Goal: Task Accomplishment & Management: Manage account settings

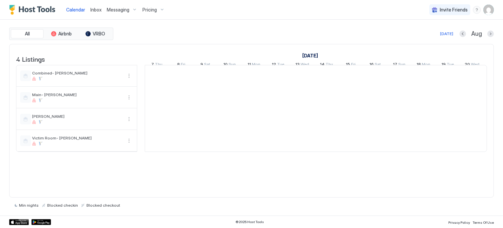
scroll to position [0, 364]
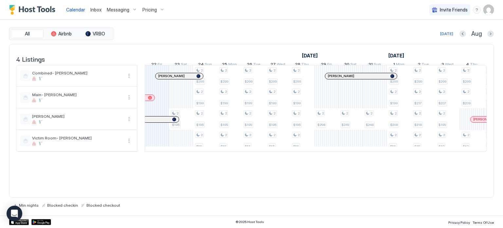
click at [144, 8] on span "Pricing" at bounding box center [149, 10] width 14 height 6
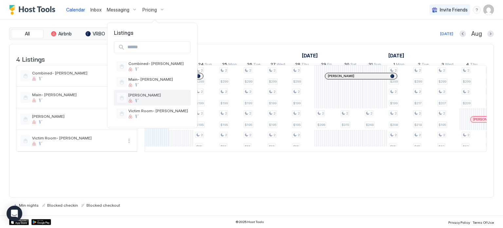
click at [135, 97] on span "[PERSON_NAME]" at bounding box center [158, 94] width 60 height 5
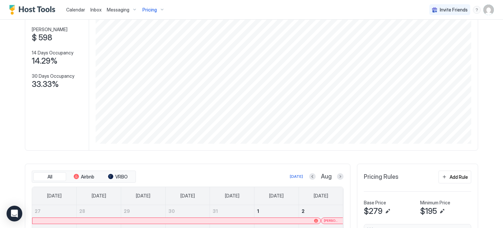
scroll to position [98, 0]
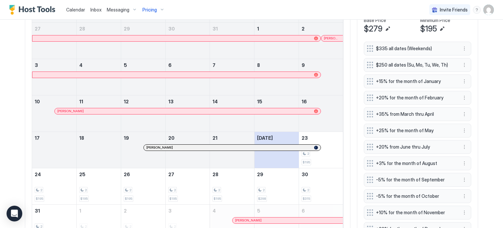
scroll to position [173, 0]
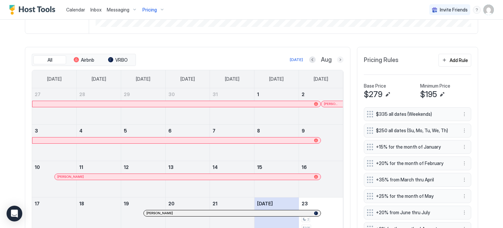
click at [340, 58] on button "Next month" at bounding box center [340, 59] width 7 height 7
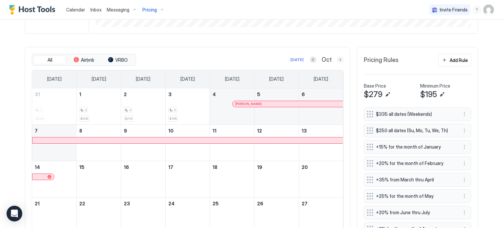
click at [340, 58] on button "Next month" at bounding box center [340, 59] width 7 height 7
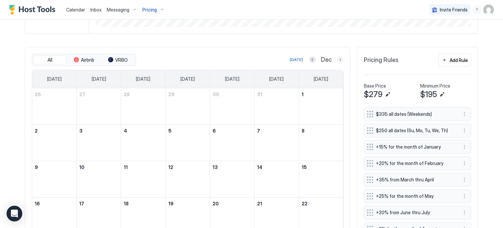
click at [340, 58] on button "Next month" at bounding box center [340, 59] width 7 height 7
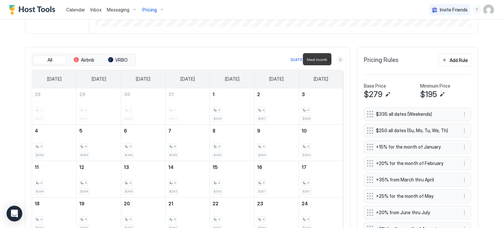
click at [340, 58] on button "Next month" at bounding box center [340, 59] width 7 height 7
click at [339, 58] on button "Next month" at bounding box center [340, 59] width 7 height 7
click at [339, 59] on button "Next month" at bounding box center [340, 59] width 7 height 7
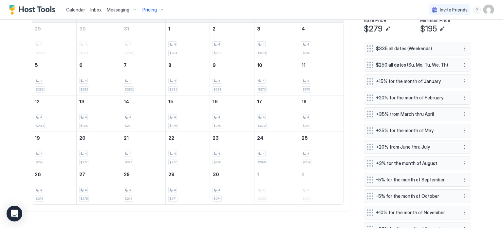
scroll to position [206, 0]
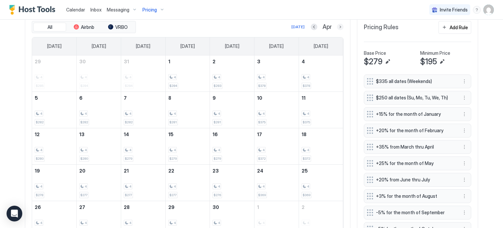
click at [337, 26] on button "Next month" at bounding box center [340, 27] width 7 height 7
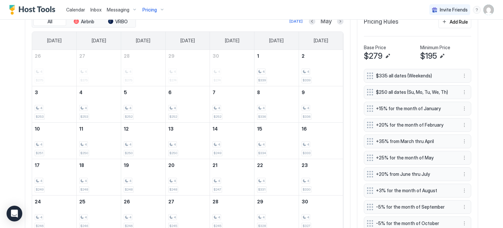
scroll to position [173, 0]
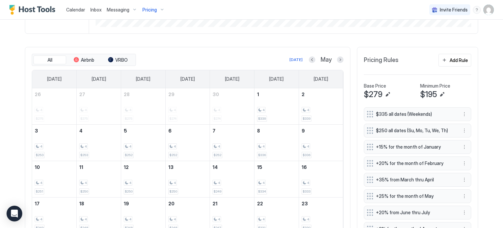
click at [337, 55] on div "All Airbnb VRBO [DATE] May" at bounding box center [188, 60] width 312 height 12
click at [338, 60] on button "Next month" at bounding box center [340, 59] width 7 height 7
click at [337, 60] on button "Next month" at bounding box center [340, 59] width 7 height 7
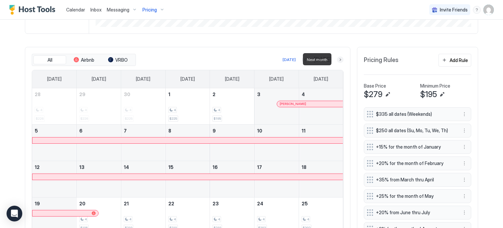
click at [337, 60] on button "Next month" at bounding box center [340, 59] width 7 height 7
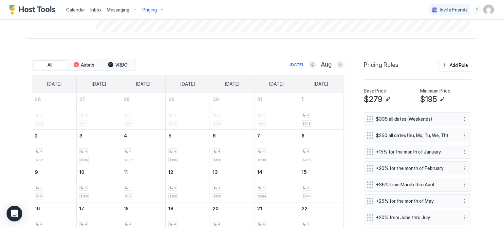
scroll to position [196, 0]
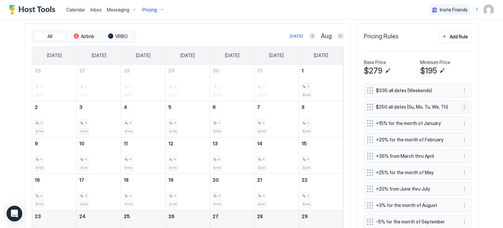
click at [463, 105] on button "More options" at bounding box center [464, 107] width 8 height 8
click at [465, 112] on div "Edit" at bounding box center [470, 115] width 25 height 10
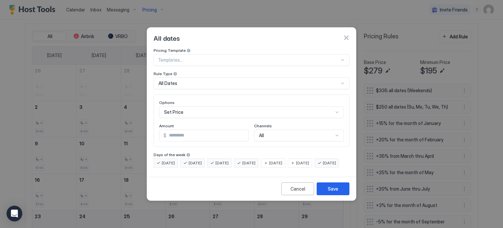
drag, startPoint x: 220, startPoint y: 133, endPoint x: 130, endPoint y: 127, distance: 90.6
click at [141, 130] on div "All dates Pricing Template Templates... Rule Type All Dates Options Set Price A…" at bounding box center [251, 114] width 503 height 228
type input "***"
click at [335, 190] on button "Save" at bounding box center [333, 188] width 33 height 13
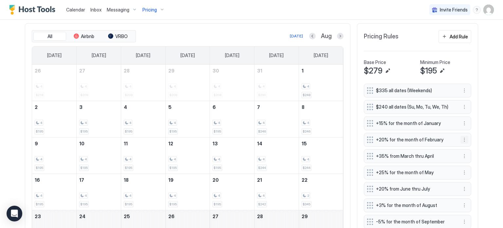
click at [463, 139] on button "More options" at bounding box center [464, 140] width 8 height 8
click at [463, 147] on div "Edit" at bounding box center [468, 147] width 14 height 5
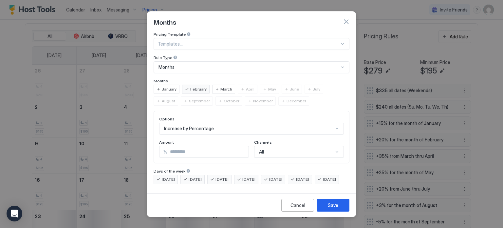
click at [351, 18] on div "Months" at bounding box center [251, 21] width 209 height 20
click at [346, 18] on button "button" at bounding box center [346, 21] width 7 height 7
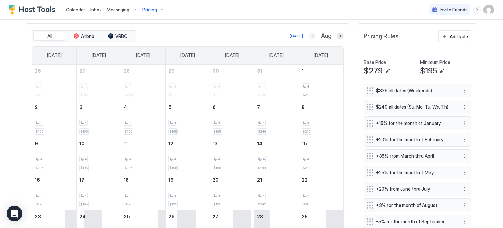
click at [311, 35] on button "Previous month" at bounding box center [312, 36] width 7 height 7
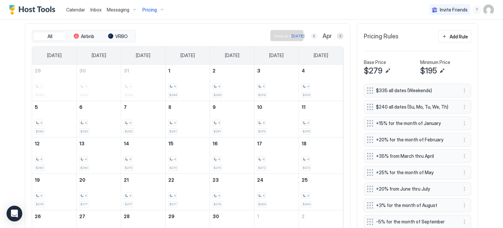
click at [312, 34] on button "Previous month" at bounding box center [314, 36] width 7 height 7
click at [312, 34] on button "Previous month" at bounding box center [313, 36] width 7 height 7
click at [464, 108] on button "More options" at bounding box center [464, 107] width 8 height 8
click at [435, 152] on div at bounding box center [251, 114] width 503 height 228
click at [460, 138] on button "More options" at bounding box center [464, 140] width 8 height 8
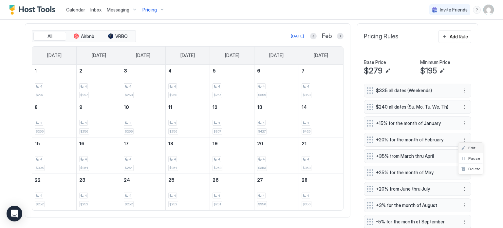
click at [459, 146] on div "Edit" at bounding box center [470, 147] width 25 height 10
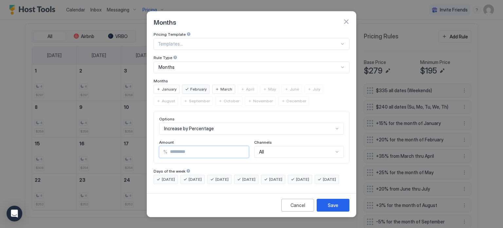
drag, startPoint x: 198, startPoint y: 149, endPoint x: 145, endPoint y: 149, distance: 53.0
click at [145, 149] on div "Months Pricing Template Templates... Rule Type Months Months January February M…" at bounding box center [251, 114] width 503 height 228
type input "**"
click at [329, 208] on div "Save" at bounding box center [333, 204] width 10 height 7
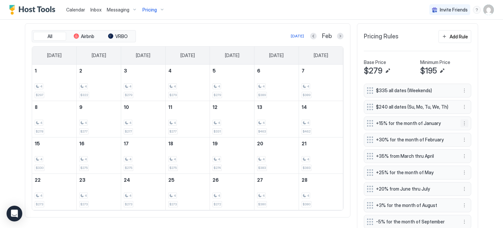
click at [461, 121] on button "More options" at bounding box center [464, 123] width 8 height 8
click at [462, 130] on div "Edit" at bounding box center [468, 131] width 14 height 5
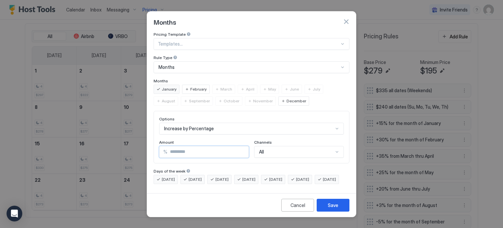
drag, startPoint x: 198, startPoint y: 144, endPoint x: 127, endPoint y: 138, distance: 71.3
click at [127, 139] on div "Months Pricing Template Templates... Rule Type Months Months January February M…" at bounding box center [251, 114] width 503 height 228
type input "**"
click at [337, 207] on div "Save" at bounding box center [333, 204] width 10 height 7
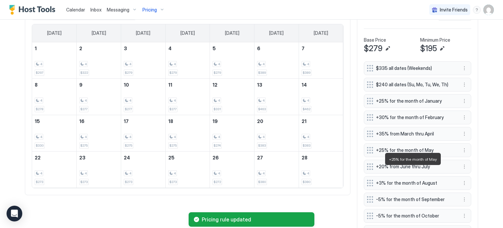
scroll to position [229, 0]
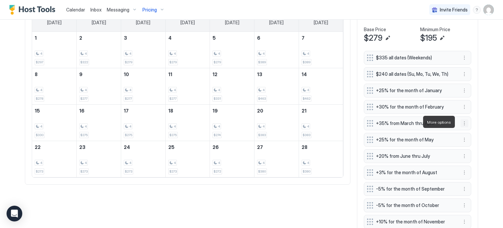
click at [463, 123] on button "More options" at bounding box center [464, 123] width 8 height 8
click at [463, 129] on div "Edit" at bounding box center [468, 130] width 14 height 5
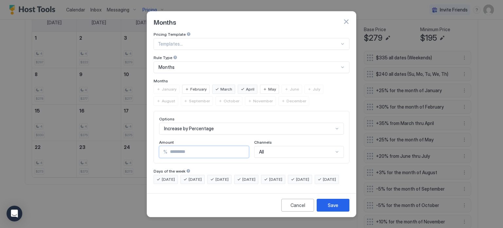
drag, startPoint x: 199, startPoint y: 146, endPoint x: 88, endPoint y: 141, distance: 110.8
click at [89, 144] on div "Months Pricing Template Templates... Rule Type Months Months January February M…" at bounding box center [251, 114] width 503 height 228
type input "*"
type input "**"
click at [325, 204] on button "Save" at bounding box center [333, 204] width 33 height 13
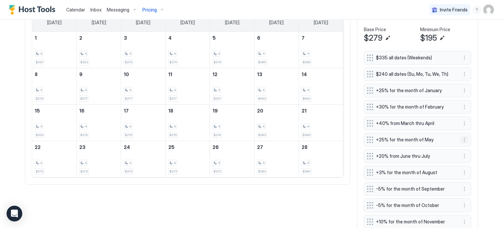
click at [462, 139] on button "More options" at bounding box center [464, 140] width 8 height 8
click at [465, 147] on div "Edit" at bounding box center [468, 147] width 14 height 5
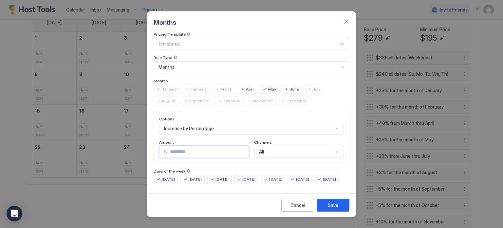
drag, startPoint x: 193, startPoint y: 147, endPoint x: 131, endPoint y: 141, distance: 62.2
click at [131, 141] on div "Months Pricing Template Templates... Rule Type Months Months January February M…" at bounding box center [251, 114] width 503 height 228
type input "**"
click at [338, 208] on button "Save" at bounding box center [333, 204] width 33 height 13
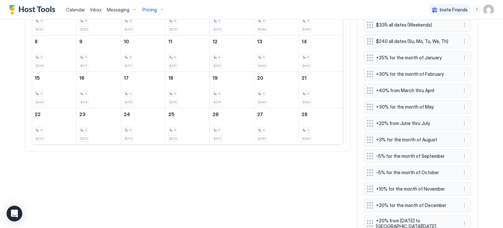
scroll to position [295, 0]
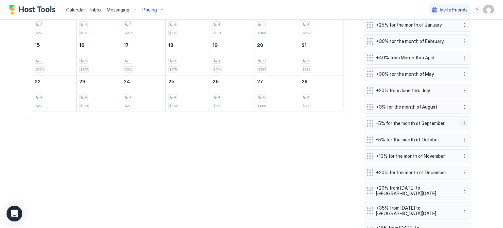
click at [464, 120] on button "More options" at bounding box center [464, 123] width 8 height 8
click at [461, 129] on div "Edit" at bounding box center [468, 130] width 14 height 5
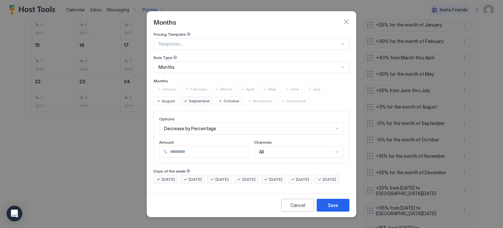
click at [135, 144] on div "Months Pricing Template Templates... Rule Type Months Months January February M…" at bounding box center [251, 114] width 503 height 228
click at [195, 160] on div "Pricing Template Templates... Rule Type Months Months January February March Ap…" at bounding box center [252, 108] width 196 height 152
drag, startPoint x: 206, startPoint y: 145, endPoint x: 151, endPoint y: 143, distance: 55.7
click at [151, 143] on div "Pricing Template Templates... Rule Type Months Months January February March Ap…" at bounding box center [251, 111] width 209 height 158
type input "*"
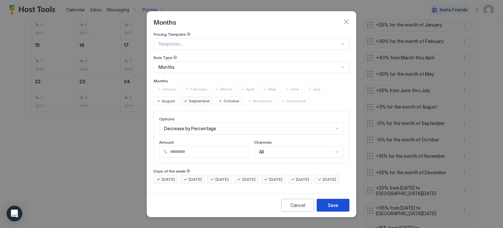
click at [333, 208] on div "Save" at bounding box center [333, 204] width 10 height 7
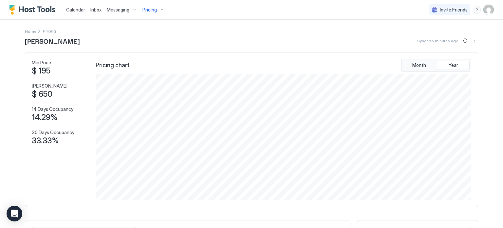
scroll to position [164, 0]
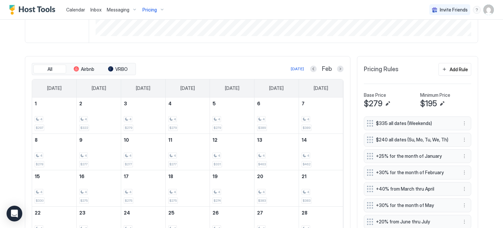
click at [341, 71] on div at bounding box center [340, 68] width 7 height 7
click at [310, 70] on div at bounding box center [313, 68] width 7 height 7
click at [310, 69] on button "Previous month" at bounding box center [313, 68] width 7 height 7
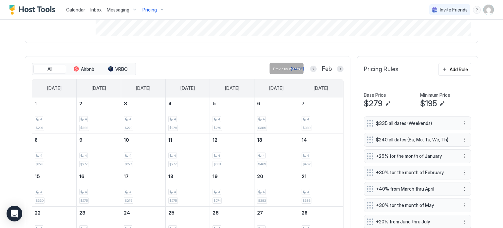
click at [310, 69] on button "Previous month" at bounding box center [313, 68] width 7 height 7
click at [309, 69] on button "Previous month" at bounding box center [312, 68] width 7 height 7
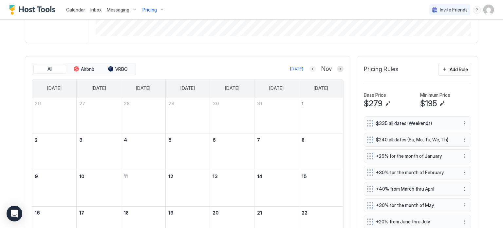
click at [309, 69] on button "Previous month" at bounding box center [312, 68] width 7 height 7
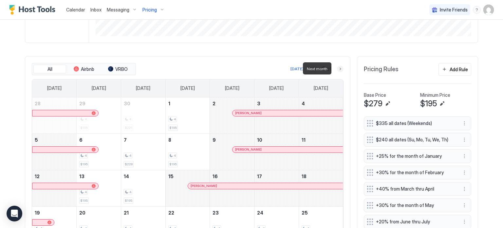
click at [337, 68] on button "Next month" at bounding box center [340, 68] width 7 height 7
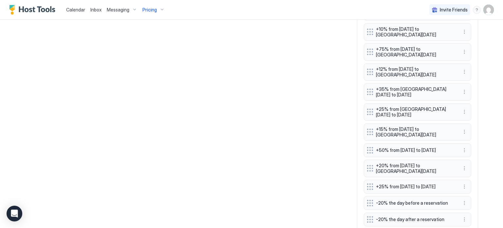
scroll to position [622, 0]
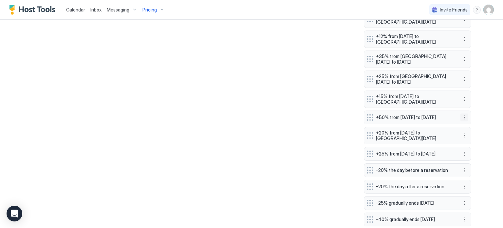
click at [460, 119] on button "More options" at bounding box center [464, 117] width 8 height 8
click at [461, 129] on div "Edit" at bounding box center [468, 127] width 14 height 5
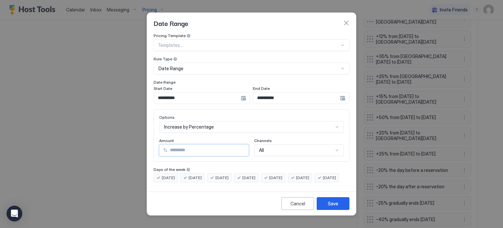
drag, startPoint x: 191, startPoint y: 142, endPoint x: 149, endPoint y: 148, distance: 42.7
click at [149, 148] on div "**********" at bounding box center [251, 111] width 209 height 156
type input "**"
click at [335, 205] on button "Save" at bounding box center [333, 203] width 33 height 13
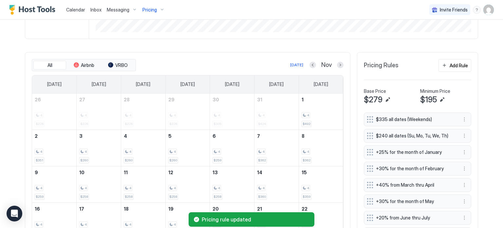
scroll to position [98, 0]
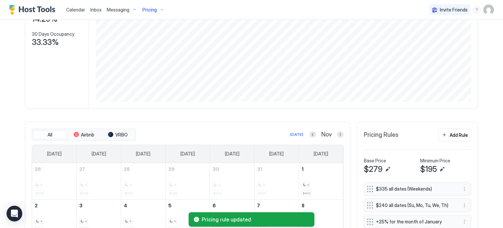
click at [339, 132] on button "Next month" at bounding box center [340, 134] width 7 height 7
click at [313, 135] on button "Previous month" at bounding box center [313, 134] width 7 height 7
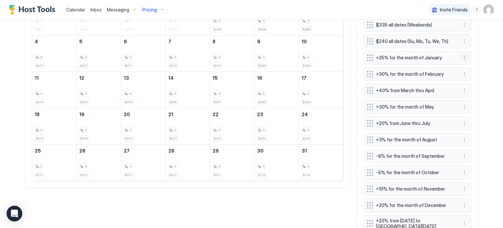
click at [461, 55] on button "More options" at bounding box center [464, 58] width 8 height 8
click at [463, 65] on div "Edit" at bounding box center [468, 65] width 14 height 5
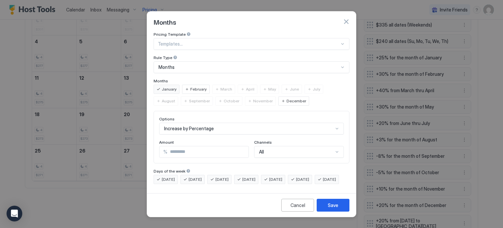
drag, startPoint x: 202, startPoint y: 145, endPoint x: 0, endPoint y: 166, distance: 202.8
click at [0, 167] on div "Months Pricing Template Templates... Rule Type Months Months January February M…" at bounding box center [251, 114] width 503 height 228
type input "**"
click at [331, 208] on div "Save" at bounding box center [333, 204] width 10 height 7
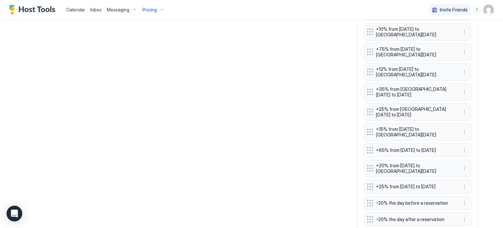
scroll to position [622, 0]
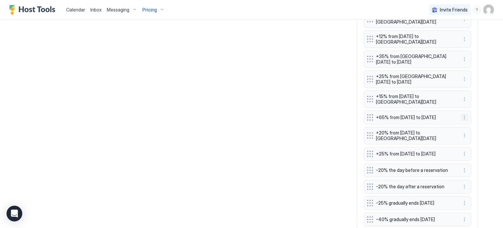
click at [462, 120] on button "More options" at bounding box center [464, 117] width 8 height 8
click at [461, 128] on div "Edit" at bounding box center [468, 127] width 14 height 5
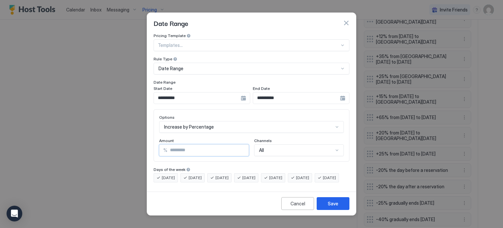
drag, startPoint x: 216, startPoint y: 143, endPoint x: 132, endPoint y: 143, distance: 84.2
click at [132, 143] on div "**********" at bounding box center [251, 114] width 503 height 228
type input "**"
click at [342, 207] on button "Save" at bounding box center [333, 203] width 33 height 13
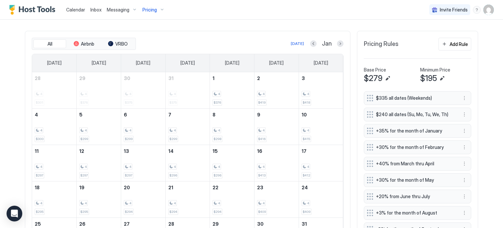
scroll to position [196, 0]
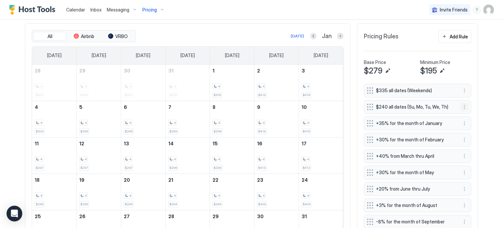
click at [465, 105] on button "More options" at bounding box center [464, 107] width 8 height 8
click at [464, 114] on div "Edit" at bounding box center [468, 115] width 14 height 5
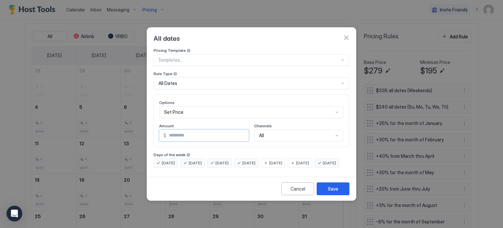
drag, startPoint x: 210, startPoint y: 132, endPoint x: 93, endPoint y: 143, distance: 117.8
click at [93, 143] on div "All dates Pricing Template Templates... Rule Type All Dates Options Set Price A…" at bounding box center [251, 114] width 503 height 228
type input "***"
click at [322, 188] on button "Save" at bounding box center [333, 188] width 33 height 13
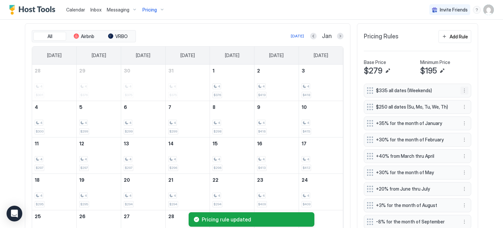
click at [463, 93] on button "More options" at bounding box center [464, 90] width 8 height 8
click at [462, 100] on div "Edit" at bounding box center [468, 98] width 14 height 5
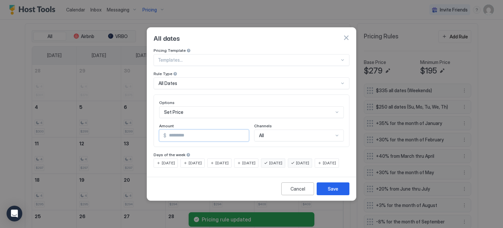
drag, startPoint x: 200, startPoint y: 130, endPoint x: 101, endPoint y: 139, distance: 99.4
click at [102, 140] on div "All dates Pricing Template Templates... Rule Type All Dates Options Set Price A…" at bounding box center [251, 114] width 503 height 228
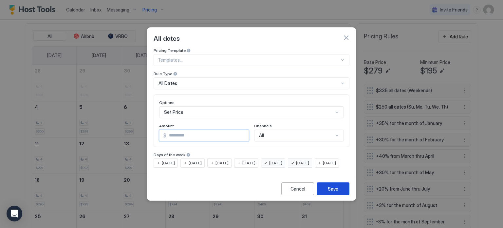
type input "***"
click at [344, 192] on button "Save" at bounding box center [333, 188] width 33 height 13
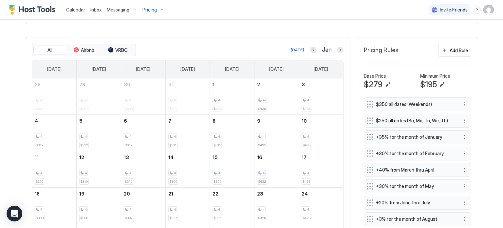
scroll to position [107, 0]
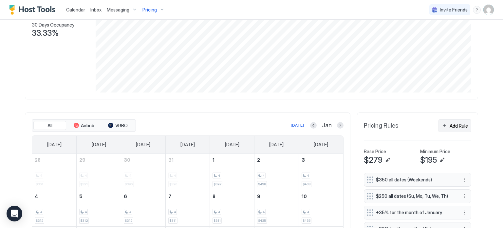
click at [449, 121] on button "Add Rule" at bounding box center [454, 125] width 33 height 13
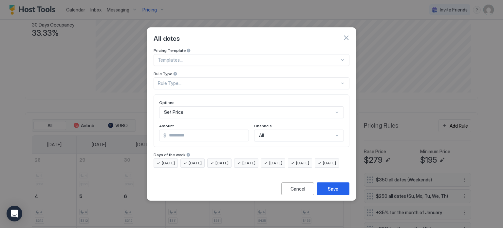
click at [189, 80] on div "Rule Type..." at bounding box center [249, 83] width 182 height 6
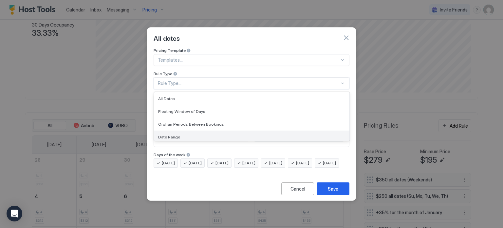
click at [185, 134] on div "Date Range" at bounding box center [251, 136] width 187 height 5
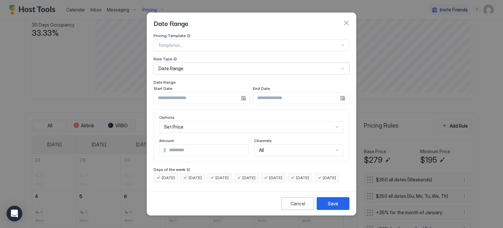
click at [223, 94] on input "Input Field" at bounding box center [197, 97] width 87 height 11
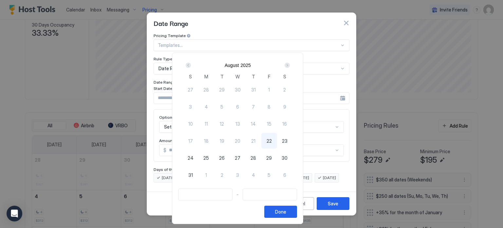
click at [290, 65] on div "Next" at bounding box center [287, 65] width 5 height 5
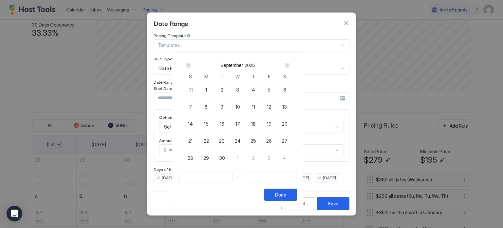
click at [290, 65] on div "Next" at bounding box center [287, 65] width 5 height 5
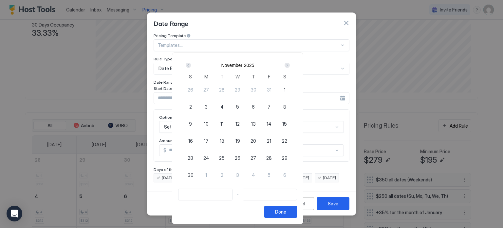
click at [290, 65] on div "Next" at bounding box center [287, 65] width 5 height 5
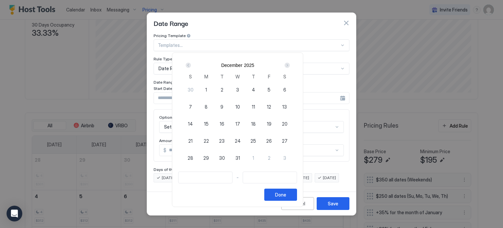
click at [290, 65] on div "Next" at bounding box center [287, 65] width 5 height 5
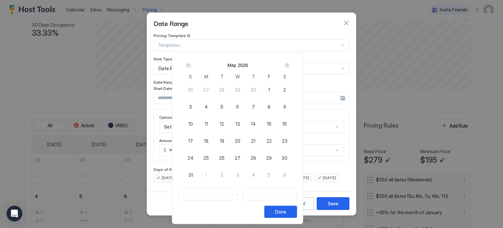
click at [261, 136] on div "21" at bounding box center [254, 141] width 16 height 16
type input "**********"
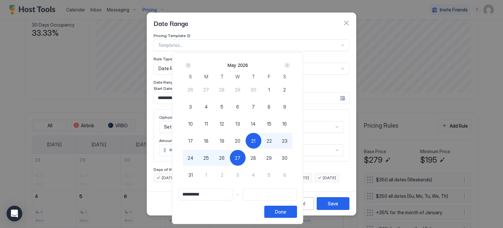
type input "**********"
click at [225, 157] on span "26" at bounding box center [222, 157] width 6 height 7
type input "**********"
click at [286, 210] on div "Done" at bounding box center [280, 211] width 11 height 7
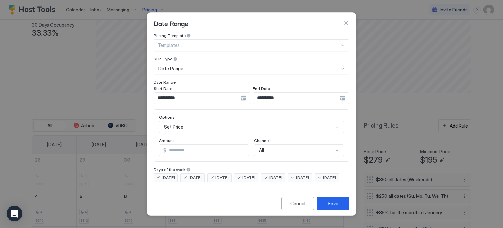
click at [199, 124] on div "Set Price" at bounding box center [251, 127] width 185 height 12
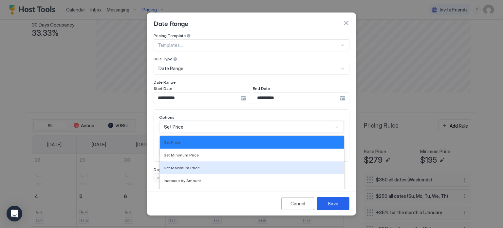
scroll to position [34, 0]
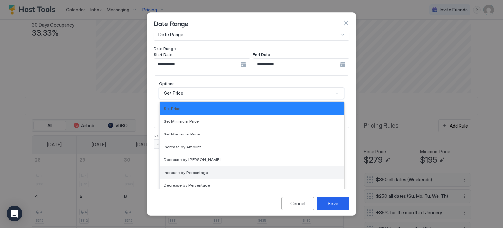
click at [191, 166] on div "Increase by Percentage" at bounding box center [252, 172] width 184 height 13
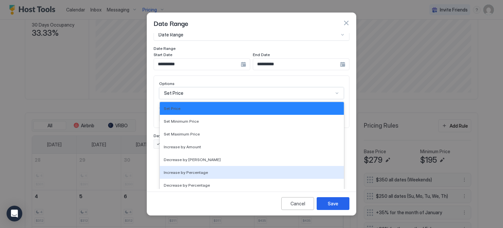
scroll to position [0, 0]
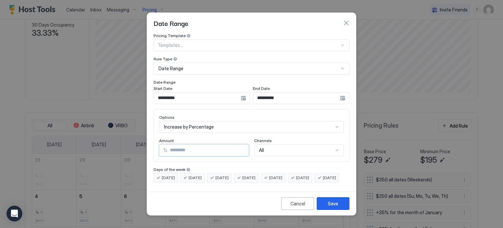
drag, startPoint x: 211, startPoint y: 142, endPoint x: 153, endPoint y: 145, distance: 57.7
click at [154, 145] on div "Options Increase by Percentage Amount % * Channels All" at bounding box center [252, 135] width 196 height 52
type input "**"
click at [325, 206] on button "Save" at bounding box center [333, 203] width 33 height 13
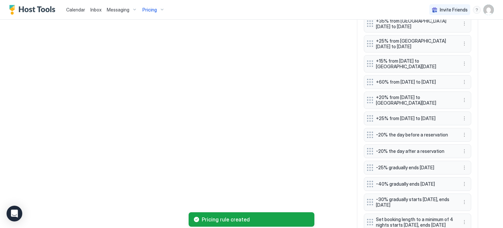
scroll to position [716, 0]
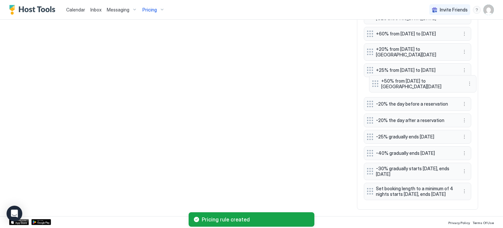
drag, startPoint x: 369, startPoint y: 195, endPoint x: 377, endPoint y: 85, distance: 110.6
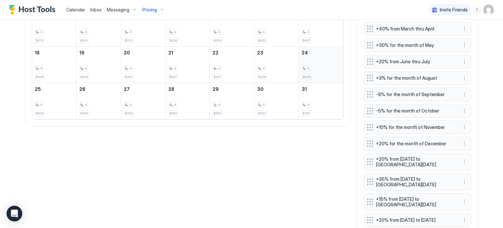
scroll to position [160, 0]
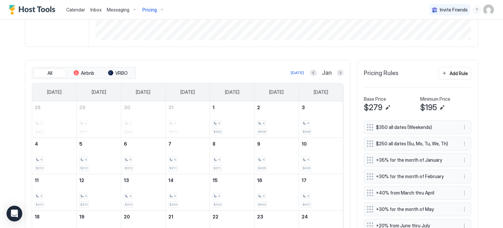
click at [441, 74] on button "Add Rule" at bounding box center [454, 73] width 33 height 13
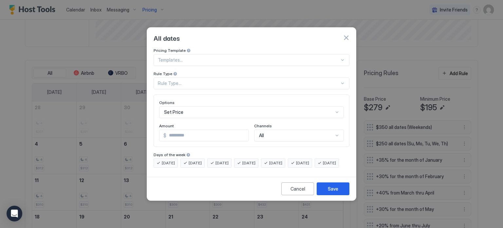
click at [179, 80] on div "Rule Type..." at bounding box center [249, 83] width 182 height 6
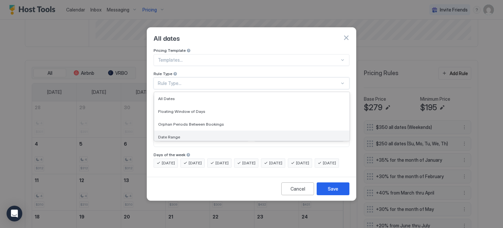
click at [172, 134] on span "Date Range" at bounding box center [169, 136] width 22 height 5
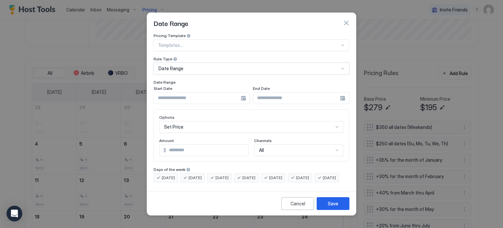
click at [178, 94] on input "Input Field" at bounding box center [197, 97] width 87 height 11
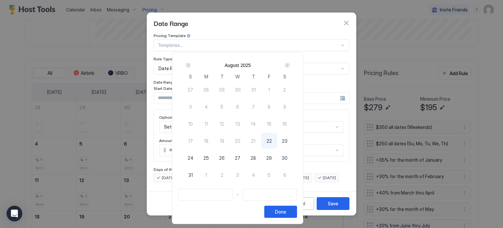
click at [290, 66] on div "Next" at bounding box center [287, 65] width 5 height 5
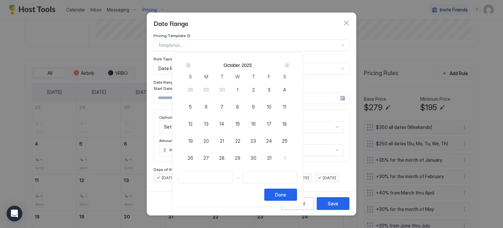
click at [290, 66] on div "Next" at bounding box center [287, 65] width 5 height 5
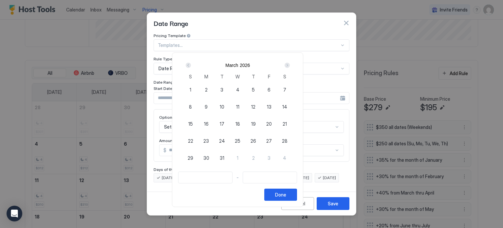
click at [290, 66] on div "Next" at bounding box center [287, 65] width 5 height 5
click at [261, 90] on div "2" at bounding box center [254, 90] width 16 height 16
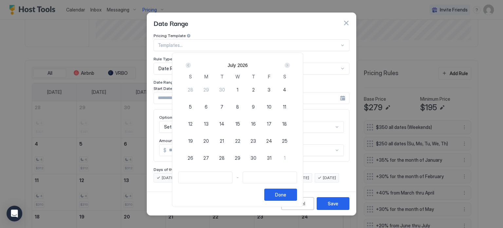
type input "**********"
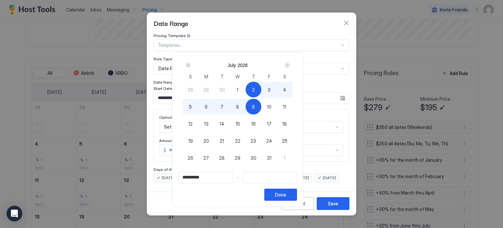
type input "**********"
click at [271, 107] on span "10" at bounding box center [269, 106] width 5 height 7
type input "**********"
click at [286, 191] on div "Done" at bounding box center [280, 194] width 11 height 7
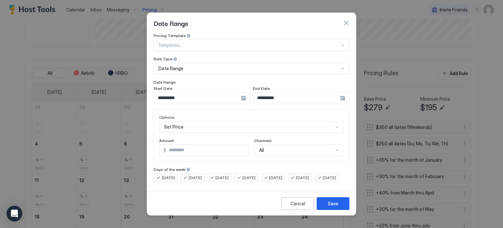
click at [190, 121] on div "Set Price" at bounding box center [251, 127] width 185 height 12
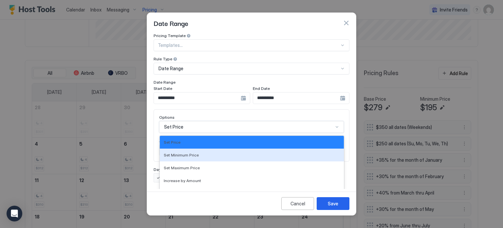
scroll to position [34, 0]
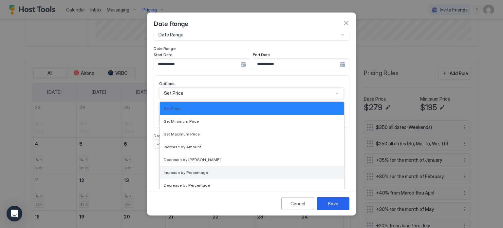
click at [186, 170] on span "Increase by Percentage" at bounding box center [186, 172] width 44 height 5
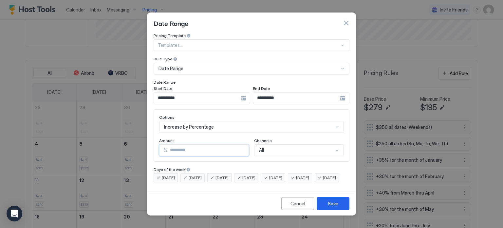
drag, startPoint x: 182, startPoint y: 144, endPoint x: 152, endPoint y: 134, distance: 31.3
click at [152, 135] on div "**********" at bounding box center [251, 111] width 209 height 156
type input "**"
click at [327, 205] on button "Save" at bounding box center [333, 203] width 33 height 13
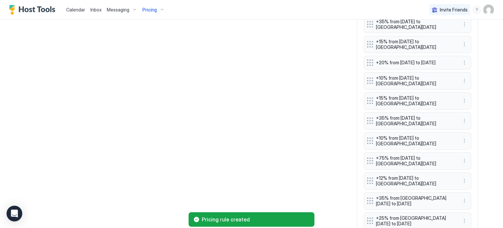
scroll to position [736, 0]
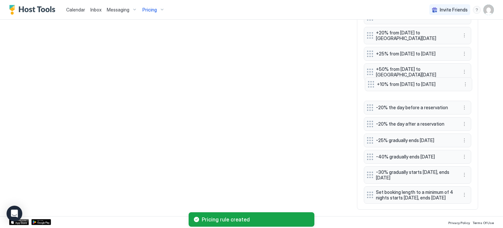
drag, startPoint x: 365, startPoint y: 194, endPoint x: 368, endPoint y: 82, distance: 111.4
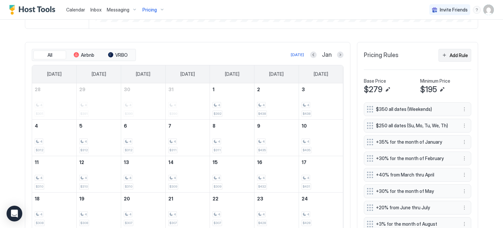
scroll to position [147, 0]
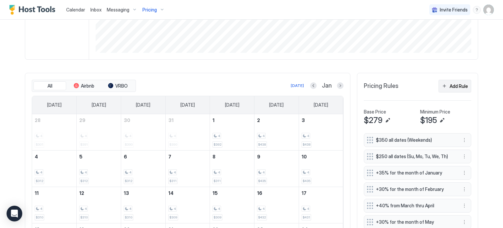
click at [451, 85] on div "Add Rule" at bounding box center [459, 86] width 18 height 7
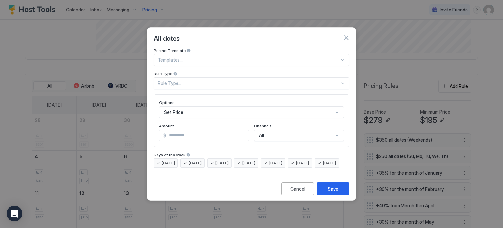
click at [203, 80] on div "Rule Type..." at bounding box center [249, 83] width 182 height 6
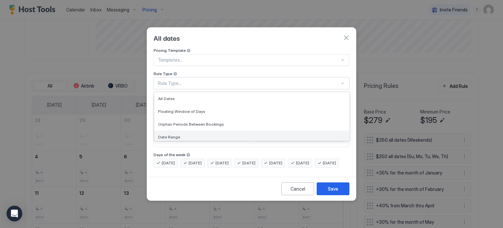
click at [180, 130] on div "Date Range" at bounding box center [251, 136] width 195 height 13
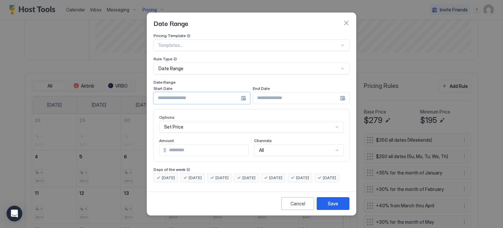
click at [182, 94] on input "Input Field" at bounding box center [197, 97] width 87 height 11
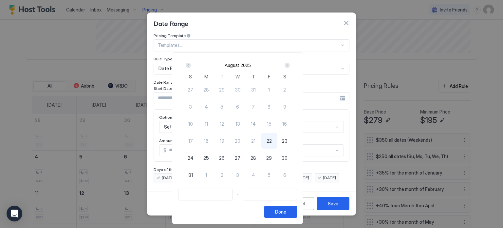
click at [290, 64] on div "Next" at bounding box center [287, 65] width 5 height 5
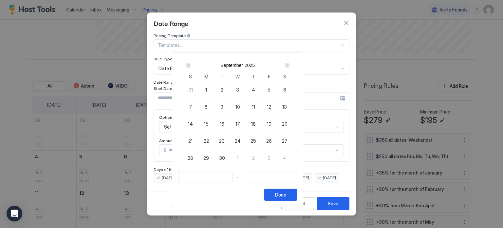
click at [290, 64] on div "Next" at bounding box center [287, 65] width 5 height 5
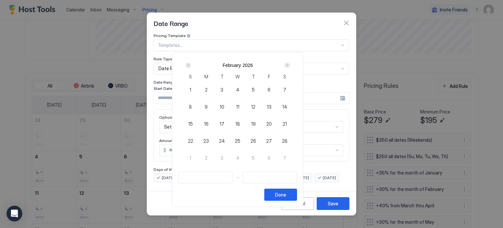
click at [290, 64] on div "Next" at bounding box center [287, 65] width 5 height 5
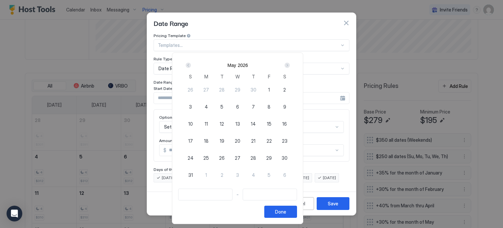
click at [290, 64] on div "Next" at bounding box center [287, 65] width 5 height 5
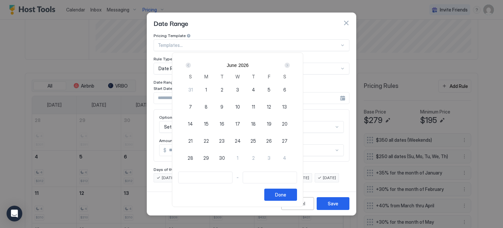
click at [290, 64] on div "Next" at bounding box center [287, 65] width 5 height 5
click at [270, 89] on span "3" at bounding box center [269, 89] width 3 height 7
type input "**********"
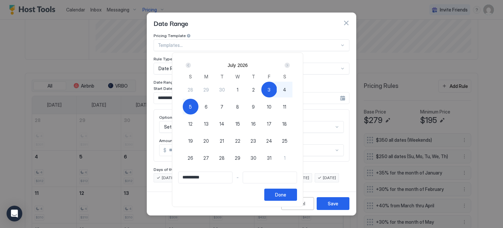
click at [198, 107] on div "5" at bounding box center [191, 107] width 16 height 16
type input "**********"
click at [297, 195] on button "Done" at bounding box center [280, 194] width 33 height 12
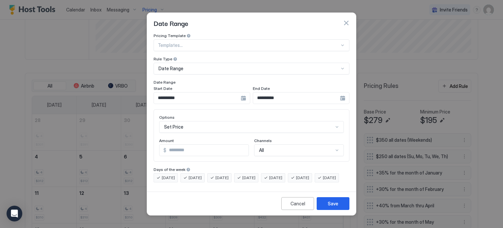
click at [185, 121] on div "Set Price" at bounding box center [251, 127] width 185 height 12
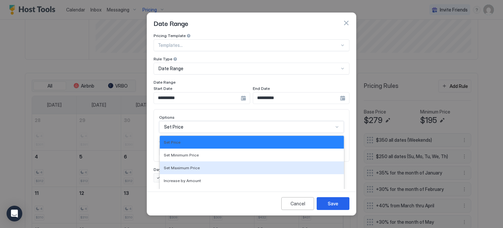
scroll to position [34, 0]
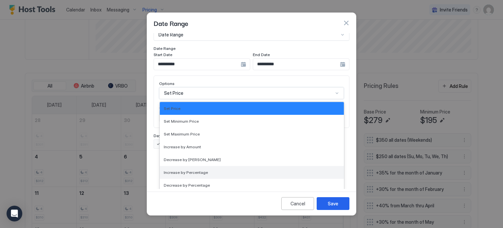
click at [183, 170] on span "Increase by Percentage" at bounding box center [186, 172] width 44 height 5
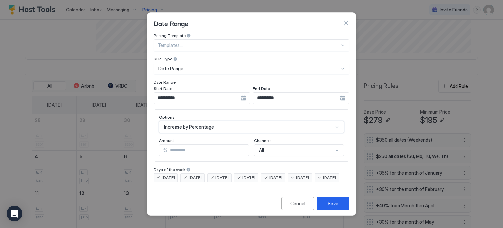
scroll to position [0, 0]
drag, startPoint x: 198, startPoint y: 141, endPoint x: 127, endPoint y: 153, distance: 72.1
click at [128, 153] on div "**********" at bounding box center [251, 114] width 503 height 228
type input "**"
click at [333, 207] on div "Save" at bounding box center [333, 203] width 10 height 7
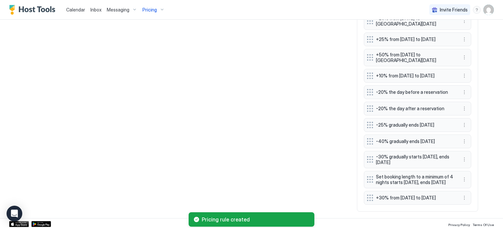
scroll to position [756, 0]
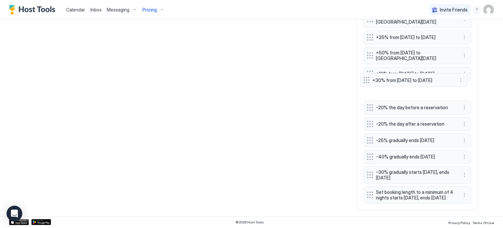
drag, startPoint x: 369, startPoint y: 193, endPoint x: 368, endPoint y: 81, distance: 112.0
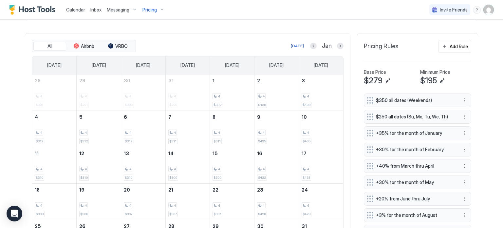
scroll to position [167, 0]
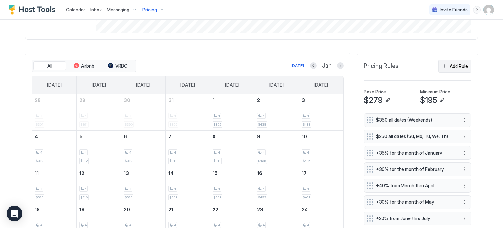
click at [445, 65] on button "Add Rule" at bounding box center [454, 66] width 33 height 13
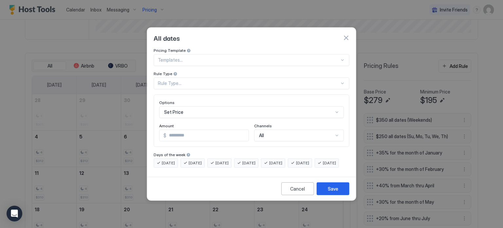
click at [210, 80] on div "Rule Type..." at bounding box center [248, 83] width 181 height 6
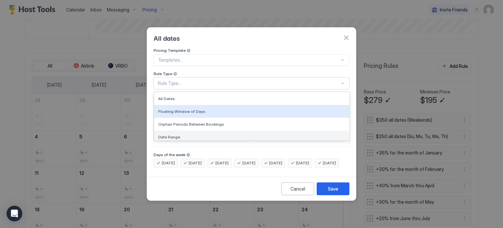
click at [182, 134] on div "Date Range" at bounding box center [251, 136] width 187 height 5
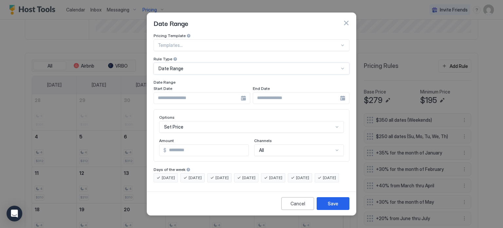
click at [180, 92] on input "Input Field" at bounding box center [197, 97] width 87 height 11
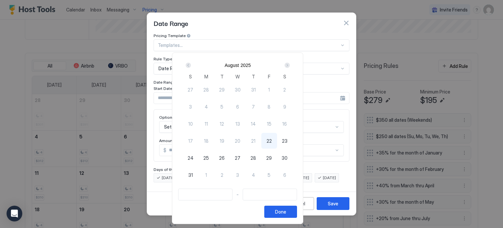
click at [290, 63] on div "Next" at bounding box center [287, 65] width 5 height 5
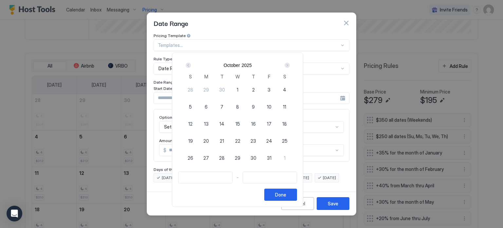
click at [290, 63] on div "Next" at bounding box center [287, 65] width 5 height 5
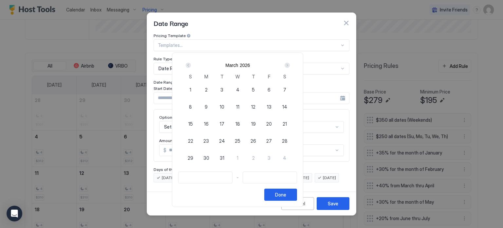
click at [290, 63] on div "Next" at bounding box center [287, 65] width 5 height 5
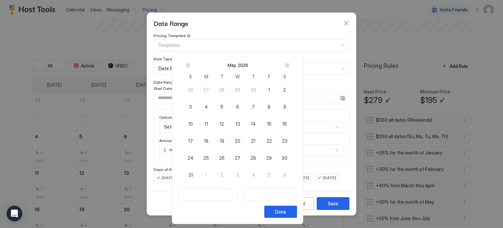
click at [290, 63] on div "Next" at bounding box center [287, 65] width 5 height 5
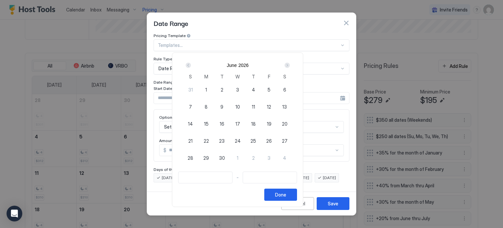
click at [290, 63] on div "Next" at bounding box center [287, 65] width 5 height 5
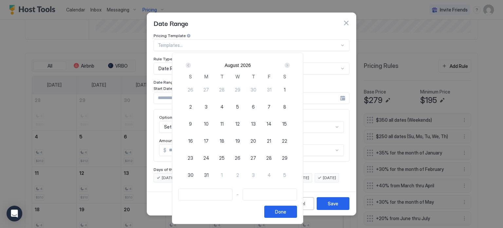
click at [290, 63] on div "Next" at bounding box center [287, 65] width 5 height 5
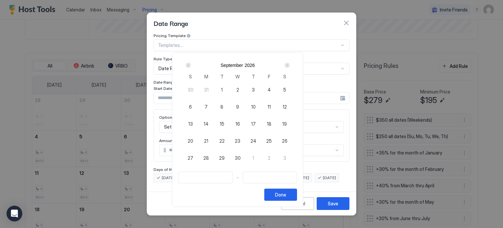
click at [255, 91] on span "3" at bounding box center [253, 89] width 3 height 7
type input "**********"
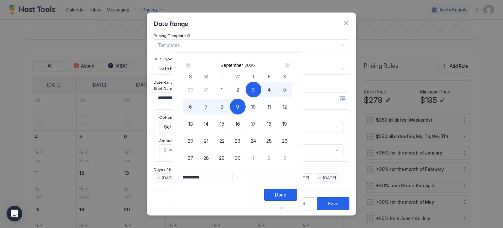
type input "**********"
click at [223, 105] on span "8" at bounding box center [221, 106] width 3 height 7
type input "**********"
click at [297, 189] on button "Done" at bounding box center [280, 194] width 33 height 12
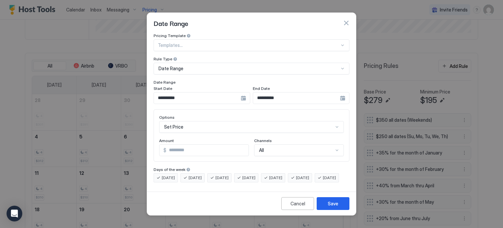
click at [191, 125] on div "Set Price" at bounding box center [251, 127] width 185 height 12
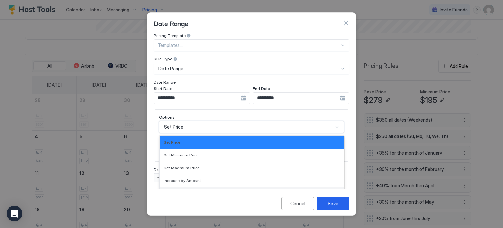
scroll to position [34, 0]
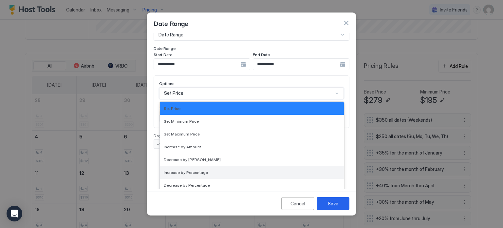
click at [179, 166] on div "Increase by Percentage" at bounding box center [252, 172] width 184 height 13
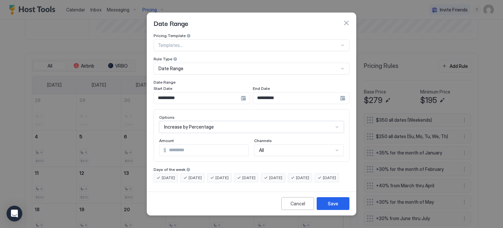
scroll to position [0, 0]
drag, startPoint x: 203, startPoint y: 144, endPoint x: 140, endPoint y: 143, distance: 62.9
click at [140, 143] on div "**********" at bounding box center [251, 114] width 503 height 228
type input "**"
click at [340, 209] on button "Save" at bounding box center [333, 203] width 33 height 13
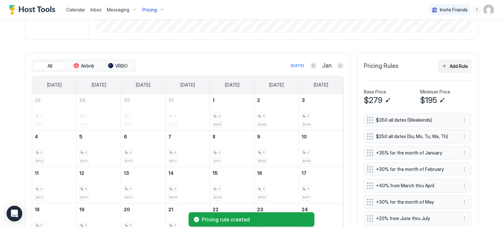
click at [444, 65] on button "Add Rule" at bounding box center [454, 66] width 33 height 13
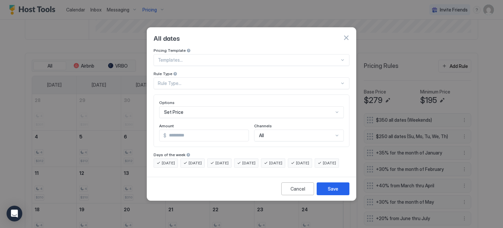
click at [215, 77] on div "Rule Type..." at bounding box center [252, 83] width 196 height 12
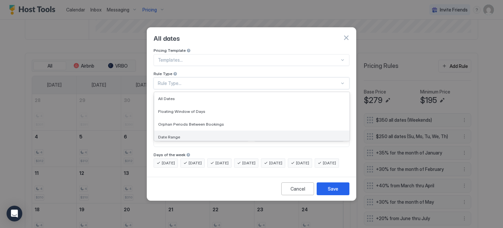
click at [196, 134] on div "Date Range" at bounding box center [251, 136] width 187 height 5
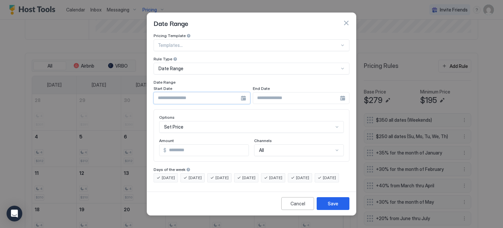
click at [183, 97] on input "Input Field" at bounding box center [197, 97] width 87 height 11
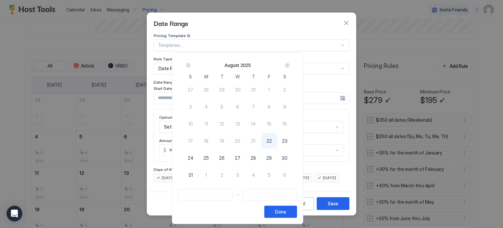
click at [290, 65] on div "Next" at bounding box center [287, 65] width 5 height 5
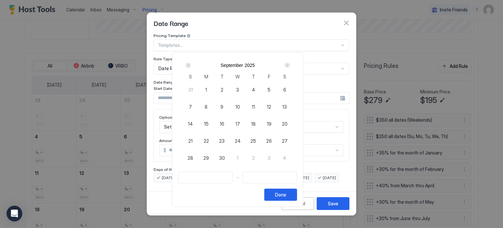
click at [290, 65] on div "Next" at bounding box center [287, 65] width 5 height 5
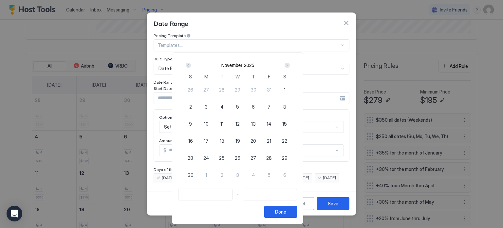
click at [290, 65] on div "Next" at bounding box center [287, 65] width 5 height 5
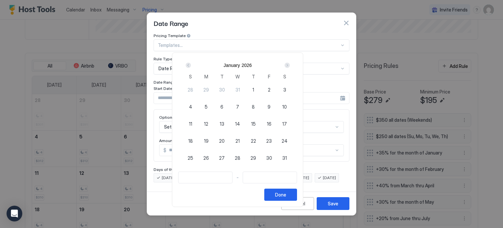
click at [290, 65] on div "Next" at bounding box center [287, 65] width 5 height 5
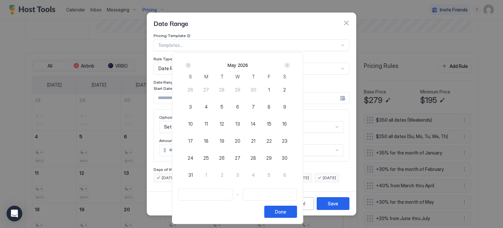
click at [290, 65] on div "Next" at bounding box center [287, 65] width 5 height 5
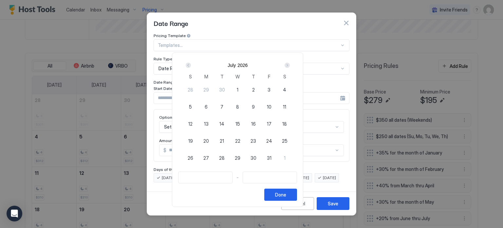
click at [290, 65] on div "Next" at bounding box center [287, 65] width 5 height 5
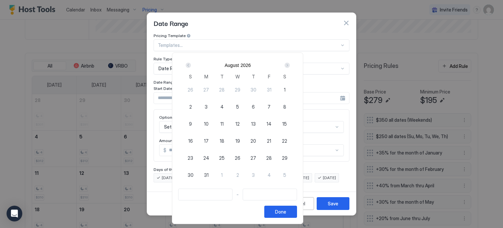
click at [290, 65] on div "Next" at bounding box center [287, 65] width 5 height 5
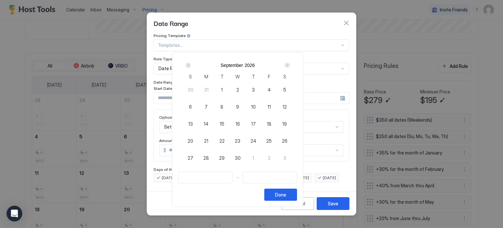
click at [290, 65] on div "Next" at bounding box center [287, 65] width 5 height 5
click at [261, 157] on div "29" at bounding box center [254, 158] width 16 height 16
type input "**********"
click at [290, 64] on div "Next" at bounding box center [287, 65] width 5 height 5
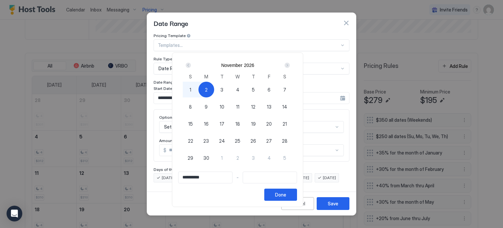
type input "**********"
click at [198, 91] on div "1" at bounding box center [191, 90] width 16 height 16
type input "**********"
click at [286, 194] on div "Done" at bounding box center [280, 194] width 11 height 7
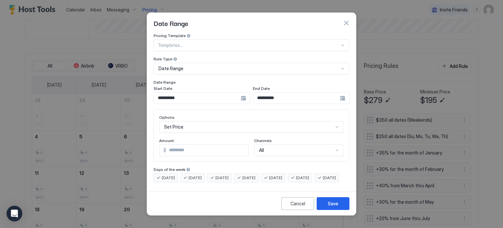
click at [200, 122] on div "Set Price" at bounding box center [251, 127] width 185 height 12
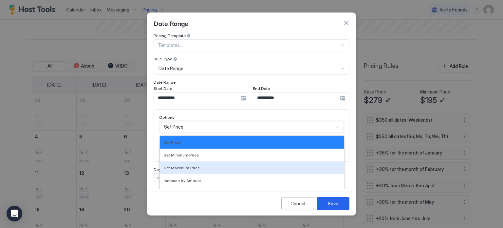
scroll to position [34, 0]
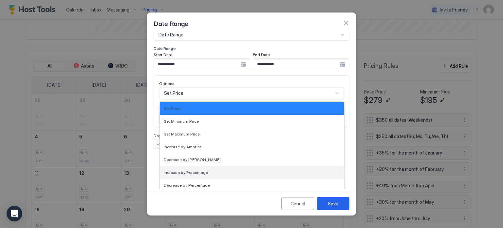
click at [188, 170] on span "Increase by Percentage" at bounding box center [186, 172] width 44 height 5
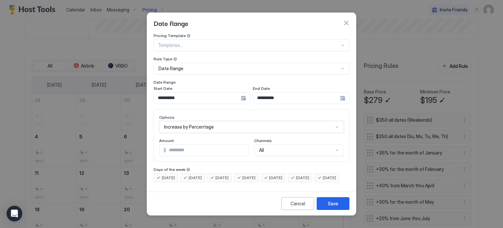
scroll to position [0, 0]
drag, startPoint x: 184, startPoint y: 148, endPoint x: 153, endPoint y: 145, distance: 31.2
click at [153, 145] on div "**********" at bounding box center [251, 111] width 209 height 156
type input "**"
click at [332, 204] on button "Save" at bounding box center [333, 203] width 33 height 13
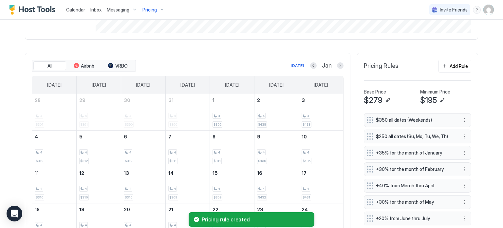
click at [449, 60] on button "Add Rule" at bounding box center [454, 66] width 33 height 13
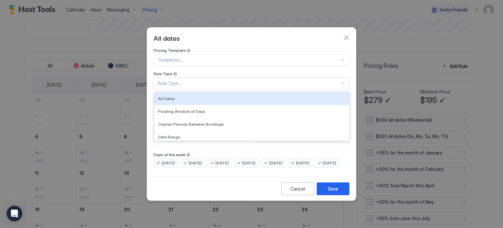
click at [178, 80] on div "Rule Type..." at bounding box center [249, 83] width 182 height 6
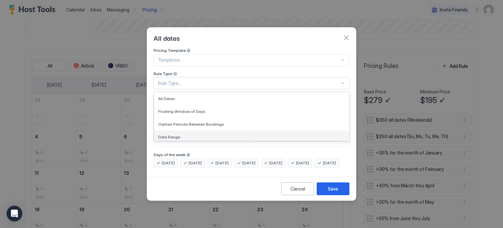
click at [178, 130] on div "Date Range" at bounding box center [251, 136] width 195 height 13
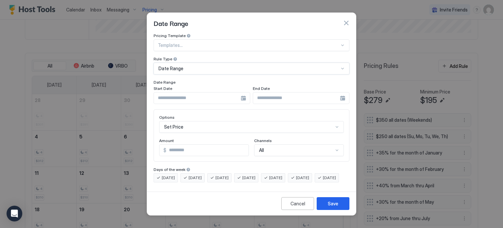
click at [189, 97] on input "Input Field" at bounding box center [197, 97] width 87 height 11
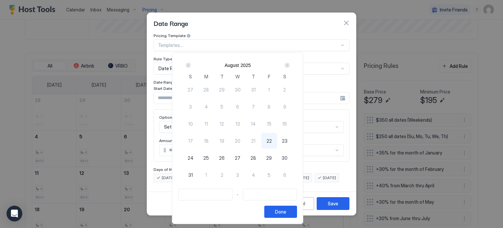
click at [290, 66] on div "Next" at bounding box center [287, 65] width 5 height 5
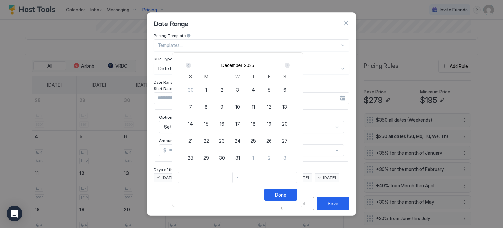
click at [290, 66] on div "Next" at bounding box center [287, 65] width 5 height 5
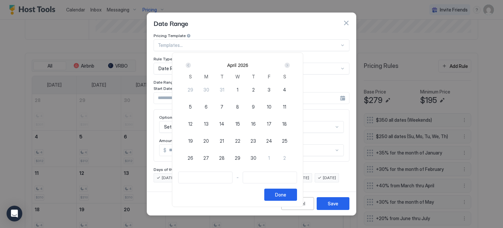
click at [290, 66] on div "Next" at bounding box center [287, 65] width 5 height 5
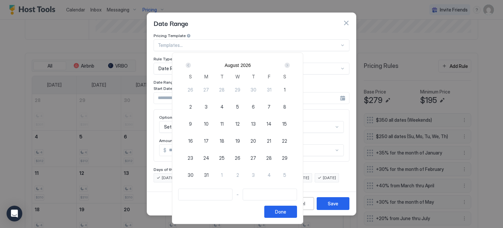
click at [290, 66] on div "Next" at bounding box center [287, 65] width 5 height 5
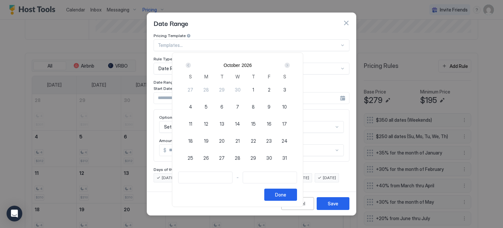
click at [290, 67] on div "Next" at bounding box center [287, 65] width 5 height 5
click at [191, 66] on div "Prev" at bounding box center [188, 65] width 5 height 5
click at [193, 140] on span "22" at bounding box center [190, 140] width 5 height 7
type input "**********"
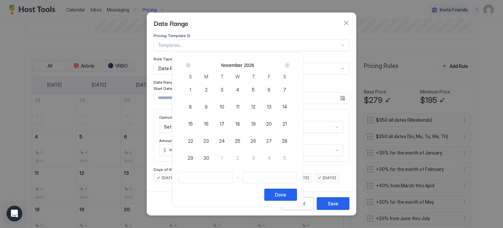
type input "**********"
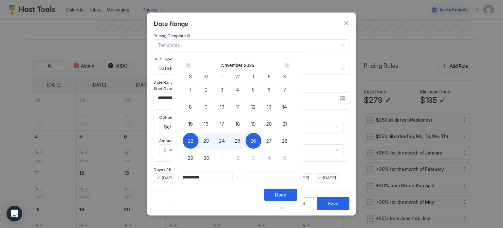
type input "**********"
click at [209, 158] on span "30" at bounding box center [206, 157] width 6 height 7
type input "**********"
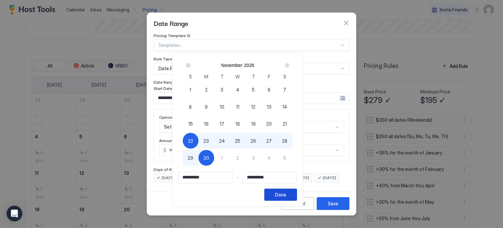
click at [286, 195] on div "Done" at bounding box center [280, 194] width 11 height 7
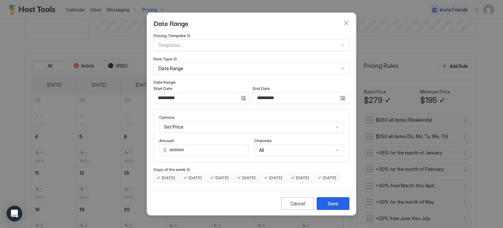
click at [186, 121] on div "Set Price" at bounding box center [251, 127] width 185 height 12
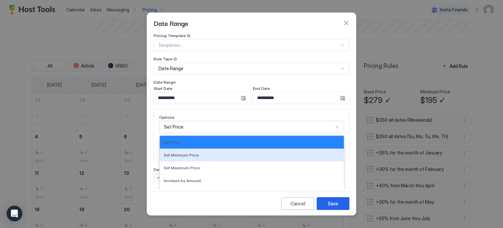
scroll to position [34, 0]
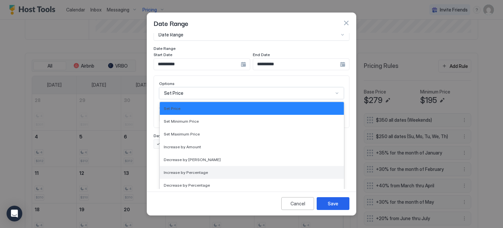
click at [189, 170] on span "Increase by Percentage" at bounding box center [186, 172] width 44 height 5
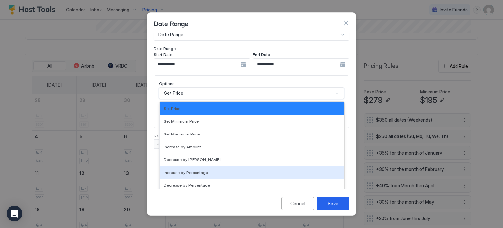
scroll to position [0, 0]
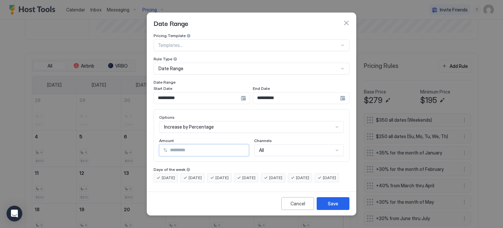
drag, startPoint x: 188, startPoint y: 140, endPoint x: 125, endPoint y: 141, distance: 63.2
click at [127, 141] on div "**********" at bounding box center [251, 114] width 503 height 228
type input "**"
click at [334, 207] on div "Save" at bounding box center [333, 203] width 10 height 7
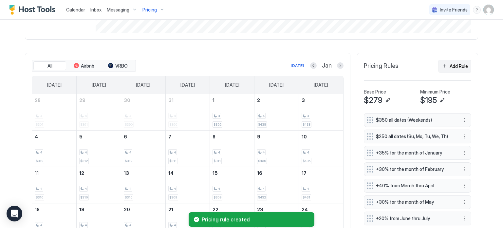
click at [446, 68] on button "Add Rule" at bounding box center [454, 66] width 33 height 13
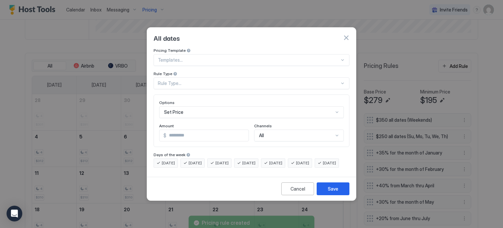
click at [277, 81] on div "Rule Type..." at bounding box center [252, 83] width 196 height 12
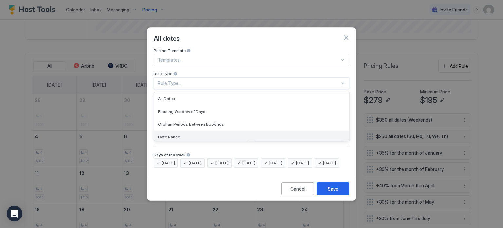
click at [190, 130] on div "Date Range" at bounding box center [251, 136] width 195 height 13
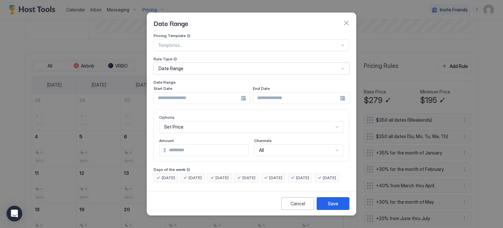
click at [188, 93] on input "Input Field" at bounding box center [197, 97] width 87 height 11
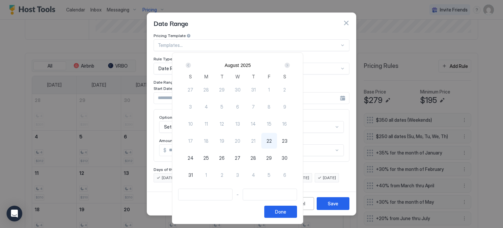
click at [290, 65] on div "Next" at bounding box center [287, 65] width 5 height 5
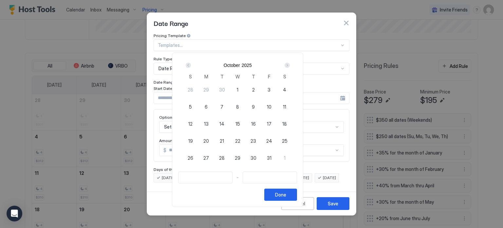
click at [290, 65] on div "Next" at bounding box center [287, 65] width 5 height 5
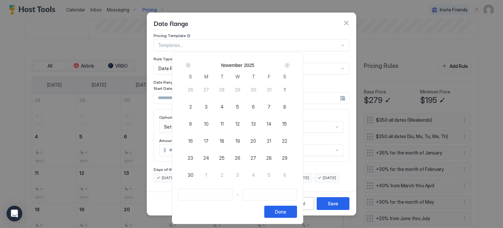
click at [290, 65] on div "Next" at bounding box center [287, 65] width 5 height 5
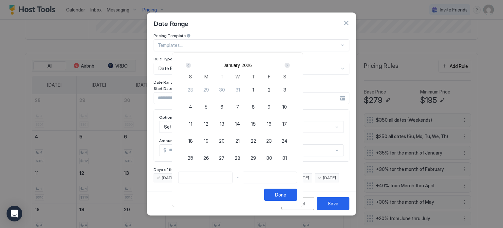
click at [290, 65] on div "Next" at bounding box center [287, 65] width 5 height 5
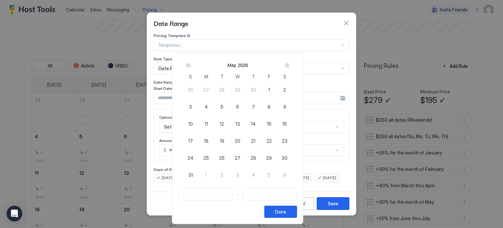
click at [290, 65] on div "Next" at bounding box center [287, 65] width 5 height 5
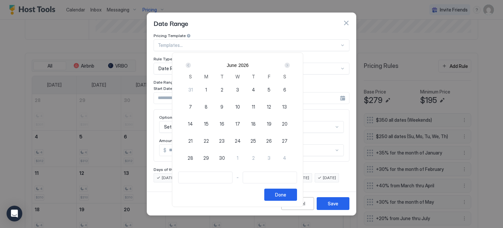
click at [290, 65] on div "Next" at bounding box center [287, 65] width 5 height 5
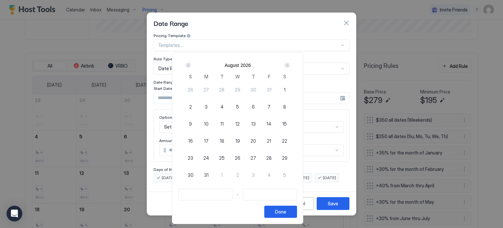
click at [290, 65] on div "Next" at bounding box center [287, 65] width 5 height 5
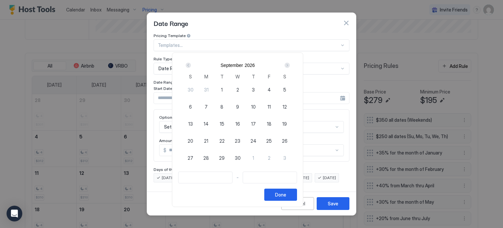
click at [290, 65] on div "Next" at bounding box center [287, 65] width 5 height 5
click at [240, 139] on span "25" at bounding box center [238, 140] width 6 height 7
type input "**********"
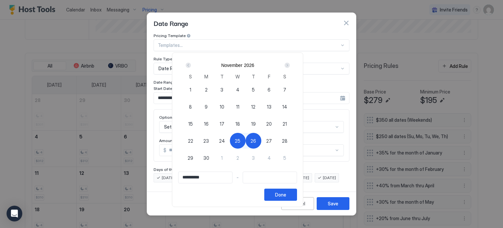
type input "**********"
click at [292, 140] on div "28" at bounding box center [285, 141] width 16 height 16
type input "**********"
click at [297, 199] on button "Done" at bounding box center [280, 194] width 33 height 12
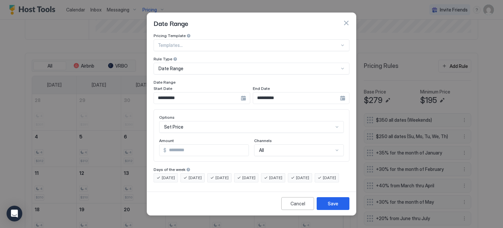
click at [225, 121] on div "Set Price" at bounding box center [251, 127] width 185 height 12
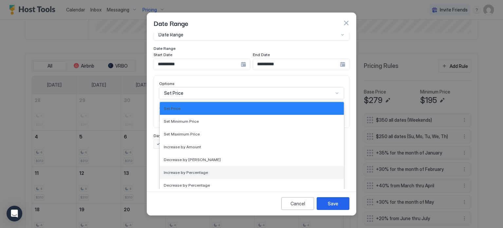
click at [202, 170] on span "Increase by Percentage" at bounding box center [186, 172] width 44 height 5
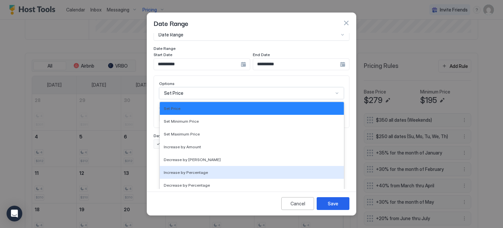
scroll to position [0, 0]
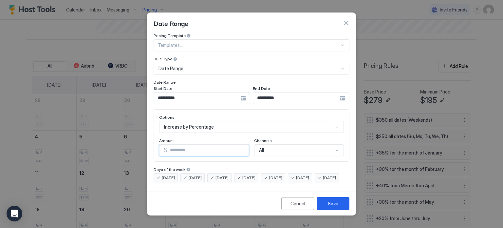
drag, startPoint x: 197, startPoint y: 145, endPoint x: 130, endPoint y: 149, distance: 67.2
click at [130, 149] on div "**********" at bounding box center [251, 114] width 503 height 228
type input "**"
click at [326, 206] on button "Save" at bounding box center [333, 203] width 33 height 13
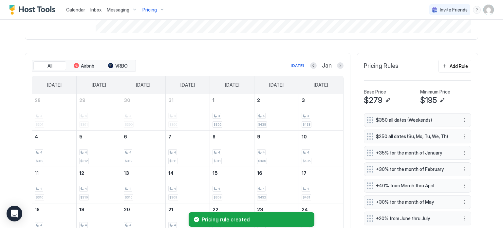
click at [439, 67] on button "Add Rule" at bounding box center [454, 66] width 33 height 13
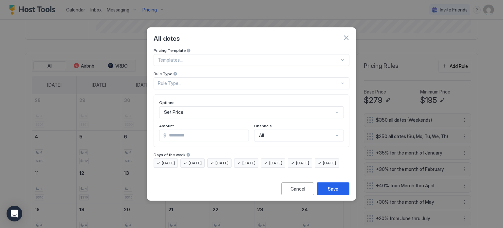
click at [222, 80] on div "Rule Type..." at bounding box center [249, 83] width 182 height 6
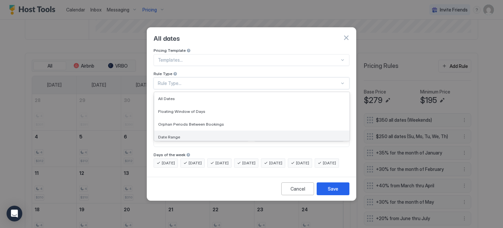
click at [163, 134] on span "Date Range" at bounding box center [169, 136] width 22 height 5
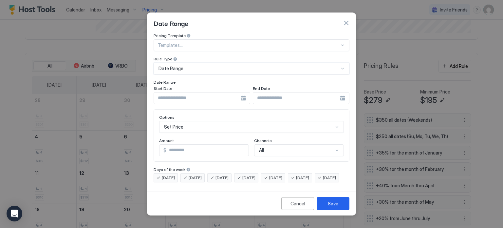
click at [220, 92] on input "Input Field" at bounding box center [197, 97] width 87 height 11
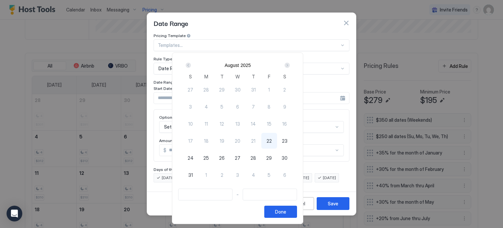
click at [290, 66] on div "Next" at bounding box center [287, 65] width 5 height 5
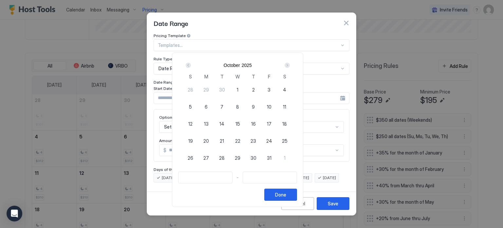
click at [290, 66] on div "Next" at bounding box center [287, 65] width 5 height 5
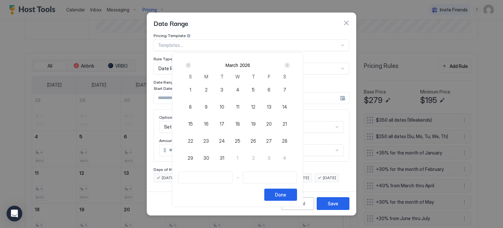
click at [290, 66] on div "Next" at bounding box center [287, 65] width 5 height 5
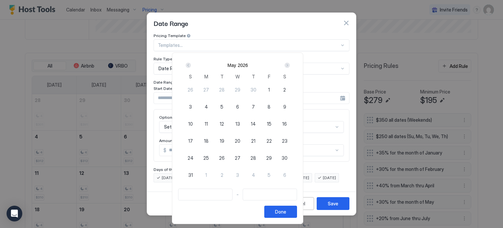
click at [290, 66] on div "Next" at bounding box center [287, 65] width 5 height 5
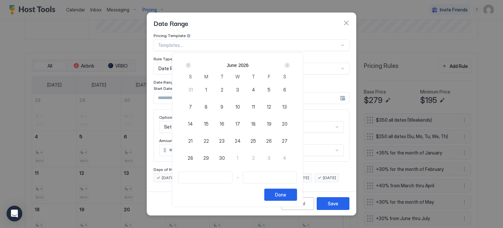
click at [290, 66] on div "Next" at bounding box center [287, 65] width 5 height 5
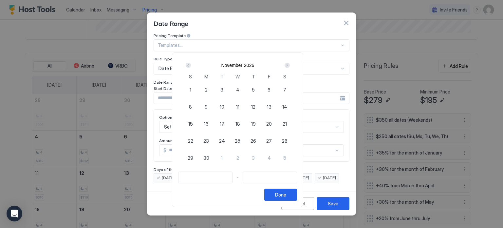
click at [290, 66] on div "Next" at bounding box center [287, 65] width 5 height 5
click at [193, 139] on span "20" at bounding box center [191, 140] width 6 height 7
type input "**********"
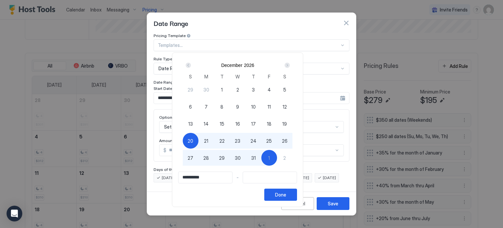
click at [290, 64] on div "Next" at bounding box center [287, 65] width 5 height 5
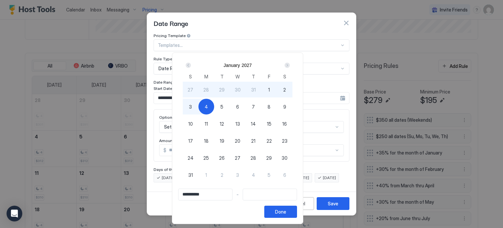
type input "**********"
click at [192, 107] on span "3" at bounding box center [190, 106] width 3 height 7
type input "**********"
click at [286, 210] on div "Done" at bounding box center [280, 211] width 11 height 7
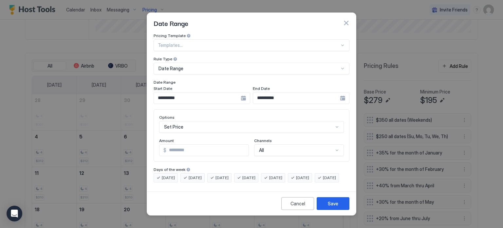
click at [194, 125] on div "Set Price" at bounding box center [251, 127] width 185 height 12
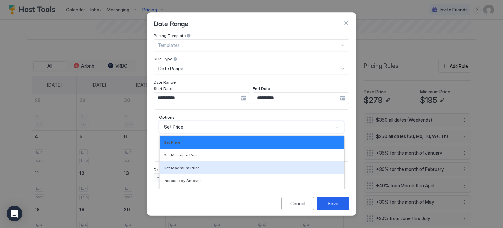
scroll to position [34, 0]
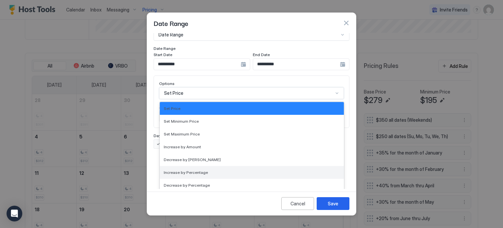
click at [175, 170] on div "Increase by Percentage" at bounding box center [252, 172] width 184 height 13
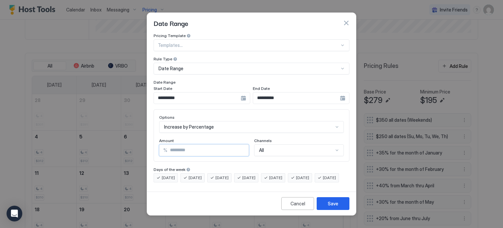
drag, startPoint x: 217, startPoint y: 142, endPoint x: 121, endPoint y: 149, distance: 96.9
click at [122, 149] on div "**********" at bounding box center [251, 114] width 503 height 228
type input "**"
click at [339, 210] on button "Save" at bounding box center [333, 203] width 33 height 13
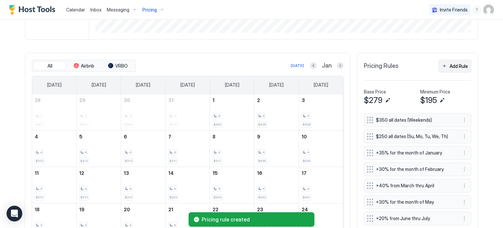
click at [443, 68] on button "Add Rule" at bounding box center [454, 66] width 33 height 13
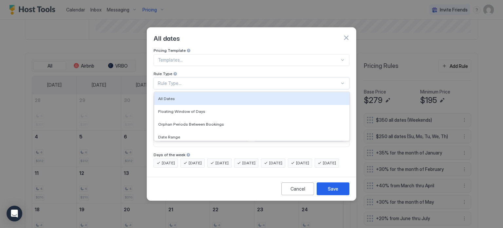
click at [206, 80] on div "Rule Type..." at bounding box center [249, 83] width 182 height 6
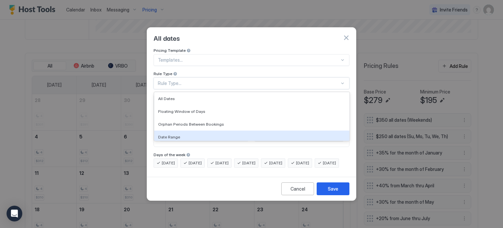
click at [195, 134] on div "Date Range" at bounding box center [251, 136] width 187 height 5
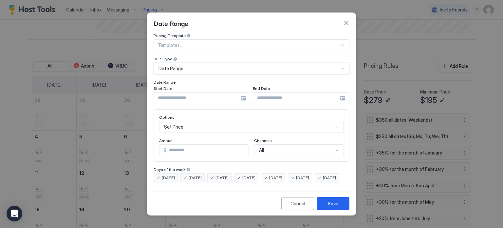
click at [202, 95] on input "Input Field" at bounding box center [197, 97] width 87 height 11
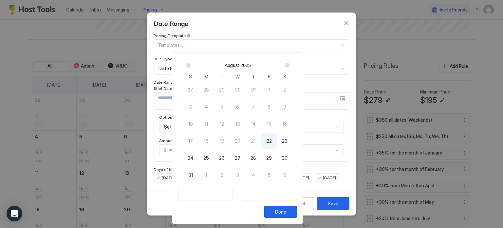
click at [290, 65] on div "Next" at bounding box center [287, 65] width 5 height 5
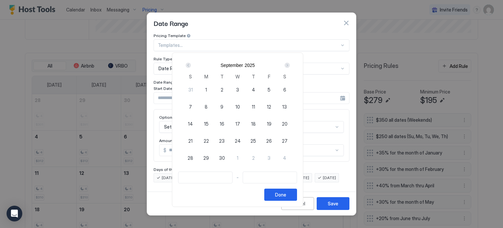
click at [290, 65] on div "Next" at bounding box center [287, 65] width 5 height 5
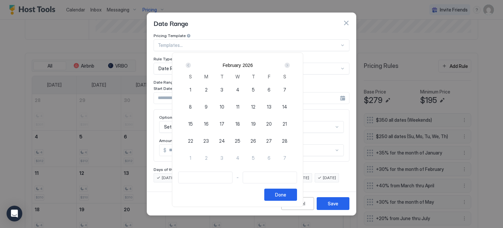
click at [290, 65] on div "Next" at bounding box center [287, 65] width 5 height 5
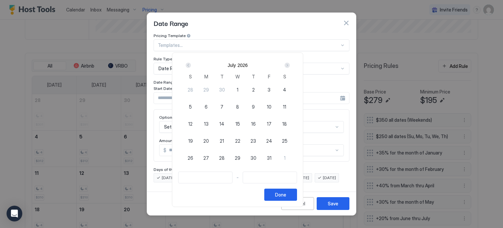
click at [290, 65] on div "Next" at bounding box center [287, 65] width 5 height 5
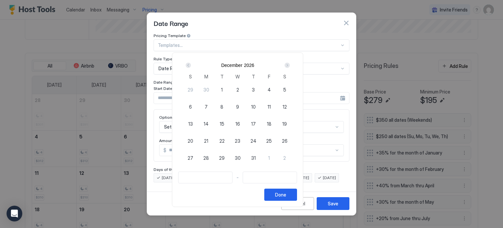
click at [230, 157] on div "29" at bounding box center [222, 158] width 16 height 16
type input "**********"
click at [290, 63] on div "Next" at bounding box center [287, 65] width 5 height 5
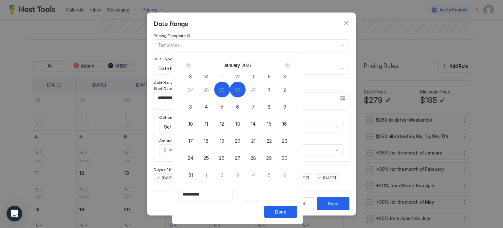
type input "**********"
click at [192, 108] on span "3" at bounding box center [190, 106] width 3 height 7
type input "**********"
click at [165, 143] on div at bounding box center [251, 114] width 503 height 228
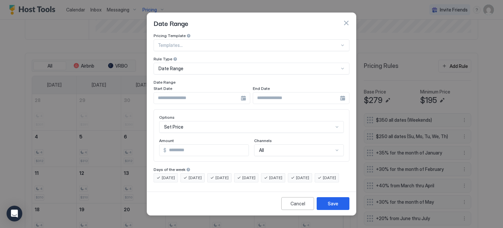
click at [174, 122] on div "Set Price" at bounding box center [251, 127] width 185 height 12
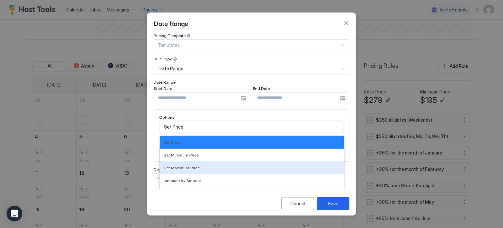
scroll to position [34, 0]
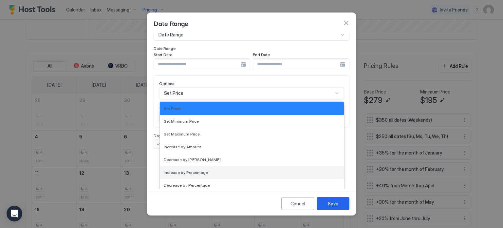
click at [184, 166] on div "Increase by Percentage" at bounding box center [252, 172] width 184 height 13
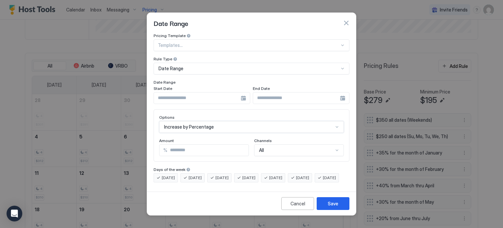
scroll to position [0, 0]
drag, startPoint x: 190, startPoint y: 145, endPoint x: 93, endPoint y: 148, distance: 96.6
click at [94, 148] on div "Date Range Pricing Template Templates... Rule Type Date Range Date Range Start …" at bounding box center [251, 114] width 503 height 228
type input "**"
click at [329, 207] on div "Save" at bounding box center [333, 203] width 10 height 7
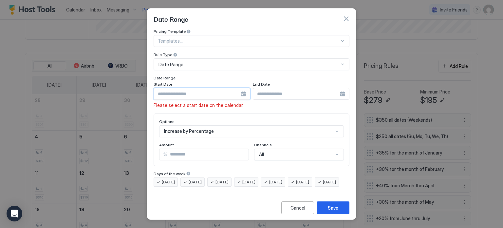
click at [200, 92] on input "Input Field" at bounding box center [197, 93] width 87 height 11
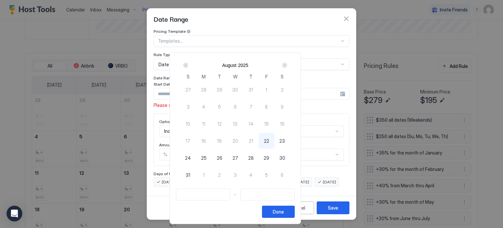
click at [287, 66] on div "Next" at bounding box center [284, 65] width 5 height 5
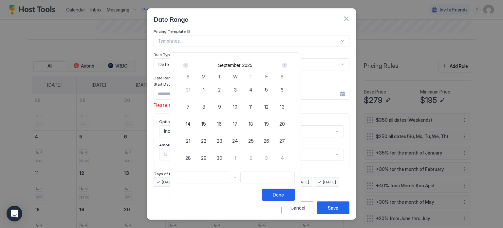
click at [287, 66] on div "Next" at bounding box center [284, 65] width 5 height 5
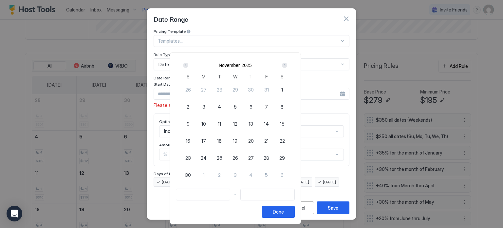
click at [287, 66] on div "Next" at bounding box center [284, 65] width 5 height 5
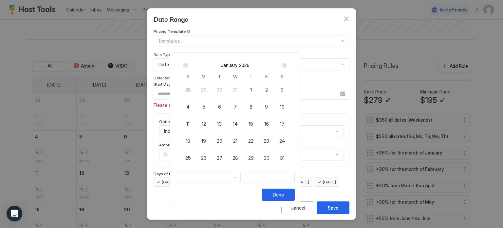
click at [287, 66] on div "Next" at bounding box center [284, 65] width 5 height 5
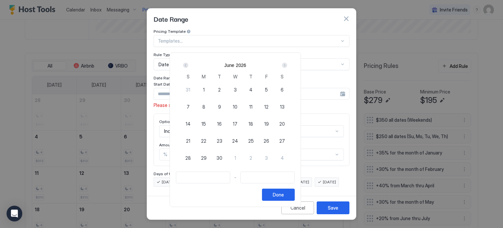
click at [287, 66] on div "Next" at bounding box center [284, 65] width 5 height 5
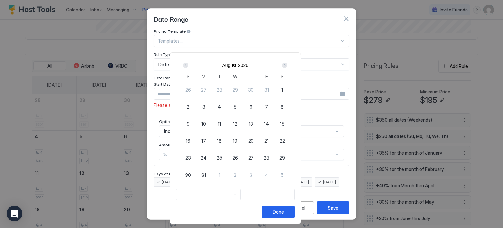
click at [287, 66] on div "Next" at bounding box center [284, 65] width 5 height 5
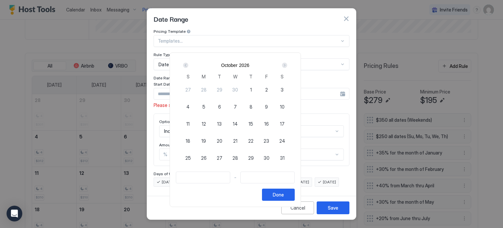
click at [287, 66] on div "Next" at bounding box center [284, 65] width 5 height 5
click at [222, 155] on span "29" at bounding box center [220, 157] width 6 height 7
type input "**********"
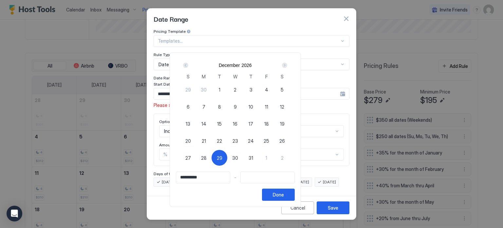
click at [288, 68] on div "Next" at bounding box center [285, 65] width 8 height 8
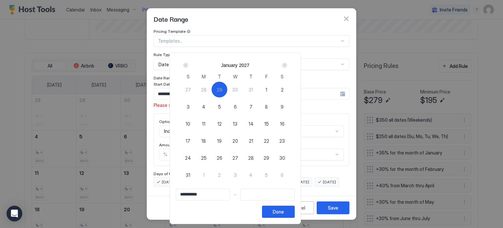
type input "**********"
click at [196, 108] on div "3" at bounding box center [188, 107] width 16 height 16
type input "**********"
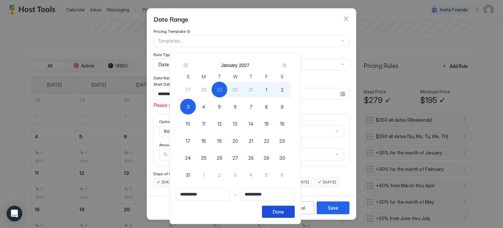
click at [284, 208] on div "Done" at bounding box center [278, 211] width 11 height 7
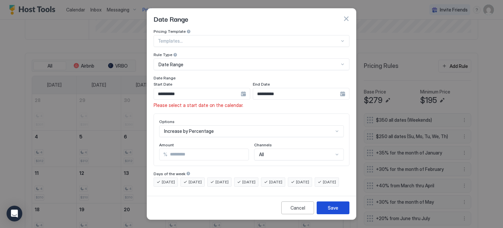
click at [334, 208] on div "Save" at bounding box center [333, 207] width 10 height 7
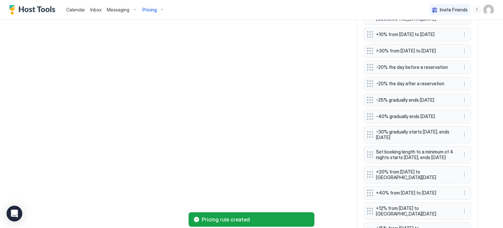
scroll to position [777, 0]
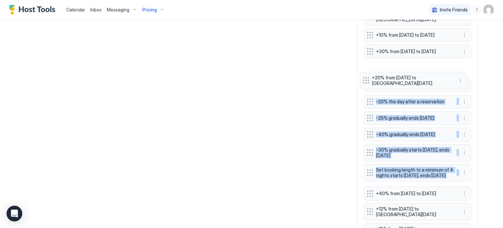
drag, startPoint x: 364, startPoint y: 194, endPoint x: 363, endPoint y: 81, distance: 112.7
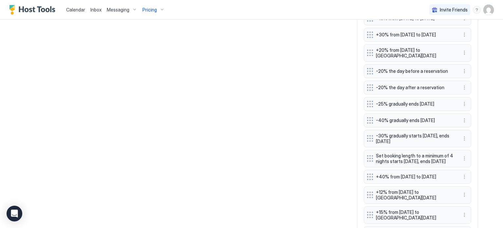
scroll to position [810, 0]
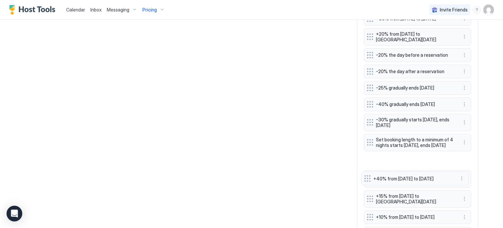
drag, startPoint x: 365, startPoint y: 179, endPoint x: 373, endPoint y: 131, distance: 49.0
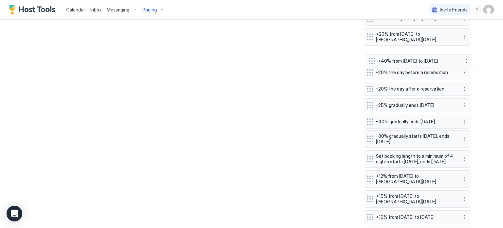
drag, startPoint x: 365, startPoint y: 135, endPoint x: 370, endPoint y: 68, distance: 66.3
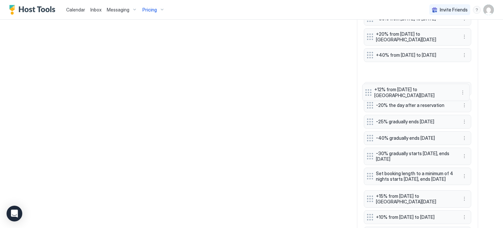
drag, startPoint x: 368, startPoint y: 146, endPoint x: 368, endPoint y: 90, distance: 55.7
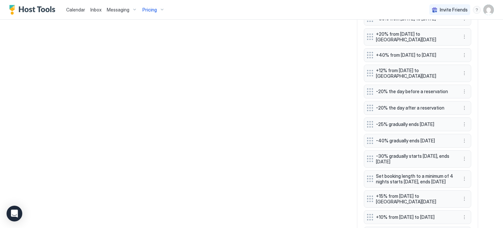
scroll to position [843, 0]
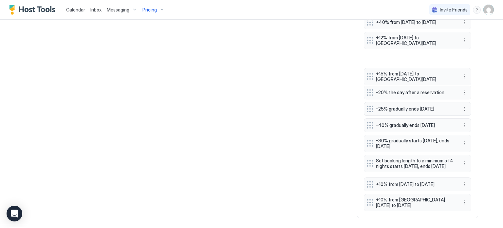
drag, startPoint x: 367, startPoint y: 186, endPoint x: 357, endPoint y: 107, distance: 79.6
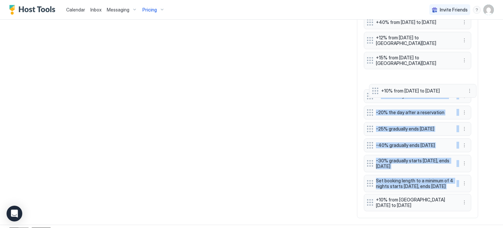
drag, startPoint x: 373, startPoint y: 185, endPoint x: 358, endPoint y: 121, distance: 65.7
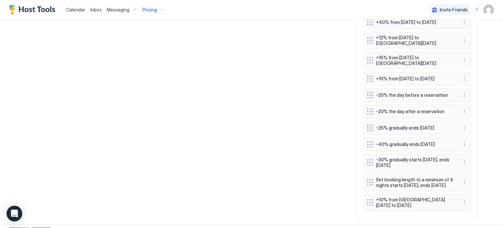
scroll to position [875, 0]
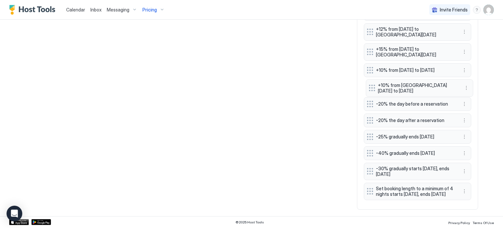
drag, startPoint x: 367, startPoint y: 191, endPoint x: 348, endPoint y: 88, distance: 104.9
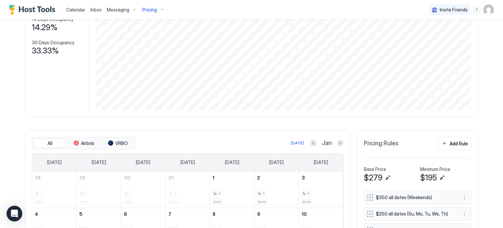
scroll to position [155, 0]
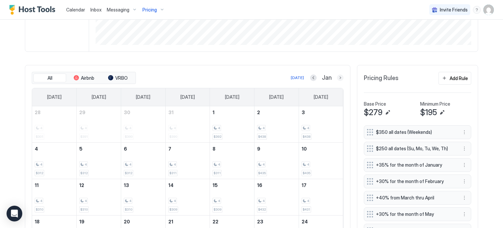
click at [337, 79] on button "Next month" at bounding box center [340, 77] width 7 height 7
click at [337, 78] on button "Next month" at bounding box center [340, 77] width 7 height 7
click at [313, 77] on button "Previous month" at bounding box center [314, 77] width 7 height 7
click at [339, 75] on button "Next month" at bounding box center [340, 77] width 7 height 7
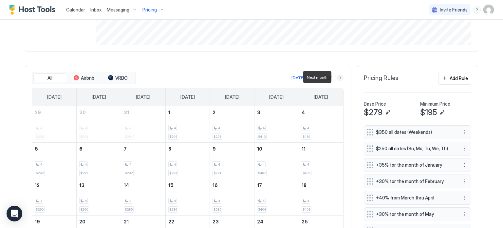
click at [339, 75] on button "Next month" at bounding box center [340, 77] width 7 height 7
click at [339, 76] on button "Next month" at bounding box center [340, 77] width 7 height 7
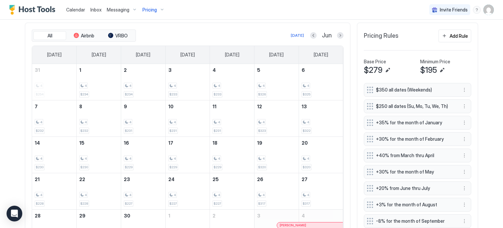
scroll to position [188, 0]
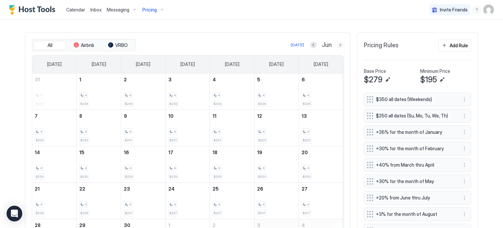
click at [337, 46] on button "Next month" at bounding box center [340, 45] width 7 height 7
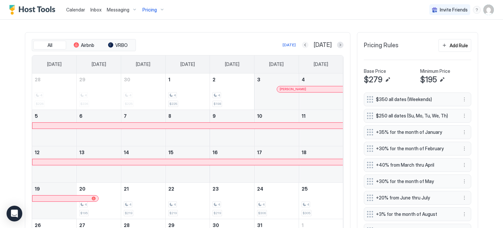
click at [308, 42] on div at bounding box center [305, 45] width 7 height 7
click at [308, 42] on button "Previous month" at bounding box center [305, 45] width 7 height 7
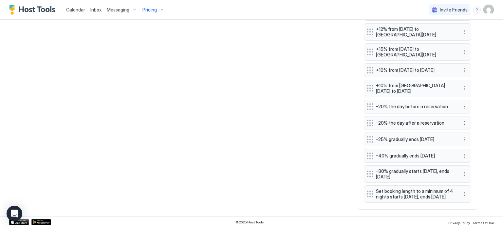
scroll to position [875, 0]
click at [462, 170] on button "More options" at bounding box center [464, 174] width 8 height 8
click at [460, 177] on div "Edit" at bounding box center [470, 178] width 25 height 10
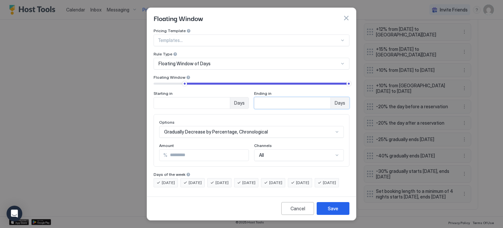
drag, startPoint x: 283, startPoint y: 101, endPoint x: 250, endPoint y: 96, distance: 32.7
click at [251, 98] on div "Starting in ** Days Ending in *** Days" at bounding box center [252, 100] width 196 height 18
type input "***"
click at [293, 212] on div "Cancel" at bounding box center [297, 208] width 15 height 7
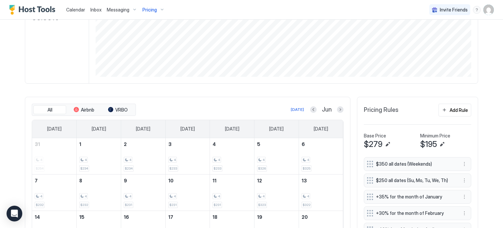
scroll to position [122, 0]
click at [337, 110] on button "Next month" at bounding box center [340, 110] width 7 height 7
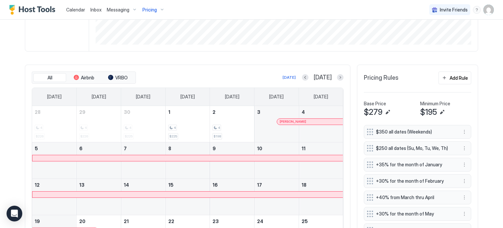
scroll to position [155, 0]
click at [340, 74] on div at bounding box center [340, 77] width 7 height 7
drag, startPoint x: 340, startPoint y: 74, endPoint x: 337, endPoint y: 89, distance: 14.8
click at [339, 75] on button "Next month" at bounding box center [340, 77] width 7 height 7
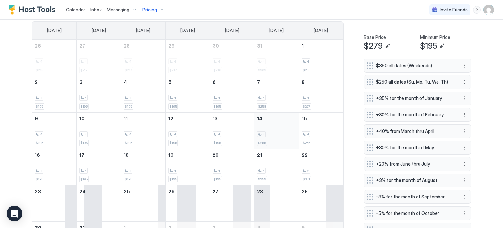
scroll to position [220, 0]
click at [465, 179] on button "More options" at bounding box center [464, 181] width 8 height 8
click at [466, 188] on div "Edit" at bounding box center [468, 188] width 14 height 5
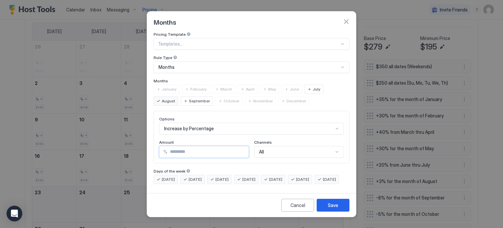
drag, startPoint x: 198, startPoint y: 144, endPoint x: 142, endPoint y: 134, distance: 57.0
click at [144, 134] on div "Months Pricing Template Templates... Rule Type Months Months January February M…" at bounding box center [251, 114] width 503 height 228
type input "*"
click at [327, 208] on button "Save" at bounding box center [333, 204] width 33 height 13
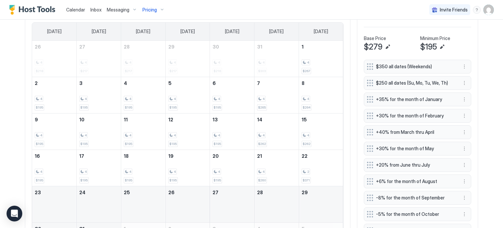
click at [443, 46] on div "$195" at bounding box center [445, 47] width 51 height 10
click at [441, 46] on button "Edit" at bounding box center [442, 47] width 8 height 8
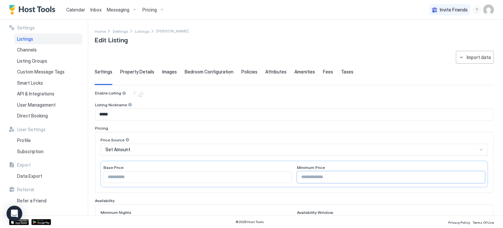
drag, startPoint x: 329, startPoint y: 177, endPoint x: 264, endPoint y: 174, distance: 65.2
click at [264, 174] on div "Base Price *** Minimum Price ***" at bounding box center [294, 173] width 387 height 27
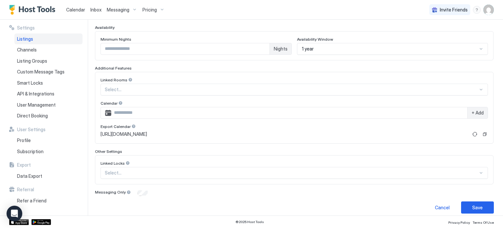
scroll to position [177, 0]
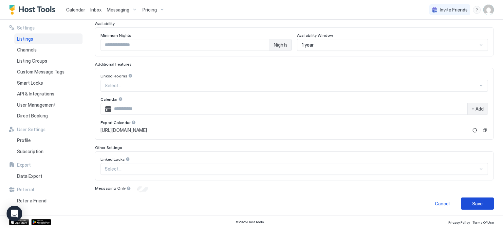
type input "***"
click at [468, 191] on div "**********" at bounding box center [294, 41] width 399 height 335
click at [473, 197] on button "Save" at bounding box center [477, 203] width 33 height 12
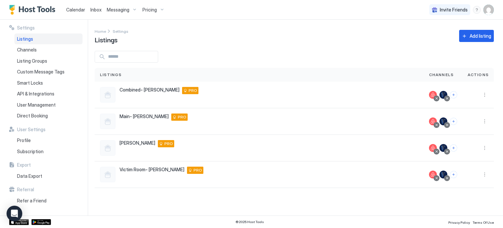
click at [154, 3] on button "Pricing" at bounding box center [154, 9] width 28 height 19
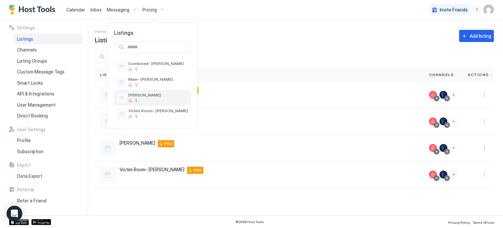
click at [147, 102] on div at bounding box center [158, 101] width 60 height 4
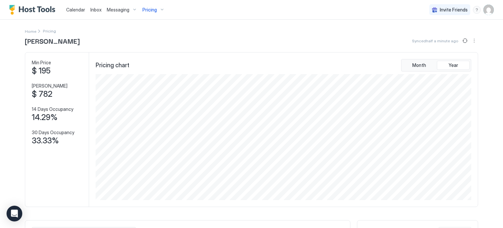
scroll to position [164, 0]
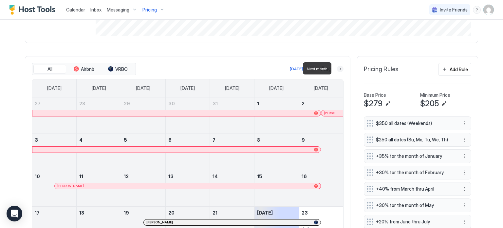
click at [338, 69] on button "Next month" at bounding box center [340, 68] width 7 height 7
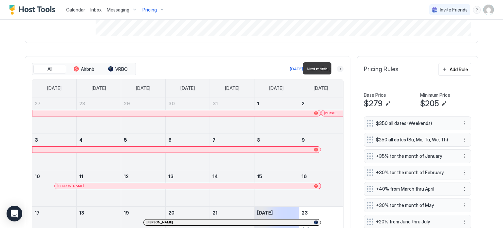
click at [338, 69] on button "Next month" at bounding box center [340, 68] width 7 height 7
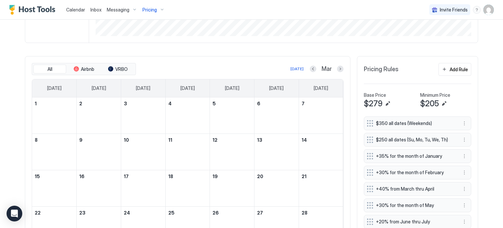
click at [339, 67] on button "Next month" at bounding box center [340, 68] width 7 height 7
click at [338, 66] on button "Next month" at bounding box center [340, 68] width 7 height 7
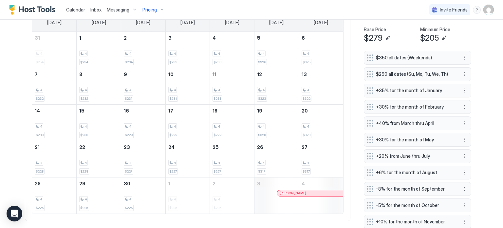
scroll to position [196, 0]
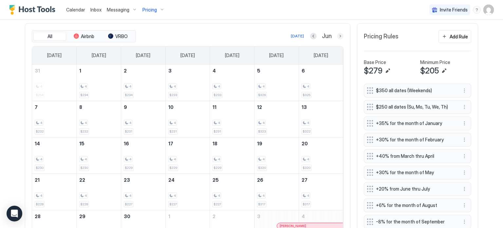
click at [339, 35] on button "Next month" at bounding box center [340, 36] width 7 height 7
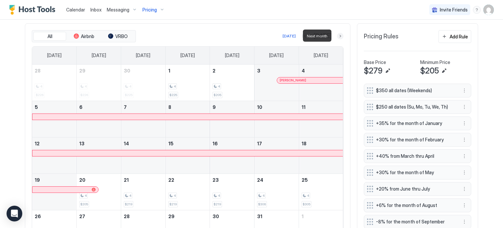
click at [338, 35] on button "Next month" at bounding box center [340, 36] width 7 height 7
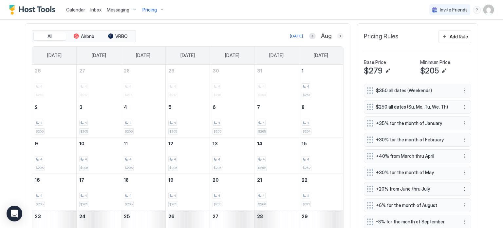
click at [339, 34] on button "Next month" at bounding box center [340, 36] width 7 height 7
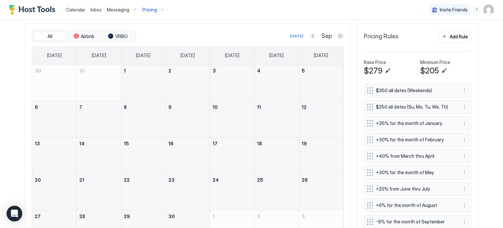
click at [310, 34] on button "Previous month" at bounding box center [312, 36] width 7 height 7
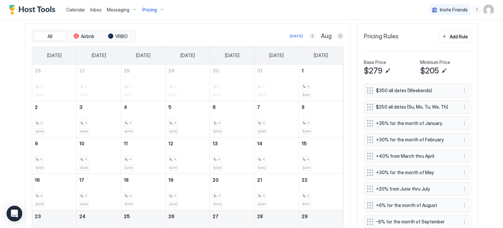
click at [309, 34] on button "Previous month" at bounding box center [312, 36] width 7 height 7
click at [309, 34] on div "[DATE] Aug" at bounding box center [240, 36] width 206 height 8
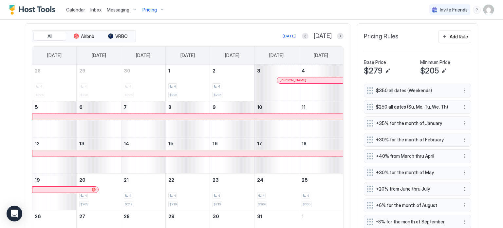
click at [309, 34] on div "[DATE] [DATE]" at bounding box center [240, 36] width 206 height 8
click at [308, 35] on button "Previous month" at bounding box center [305, 36] width 7 height 7
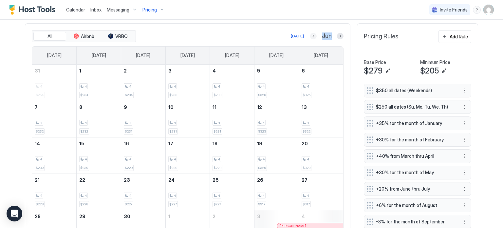
click at [311, 35] on button "Previous month" at bounding box center [313, 36] width 7 height 7
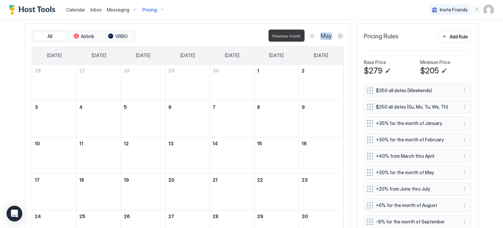
click at [311, 36] on button "Previous month" at bounding box center [312, 36] width 7 height 7
click at [311, 36] on button "Previous month" at bounding box center [314, 36] width 7 height 7
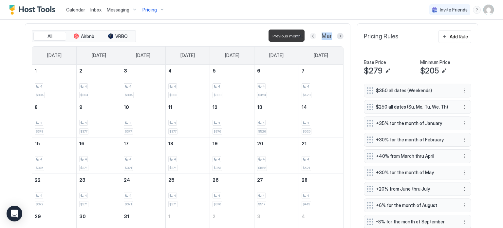
click at [311, 36] on button "Previous month" at bounding box center [313, 36] width 7 height 7
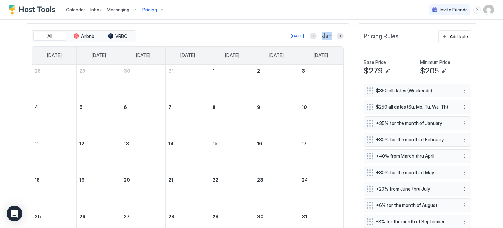
click at [205, 32] on div "[DATE] Jan" at bounding box center [240, 36] width 206 height 8
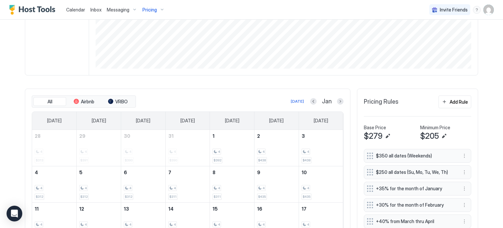
scroll to position [131, 0]
click at [337, 101] on button "Next month" at bounding box center [340, 101] width 7 height 7
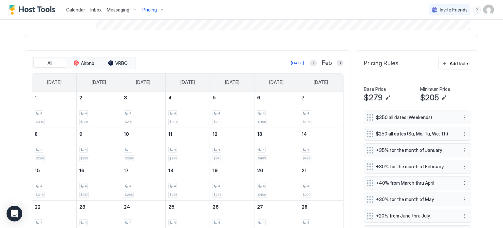
scroll to position [164, 0]
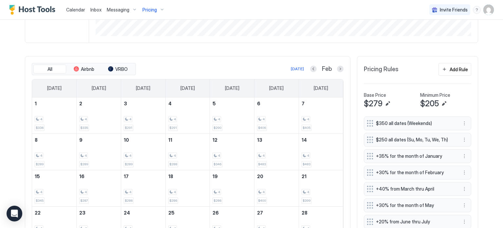
click at [337, 68] on button "Next month" at bounding box center [340, 68] width 7 height 7
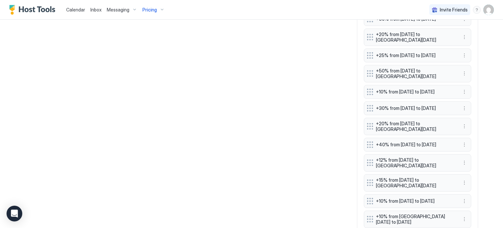
scroll to position [655, 0]
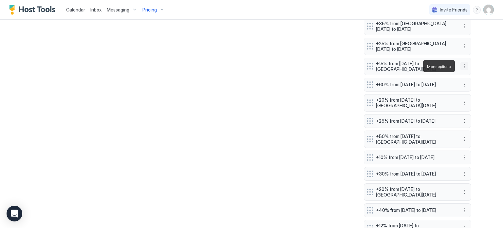
click at [460, 66] on button "More options" at bounding box center [464, 66] width 8 height 8
click at [461, 74] on div "Edit" at bounding box center [470, 75] width 25 height 10
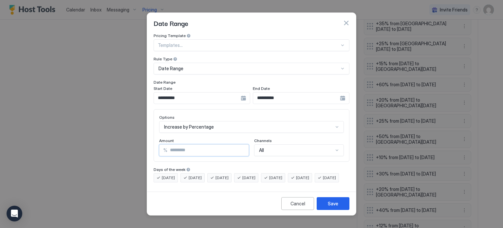
drag, startPoint x: 58, startPoint y: 156, endPoint x: 47, endPoint y: 154, distance: 11.1
click at [48, 155] on div "**********" at bounding box center [251, 114] width 503 height 228
type input "*"
click at [338, 206] on button "Save" at bounding box center [333, 203] width 33 height 13
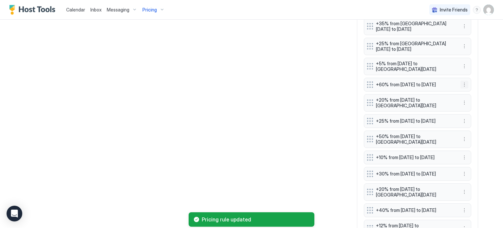
click at [461, 87] on button "More options" at bounding box center [464, 85] width 8 height 8
click at [463, 93] on div "Edit" at bounding box center [470, 95] width 25 height 10
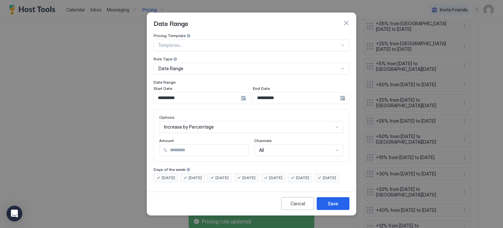
click at [186, 92] on input "**********" at bounding box center [197, 97] width 87 height 11
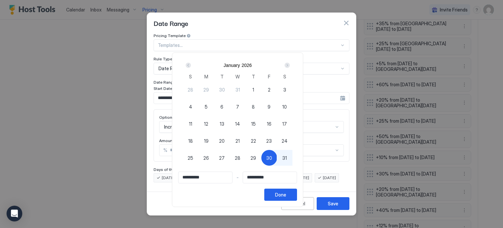
click at [272, 154] on span "30" at bounding box center [269, 157] width 6 height 7
click at [272, 158] on span "30" at bounding box center [269, 157] width 6 height 7
type input "**********"
click at [291, 65] on div "Next" at bounding box center [287, 65] width 8 height 8
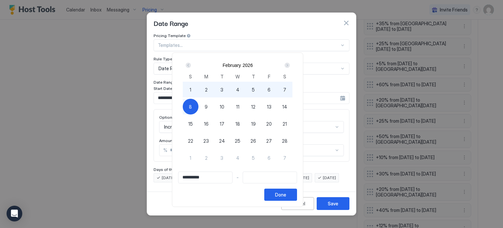
type input "**********"
click at [208, 91] on span "2" at bounding box center [206, 89] width 3 height 7
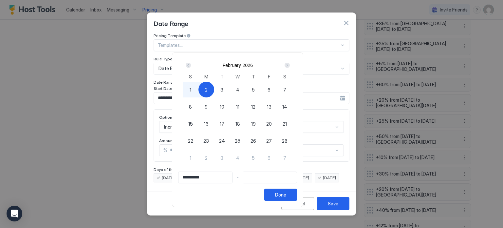
type input "**********"
click at [297, 196] on button "Done" at bounding box center [280, 194] width 33 height 12
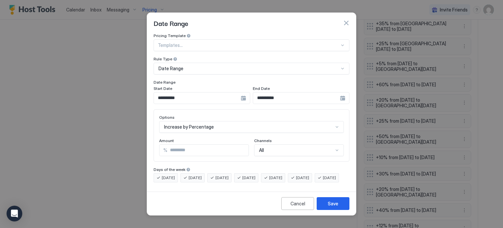
drag, startPoint x: 176, startPoint y: 146, endPoint x: 151, endPoint y: 137, distance: 26.4
click at [154, 142] on div "Options Increase by Percentage Amount % ** Channels All" at bounding box center [252, 135] width 196 height 52
type input "**"
click at [329, 207] on div "Save" at bounding box center [333, 203] width 10 height 7
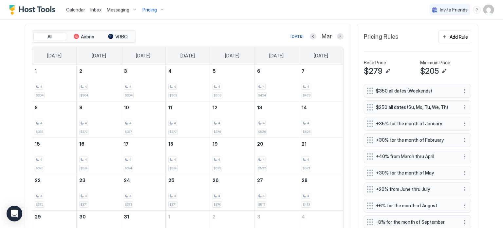
scroll to position [164, 0]
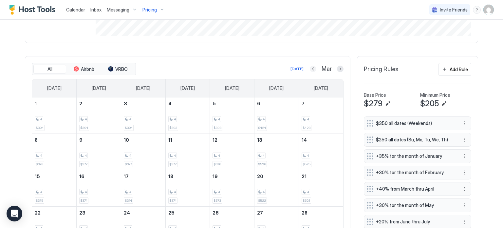
click at [310, 69] on button "Previous month" at bounding box center [313, 68] width 7 height 7
click at [310, 67] on button "Previous month" at bounding box center [313, 68] width 7 height 7
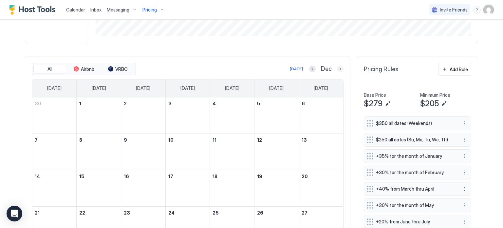
click at [337, 68] on button "Next month" at bounding box center [340, 68] width 7 height 7
click at [310, 69] on button "Previous month" at bounding box center [313, 68] width 7 height 7
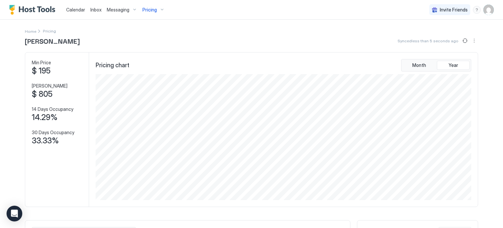
scroll to position [0, 0]
click at [148, 9] on span "Pricing" at bounding box center [149, 10] width 14 height 6
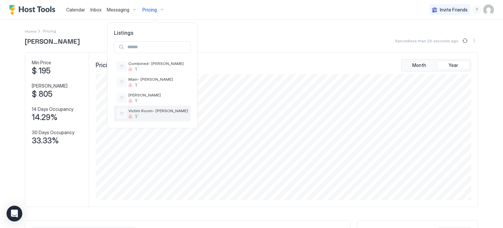
click at [147, 107] on div "Victim Room- [PERSON_NAME]" at bounding box center [152, 113] width 77 height 16
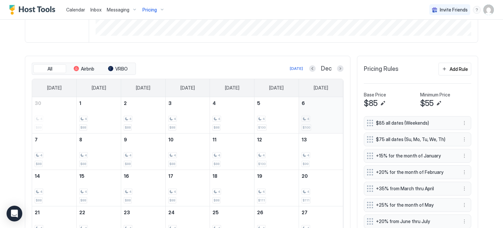
scroll to position [164, 0]
click at [310, 68] on button "Previous month" at bounding box center [312, 68] width 7 height 7
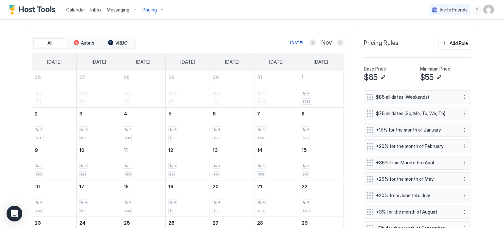
scroll to position [107, 0]
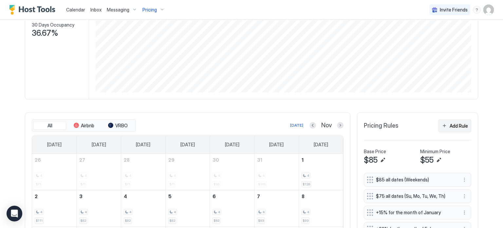
click at [448, 120] on button "Add Rule" at bounding box center [454, 125] width 33 height 13
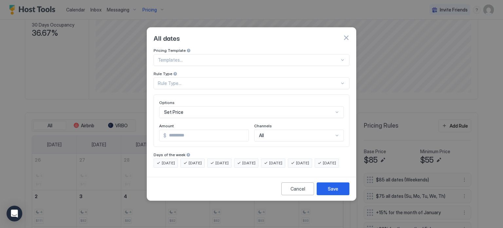
click at [169, 80] on div "Rule Type..." at bounding box center [249, 83] width 182 height 6
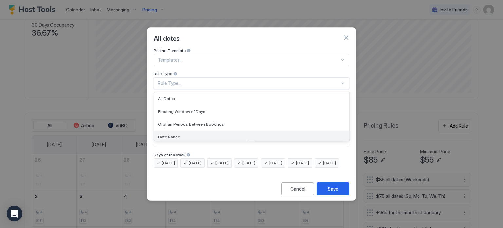
click at [173, 134] on span "Date Range" at bounding box center [169, 136] width 22 height 5
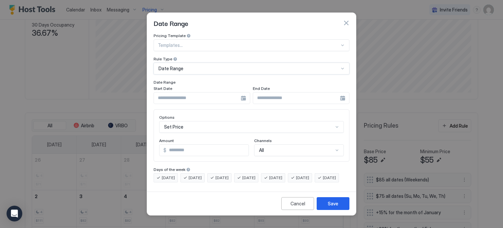
click at [172, 93] on input "Input Field" at bounding box center [197, 97] width 87 height 11
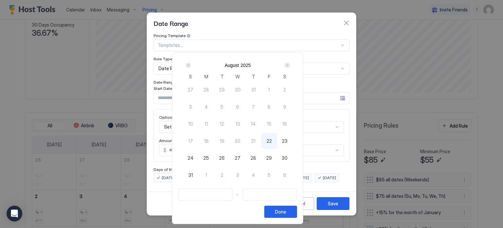
click at [290, 63] on div "Next" at bounding box center [287, 65] width 5 height 5
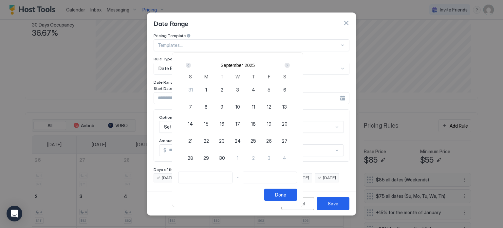
click at [290, 65] on div "Next" at bounding box center [287, 65] width 5 height 5
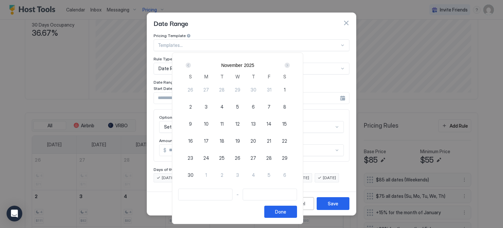
click at [290, 65] on div "Next" at bounding box center [287, 65] width 5 height 5
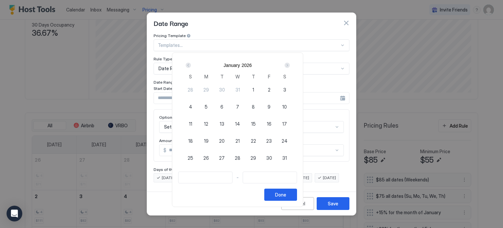
click at [290, 65] on div "Next" at bounding box center [287, 65] width 5 height 5
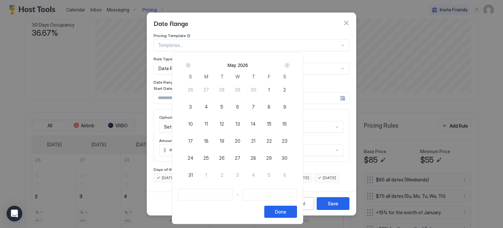
click at [255, 139] on span "21" at bounding box center [253, 140] width 4 height 7
type input "**********"
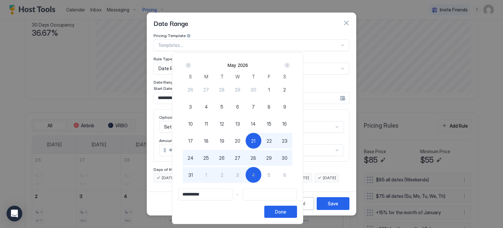
type input "**********"
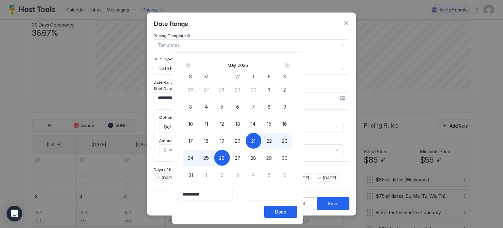
click at [225, 157] on span "26" at bounding box center [222, 157] width 6 height 7
type input "**********"
click at [297, 206] on button "Done" at bounding box center [280, 211] width 33 height 12
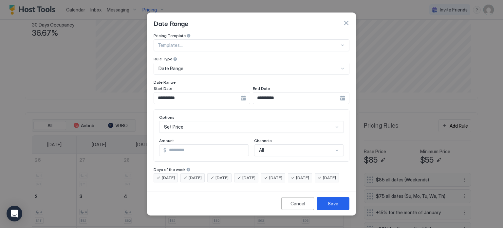
click at [199, 121] on div "Set Price" at bounding box center [251, 127] width 185 height 12
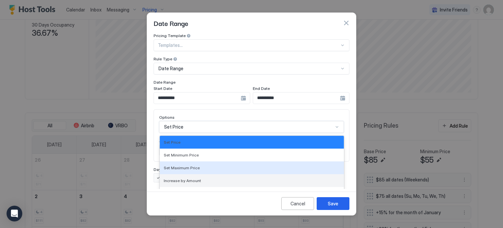
scroll to position [34, 0]
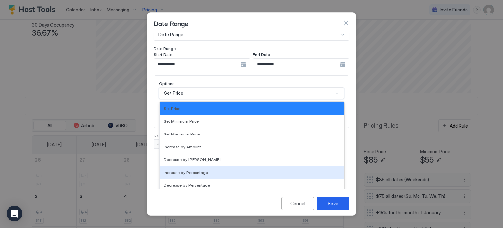
drag, startPoint x: 186, startPoint y: 164, endPoint x: 189, endPoint y: 152, distance: 13.0
click at [186, 170] on span "Increase by Percentage" at bounding box center [186, 172] width 44 height 5
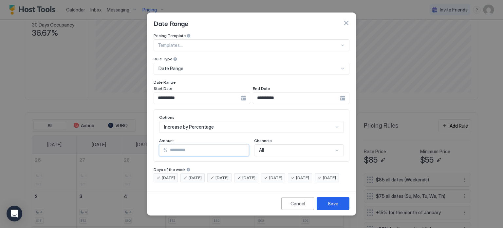
drag, startPoint x: 203, startPoint y: 143, endPoint x: 100, endPoint y: 153, distance: 103.9
click at [102, 154] on div "**********" at bounding box center [251, 114] width 503 height 228
type input "**"
click at [330, 207] on div "Save" at bounding box center [333, 203] width 10 height 7
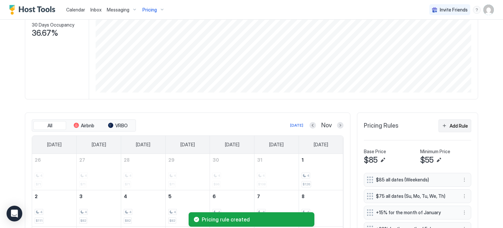
click at [446, 122] on button "Add Rule" at bounding box center [454, 125] width 33 height 13
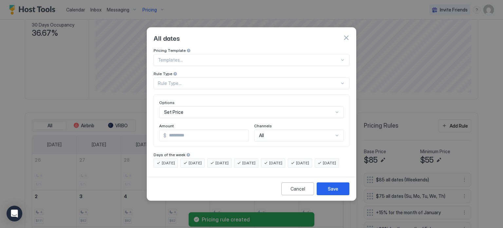
click at [211, 81] on div "Rule Type..." at bounding box center [252, 83] width 196 height 12
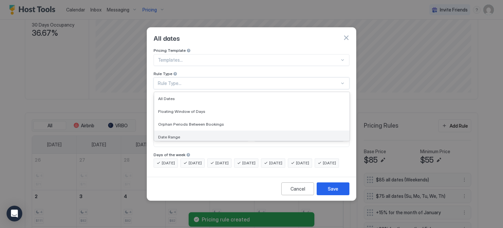
click at [178, 134] on div "Date Range" at bounding box center [251, 136] width 187 height 5
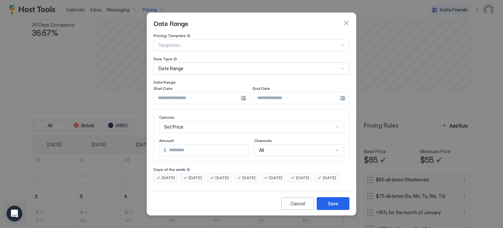
click at [186, 98] on div at bounding box center [202, 98] width 97 height 12
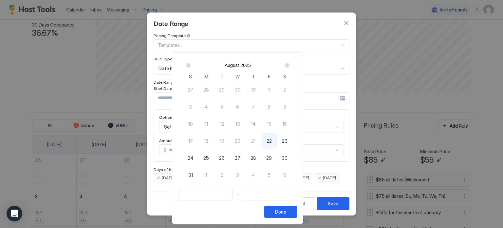
click at [290, 65] on div "Next" at bounding box center [287, 65] width 5 height 5
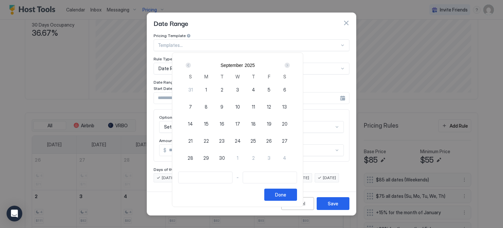
click at [290, 65] on div "Next" at bounding box center [287, 65] width 5 height 5
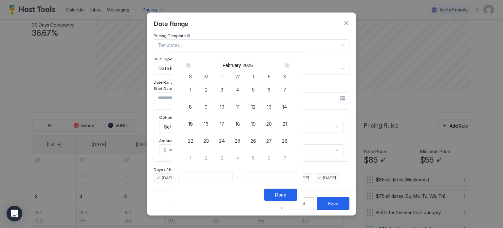
click at [290, 65] on div "Next" at bounding box center [287, 65] width 5 height 5
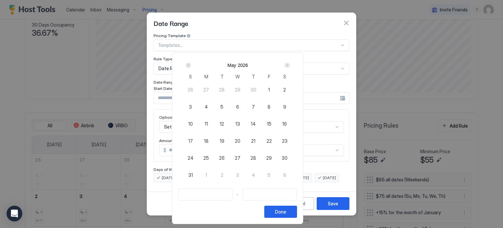
click at [290, 65] on div "Next" at bounding box center [287, 65] width 5 height 5
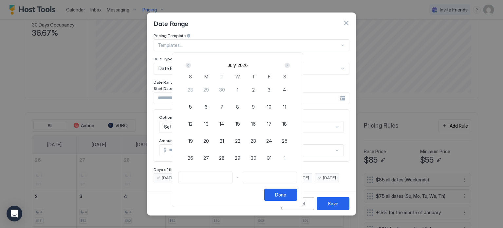
click at [261, 88] on div "2" at bounding box center [254, 90] width 16 height 16
type input "**********"
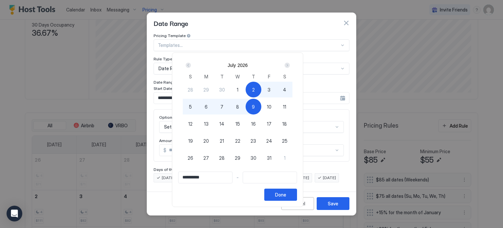
click at [271, 108] on span "10" at bounding box center [269, 106] width 5 height 7
type input "**********"
click at [297, 197] on button "Done" at bounding box center [280, 194] width 33 height 12
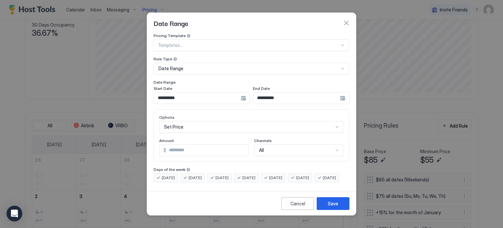
click at [179, 121] on div "Set Price" at bounding box center [251, 127] width 185 height 12
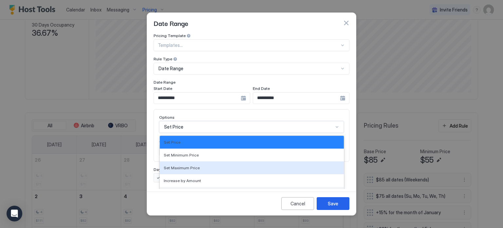
scroll to position [34, 0]
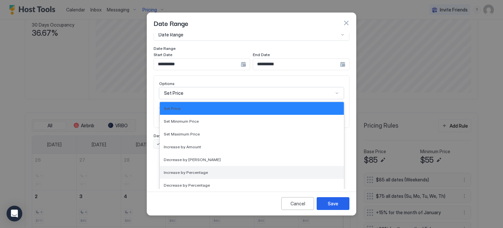
click at [179, 170] on span "Increase by Percentage" at bounding box center [186, 172] width 44 height 5
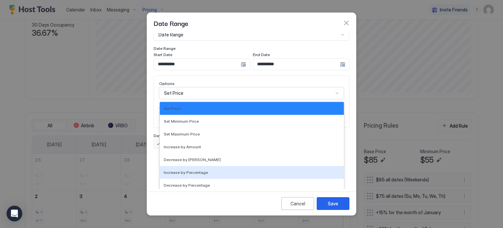
scroll to position [0, 0]
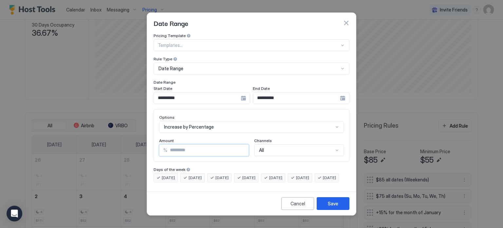
drag, startPoint x: 179, startPoint y: 141, endPoint x: 135, endPoint y: 137, distance: 45.0
click at [136, 145] on div "**********" at bounding box center [251, 114] width 503 height 228
type input "**"
click at [328, 205] on div "Save" at bounding box center [333, 203] width 10 height 7
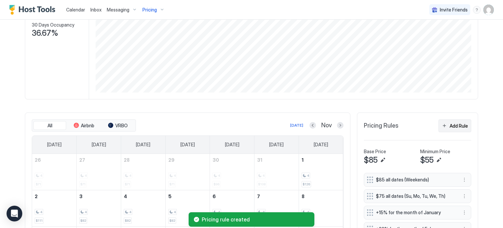
click at [450, 125] on div "Add Rule" at bounding box center [459, 125] width 18 height 7
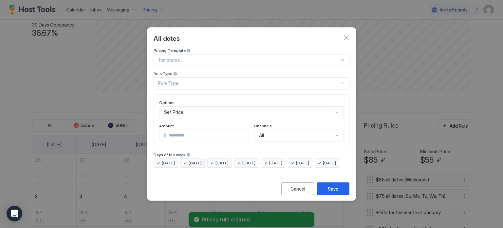
click at [185, 80] on div "Rule Type..." at bounding box center [249, 83] width 182 height 6
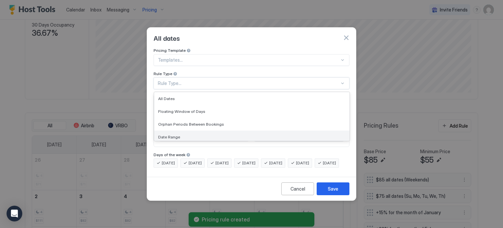
click at [173, 130] on div "Date Range" at bounding box center [251, 136] width 195 height 13
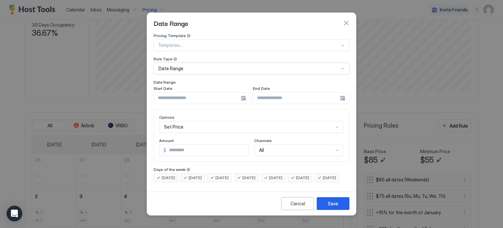
click at [214, 93] on input "Input Field" at bounding box center [197, 97] width 87 height 11
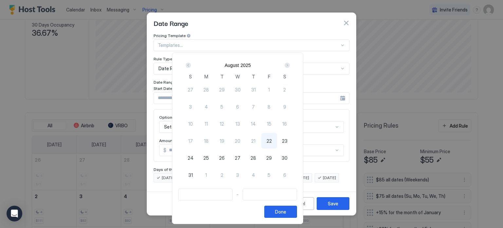
click at [290, 64] on div "Next" at bounding box center [287, 65] width 5 height 5
click at [290, 63] on div "Next" at bounding box center [287, 65] width 5 height 5
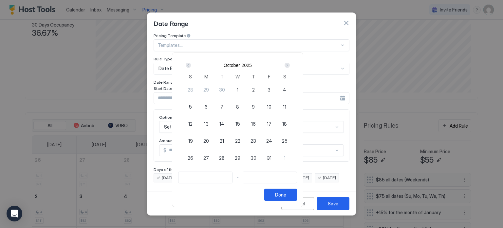
click at [290, 63] on div "Next" at bounding box center [287, 65] width 5 height 5
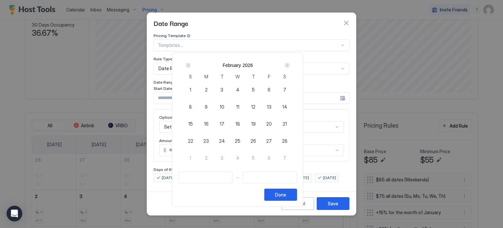
click at [290, 63] on div "Next" at bounding box center [287, 65] width 5 height 5
click at [277, 90] on div "3" at bounding box center [269, 90] width 16 height 16
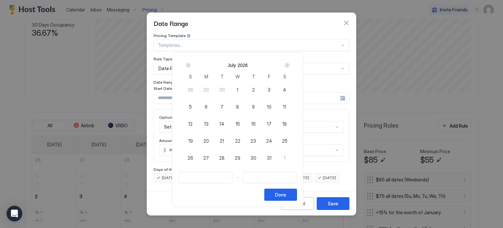
type input "**********"
click at [198, 101] on div "5" at bounding box center [191, 107] width 16 height 16
type input "**********"
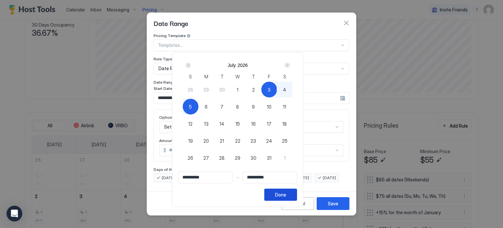
click at [297, 199] on button "Done" at bounding box center [280, 194] width 33 height 12
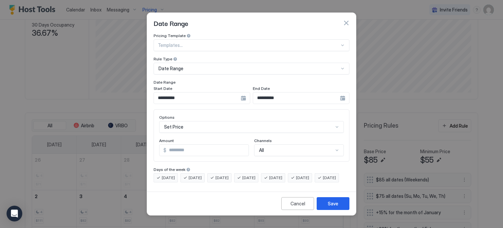
click at [204, 121] on div "Set Price" at bounding box center [251, 127] width 185 height 12
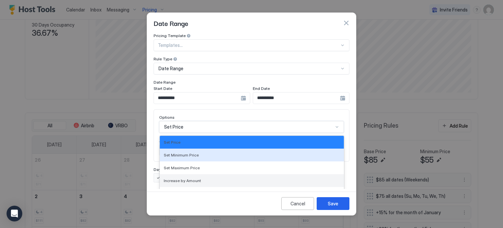
scroll to position [34, 0]
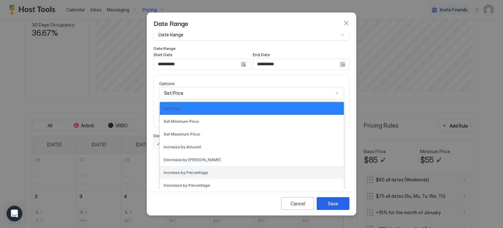
click at [190, 170] on span "Increase by Percentage" at bounding box center [186, 172] width 44 height 5
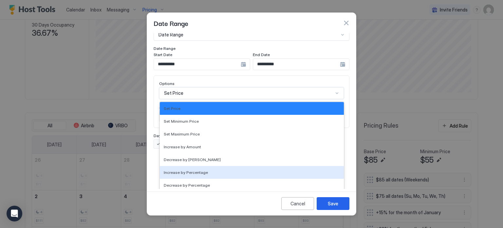
scroll to position [0, 0]
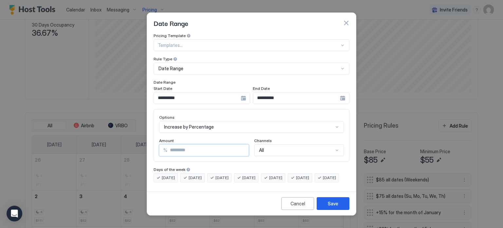
drag, startPoint x: 142, startPoint y: 147, endPoint x: 138, endPoint y: 144, distance: 5.5
click at [140, 147] on div "**********" at bounding box center [251, 114] width 503 height 228
type input "**"
click at [334, 204] on button "Save" at bounding box center [333, 203] width 33 height 13
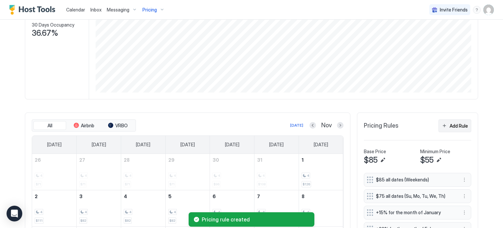
click at [457, 124] on div "Add Rule" at bounding box center [459, 125] width 18 height 7
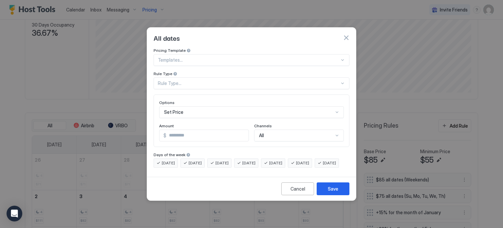
click at [188, 80] on div "Rule Type..." at bounding box center [249, 83] width 182 height 6
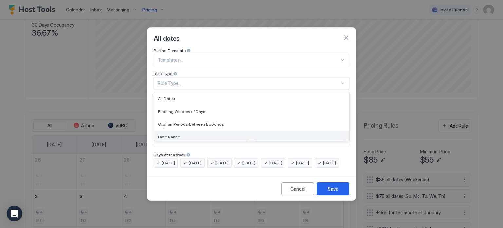
click at [170, 130] on div "Date Range" at bounding box center [251, 136] width 195 height 13
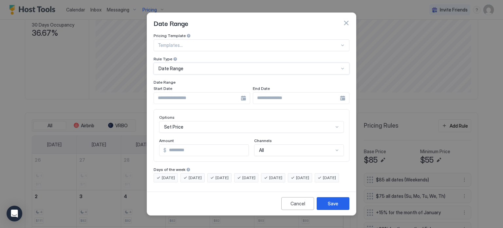
click at [184, 96] on input "Input Field" at bounding box center [197, 97] width 87 height 11
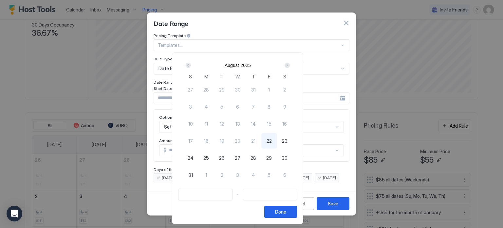
click at [291, 67] on div "Next" at bounding box center [287, 65] width 8 height 8
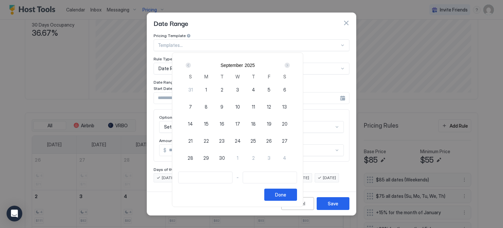
click at [291, 66] on div "Next" at bounding box center [287, 65] width 8 height 8
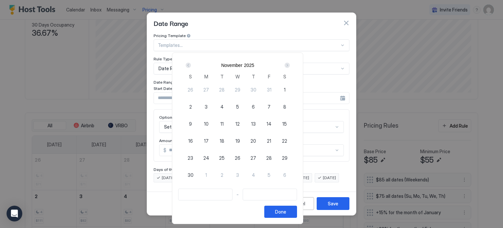
click at [291, 66] on div "Next" at bounding box center [287, 65] width 8 height 8
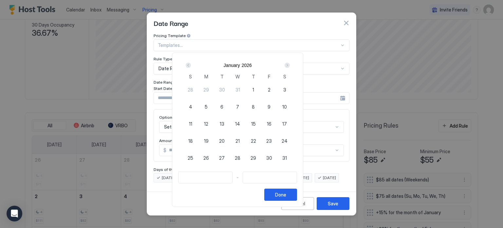
click at [291, 66] on div "Next" at bounding box center [287, 65] width 8 height 8
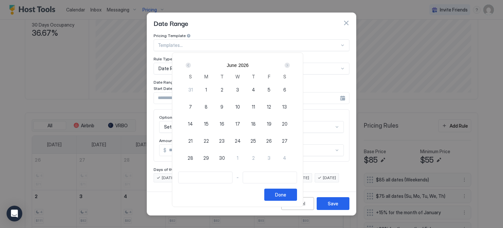
click at [291, 66] on div "Next" at bounding box center [287, 65] width 8 height 8
click at [191, 66] on div "Prev" at bounding box center [188, 65] width 5 height 5
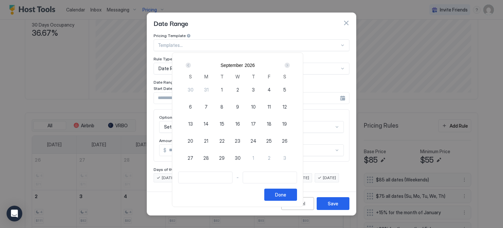
click at [255, 90] on span "3" at bounding box center [253, 89] width 3 height 7
type input "**********"
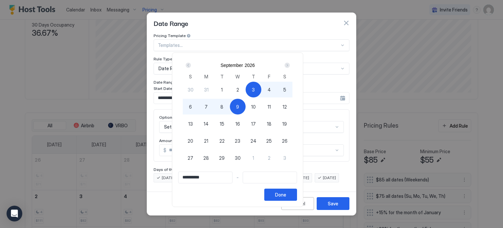
click at [230, 106] on div "8" at bounding box center [222, 107] width 16 height 16
type input "**********"
click at [297, 200] on button "Done" at bounding box center [280, 194] width 33 height 12
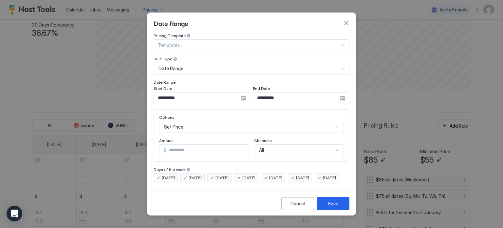
click at [197, 115] on div "Options" at bounding box center [251, 118] width 185 height 6
click at [196, 121] on div "Set Price" at bounding box center [251, 127] width 185 height 12
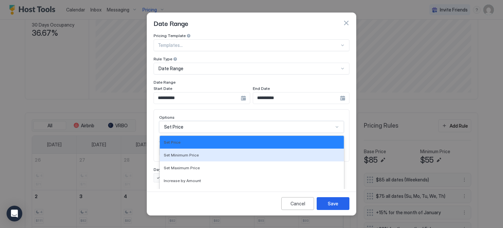
scroll to position [34, 0]
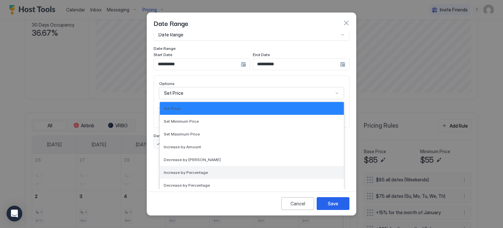
click at [187, 170] on span "Increase by Percentage" at bounding box center [186, 172] width 44 height 5
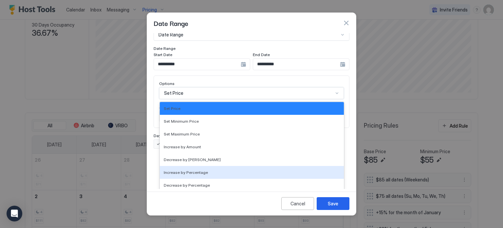
scroll to position [0, 0]
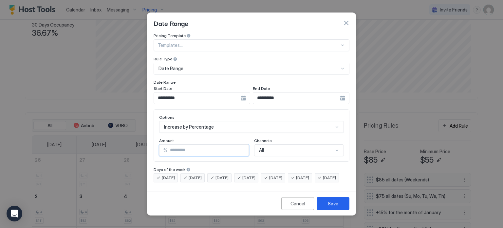
drag, startPoint x: 183, startPoint y: 142, endPoint x: 134, endPoint y: 141, distance: 49.8
click at [134, 141] on div "**********" at bounding box center [251, 114] width 503 height 228
type input "**"
click at [345, 210] on button "Save" at bounding box center [333, 203] width 33 height 13
click at [344, 210] on button "Save" at bounding box center [333, 203] width 33 height 13
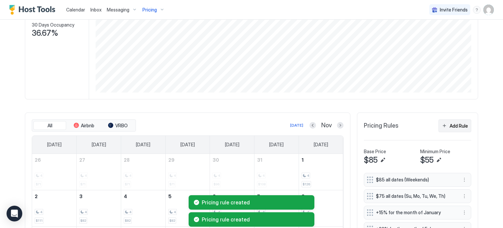
click at [455, 129] on button "Add Rule" at bounding box center [454, 125] width 33 height 13
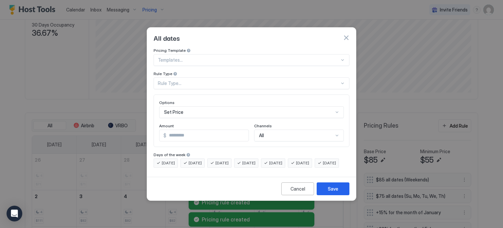
click at [244, 80] on div "Rule Type..." at bounding box center [249, 83] width 182 height 6
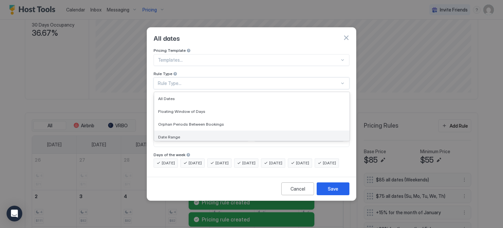
click at [198, 134] on div "Date Range" at bounding box center [251, 136] width 187 height 5
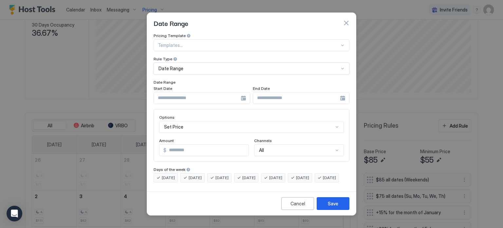
click at [198, 97] on input "Input Field" at bounding box center [197, 97] width 87 height 11
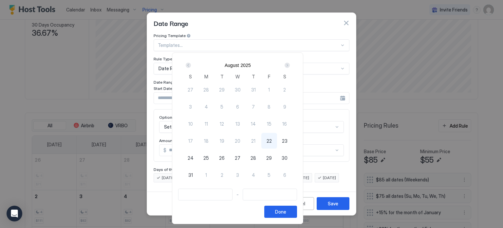
click at [290, 65] on div "Next" at bounding box center [287, 65] width 5 height 5
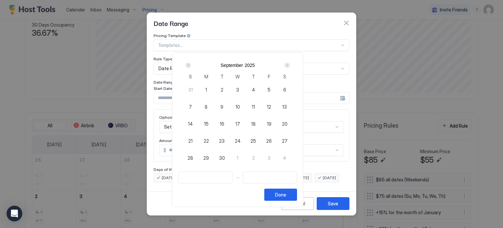
click at [291, 65] on div "Next" at bounding box center [287, 65] width 8 height 8
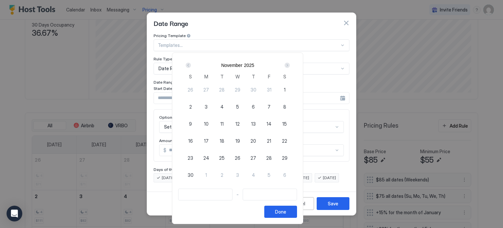
click at [291, 65] on div "Next" at bounding box center [287, 65] width 8 height 8
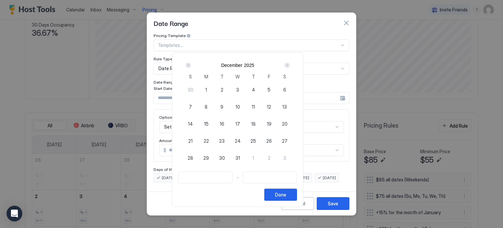
click at [291, 65] on div "Next" at bounding box center [287, 65] width 8 height 8
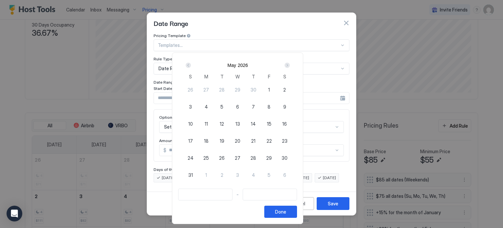
click at [291, 65] on div "Next" at bounding box center [287, 65] width 8 height 8
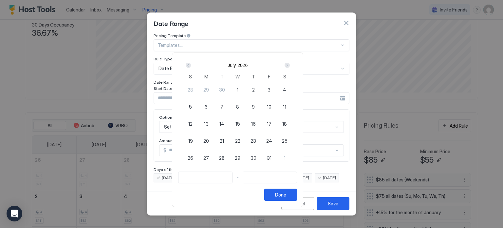
click at [291, 65] on div "Next" at bounding box center [287, 65] width 8 height 8
click at [256, 157] on span "29" at bounding box center [254, 157] width 6 height 7
type input "**********"
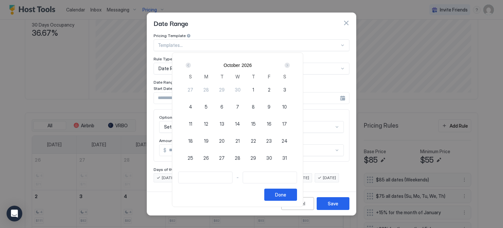
type input "**********"
click at [290, 65] on div "Next" at bounding box center [287, 65] width 5 height 5
type input "**********"
click at [198, 88] on div "1" at bounding box center [191, 90] width 16 height 16
type input "**********"
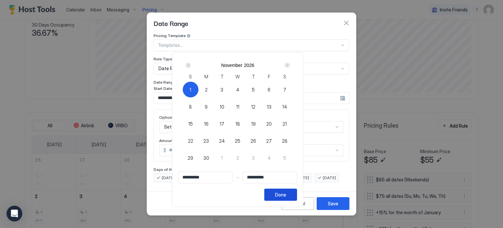
click at [297, 192] on button "Done" at bounding box center [280, 194] width 33 height 12
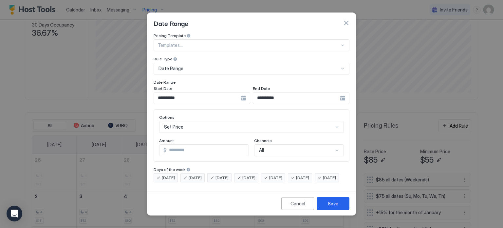
click at [188, 121] on div "Set Price" at bounding box center [251, 127] width 185 height 12
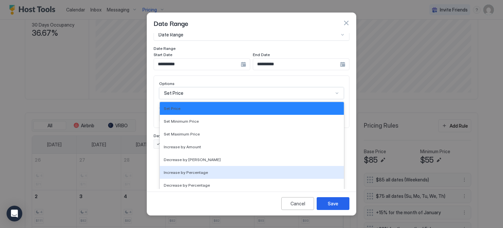
drag, startPoint x: 182, startPoint y: 167, endPoint x: 183, endPoint y: 164, distance: 4.0
click at [182, 170] on span "Increase by Percentage" at bounding box center [186, 172] width 44 height 5
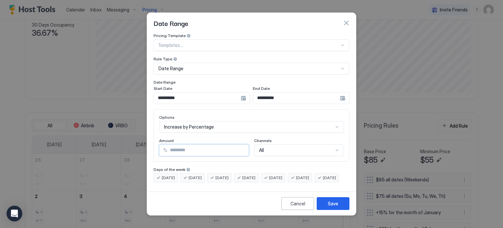
drag, startPoint x: 166, startPoint y: 148, endPoint x: 125, endPoint y: 147, distance: 40.9
click at [126, 148] on div "**********" at bounding box center [251, 114] width 503 height 228
type input "**"
click at [336, 207] on div "Save" at bounding box center [333, 203] width 10 height 7
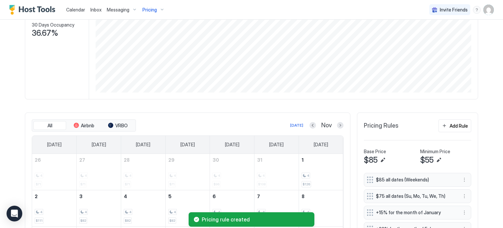
click at [450, 128] on button "Add Rule" at bounding box center [454, 125] width 33 height 13
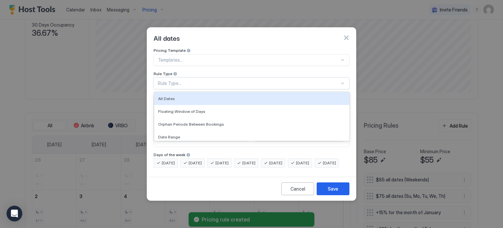
click at [183, 80] on div "Rule Type..." at bounding box center [249, 83] width 182 height 6
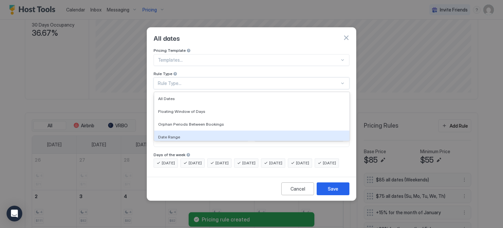
click at [175, 134] on span "Date Range" at bounding box center [169, 136] width 22 height 5
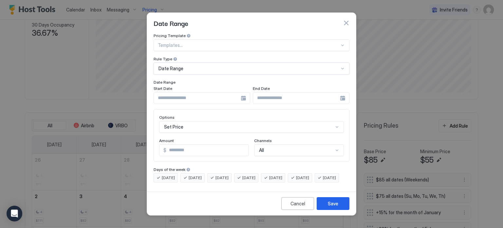
click at [204, 92] on input "Input Field" at bounding box center [197, 97] width 87 height 11
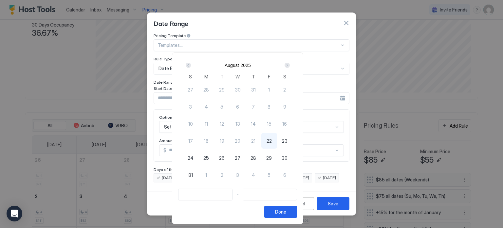
click at [290, 66] on div "Next" at bounding box center [287, 65] width 5 height 5
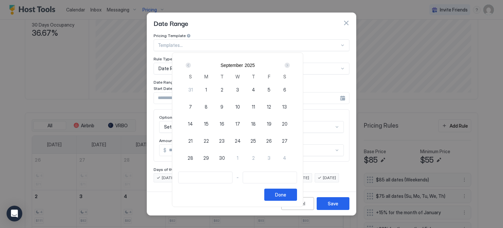
click at [290, 66] on div "Next" at bounding box center [287, 65] width 5 height 5
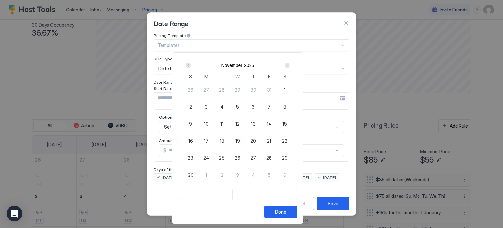
click at [287, 141] on span "22" at bounding box center [284, 140] width 5 height 7
type input "**********"
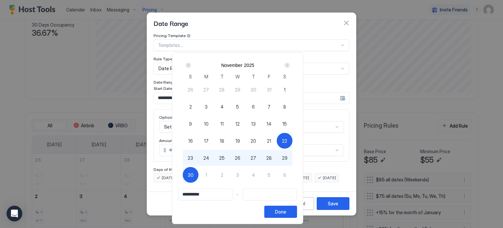
click at [194, 177] on span "30" at bounding box center [191, 174] width 6 height 7
type input "**********"
click at [291, 63] on div "Next" at bounding box center [287, 65] width 8 height 8
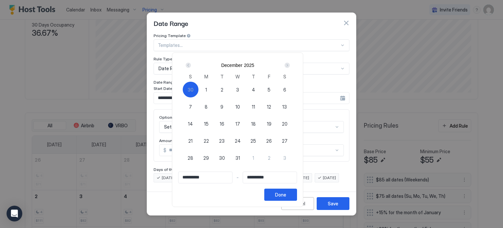
click at [291, 63] on div "Next" at bounding box center [287, 65] width 8 height 8
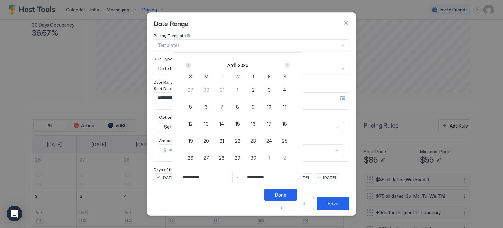
click at [291, 63] on div "Next" at bounding box center [287, 65] width 8 height 8
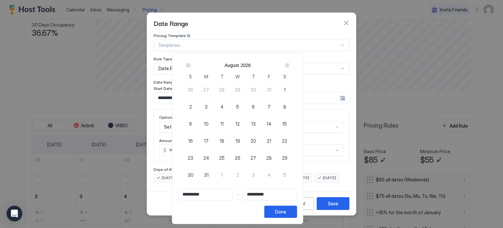
click at [291, 63] on div "Next" at bounding box center [287, 65] width 8 height 8
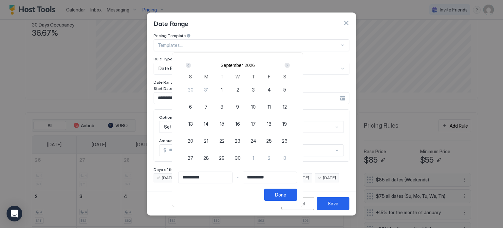
click at [291, 63] on div "Next" at bounding box center [287, 65] width 8 height 8
click at [193, 139] on span "22" at bounding box center [190, 140] width 5 height 7
type input "**********"
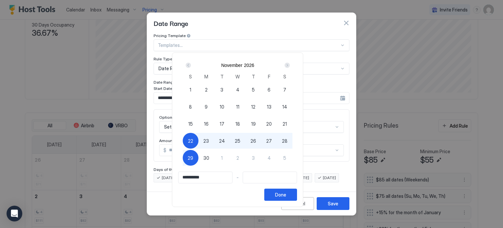
type input "**********"
click at [214, 159] on div "30" at bounding box center [206, 158] width 16 height 16
type input "**********"
drag, startPoint x: 314, startPoint y: 190, endPoint x: 297, endPoint y: 183, distance: 18.1
click at [297, 190] on button "Done" at bounding box center [280, 194] width 33 height 12
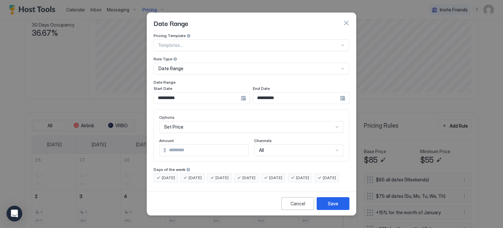
click at [177, 123] on div "Set Price" at bounding box center [251, 127] width 185 height 12
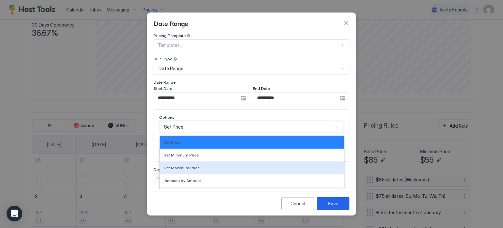
scroll to position [34, 0]
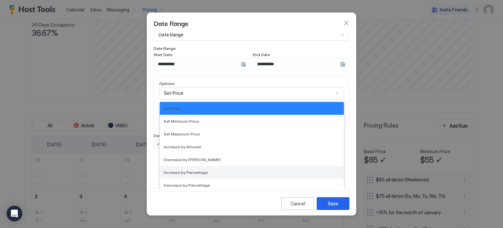
click at [181, 170] on span "Increase by Percentage" at bounding box center [186, 172] width 44 height 5
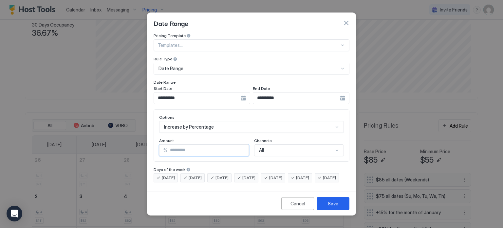
drag, startPoint x: 204, startPoint y: 144, endPoint x: 105, endPoint y: 139, distance: 99.3
click at [106, 139] on div "**********" at bounding box center [251, 114] width 503 height 228
type input "**"
click at [342, 207] on button "Save" at bounding box center [333, 203] width 33 height 13
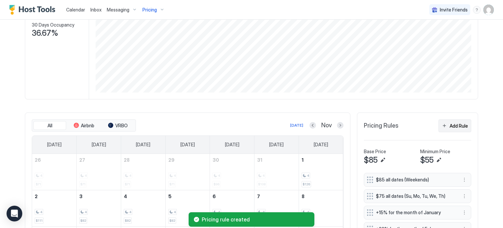
click at [445, 121] on button "Add Rule" at bounding box center [454, 125] width 33 height 13
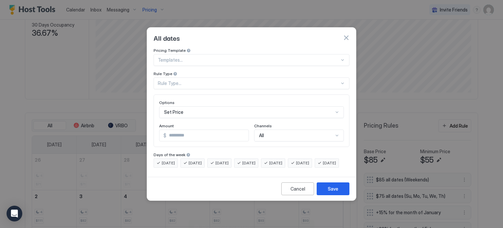
click at [203, 80] on div "Rule Type..." at bounding box center [249, 83] width 182 height 6
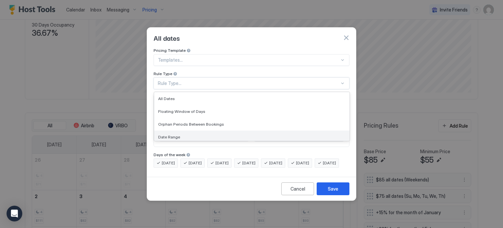
click at [178, 134] on span "Date Range" at bounding box center [169, 136] width 22 height 5
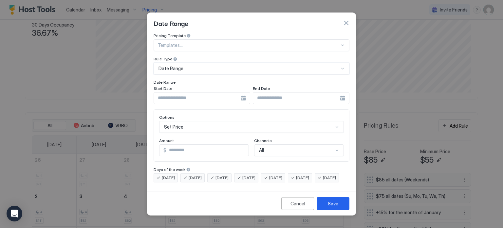
click at [189, 92] on input "Input Field" at bounding box center [197, 97] width 87 height 11
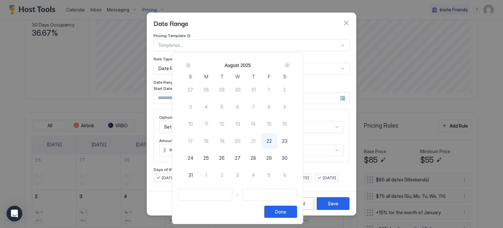
click at [290, 65] on div "Next" at bounding box center [287, 65] width 5 height 5
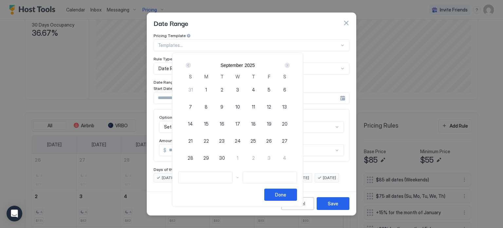
click at [290, 65] on div "Next" at bounding box center [287, 65] width 5 height 5
click at [290, 66] on div "Next" at bounding box center [287, 65] width 5 height 5
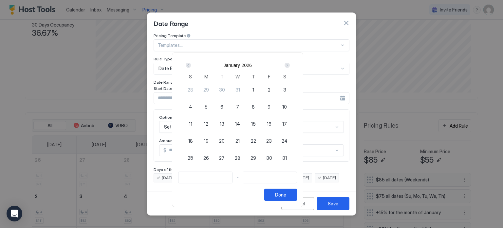
click at [290, 66] on div "Next" at bounding box center [287, 65] width 5 height 5
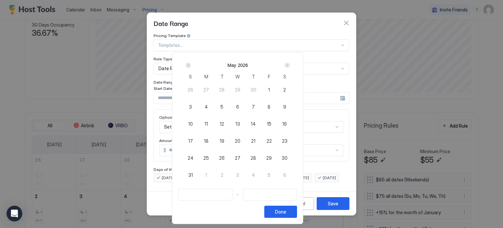
click at [290, 66] on div "Next" at bounding box center [287, 65] width 5 height 5
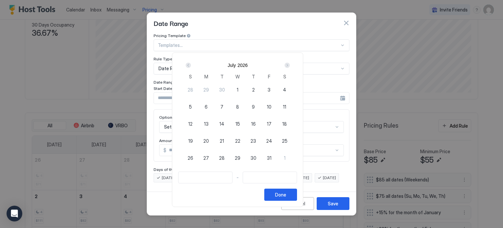
click at [290, 66] on div "Next" at bounding box center [287, 65] width 5 height 5
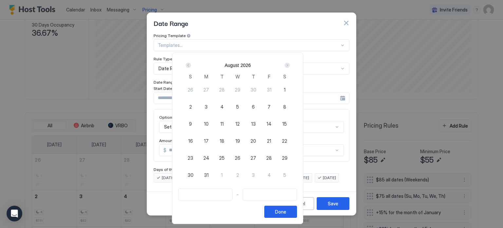
click at [290, 66] on div "Next" at bounding box center [287, 65] width 5 height 5
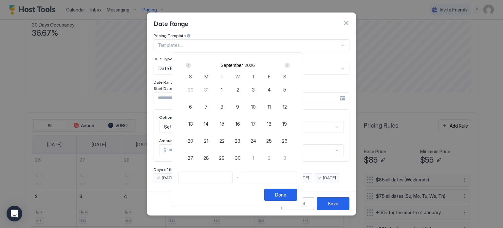
click at [290, 66] on div "Next" at bounding box center [287, 65] width 5 height 5
click at [240, 139] on span "25" at bounding box center [238, 140] width 6 height 7
type input "**********"
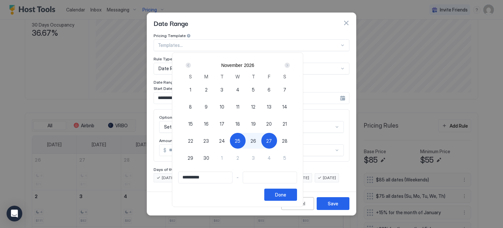
type input "**********"
click at [288, 141] on span "28" at bounding box center [285, 140] width 6 height 7
type input "**********"
click at [286, 195] on div "Done" at bounding box center [280, 194] width 11 height 7
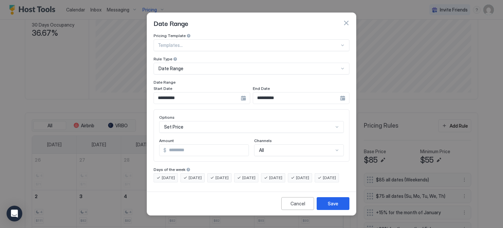
click at [172, 124] on div "Set Price" at bounding box center [251, 127] width 185 height 12
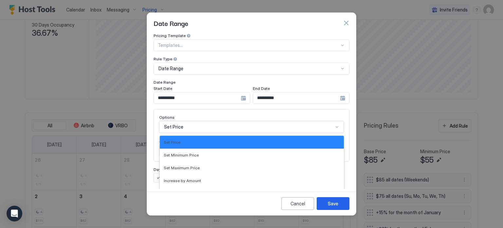
scroll to position [34, 0]
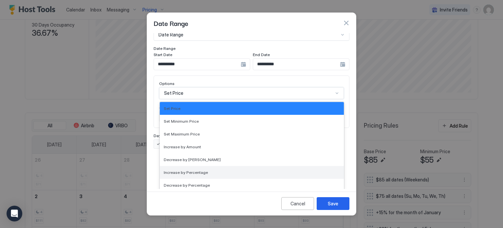
click at [183, 169] on div "Increase by Percentage" at bounding box center [252, 172] width 184 height 13
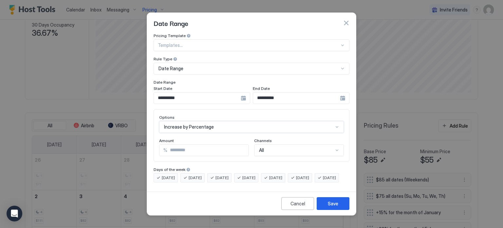
scroll to position [0, 0]
drag, startPoint x: 195, startPoint y: 144, endPoint x: 107, endPoint y: 148, distance: 87.8
click at [107, 148] on div "**********" at bounding box center [251, 114] width 503 height 228
type input "**"
click at [326, 209] on button "Save" at bounding box center [333, 203] width 33 height 13
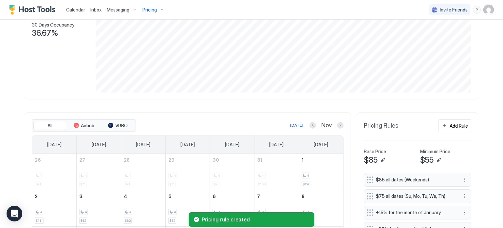
click at [453, 119] on div "Pricing Rules Add Rule" at bounding box center [417, 128] width 107 height 18
click at [455, 123] on div "Add Rule" at bounding box center [459, 125] width 18 height 7
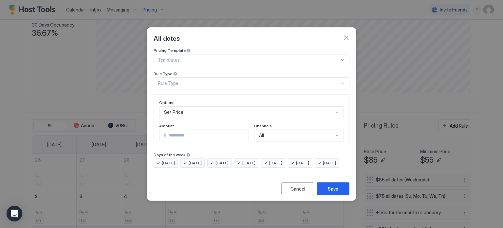
click at [193, 77] on div "Rule Type..." at bounding box center [252, 83] width 196 height 12
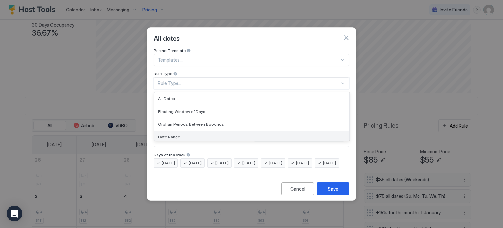
click at [181, 130] on div "Date Range" at bounding box center [251, 136] width 195 height 13
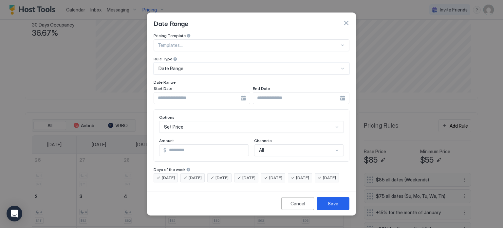
click at [187, 93] on input "Input Field" at bounding box center [197, 97] width 87 height 11
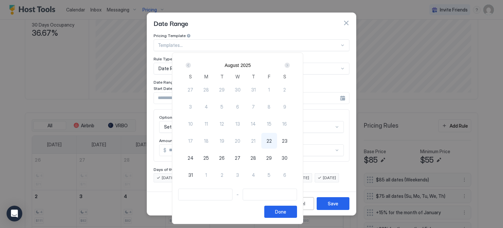
click at [290, 65] on div "Next" at bounding box center [287, 65] width 5 height 5
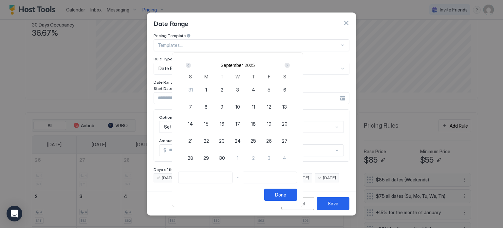
click at [290, 65] on div "Next" at bounding box center [287, 65] width 5 height 5
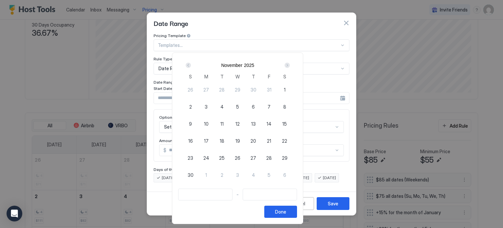
click at [290, 65] on div "Next" at bounding box center [287, 65] width 5 height 5
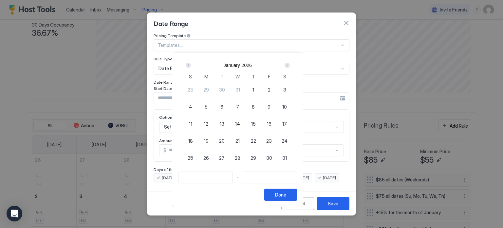
click at [290, 65] on div "Next" at bounding box center [287, 65] width 5 height 5
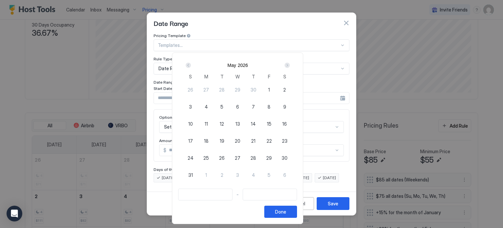
click at [290, 65] on div "Next" at bounding box center [287, 65] width 5 height 5
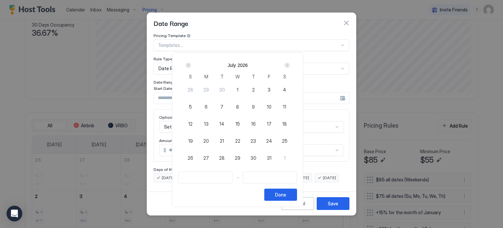
click at [290, 65] on div "Next" at bounding box center [287, 65] width 5 height 5
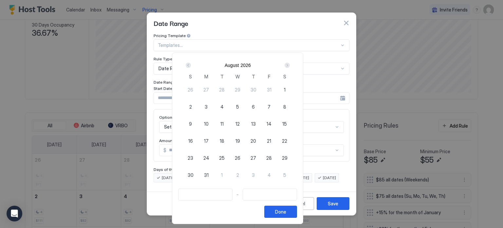
click at [290, 65] on div "Next" at bounding box center [287, 65] width 5 height 5
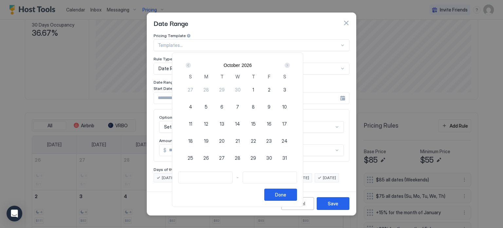
click at [290, 65] on div "Next" at bounding box center [287, 65] width 5 height 5
click at [198, 140] on div "20" at bounding box center [191, 141] width 16 height 16
type input "**********"
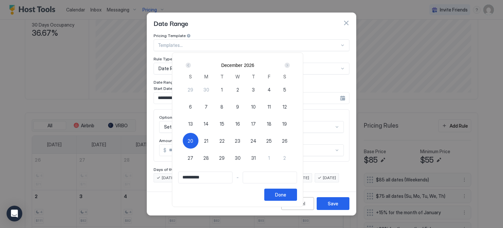
click at [290, 64] on div "Next" at bounding box center [287, 65] width 5 height 5
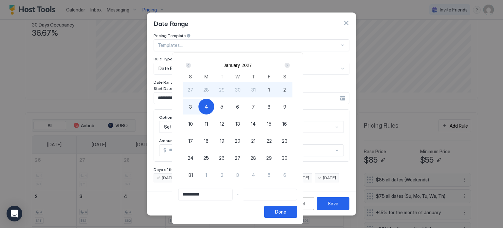
type input "**********"
click at [192, 107] on span "3" at bounding box center [190, 106] width 3 height 7
type input "**********"
click at [286, 213] on div "Done" at bounding box center [280, 211] width 11 height 7
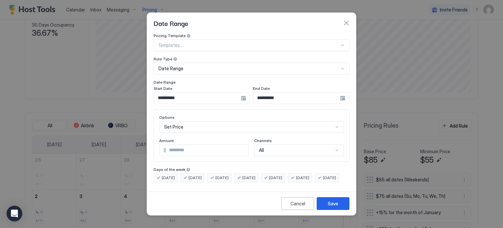
click at [189, 121] on div "Set Price" at bounding box center [251, 127] width 185 height 12
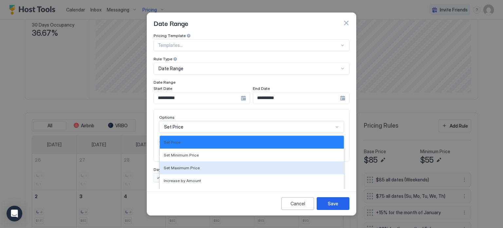
scroll to position [34, 0]
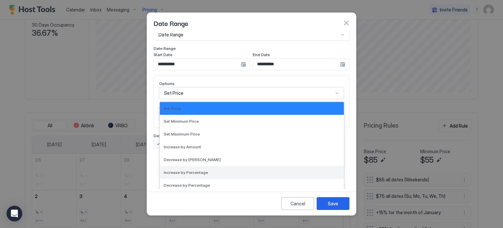
click at [172, 170] on span "Increase by Percentage" at bounding box center [186, 172] width 44 height 5
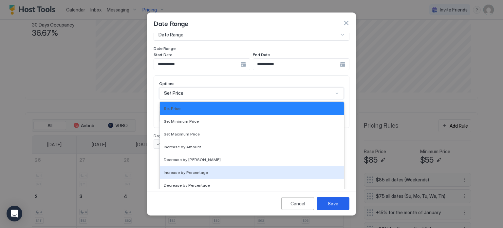
scroll to position [0, 0]
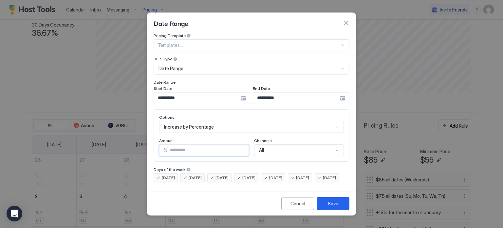
drag, startPoint x: 190, startPoint y: 147, endPoint x: 125, endPoint y: 147, distance: 64.8
click at [126, 147] on div "**********" at bounding box center [251, 114] width 503 height 228
type input "**"
click at [334, 206] on div "Save" at bounding box center [333, 203] width 10 height 7
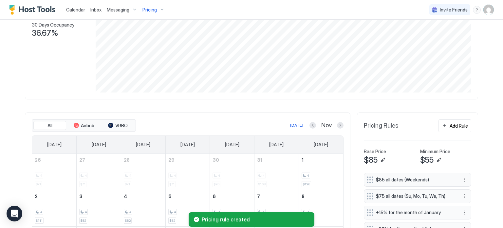
click at [457, 129] on button "Add Rule" at bounding box center [454, 125] width 33 height 13
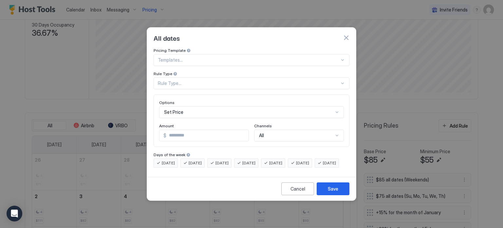
click at [177, 80] on div "Rule Type..." at bounding box center [249, 83] width 182 height 6
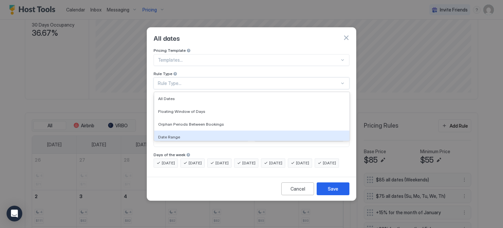
click at [175, 130] on div "Date Range" at bounding box center [251, 136] width 195 height 13
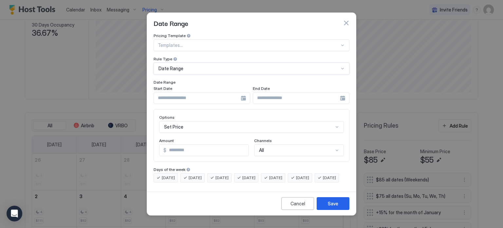
click at [178, 93] on input "Input Field" at bounding box center [197, 97] width 87 height 11
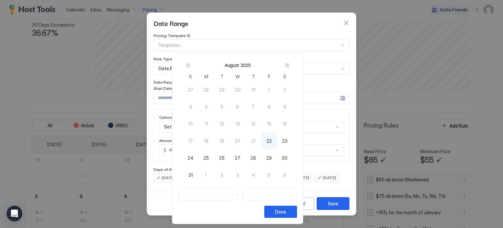
click at [290, 66] on div "Next" at bounding box center [287, 65] width 5 height 5
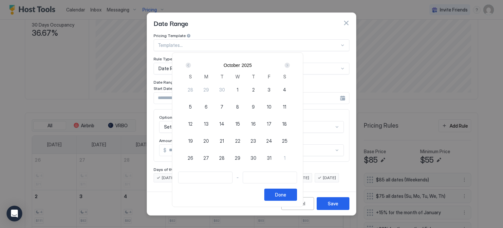
click at [290, 66] on div "Next" at bounding box center [287, 65] width 5 height 5
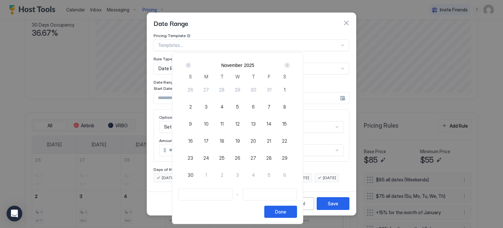
click at [290, 66] on div "Next" at bounding box center [287, 65] width 5 height 5
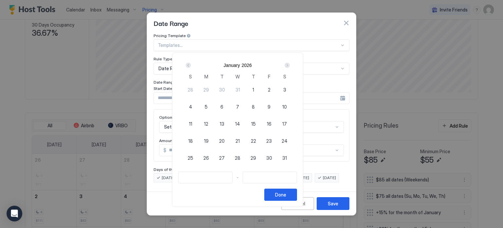
click at [290, 66] on div "Next" at bounding box center [287, 65] width 5 height 5
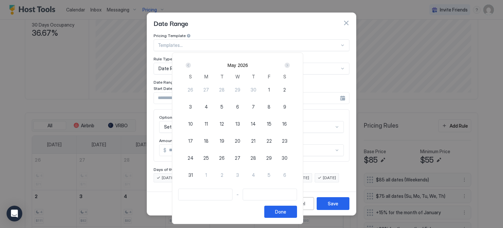
click at [290, 66] on div "Next" at bounding box center [287, 65] width 5 height 5
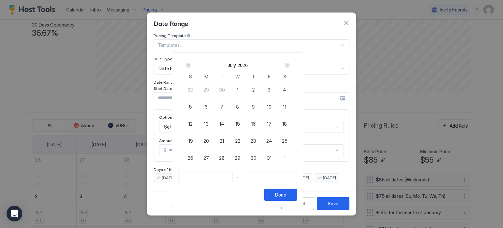
click at [290, 66] on div "Next" at bounding box center [287, 65] width 5 height 5
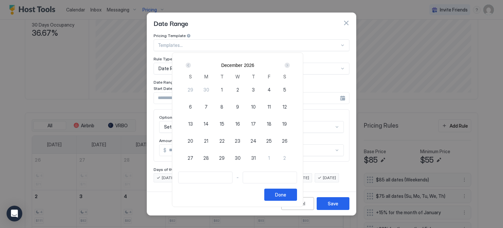
click at [225, 157] on span "29" at bounding box center [222, 157] width 6 height 7
type input "**********"
click at [290, 67] on div "Next" at bounding box center [287, 65] width 5 height 5
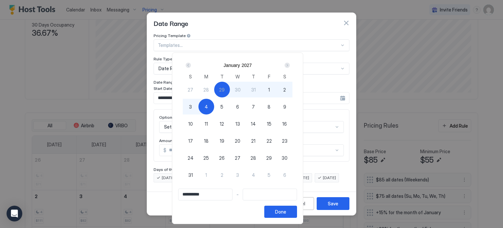
type input "**********"
click at [198, 108] on div "3" at bounding box center [191, 107] width 16 height 16
type input "**********"
click at [286, 214] on div "Done" at bounding box center [280, 211] width 11 height 7
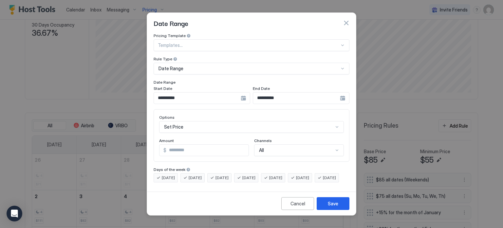
click at [200, 124] on div "Set Price" at bounding box center [251, 127] width 185 height 12
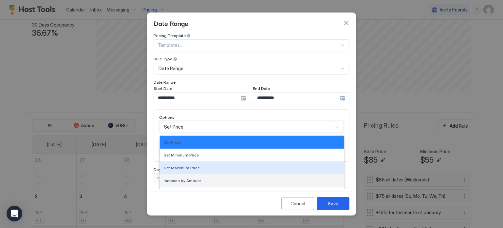
scroll to position [34, 0]
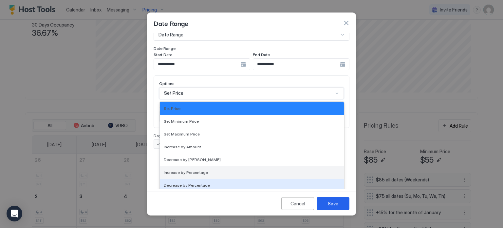
click at [180, 170] on div "Increase by Percentage" at bounding box center [252, 172] width 184 height 13
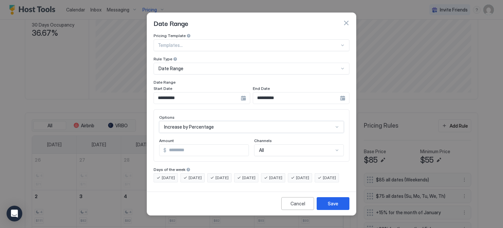
scroll to position [0, 0]
drag, startPoint x: 183, startPoint y: 142, endPoint x: 102, endPoint y: 120, distance: 84.1
click at [105, 122] on div "**********" at bounding box center [251, 114] width 503 height 228
type input "**"
click at [327, 203] on button "Save" at bounding box center [333, 203] width 33 height 13
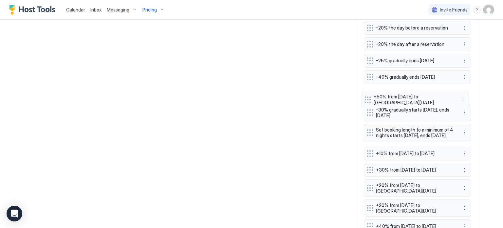
scroll to position [732, 0]
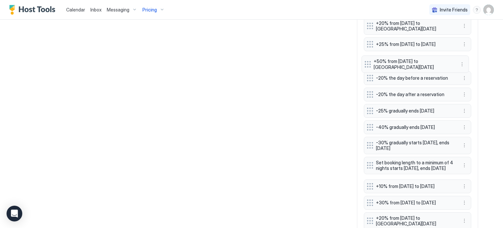
drag, startPoint x: 368, startPoint y: 113, endPoint x: 368, endPoint y: 63, distance: 50.8
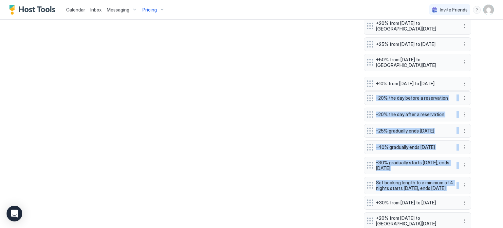
drag, startPoint x: 365, startPoint y: 200, endPoint x: 367, endPoint y: 85, distance: 115.0
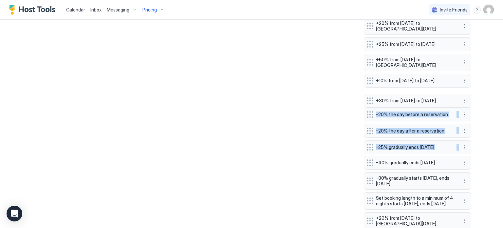
drag, startPoint x: 367, startPoint y: 158, endPoint x: 369, endPoint y: 101, distance: 57.4
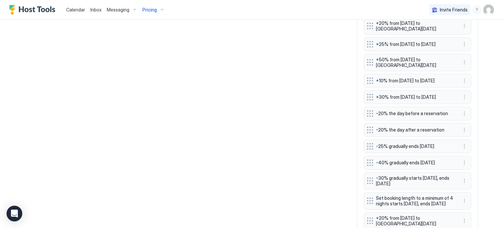
scroll to position [764, 0]
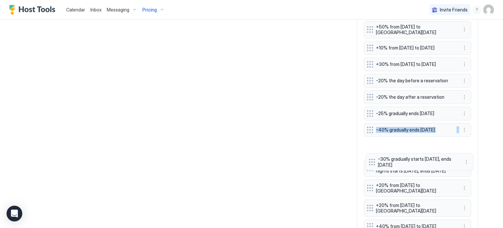
drag, startPoint x: 366, startPoint y: 159, endPoint x: 370, endPoint y: 163, distance: 6.0
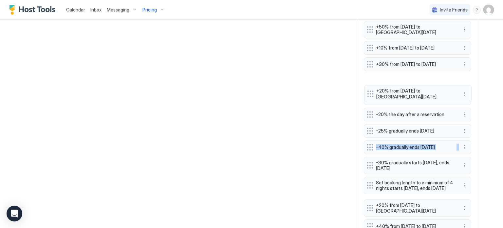
drag, startPoint x: 369, startPoint y: 203, endPoint x: 337, endPoint y: 95, distance: 112.5
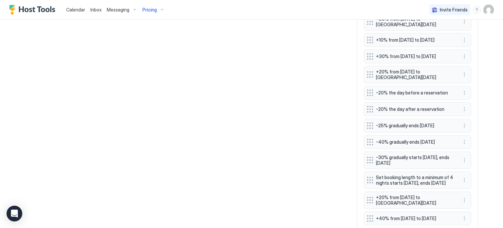
scroll to position [797, 0]
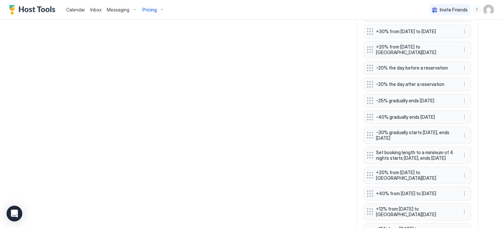
click at [371, 196] on div "+40% from [DATE] to [DATE]" at bounding box center [412, 193] width 91 height 7
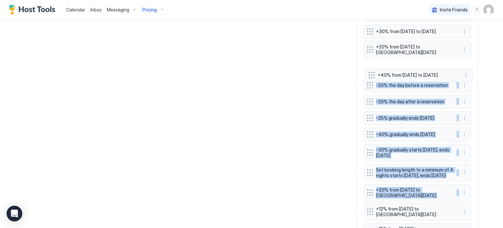
drag, startPoint x: 369, startPoint y: 213, endPoint x: 342, endPoint y: 100, distance: 116.4
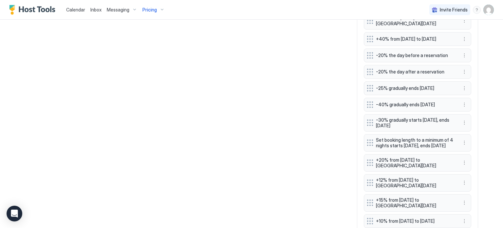
scroll to position [830, 0]
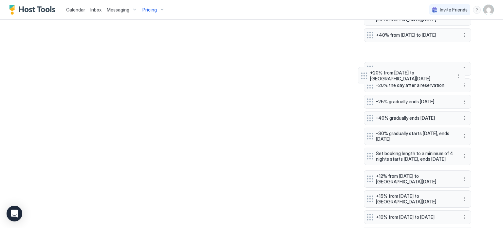
drag, startPoint x: 370, startPoint y: 179, endPoint x: 369, endPoint y: 67, distance: 111.7
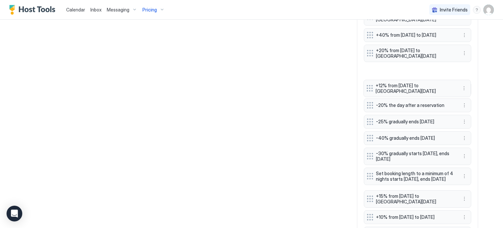
drag, startPoint x: 367, startPoint y: 196, endPoint x: 369, endPoint y: 88, distance: 108.4
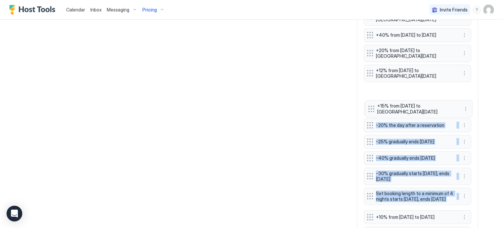
drag, startPoint x: 368, startPoint y: 221, endPoint x: 372, endPoint y: 105, distance: 116.0
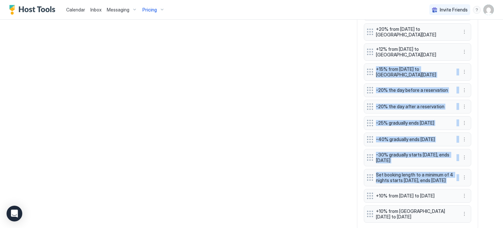
scroll to position [863, 0]
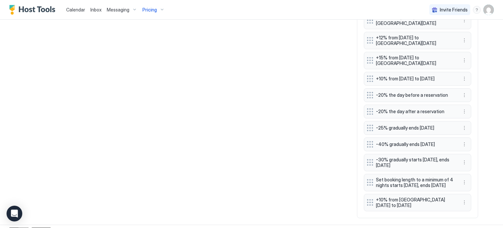
scroll to position [895, 0]
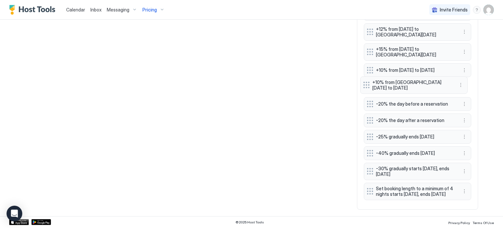
drag, startPoint x: 368, startPoint y: 193, endPoint x: 367, endPoint y: 84, distance: 109.0
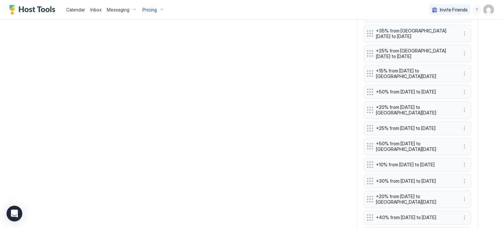
scroll to position [633, 0]
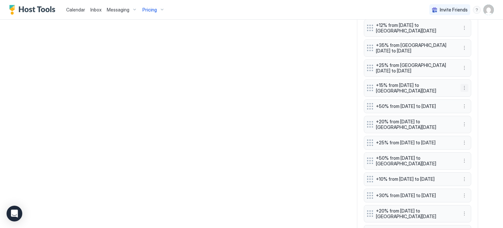
click at [463, 88] on button "More options" at bounding box center [464, 88] width 8 height 8
click at [466, 96] on div "Edit" at bounding box center [468, 96] width 14 height 5
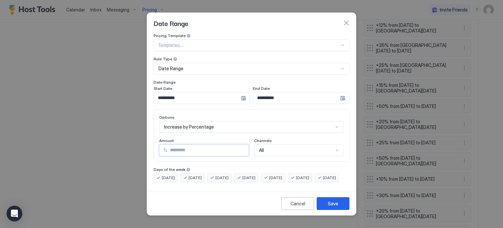
drag, startPoint x: 196, startPoint y: 140, endPoint x: 105, endPoint y: 145, distance: 91.2
click at [105, 145] on div "**********" at bounding box center [251, 114] width 503 height 228
type input "*"
click at [331, 207] on div "Save" at bounding box center [333, 203] width 10 height 7
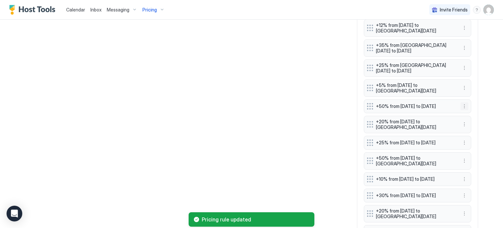
click at [462, 104] on button "More options" at bounding box center [464, 106] width 8 height 8
click at [465, 118] on div "Edit" at bounding box center [468, 116] width 14 height 5
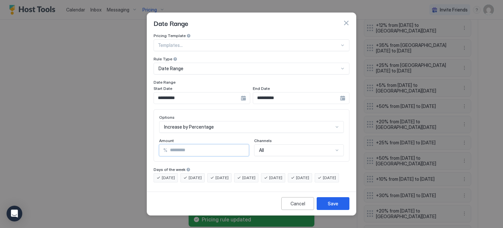
drag, startPoint x: 190, startPoint y: 148, endPoint x: 118, endPoint y: 142, distance: 72.0
click at [118, 143] on div "**********" at bounding box center [251, 114] width 503 height 228
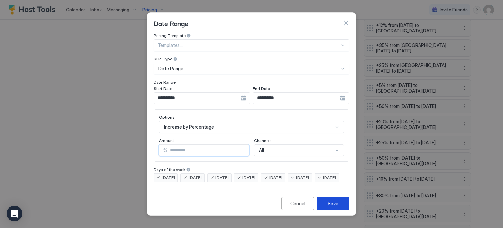
type input "**"
click at [331, 206] on div "Save" at bounding box center [333, 203] width 10 height 7
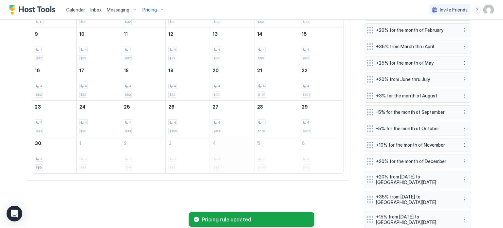
scroll to position [142, 0]
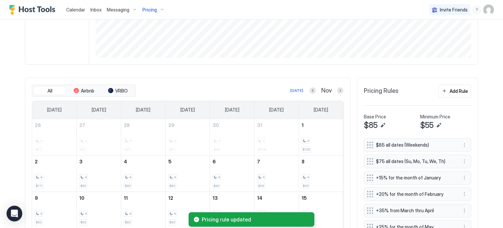
click at [314, 88] on div "Nov" at bounding box center [326, 91] width 34 height 8
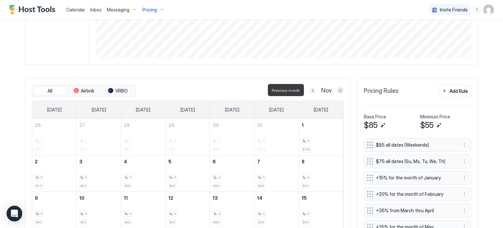
click at [313, 91] on button "Previous month" at bounding box center [312, 90] width 7 height 7
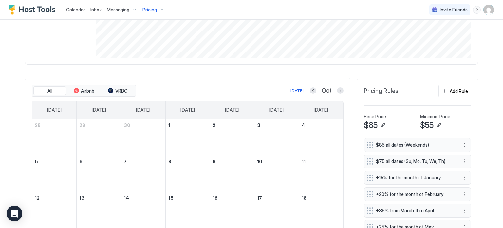
drag, startPoint x: 290, startPoint y: 89, endPoint x: 293, endPoint y: 91, distance: 3.4
click at [290, 90] on div "[DATE] Oct" at bounding box center [240, 90] width 206 height 8
drag, startPoint x: 294, startPoint y: 91, endPoint x: 317, endPoint y: 95, distance: 23.5
click at [295, 91] on div "[DATE]" at bounding box center [296, 90] width 13 height 6
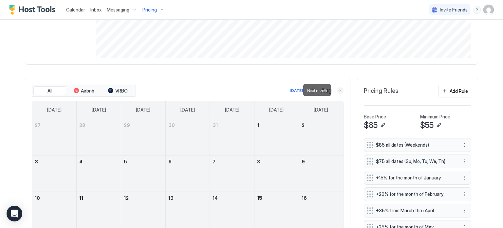
click at [337, 89] on button "Next month" at bounding box center [340, 90] width 7 height 7
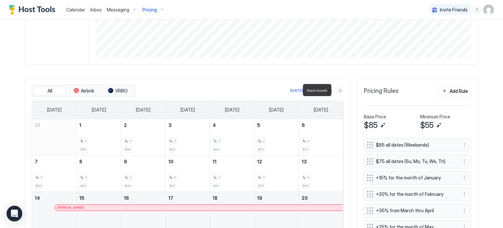
click at [337, 89] on button "Next month" at bounding box center [340, 90] width 7 height 7
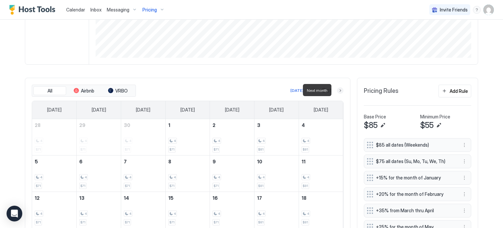
click at [337, 89] on button "Next month" at bounding box center [340, 90] width 7 height 7
click at [337, 90] on button "Next month" at bounding box center [340, 90] width 7 height 7
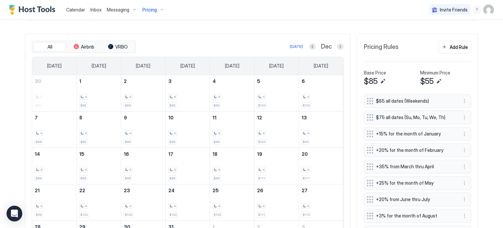
scroll to position [175, 0]
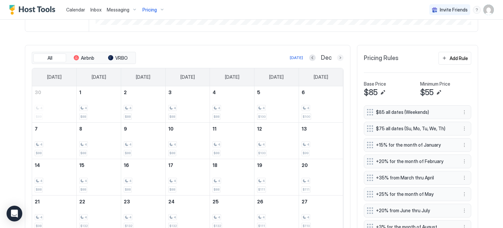
click at [337, 58] on button "Next month" at bounding box center [340, 57] width 7 height 7
click at [337, 57] on button "Next month" at bounding box center [340, 57] width 7 height 7
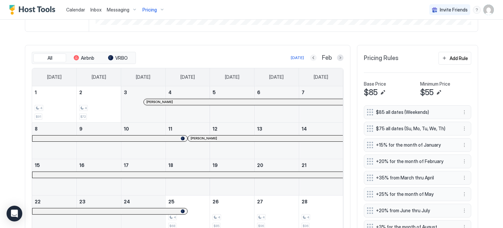
click at [311, 56] on button "Previous month" at bounding box center [313, 57] width 7 height 7
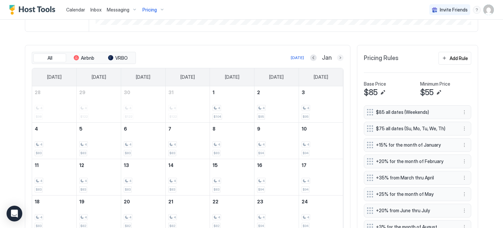
click at [337, 57] on button "Next month" at bounding box center [340, 57] width 7 height 7
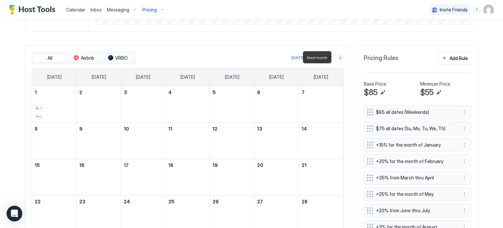
click at [337, 57] on button "Next month" at bounding box center [340, 57] width 7 height 7
drag, startPoint x: 337, startPoint y: 57, endPoint x: 313, endPoint y: 87, distance: 37.9
click at [337, 57] on button "Next month" at bounding box center [340, 57] width 7 height 7
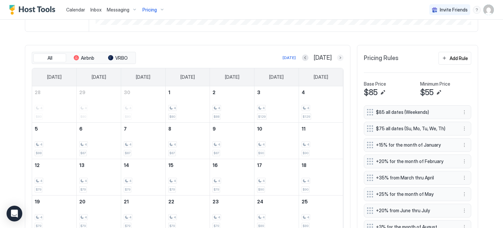
click at [337, 56] on button "Next month" at bounding box center [340, 57] width 7 height 7
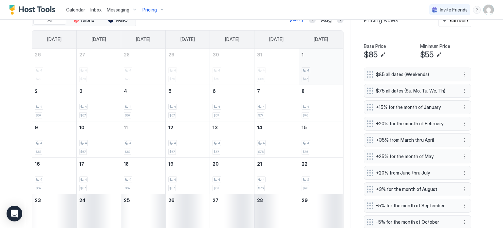
scroll to position [240, 0]
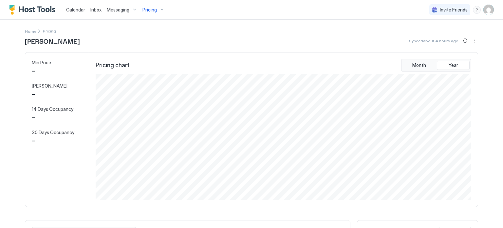
scroll to position [126, 377]
click at [147, 12] on span "Pricing" at bounding box center [149, 10] width 14 height 6
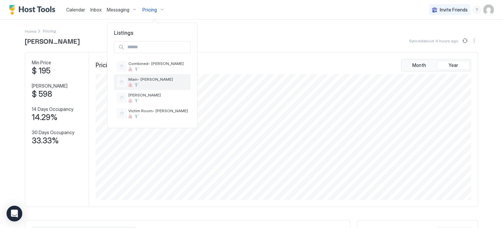
click at [146, 80] on span "Main- [PERSON_NAME]" at bounding box center [158, 79] width 60 height 5
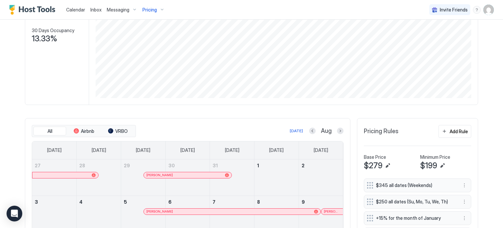
scroll to position [164, 0]
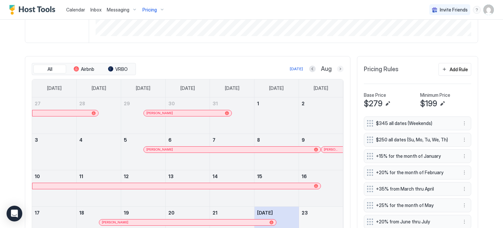
click at [337, 66] on button "Next month" at bounding box center [340, 68] width 7 height 7
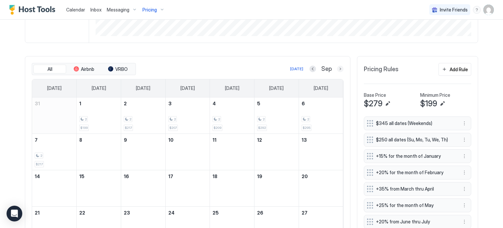
click at [337, 66] on button "Next month" at bounding box center [340, 68] width 7 height 7
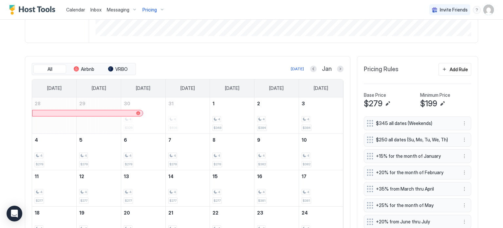
click at [337, 70] on button "Next month" at bounding box center [340, 68] width 7 height 7
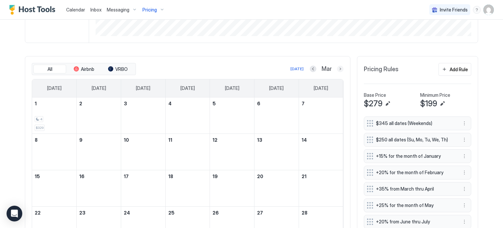
click at [337, 70] on button "Next month" at bounding box center [340, 68] width 7 height 7
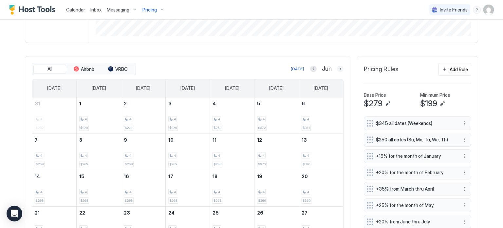
click at [337, 67] on button "Next month" at bounding box center [340, 68] width 7 height 7
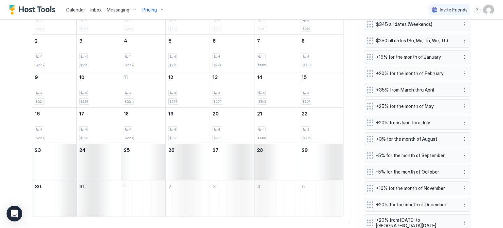
scroll to position [173, 0]
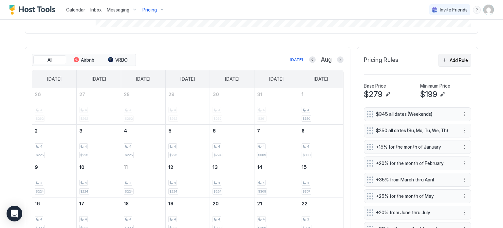
click at [454, 58] on div "Add Rule" at bounding box center [459, 60] width 18 height 7
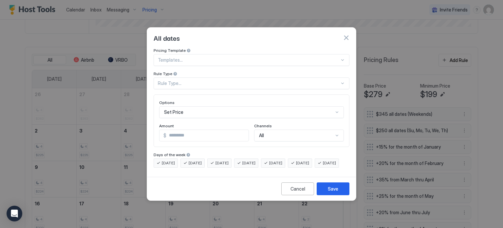
click at [186, 48] on div at bounding box center [188, 50] width 5 height 5
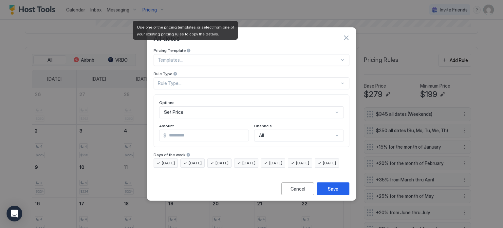
click at [183, 54] on div "Templates..." at bounding box center [252, 60] width 196 height 12
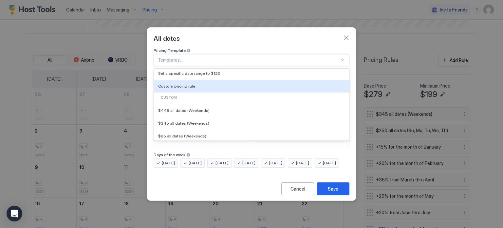
scroll to position [62, 0]
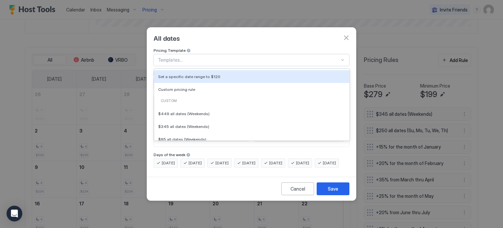
click at [230, 38] on div "All dates" at bounding box center [251, 38] width 209 height 20
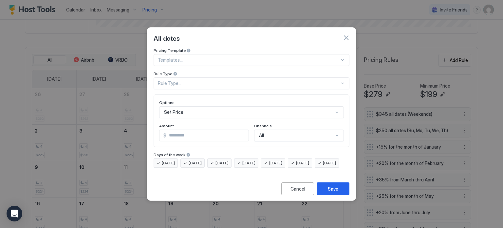
click at [212, 80] on div "Rule Type..." at bounding box center [249, 83] width 182 height 6
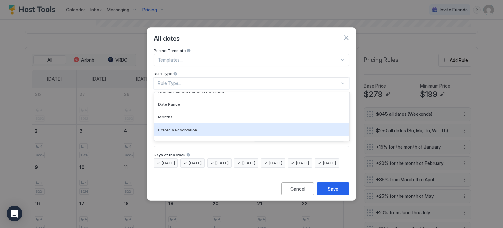
scroll to position [41, 0]
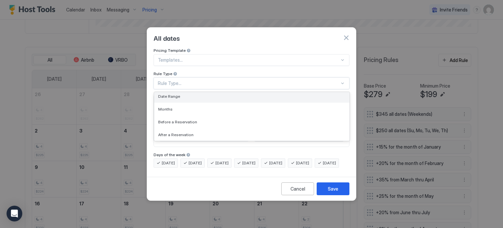
click at [181, 94] on div "Date Range" at bounding box center [251, 96] width 187 height 5
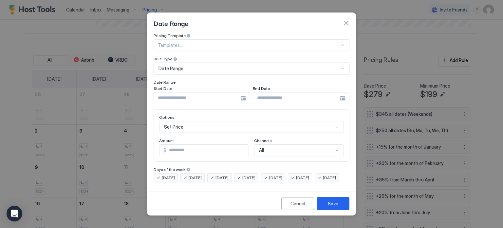
click at [182, 92] on input "Input Field" at bounding box center [197, 97] width 87 height 11
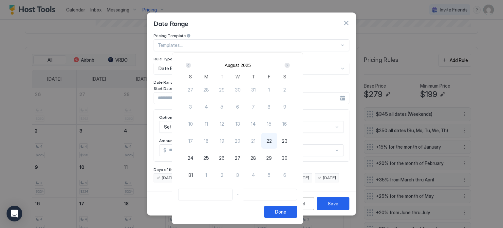
click at [290, 67] on div "Next" at bounding box center [287, 65] width 5 height 5
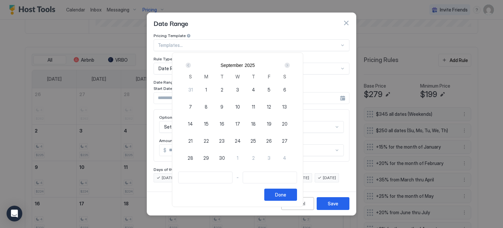
click at [290, 67] on div "Next" at bounding box center [287, 65] width 5 height 5
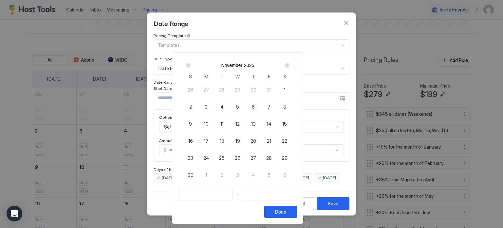
click at [290, 67] on div "Next" at bounding box center [287, 65] width 5 height 5
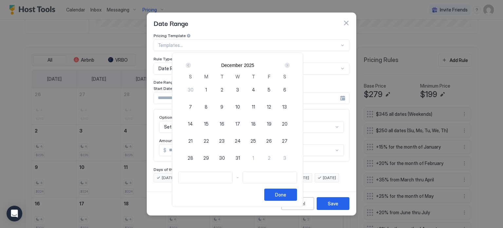
click at [290, 67] on div "Next" at bounding box center [287, 65] width 5 height 5
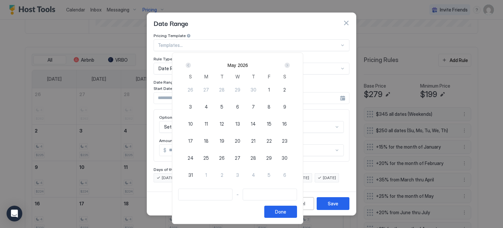
click at [255, 139] on span "21" at bounding box center [253, 140] width 4 height 7
type input "**********"
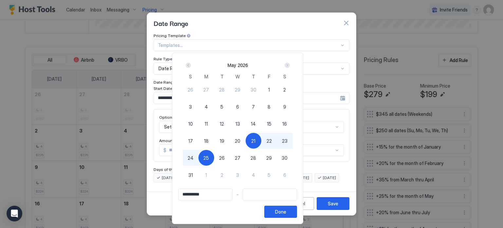
type input "**********"
click at [225, 159] on span "26" at bounding box center [222, 157] width 6 height 7
type input "**********"
click at [297, 212] on button "Done" at bounding box center [280, 211] width 33 height 12
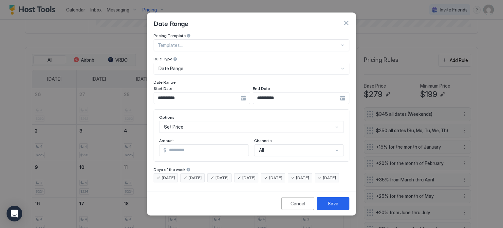
click at [196, 121] on div "Set Price" at bounding box center [251, 127] width 185 height 12
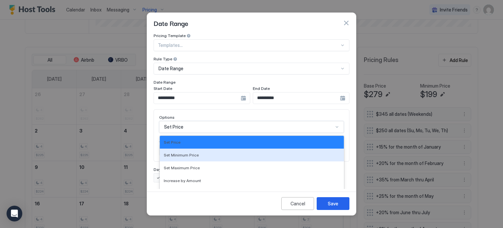
scroll to position [34, 0]
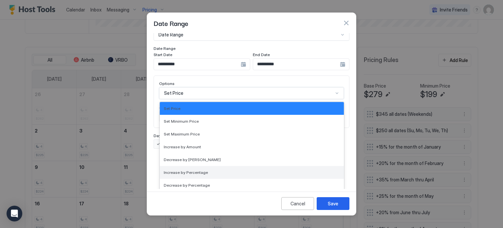
click at [196, 166] on div "Increase by Percentage" at bounding box center [252, 172] width 184 height 13
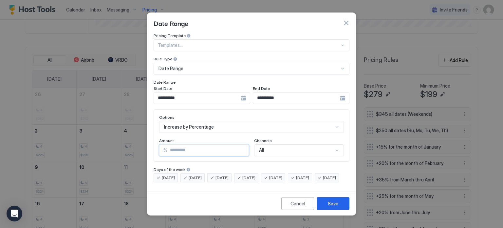
click at [194, 144] on input "*" at bounding box center [207, 149] width 81 height 11
type input "*"
type input "**"
click at [326, 204] on button "Save" at bounding box center [333, 203] width 33 height 13
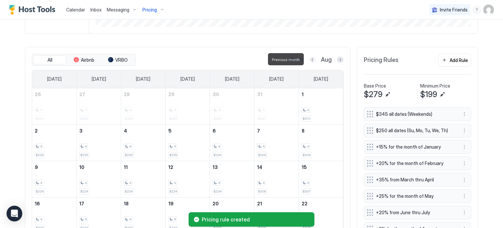
click at [309, 60] on button "Previous month" at bounding box center [312, 59] width 7 height 7
click at [309, 60] on div "[DATE] Aug" at bounding box center [240, 60] width 206 height 8
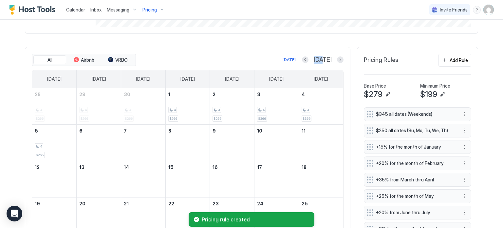
click at [309, 60] on div "[DATE] [DATE]" at bounding box center [240, 60] width 206 height 8
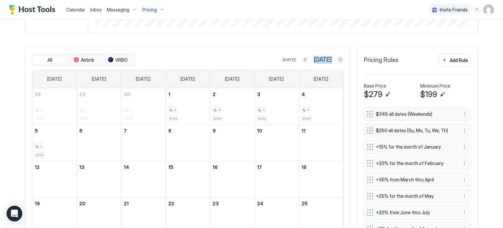
click at [308, 60] on button "Previous month" at bounding box center [305, 59] width 7 height 7
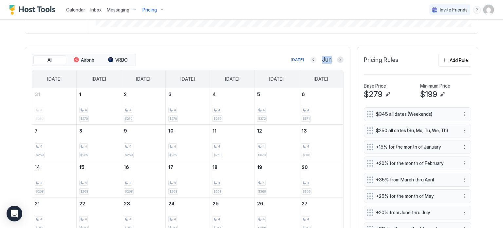
click at [312, 60] on button "Previous month" at bounding box center [313, 59] width 7 height 7
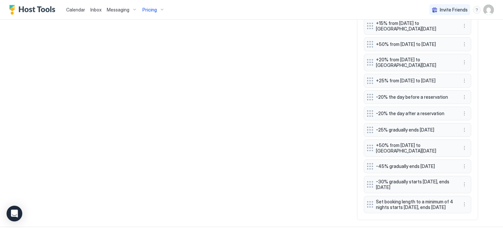
scroll to position [684, 0]
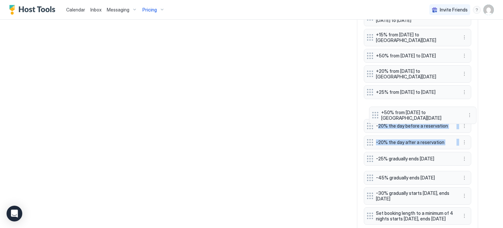
drag, startPoint x: 368, startPoint y: 164, endPoint x: 376, endPoint y: 114, distance: 50.7
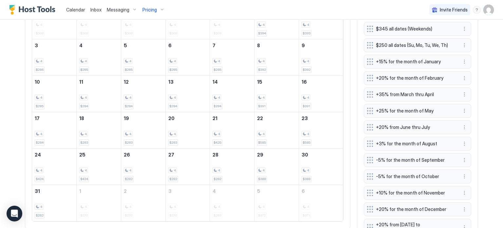
scroll to position [94, 0]
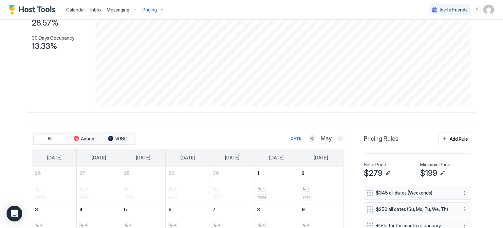
click at [337, 139] on button "Next month" at bounding box center [340, 138] width 7 height 7
click at [452, 140] on div "Add Rule" at bounding box center [459, 138] width 18 height 7
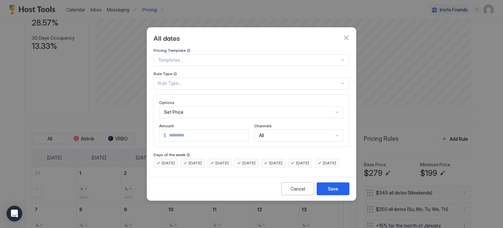
click at [178, 80] on div "Rule Type..." at bounding box center [249, 83] width 182 height 6
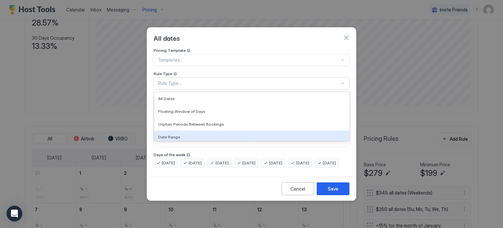
click at [176, 130] on div "Date Range" at bounding box center [251, 136] width 195 height 13
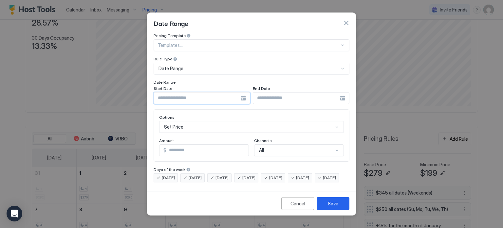
click at [199, 92] on input "Input Field" at bounding box center [197, 97] width 87 height 11
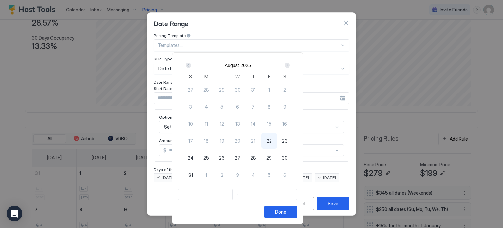
click at [290, 66] on div "Next" at bounding box center [287, 65] width 5 height 5
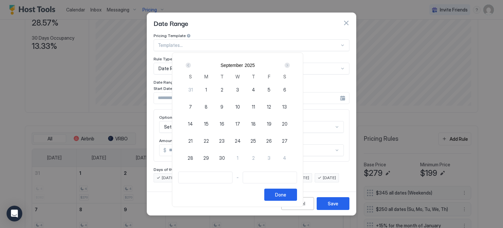
click at [290, 66] on div "Next" at bounding box center [287, 65] width 5 height 5
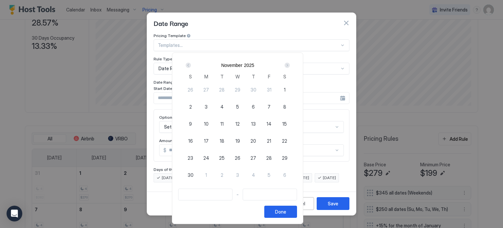
click at [290, 66] on div "Next" at bounding box center [287, 65] width 5 height 5
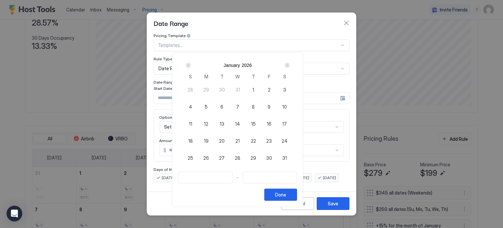
click at [290, 66] on div "Next" at bounding box center [287, 65] width 5 height 5
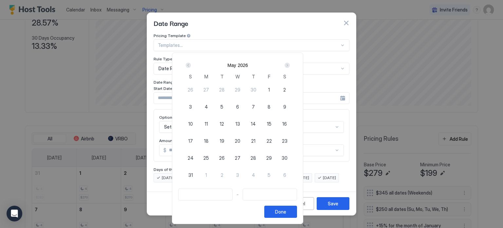
click at [290, 66] on div "Next" at bounding box center [287, 65] width 5 height 5
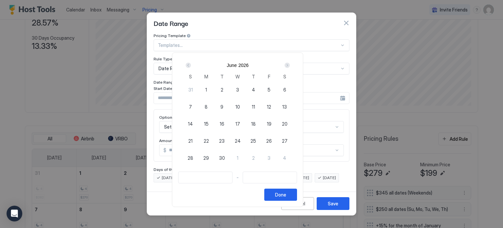
click at [290, 66] on div "Next" at bounding box center [287, 65] width 5 height 5
click at [255, 91] on span "2" at bounding box center [253, 89] width 3 height 7
type input "**********"
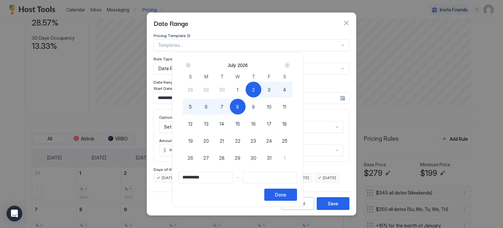
type input "**********"
click at [230, 103] on div "7" at bounding box center [222, 107] width 16 height 16
type input "**********"
click at [297, 195] on button "Done" at bounding box center [280, 194] width 33 height 12
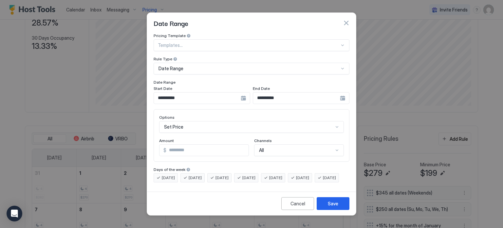
click at [199, 115] on div "Options" at bounding box center [251, 118] width 185 height 6
click at [196, 121] on div "Set Price" at bounding box center [251, 127] width 185 height 12
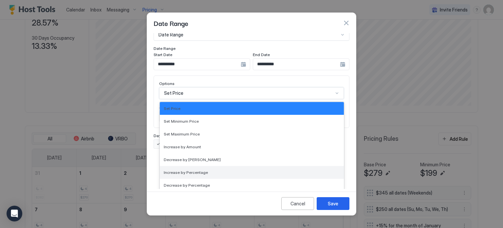
click at [194, 170] on span "Increase by Percentage" at bounding box center [186, 172] width 44 height 5
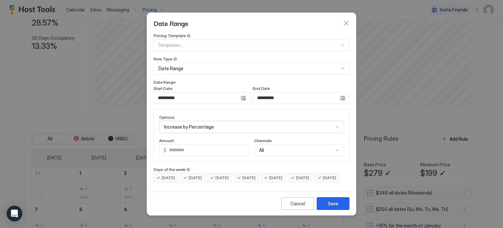
scroll to position [0, 0]
click at [209, 92] on input "**********" at bounding box center [197, 97] width 87 height 11
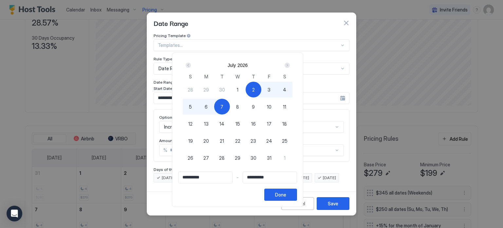
click at [271, 105] on span "10" at bounding box center [269, 106] width 5 height 7
type input "**********"
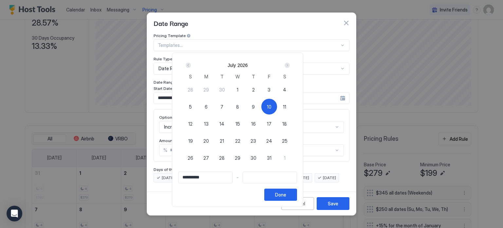
click at [255, 89] on span "2" at bounding box center [253, 89] width 3 height 7
type input "**********"
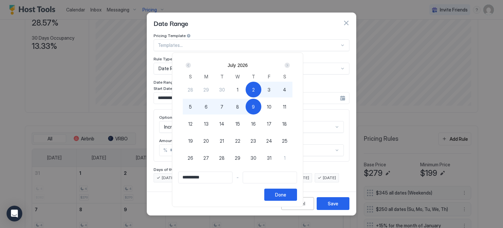
type input "**********"
click at [277, 104] on div "10" at bounding box center [269, 107] width 16 height 16
type input "**********"
click at [296, 197] on button "Done" at bounding box center [280, 194] width 33 height 12
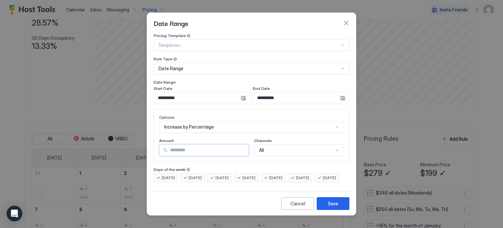
drag, startPoint x: 189, startPoint y: 146, endPoint x: 151, endPoint y: 141, distance: 38.0
click at [151, 144] on div "**********" at bounding box center [251, 111] width 209 height 156
type input "**"
click at [341, 204] on button "Save" at bounding box center [333, 203] width 33 height 13
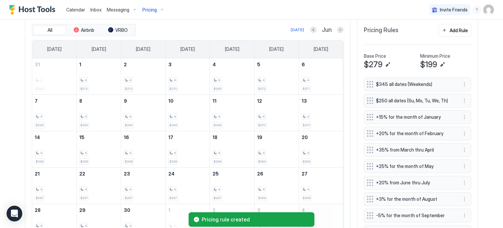
scroll to position [193, 0]
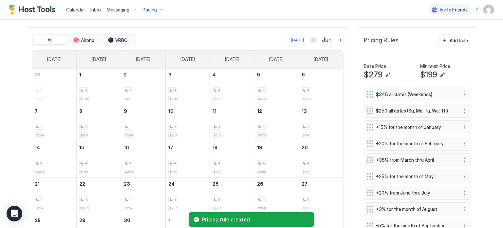
click at [338, 37] on button "Next month" at bounding box center [340, 40] width 7 height 7
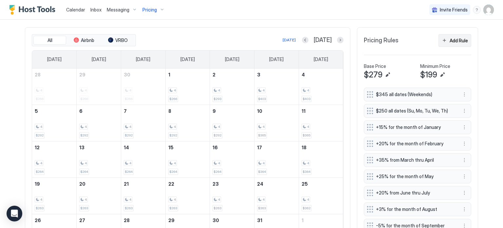
click at [446, 40] on button "Add Rule" at bounding box center [454, 40] width 33 height 13
click at [446, 40] on div "Calendar Inbox Messaging Pricing Invite Friends KH Home Pricing Main- Gomez Syn…" at bounding box center [251, 114] width 503 height 228
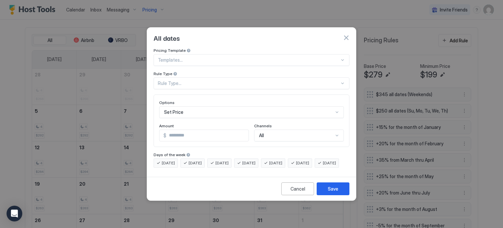
click at [208, 80] on div "Rule Type..." at bounding box center [249, 83] width 182 height 6
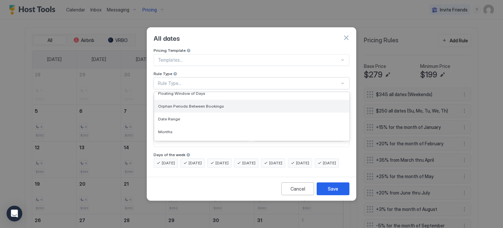
scroll to position [33, 0]
click at [187, 102] on div "Date Range" at bounding box center [251, 104] width 187 height 5
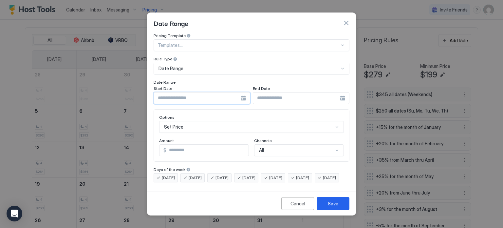
click at [189, 93] on input "Input Field" at bounding box center [197, 97] width 87 height 11
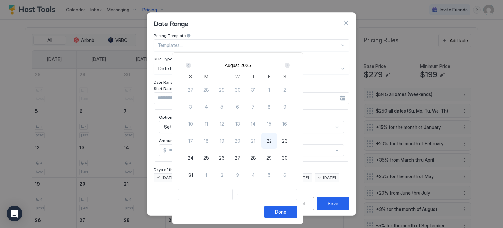
click at [290, 65] on div "Next" at bounding box center [287, 65] width 5 height 5
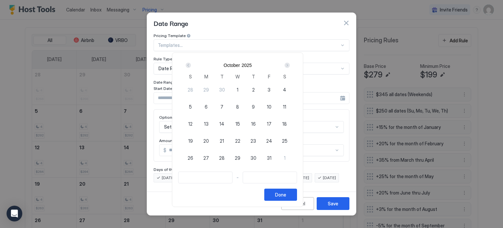
click at [290, 65] on div "Next" at bounding box center [287, 65] width 5 height 5
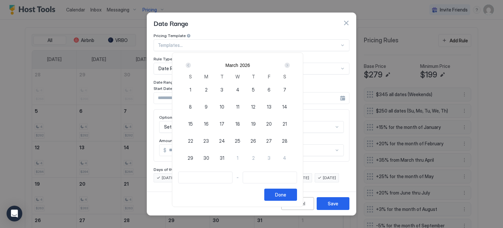
click at [290, 65] on div "Next" at bounding box center [287, 65] width 5 height 5
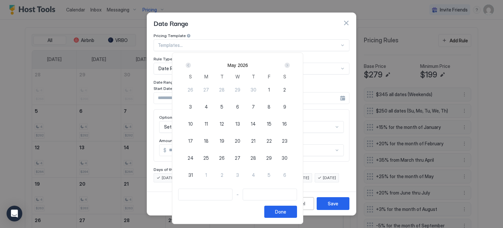
click at [290, 65] on div "Next" at bounding box center [287, 65] width 5 height 5
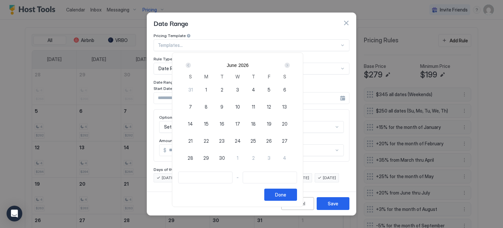
click at [290, 65] on div "Next" at bounding box center [287, 65] width 5 height 5
click at [270, 89] on span "3" at bounding box center [269, 89] width 3 height 7
type input "**********"
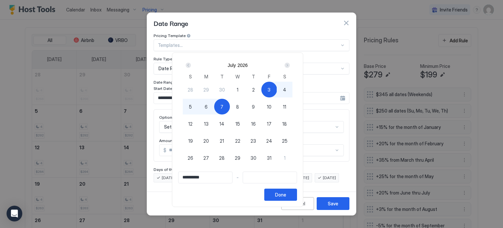
type input "**********"
click at [198, 105] on div "5" at bounding box center [191, 107] width 16 height 16
type input "**********"
click at [286, 194] on div "Done" at bounding box center [280, 194] width 11 height 7
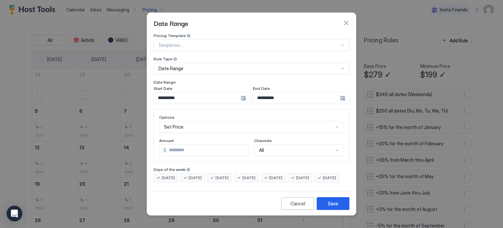
click at [202, 121] on div "Set Price" at bounding box center [251, 127] width 185 height 12
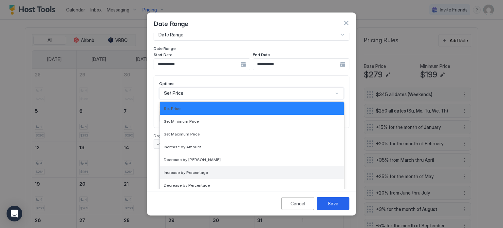
click at [190, 170] on span "Increase by Percentage" at bounding box center [186, 172] width 44 height 5
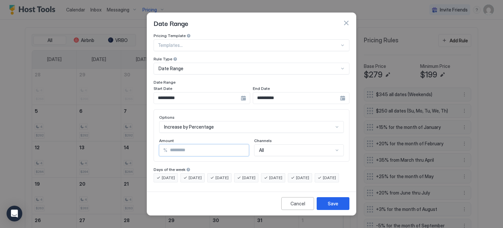
drag, startPoint x: 190, startPoint y: 149, endPoint x: 153, endPoint y: 139, distance: 38.5
click at [153, 139] on div "**********" at bounding box center [251, 111] width 209 height 156
type input "**"
click at [330, 207] on div "Save" at bounding box center [333, 203] width 10 height 7
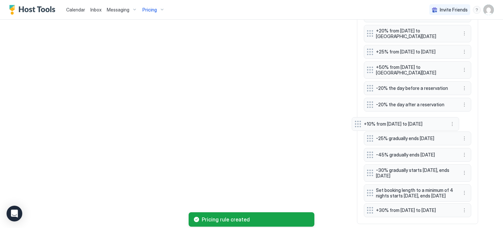
scroll to position [724, 0]
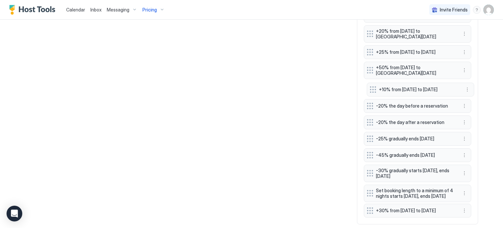
drag, startPoint x: 367, startPoint y: 173, endPoint x: 372, endPoint y: 89, distance: 83.7
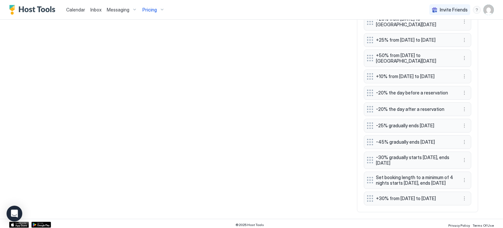
scroll to position [756, 0]
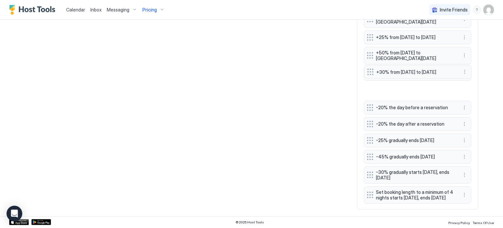
drag, startPoint x: 367, startPoint y: 192, endPoint x: 370, endPoint y: 72, distance: 120.2
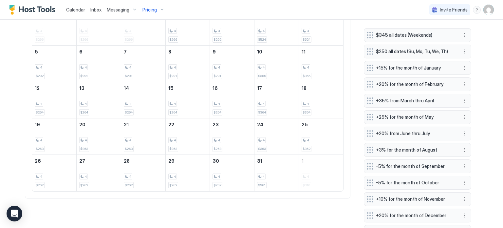
scroll to position [134, 0]
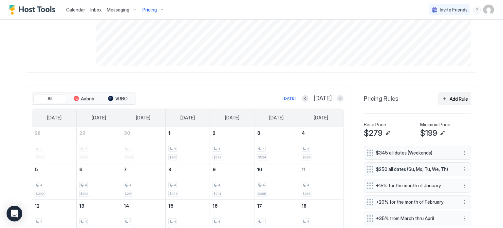
click at [452, 99] on div "Add Rule" at bounding box center [459, 98] width 18 height 7
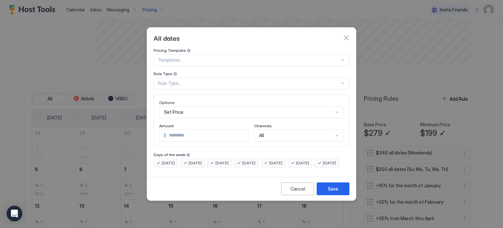
click at [186, 106] on div "Set Price" at bounding box center [251, 112] width 185 height 12
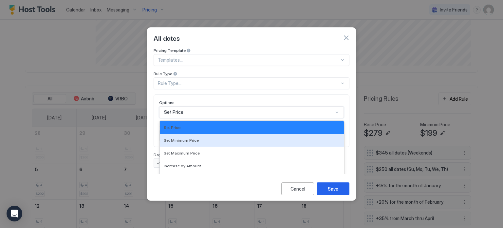
scroll to position [34, 0]
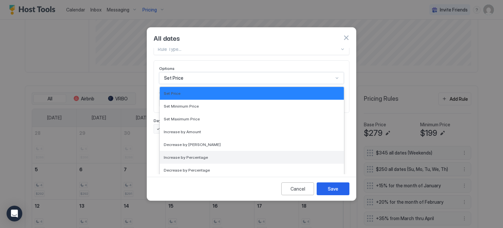
click at [184, 151] on div "Increase by Percentage" at bounding box center [252, 157] width 184 height 13
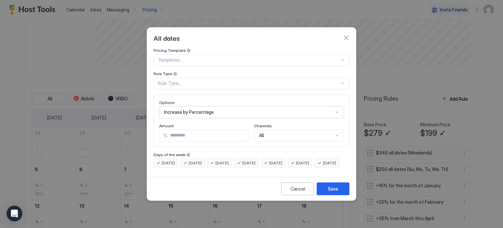
scroll to position [0, 0]
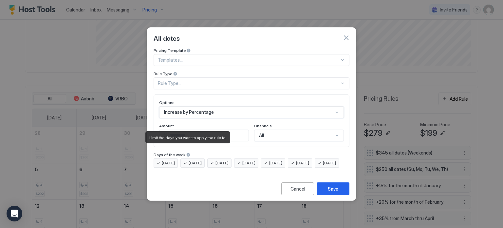
click at [183, 130] on input "*" at bounding box center [207, 135] width 81 height 11
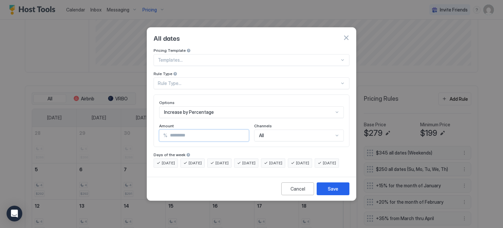
type input "**"
click at [195, 80] on div "Rule Type..." at bounding box center [249, 83] width 182 height 6
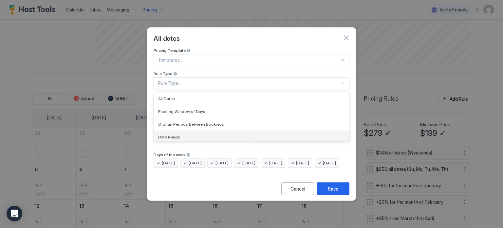
click at [184, 134] on div "Date Range" at bounding box center [251, 136] width 187 height 5
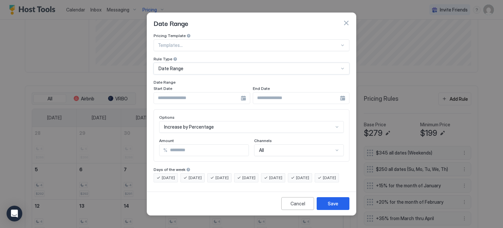
click at [210, 86] on div "Start Date" at bounding box center [202, 89] width 97 height 6
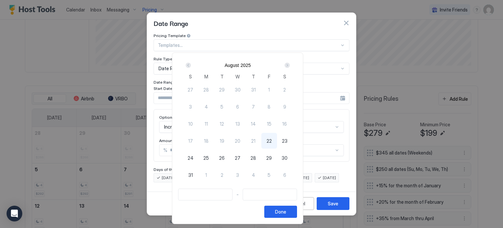
click at [291, 64] on div "Next" at bounding box center [287, 65] width 8 height 8
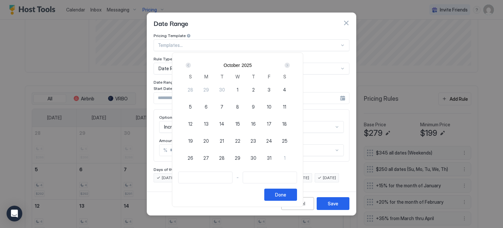
click at [291, 64] on div "Next" at bounding box center [287, 65] width 8 height 8
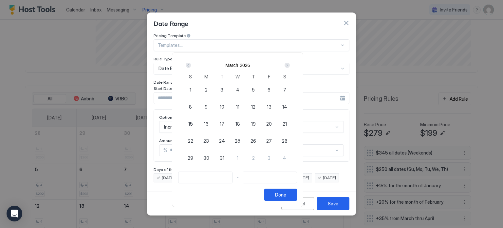
click at [291, 64] on div "Next" at bounding box center [287, 65] width 8 height 8
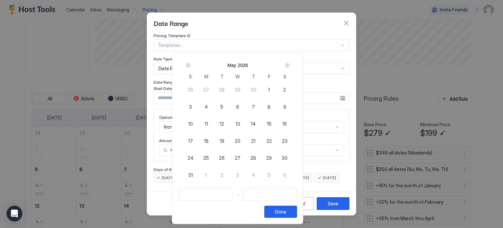
click at [291, 64] on div "Next" at bounding box center [287, 65] width 8 height 8
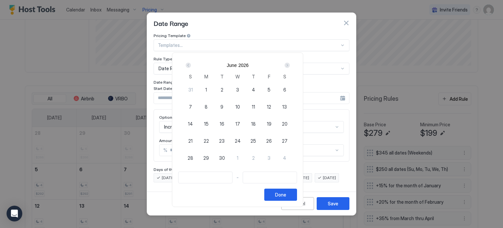
click at [291, 64] on div "Next" at bounding box center [287, 65] width 8 height 8
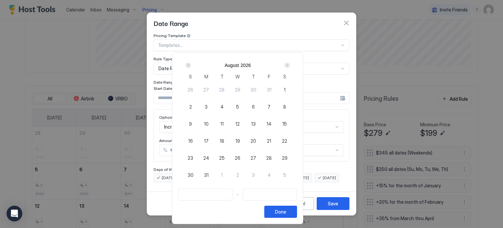
click at [291, 64] on div "Next" at bounding box center [287, 65] width 8 height 8
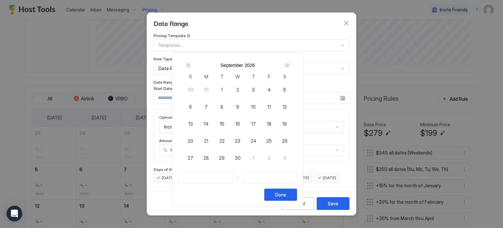
click at [261, 89] on div "3" at bounding box center [254, 90] width 16 height 16
type input "**********"
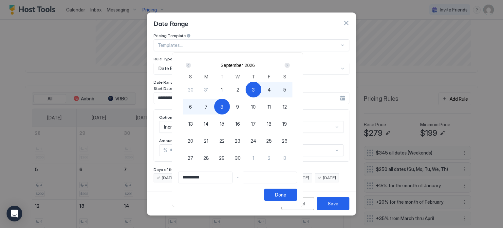
click at [230, 108] on div "8" at bounding box center [222, 107] width 16 height 16
type input "**********"
click at [295, 190] on button "Done" at bounding box center [280, 194] width 33 height 12
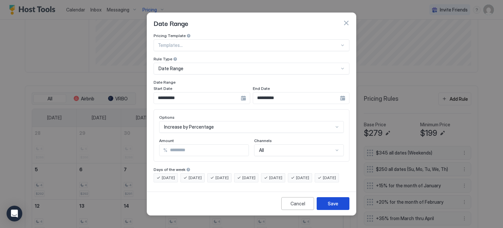
click at [338, 207] on div "Save" at bounding box center [333, 203] width 10 height 7
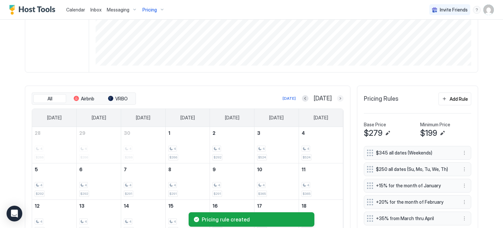
click at [339, 97] on button "Next month" at bounding box center [340, 98] width 7 height 7
click at [313, 97] on button "Previous month" at bounding box center [313, 98] width 7 height 7
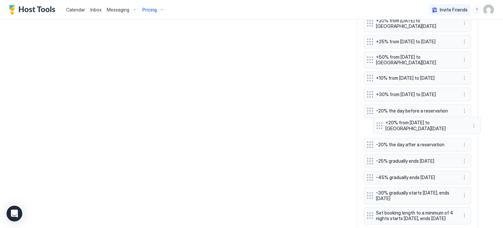
scroll to position [743, 0]
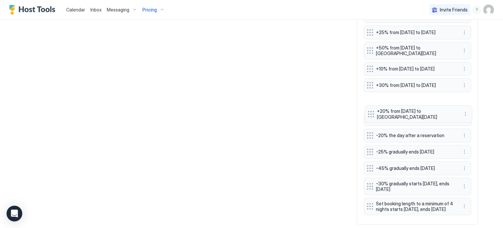
drag, startPoint x: 366, startPoint y: 191, endPoint x: 369, endPoint y: 111, distance: 80.3
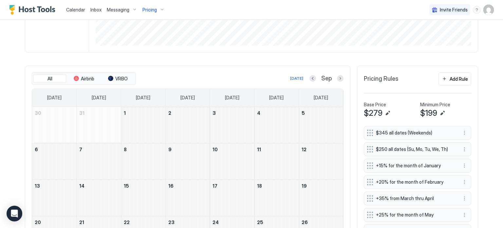
scroll to position [154, 0]
click at [455, 80] on div "Add Rule" at bounding box center [459, 79] width 18 height 7
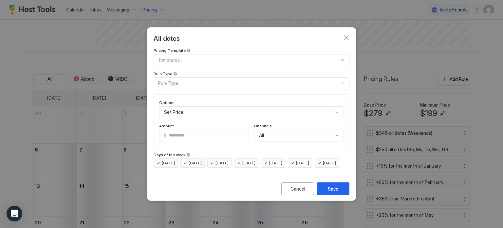
click at [188, 57] on div at bounding box center [249, 60] width 182 height 6
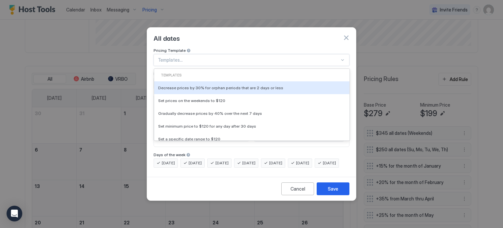
click at [192, 48] on div "Pricing Template" at bounding box center [252, 51] width 196 height 6
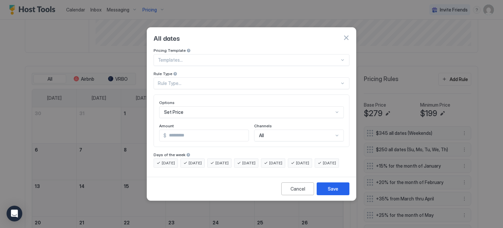
click at [178, 77] on div "Rule Type..." at bounding box center [252, 83] width 196 height 12
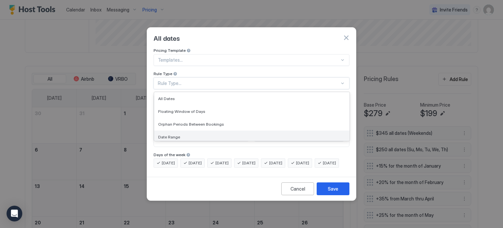
click at [170, 134] on div "Date Range" at bounding box center [251, 136] width 195 height 13
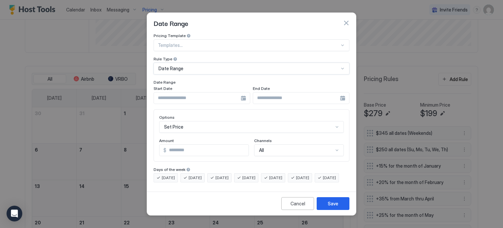
click at [177, 92] on input "Input Field" at bounding box center [197, 97] width 87 height 11
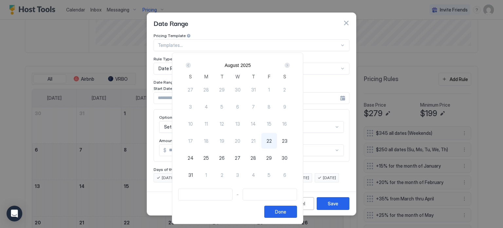
click at [291, 64] on div "Next" at bounding box center [287, 65] width 8 height 8
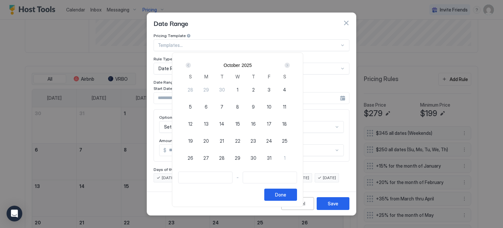
click at [291, 64] on div "Next" at bounding box center [287, 65] width 8 height 8
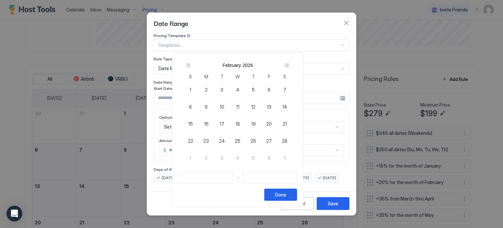
click at [291, 64] on div "Next" at bounding box center [287, 65] width 8 height 8
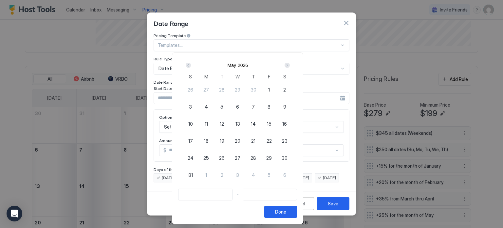
click at [291, 64] on div "Next" at bounding box center [287, 65] width 8 height 8
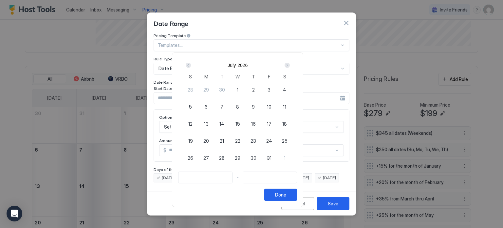
click at [291, 64] on div "Next" at bounding box center [287, 65] width 8 height 8
click at [256, 157] on span "29" at bounding box center [254, 157] width 6 height 7
type input "**********"
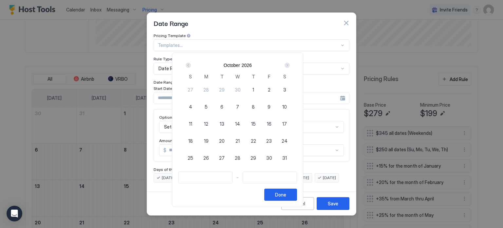
type input "**********"
click at [290, 63] on div "Next" at bounding box center [287, 65] width 5 height 5
type input "**********"
click at [198, 85] on div "1" at bounding box center [191, 90] width 16 height 16
type input "**********"
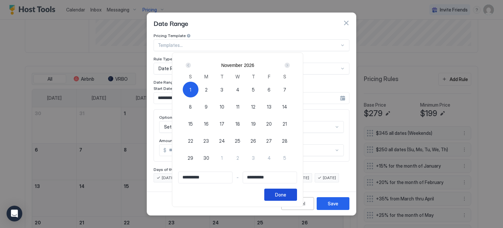
click at [286, 194] on div "Done" at bounding box center [280, 194] width 11 height 7
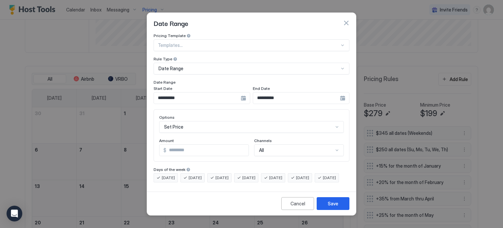
click at [196, 121] on div "Set Price" at bounding box center [251, 127] width 185 height 12
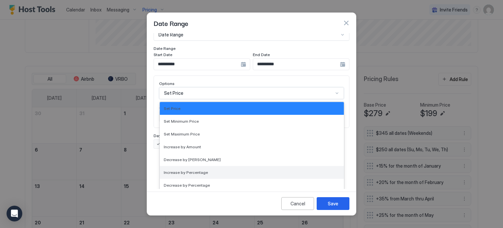
click at [188, 166] on div "Increase by Percentage" at bounding box center [252, 172] width 184 height 13
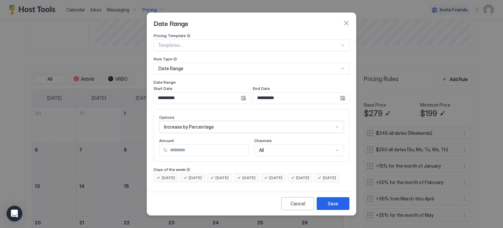
scroll to position [0, 0]
drag, startPoint x: 181, startPoint y: 144, endPoint x: 162, endPoint y: 144, distance: 19.3
click at [162, 144] on div "% *" at bounding box center [204, 150] width 90 height 12
type input "**"
click at [341, 210] on button "Save" at bounding box center [333, 203] width 33 height 13
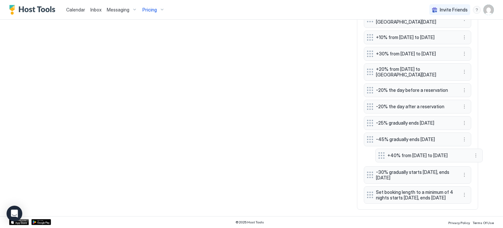
scroll to position [731, 0]
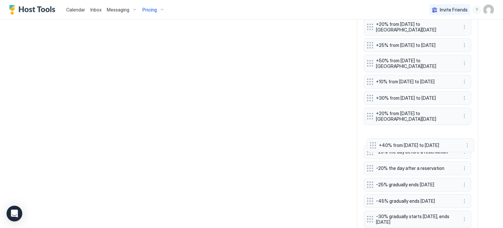
drag, startPoint x: 367, startPoint y: 195, endPoint x: 373, endPoint y: 148, distance: 47.4
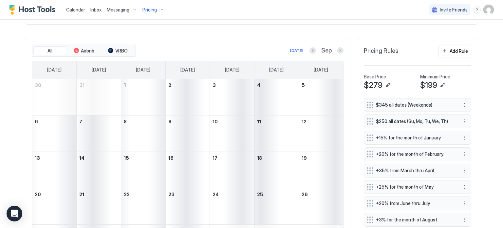
scroll to position [174, 0]
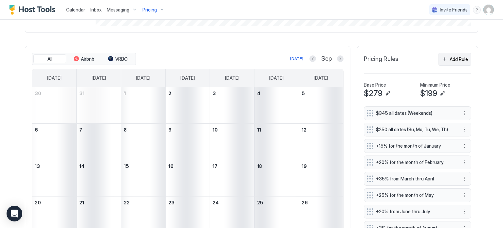
click at [450, 53] on button "Add Rule" at bounding box center [454, 59] width 33 height 13
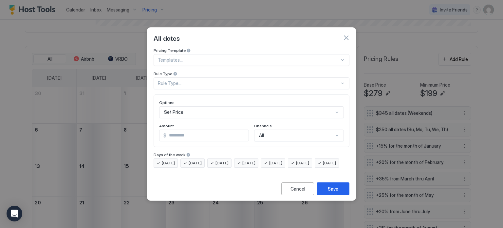
click at [177, 80] on div "Rule Type..." at bounding box center [249, 83] width 182 height 6
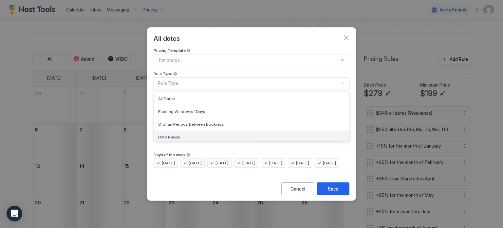
click at [175, 134] on span "Date Range" at bounding box center [169, 136] width 22 height 5
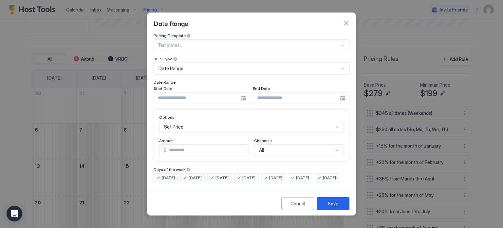
click at [195, 92] on input "Input Field" at bounding box center [197, 97] width 87 height 11
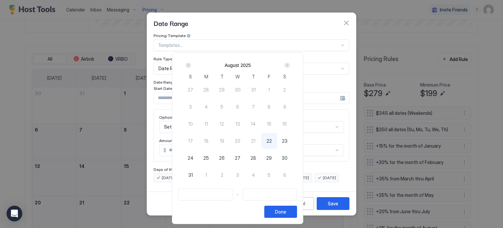
click at [291, 65] on div "Next" at bounding box center [287, 65] width 8 height 8
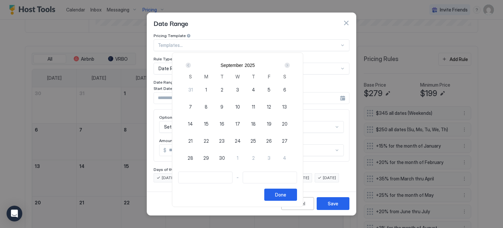
click at [291, 65] on div "Next" at bounding box center [287, 65] width 8 height 8
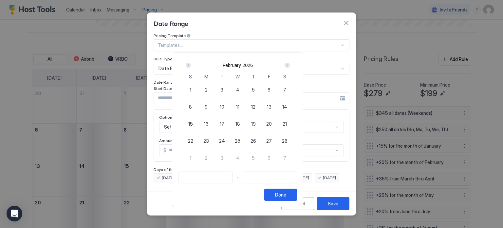
click at [291, 65] on div "Next" at bounding box center [287, 65] width 8 height 8
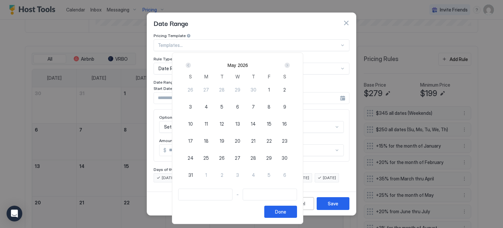
click at [290, 65] on div "Next" at bounding box center [287, 65] width 5 height 5
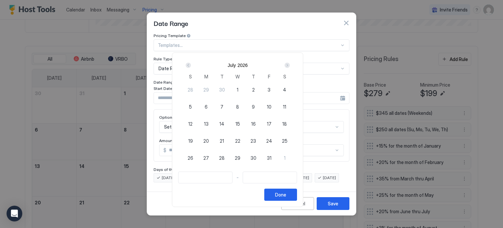
click at [290, 65] on div "Next" at bounding box center [287, 65] width 5 height 5
click at [240, 139] on span "25" at bounding box center [238, 140] width 6 height 7
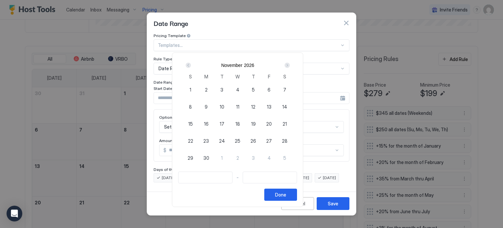
type input "**********"
click at [288, 138] on span "28" at bounding box center [285, 140] width 6 height 7
type input "**********"
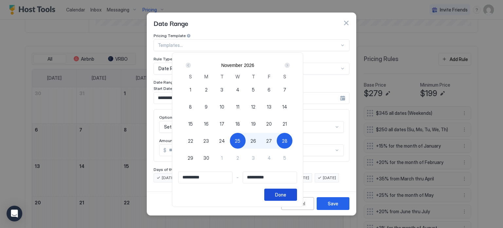
click at [303, 201] on div "**********" at bounding box center [237, 129] width 131 height 154
click at [286, 194] on div "Done" at bounding box center [280, 194] width 11 height 7
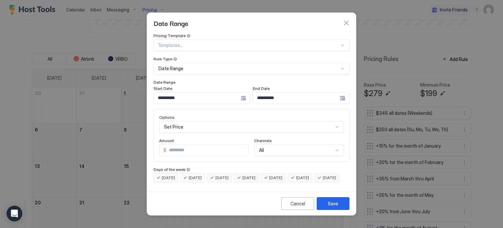
click at [208, 121] on div "Set Price" at bounding box center [251, 127] width 185 height 12
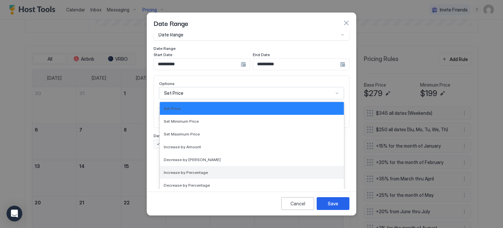
click at [196, 170] on span "Increase by Percentage" at bounding box center [186, 172] width 44 height 5
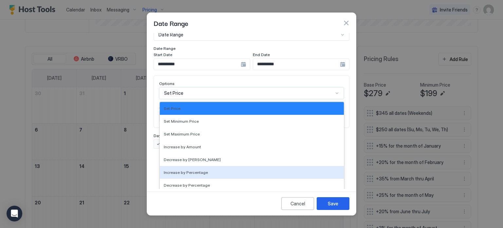
scroll to position [0, 0]
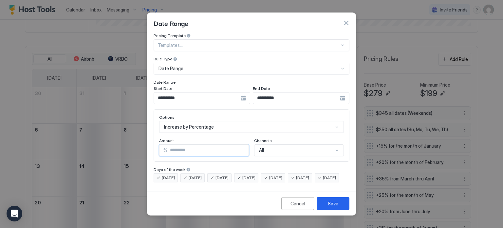
drag, startPoint x: 184, startPoint y: 139, endPoint x: 150, endPoint y: 139, distance: 34.7
click at [149, 141] on div "**********" at bounding box center [251, 111] width 209 height 156
type input "**"
click at [322, 205] on button "Save" at bounding box center [333, 203] width 33 height 13
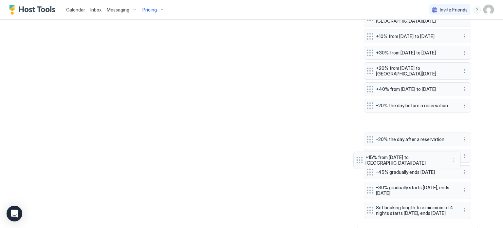
scroll to position [783, 0]
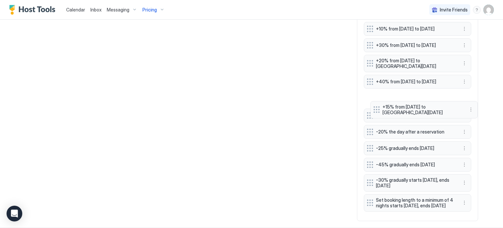
drag, startPoint x: 368, startPoint y: 194, endPoint x: 377, endPoint y: 109, distance: 85.0
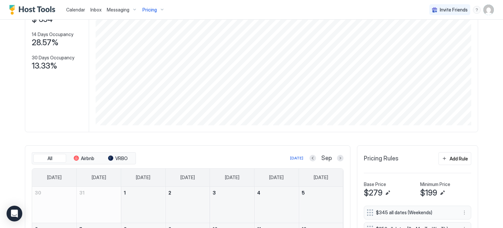
scroll to position [96, 0]
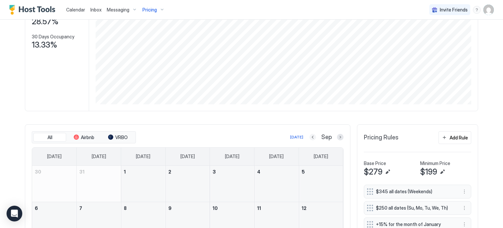
click at [310, 138] on button "Previous month" at bounding box center [312, 137] width 7 height 7
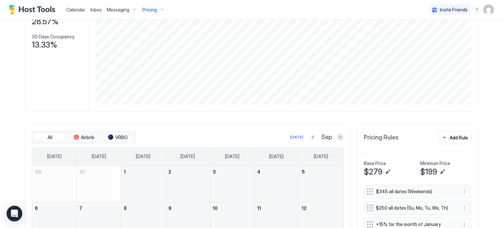
click at [310, 138] on button "Previous month" at bounding box center [312, 137] width 7 height 7
click at [311, 138] on button "Previous month" at bounding box center [312, 137] width 7 height 7
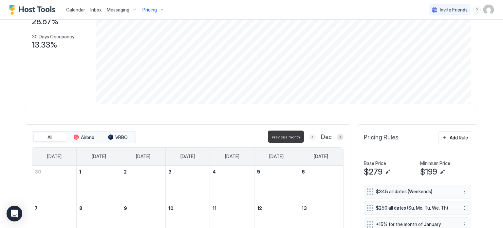
click at [311, 137] on button "Previous month" at bounding box center [312, 137] width 7 height 7
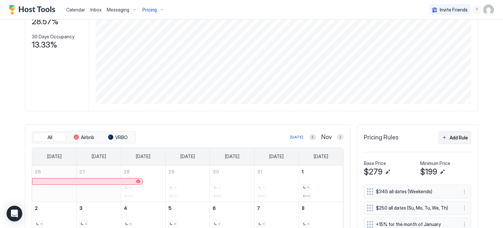
click at [444, 136] on button "Add Rule" at bounding box center [454, 137] width 33 height 13
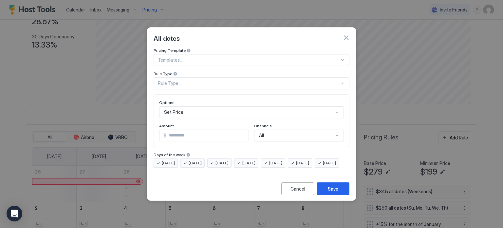
click at [179, 80] on div "Rule Type..." at bounding box center [249, 83] width 182 height 6
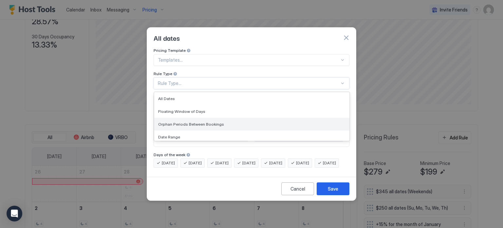
click at [174, 124] on div "Orphan Periods Between Bookings" at bounding box center [251, 124] width 195 height 13
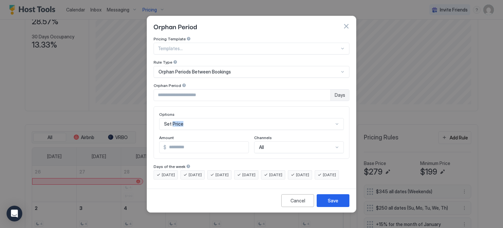
click at [174, 124] on div "Options Set Price Amount $ * Channels All" at bounding box center [251, 132] width 185 height 41
click at [172, 69] on span "Orphan Periods Between Bookings" at bounding box center [194, 72] width 72 height 6
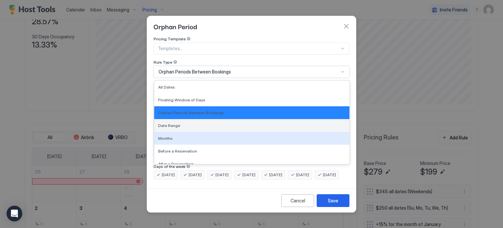
click at [172, 123] on span "Date Range" at bounding box center [169, 125] width 22 height 5
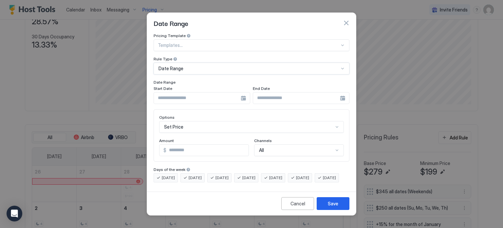
click at [173, 92] on input "Input Field" at bounding box center [197, 97] width 87 height 11
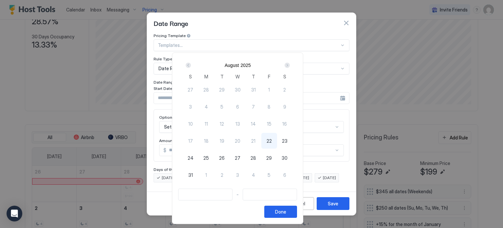
click at [290, 66] on div "Next" at bounding box center [287, 65] width 5 height 5
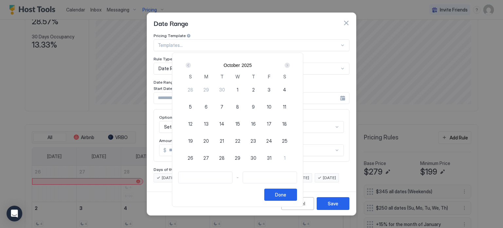
click at [290, 66] on div "Next" at bounding box center [287, 65] width 5 height 5
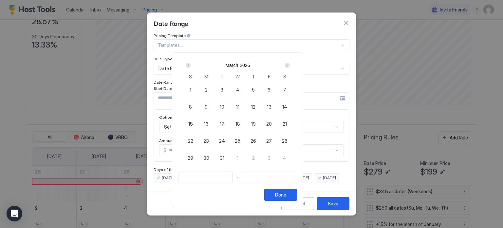
click at [290, 66] on div "Next" at bounding box center [287, 65] width 5 height 5
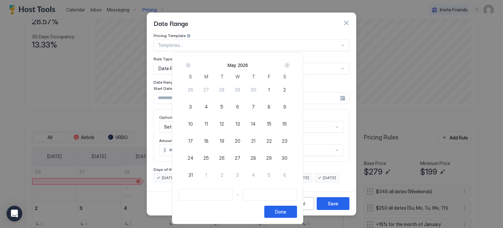
click at [290, 66] on div "Next" at bounding box center [287, 65] width 5 height 5
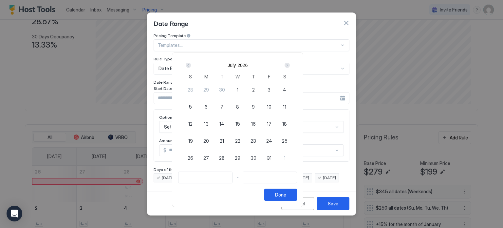
click at [290, 66] on div "Next" at bounding box center [287, 65] width 5 height 5
click at [193, 140] on span "22" at bounding box center [190, 140] width 5 height 7
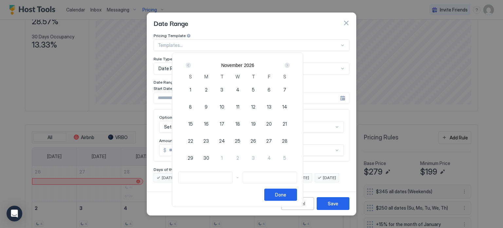
type input "**********"
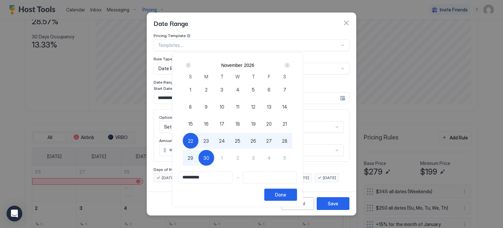
click at [214, 152] on div "30" at bounding box center [206, 158] width 16 height 16
type input "**********"
click at [286, 196] on div "Done" at bounding box center [280, 194] width 11 height 7
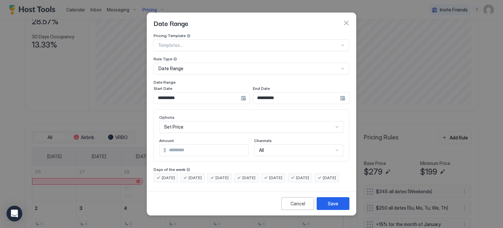
click at [202, 130] on div "Options Set Price Amount $ * Channels All" at bounding box center [251, 135] width 185 height 41
click at [200, 121] on div "Set Price" at bounding box center [251, 127] width 185 height 12
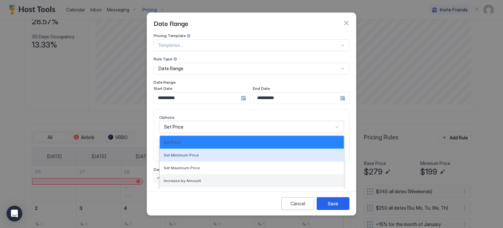
scroll to position [34, 0]
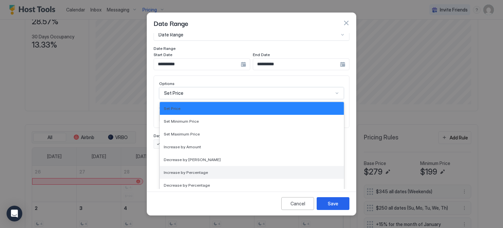
click at [185, 170] on span "Increase by Percentage" at bounding box center [186, 172] width 44 height 5
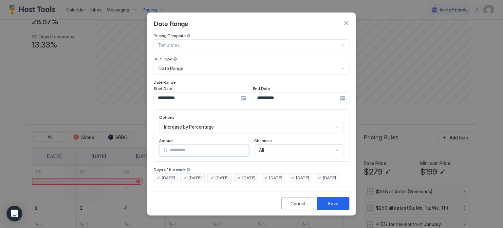
drag, startPoint x: 179, startPoint y: 142, endPoint x: 150, endPoint y: 145, distance: 29.9
click at [150, 145] on div "**********" at bounding box center [251, 111] width 209 height 156
type input "**"
click at [327, 205] on button "Save" at bounding box center [333, 203] width 33 height 13
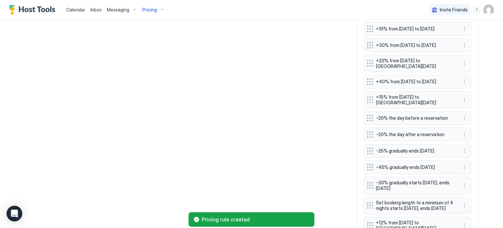
scroll to position [836, 0]
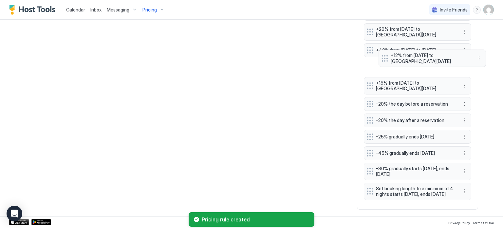
drag, startPoint x: 370, startPoint y: 191, endPoint x: 389, endPoint y: 66, distance: 125.9
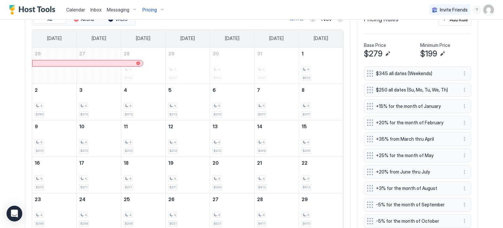
scroll to position [181, 0]
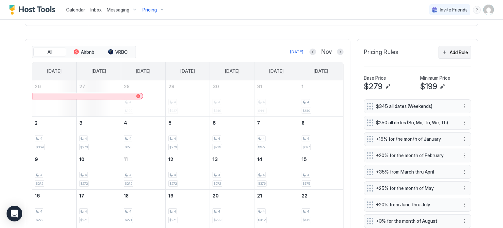
click at [452, 51] on div "Add Rule" at bounding box center [459, 52] width 18 height 7
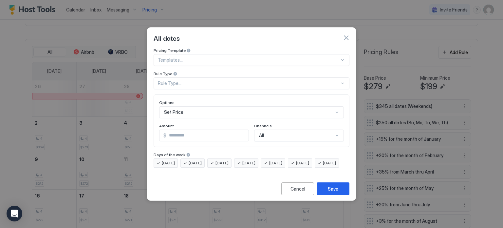
click at [181, 80] on div "Rule Type..." at bounding box center [249, 83] width 182 height 6
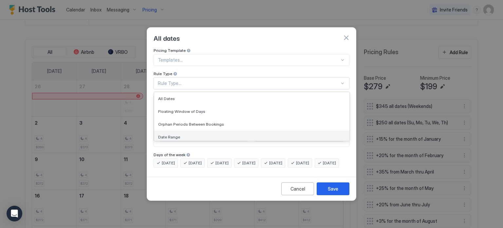
click at [177, 130] on div "Date Range" at bounding box center [251, 136] width 195 height 13
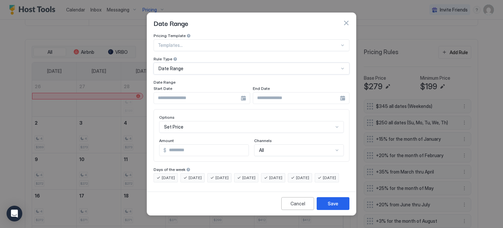
click at [174, 121] on div "Set Price" at bounding box center [251, 127] width 185 height 12
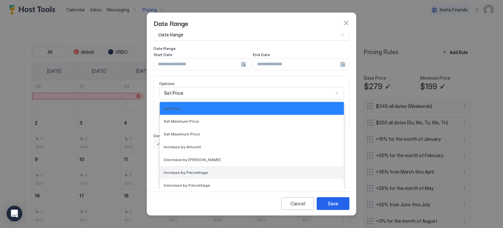
click at [181, 169] on div "Increase by Percentage" at bounding box center [252, 172] width 184 height 13
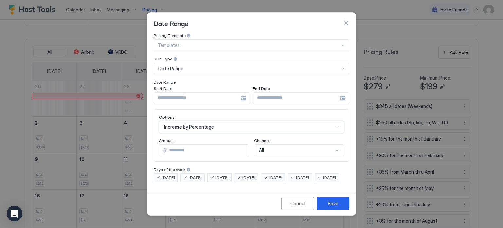
scroll to position [0, 0]
click at [187, 97] on input "Input Field" at bounding box center [197, 97] width 87 height 11
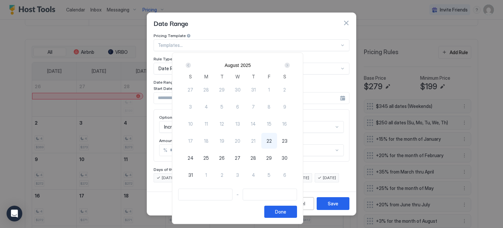
click at [290, 64] on div "Next" at bounding box center [287, 65] width 5 height 5
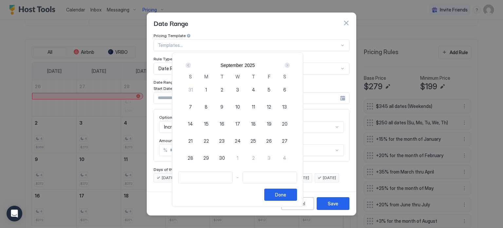
click at [290, 64] on div "Next" at bounding box center [287, 65] width 5 height 5
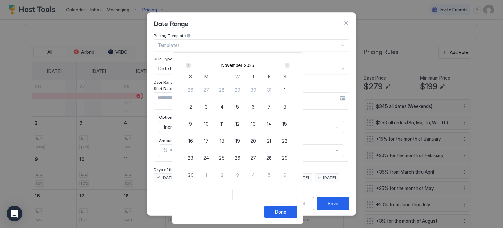
click at [290, 64] on div "Next" at bounding box center [287, 65] width 5 height 5
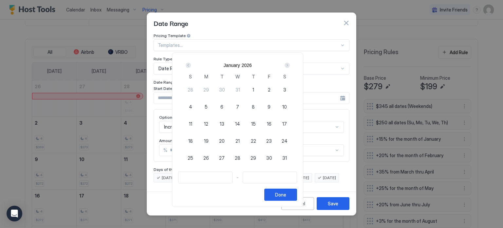
click at [290, 64] on div "Next" at bounding box center [287, 65] width 5 height 5
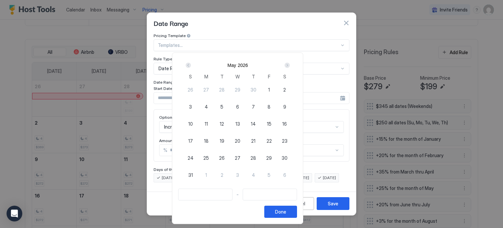
click at [290, 64] on div "Next" at bounding box center [287, 65] width 5 height 5
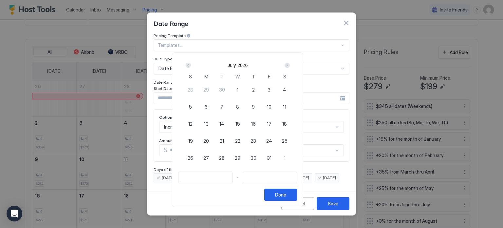
click at [290, 64] on div "Next" at bounding box center [287, 65] width 5 height 5
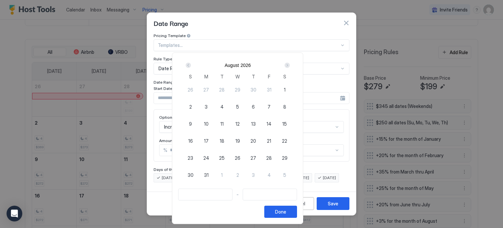
click at [290, 65] on div "Next" at bounding box center [287, 65] width 5 height 5
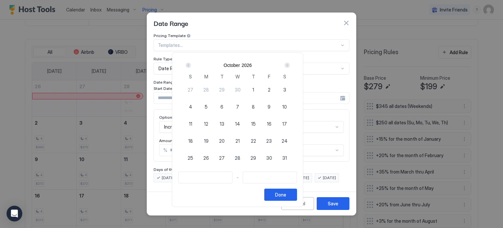
click at [290, 65] on div "Next" at bounding box center [287, 65] width 5 height 5
click at [246, 141] on div "23" at bounding box center [238, 141] width 16 height 16
type input "**********"
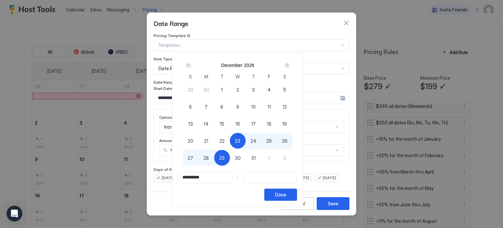
type input "**********"
click at [225, 142] on span "22" at bounding box center [221, 140] width 5 height 7
type input "**********"
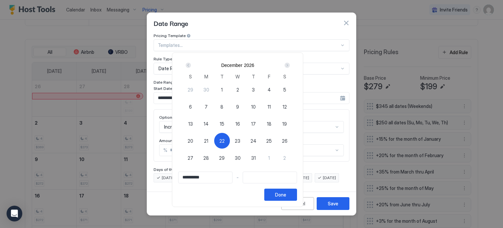
click at [193, 142] on span "20" at bounding box center [191, 140] width 6 height 7
type input "**********"
click at [290, 66] on div "Next" at bounding box center [287, 65] width 5 height 5
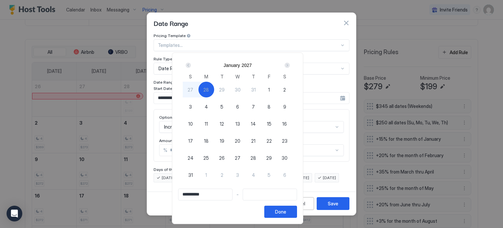
click at [191, 64] on div "Prev" at bounding box center [188, 65] width 5 height 5
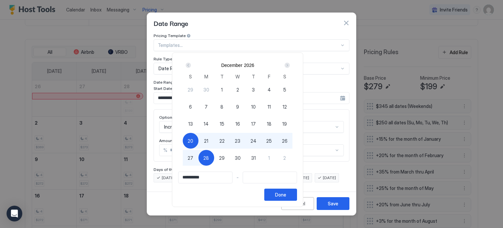
click at [291, 68] on div "Next" at bounding box center [287, 65] width 8 height 8
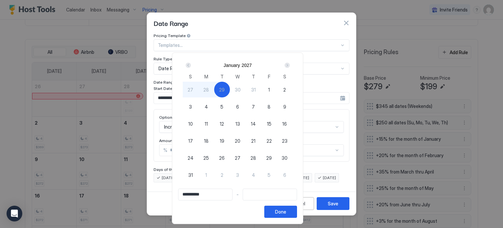
click at [192, 61] on div "Prev" at bounding box center [188, 65] width 8 height 8
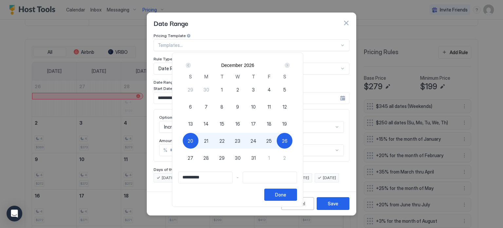
click at [290, 66] on div "Next" at bounding box center [287, 65] width 5 height 5
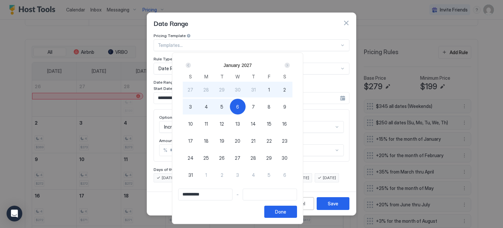
type input "**********"
click at [198, 104] on div "3" at bounding box center [191, 107] width 16 height 16
type input "**********"
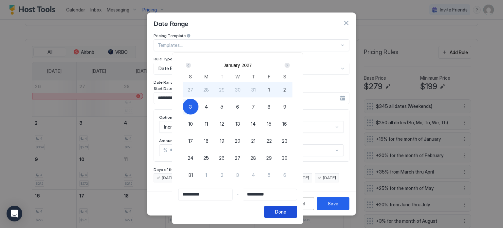
click at [286, 214] on div "Done" at bounding box center [280, 211] width 11 height 7
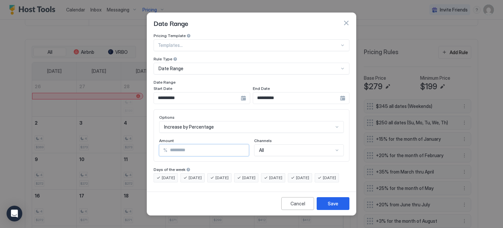
drag, startPoint x: 200, startPoint y: 145, endPoint x: 141, endPoint y: 146, distance: 59.3
click at [142, 146] on div "**********" at bounding box center [251, 114] width 503 height 228
type input "**"
click at [342, 207] on button "Save" at bounding box center [333, 203] width 33 height 13
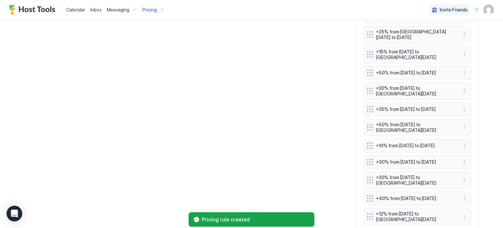
scroll to position [855, 0]
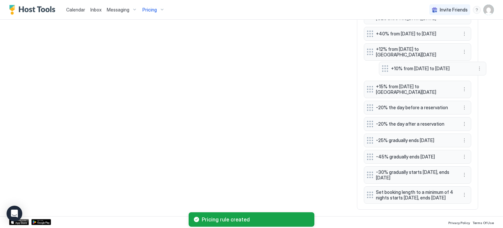
drag, startPoint x: 366, startPoint y: 192, endPoint x: 362, endPoint y: 83, distance: 108.8
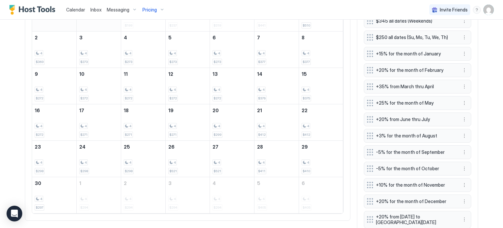
scroll to position [102, 0]
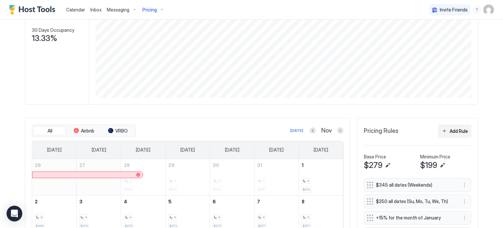
click at [442, 127] on button "Add Rule" at bounding box center [454, 130] width 33 height 13
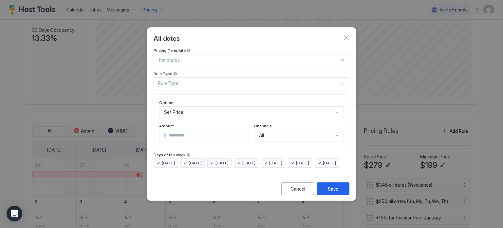
click at [187, 80] on div "Rule Type..." at bounding box center [249, 83] width 182 height 6
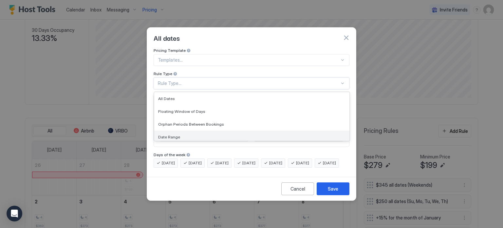
click at [173, 134] on span "Date Range" at bounding box center [169, 136] width 22 height 5
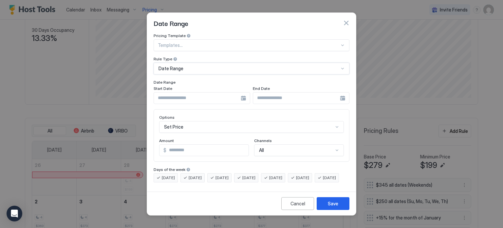
click at [176, 92] on input "Input Field" at bounding box center [197, 97] width 87 height 11
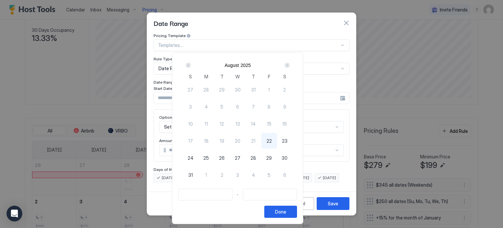
click at [290, 65] on div "Next" at bounding box center [287, 65] width 5 height 5
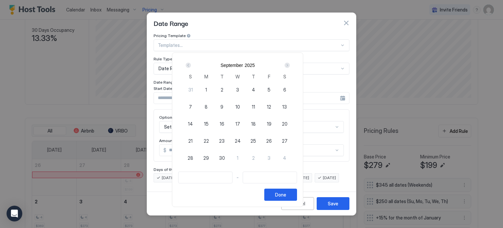
click at [290, 65] on div "Next" at bounding box center [287, 65] width 5 height 5
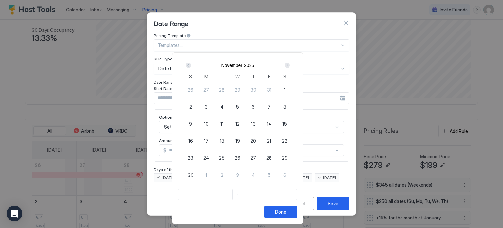
click at [290, 65] on div "Next" at bounding box center [287, 65] width 5 height 5
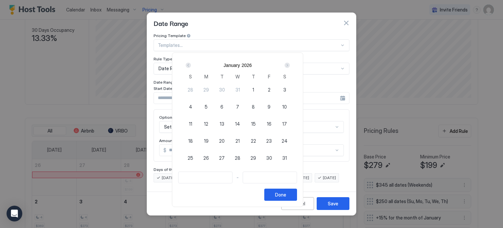
click at [290, 65] on div "Next" at bounding box center [287, 65] width 5 height 5
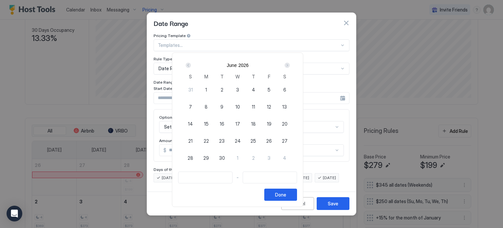
click at [290, 65] on div "Next" at bounding box center [287, 65] width 5 height 5
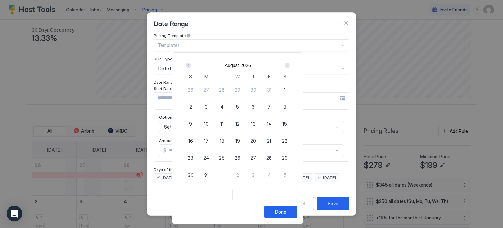
click at [290, 65] on div "Next" at bounding box center [287, 65] width 5 height 5
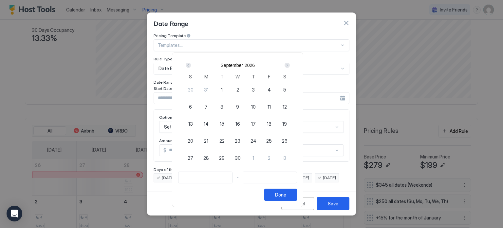
click at [290, 65] on div "Next" at bounding box center [287, 65] width 5 height 5
click at [225, 157] on span "29" at bounding box center [222, 157] width 6 height 7
type input "**********"
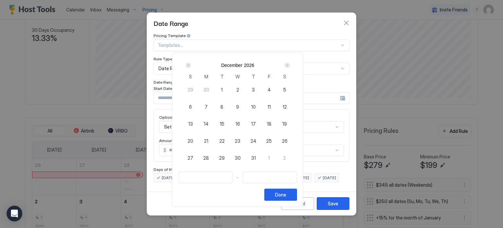
type input "**********"
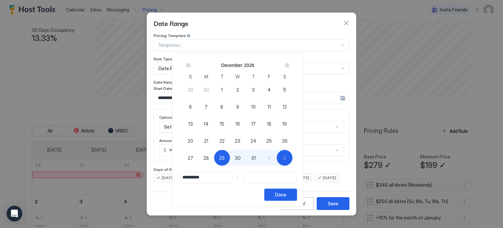
click at [290, 65] on div "Next" at bounding box center [287, 65] width 5 height 5
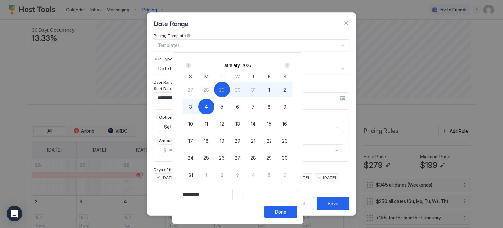
type input "**********"
click at [192, 108] on span "3" at bounding box center [190, 106] width 3 height 7
type input "**********"
click at [297, 211] on button "Done" at bounding box center [280, 211] width 33 height 12
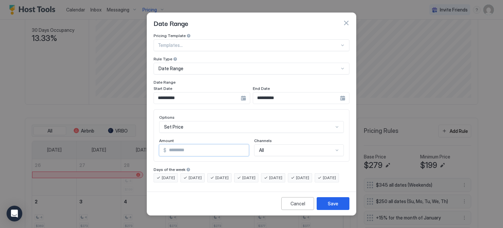
drag, startPoint x: 204, startPoint y: 145, endPoint x: 142, endPoint y: 143, distance: 61.9
click at [142, 143] on div "**********" at bounding box center [251, 114] width 503 height 228
click at [164, 121] on div "Set Price" at bounding box center [251, 127] width 185 height 12
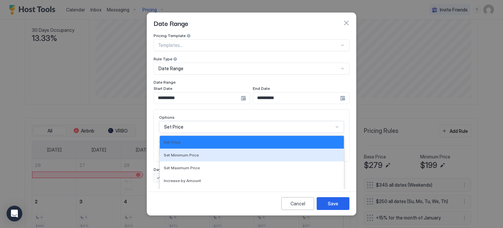
scroll to position [34, 0]
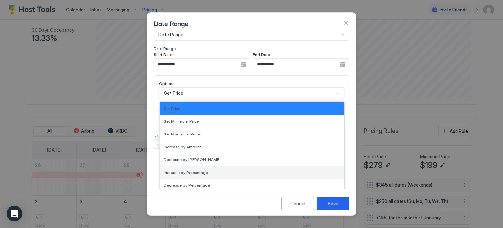
click at [179, 170] on span "Increase by Percentage" at bounding box center [186, 172] width 44 height 5
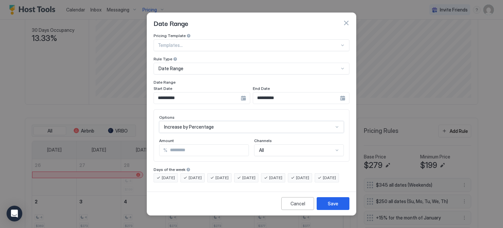
scroll to position [0, 0]
drag, startPoint x: 177, startPoint y: 139, endPoint x: 151, endPoint y: 142, distance: 26.4
click at [151, 142] on div "**********" at bounding box center [251, 111] width 209 height 156
type input "**"
click at [334, 204] on button "Save" at bounding box center [333, 203] width 33 height 13
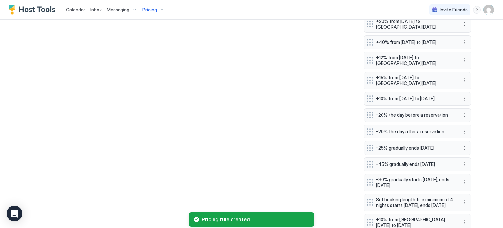
scroll to position [875, 0]
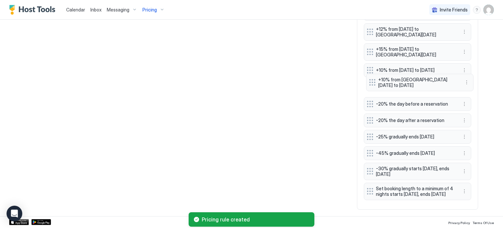
drag, startPoint x: 370, startPoint y: 191, endPoint x: 375, endPoint y: 80, distance: 111.8
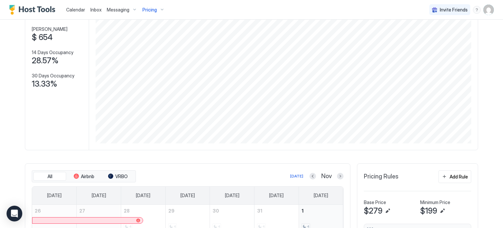
scroll to position [155, 0]
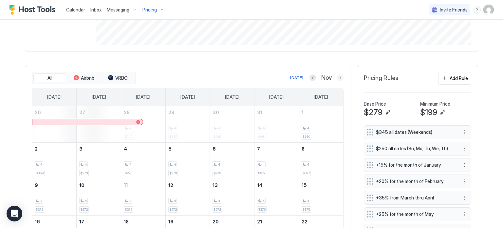
click at [339, 77] on button "Next month" at bounding box center [340, 77] width 7 height 7
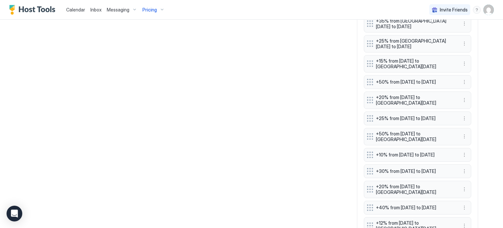
scroll to position [646, 0]
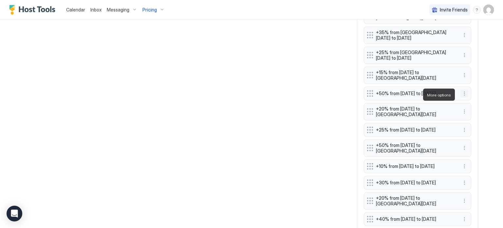
click at [462, 93] on button "More options" at bounding box center [464, 93] width 8 height 8
click at [469, 101] on span "Edit" at bounding box center [471, 103] width 7 height 5
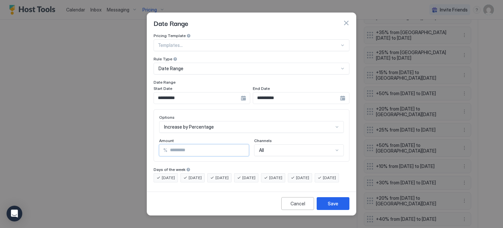
drag, startPoint x: 209, startPoint y: 143, endPoint x: 140, endPoint y: 144, distance: 69.1
click at [140, 145] on div "**********" at bounding box center [251, 114] width 503 height 228
type input "**"
click at [325, 208] on button "Save" at bounding box center [333, 203] width 33 height 13
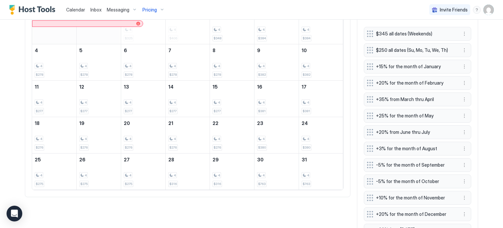
scroll to position [286, 0]
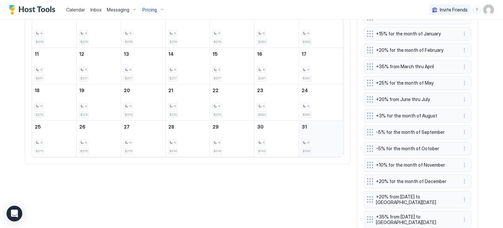
click at [314, 146] on div "4 $763" at bounding box center [321, 138] width 39 height 31
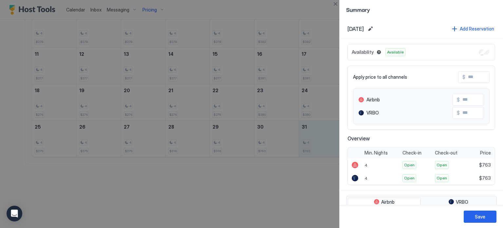
click at [290, 141] on div at bounding box center [251, 114] width 503 height 228
click at [479, 216] on div "Save" at bounding box center [480, 216] width 10 height 7
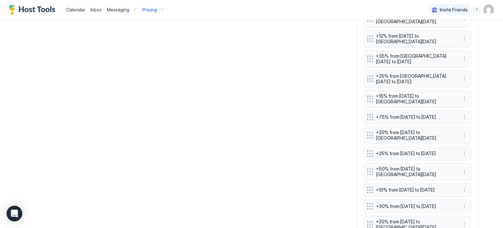
scroll to position [613, 0]
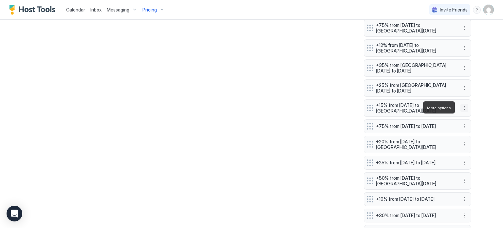
click at [464, 106] on button "More options" at bounding box center [464, 108] width 8 height 8
click at [479, 138] on div "Delete" at bounding box center [470, 137] width 25 height 10
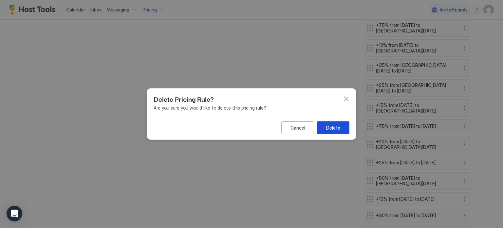
click at [331, 124] on button "Delete" at bounding box center [333, 127] width 33 height 13
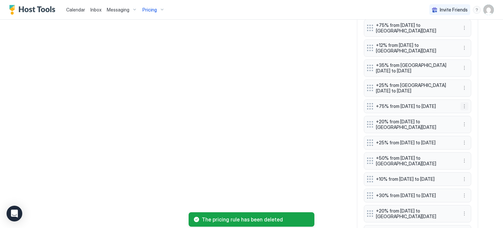
click at [463, 107] on button "More options" at bounding box center [464, 106] width 8 height 8
click at [281, 101] on div at bounding box center [251, 114] width 503 height 228
click at [286, 105] on div "All Airbnb VRBO Today Jan Sunday Monday Tuesday Wednesday Thursday Friday Satur…" at bounding box center [251, 16] width 453 height 821
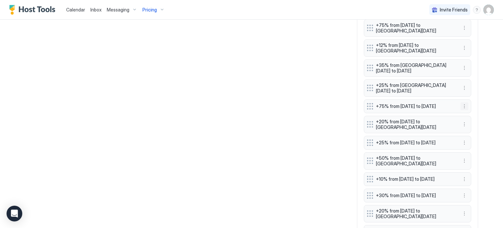
click at [462, 106] on button "More options" at bounding box center [464, 106] width 8 height 8
click at [461, 116] on div "Edit" at bounding box center [468, 116] width 14 height 5
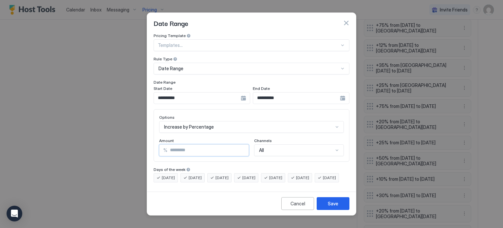
drag, startPoint x: 217, startPoint y: 140, endPoint x: 114, endPoint y: 139, distance: 103.5
click at [114, 139] on div "**********" at bounding box center [251, 114] width 503 height 228
type input "**"
click at [334, 206] on div "Save" at bounding box center [333, 203] width 10 height 7
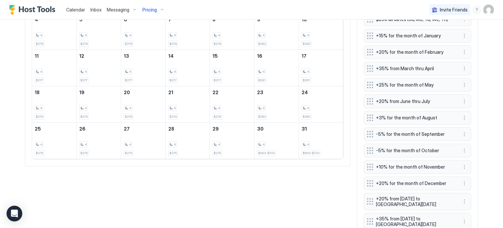
scroll to position [188, 0]
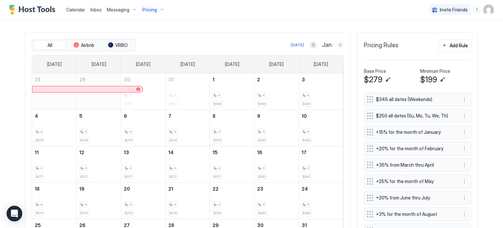
click at [337, 45] on button "Next month" at bounding box center [340, 45] width 7 height 7
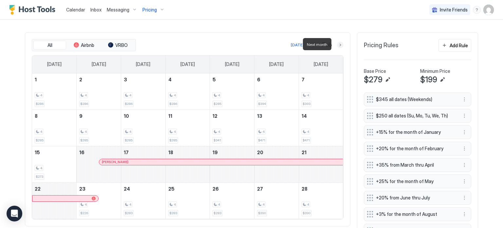
click at [337, 43] on button "Next month" at bounding box center [340, 45] width 7 height 7
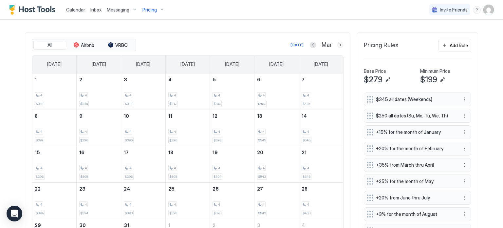
click at [337, 43] on button "Next month" at bounding box center [340, 45] width 7 height 7
click at [337, 44] on button "Next month" at bounding box center [340, 45] width 7 height 7
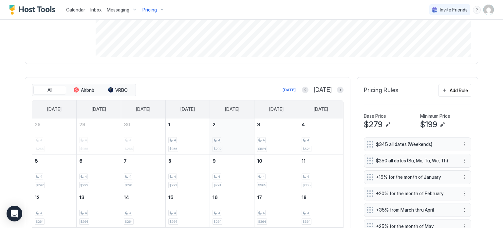
scroll to position [122, 0]
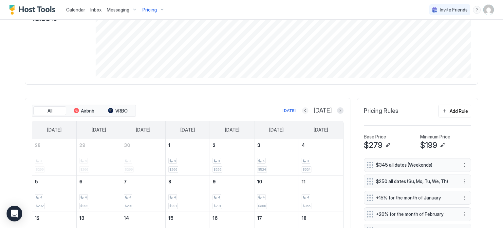
click at [308, 110] on button "Previous month" at bounding box center [305, 110] width 7 height 7
click at [313, 110] on div "[DATE]" at bounding box center [323, 111] width 42 height 8
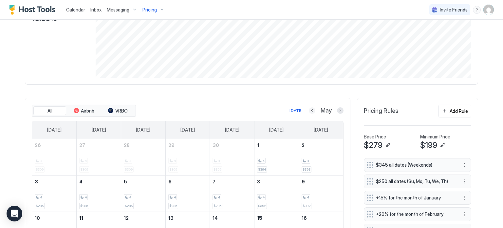
click at [313, 110] on div "May" at bounding box center [326, 111] width 35 height 8
click at [309, 111] on button "Previous month" at bounding box center [312, 110] width 7 height 7
click at [310, 111] on button "Previous month" at bounding box center [313, 110] width 7 height 7
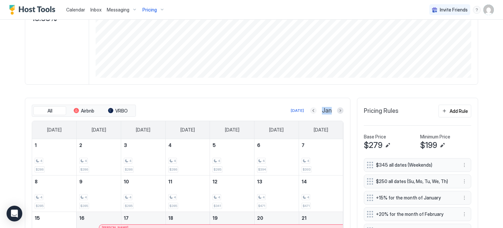
click at [310, 111] on button "Previous month" at bounding box center [313, 110] width 7 height 7
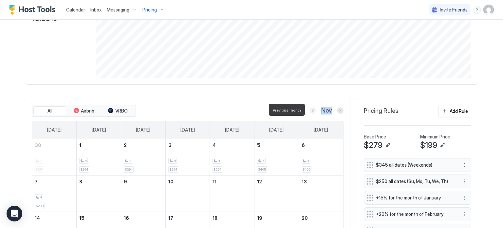
click at [309, 111] on button "Previous month" at bounding box center [312, 110] width 7 height 7
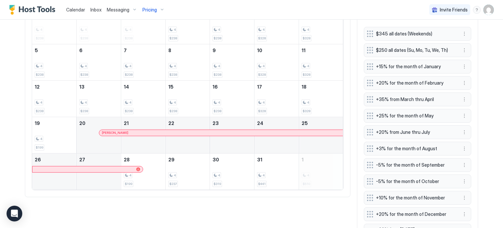
scroll to position [188, 0]
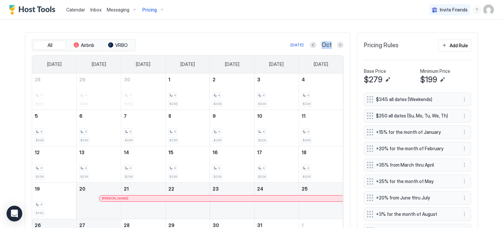
click at [342, 44] on div "All Airbnb VRBO Today Oct Sunday Monday Tuesday Wednesday Thursday Friday Satur…" at bounding box center [187, 147] width 325 height 230
click at [338, 43] on button "Next month" at bounding box center [340, 45] width 7 height 7
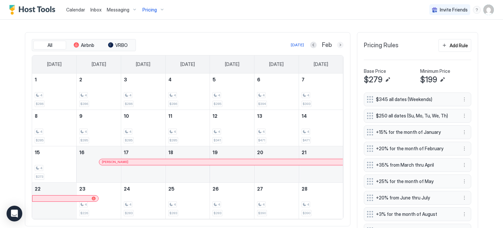
click at [338, 43] on button "Next month" at bounding box center [340, 45] width 7 height 7
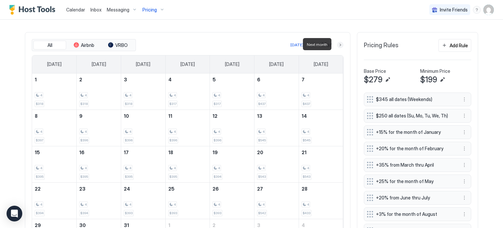
click at [338, 43] on button "Next month" at bounding box center [340, 45] width 7 height 7
click at [337, 45] on button "Next month" at bounding box center [340, 45] width 7 height 7
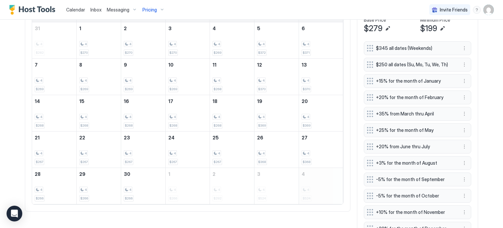
scroll to position [200, 0]
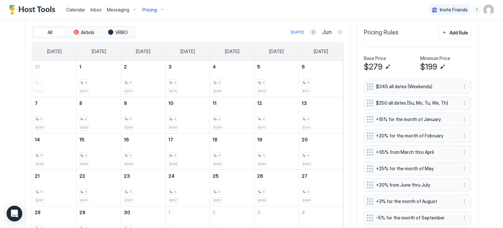
click at [337, 31] on button "Next month" at bounding box center [340, 32] width 7 height 7
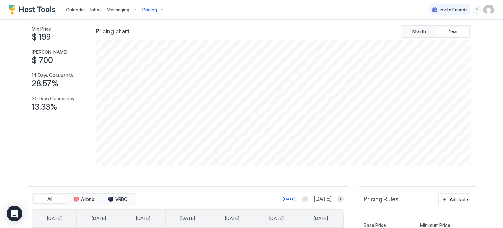
scroll to position [196, 0]
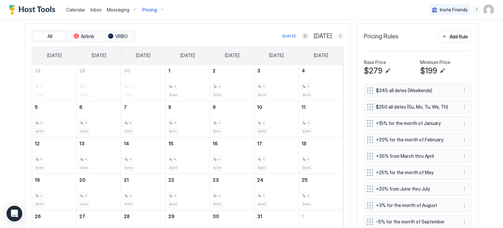
click at [340, 35] on button "Next month" at bounding box center [340, 36] width 7 height 7
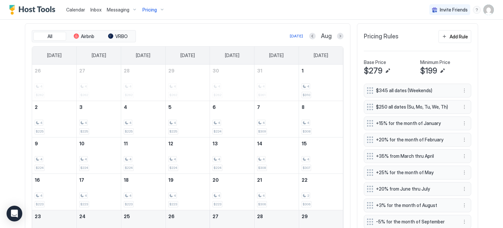
click at [339, 34] on button "Next month" at bounding box center [340, 36] width 7 height 7
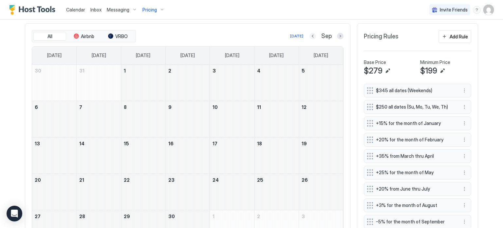
click at [309, 34] on button "Previous month" at bounding box center [312, 36] width 7 height 7
click at [309, 34] on div "Today Sep" at bounding box center [240, 36] width 206 height 8
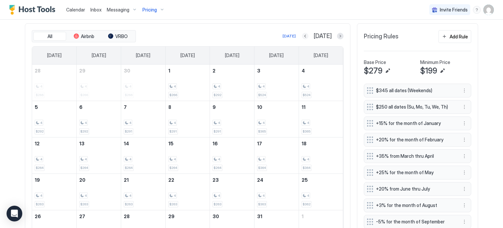
click at [308, 34] on button "Previous month" at bounding box center [305, 36] width 7 height 7
click at [311, 34] on button "Previous month" at bounding box center [313, 36] width 7 height 7
click at [310, 35] on button "Previous month" at bounding box center [312, 36] width 7 height 7
click at [311, 35] on button "Previous month" at bounding box center [314, 36] width 7 height 7
click at [310, 35] on button "Previous month" at bounding box center [313, 36] width 7 height 7
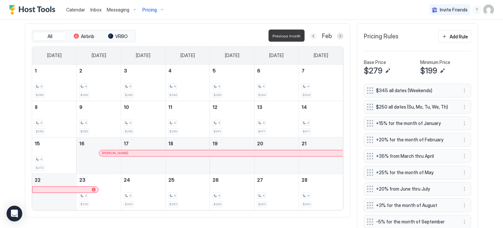
click at [310, 35] on button "Previous month" at bounding box center [313, 36] width 7 height 7
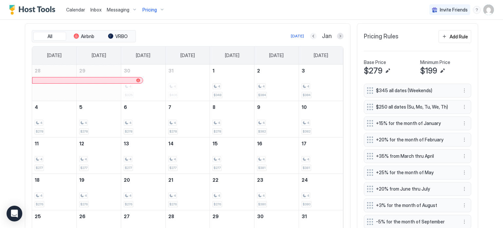
click at [312, 35] on button "Previous month" at bounding box center [313, 36] width 7 height 7
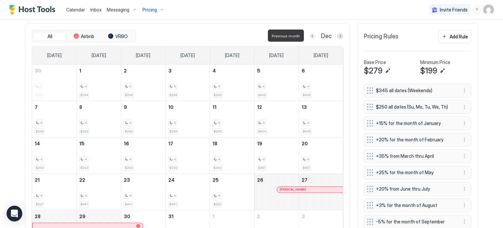
click at [312, 35] on button "Previous month" at bounding box center [312, 36] width 7 height 7
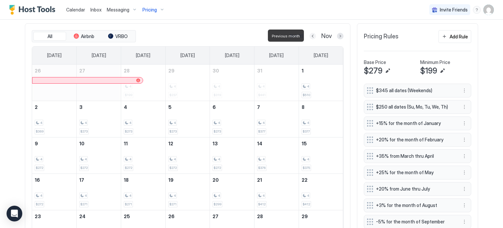
click at [310, 35] on button "Previous month" at bounding box center [312, 36] width 7 height 7
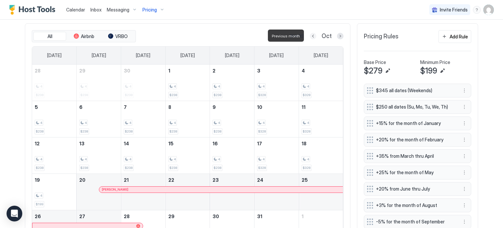
click at [310, 35] on button "Previous month" at bounding box center [313, 36] width 7 height 7
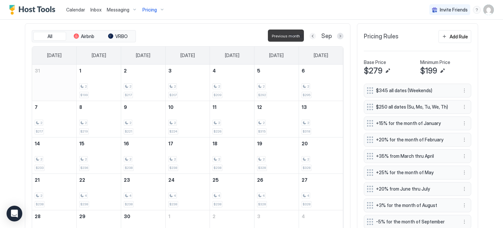
click at [310, 35] on button "Previous month" at bounding box center [312, 36] width 7 height 7
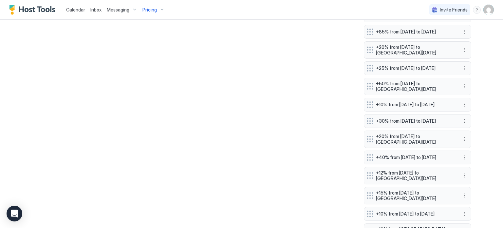
scroll to position [655, 0]
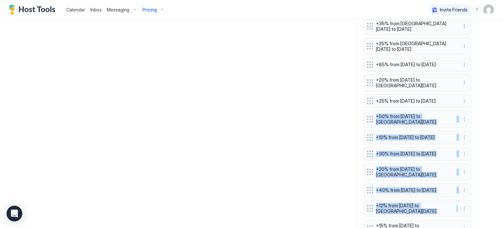
drag, startPoint x: 377, startPoint y: 123, endPoint x: 473, endPoint y: 218, distance: 135.7
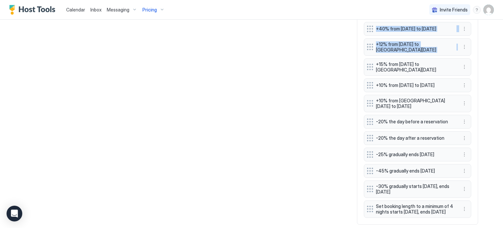
scroll to position [819, 0]
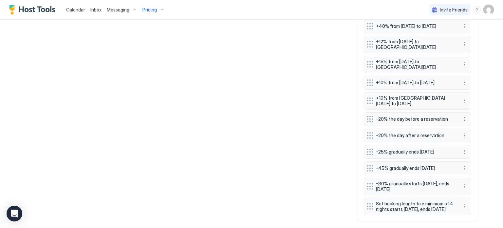
drag, startPoint x: 375, startPoint y: 94, endPoint x: 417, endPoint y: 124, distance: 51.8
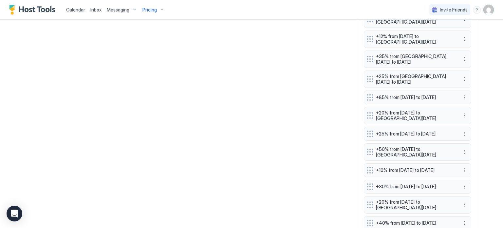
scroll to position [0, 0]
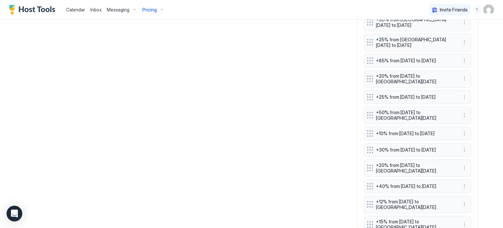
scroll to position [655, 0]
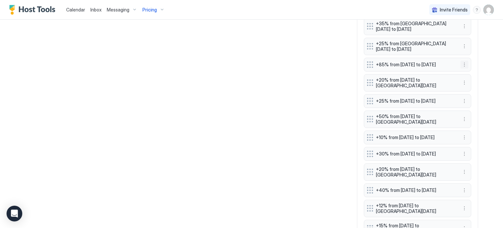
click at [463, 66] on button "More options" at bounding box center [464, 65] width 8 height 8
click at [461, 75] on div "Edit" at bounding box center [470, 75] width 25 height 10
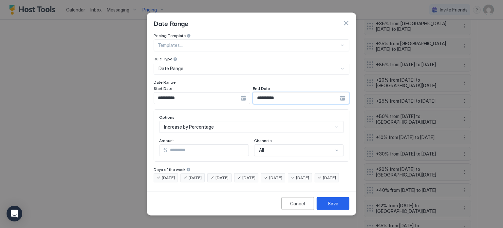
click at [241, 98] on input "**********" at bounding box center [197, 97] width 87 height 11
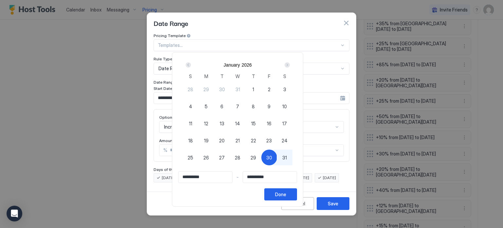
click at [290, 65] on div "Next" at bounding box center [287, 64] width 5 height 5
click at [214, 88] on div "2" at bounding box center [206, 89] width 16 height 16
type input "**********"
click at [192, 65] on div "Prev" at bounding box center [188, 65] width 8 height 8
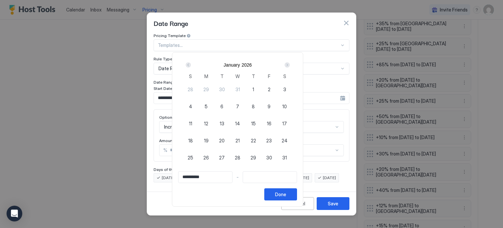
click at [272, 154] on span "30" at bounding box center [269, 157] width 6 height 7
type input "**********"
click at [290, 65] on div "Next" at bounding box center [287, 64] width 5 height 5
type input "**********"
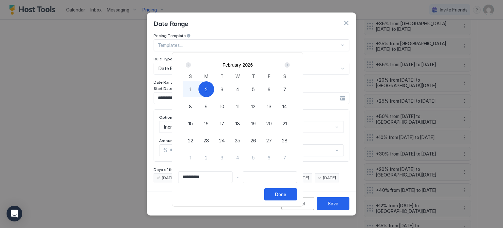
click at [208, 87] on span "2" at bounding box center [206, 89] width 3 height 7
type input "**********"
click at [297, 189] on button "Done" at bounding box center [280, 194] width 33 height 12
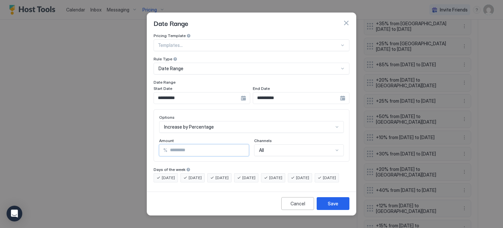
drag, startPoint x: 202, startPoint y: 142, endPoint x: 134, endPoint y: 139, distance: 67.5
click at [131, 145] on div "**********" at bounding box center [251, 114] width 503 height 228
type input "**"
click at [325, 205] on button "Save" at bounding box center [333, 203] width 33 height 13
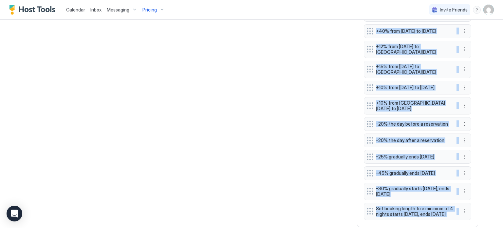
scroll to position [855, 0]
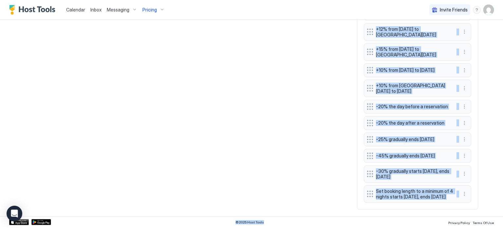
drag, startPoint x: 362, startPoint y: 52, endPoint x: 432, endPoint y: 85, distance: 77.8
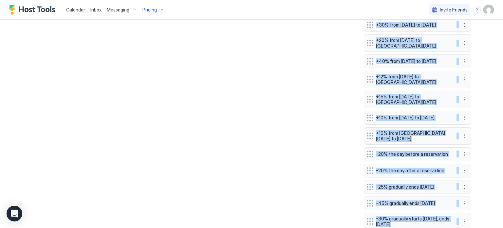
scroll to position [790, 0]
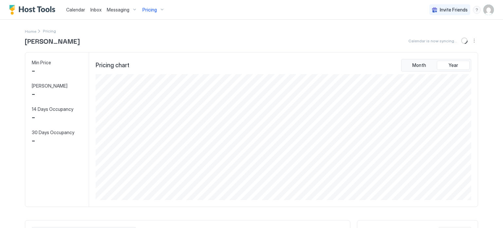
scroll to position [126, 377]
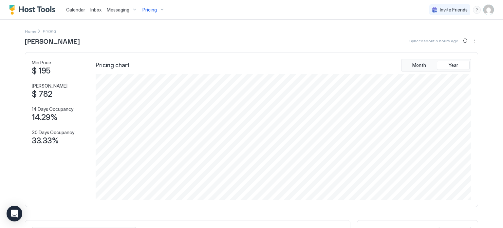
drag, startPoint x: 152, startPoint y: 10, endPoint x: 150, endPoint y: 13, distance: 3.5
click at [151, 13] on div "Pricing" at bounding box center [154, 9] width 28 height 11
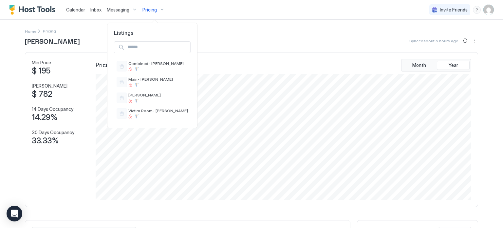
click at [220, 56] on div at bounding box center [251, 114] width 503 height 228
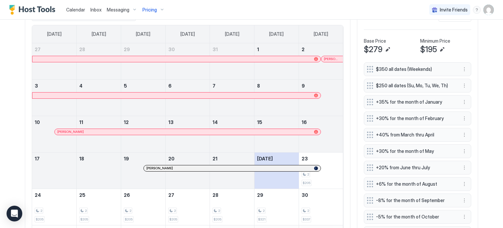
scroll to position [131, 0]
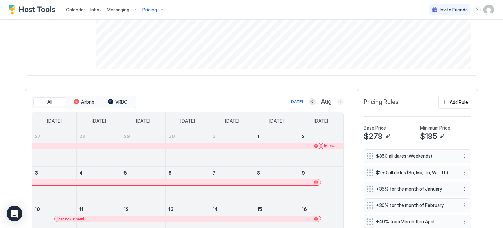
click at [337, 102] on button "Next month" at bounding box center [340, 101] width 7 height 7
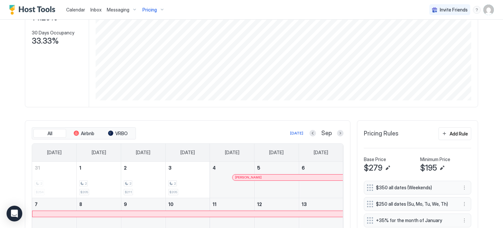
scroll to position [98, 0]
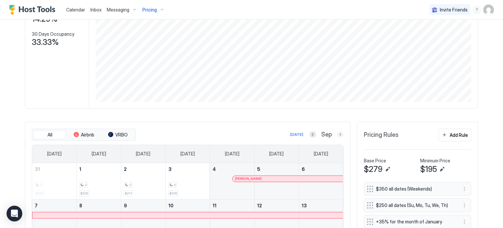
click at [338, 133] on button "Next month" at bounding box center [340, 134] width 7 height 7
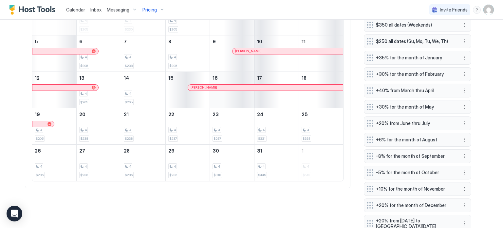
scroll to position [131, 0]
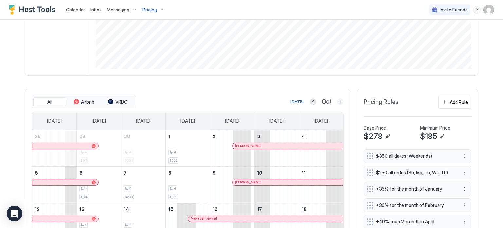
click at [339, 101] on button "Next month" at bounding box center [340, 101] width 7 height 7
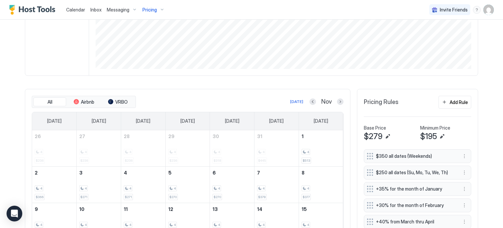
scroll to position [196, 0]
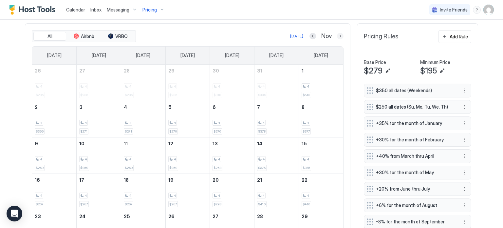
click at [337, 36] on button "Next month" at bounding box center [340, 36] width 7 height 7
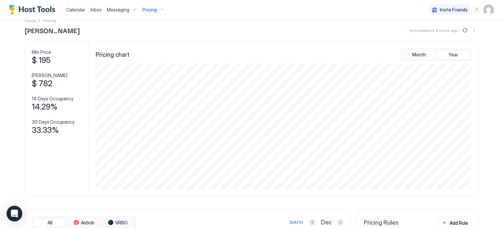
scroll to position [0, 0]
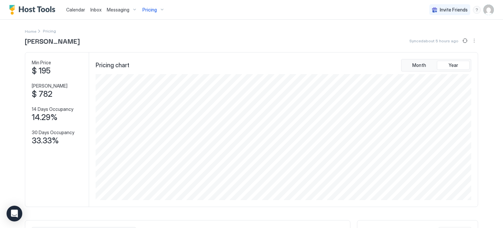
click at [145, 9] on span "Pricing" at bounding box center [149, 10] width 14 height 6
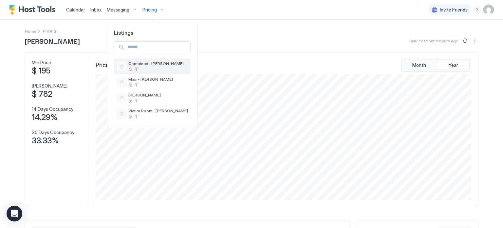
click at [155, 70] on div at bounding box center [158, 69] width 60 height 4
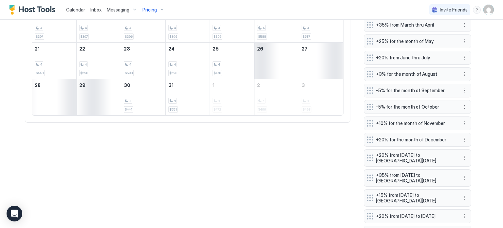
scroll to position [131, 0]
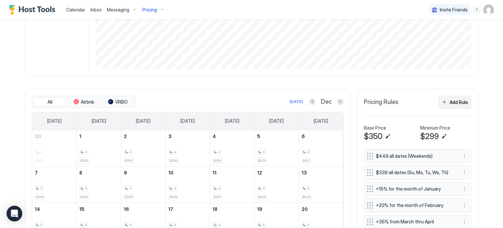
click at [450, 97] on button "Add Rule" at bounding box center [454, 102] width 33 height 13
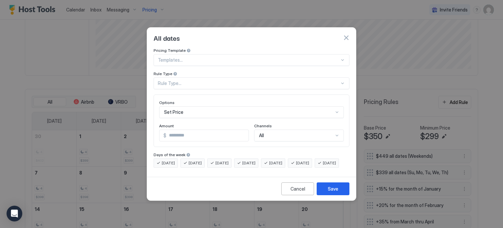
click at [287, 82] on div "Rule Type..." at bounding box center [252, 83] width 196 height 12
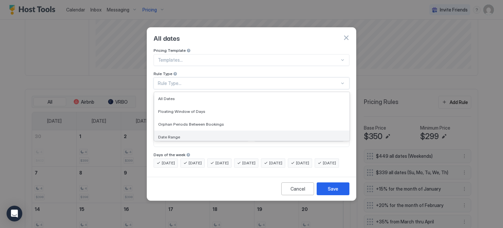
click at [199, 130] on div "Date Range" at bounding box center [251, 136] width 195 height 13
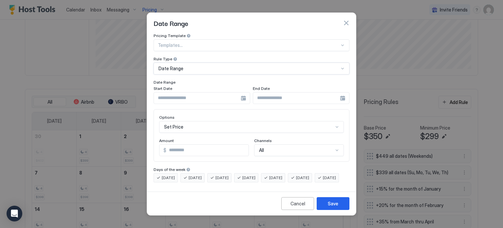
click at [235, 68] on div "Date Range" at bounding box center [252, 69] width 196 height 12
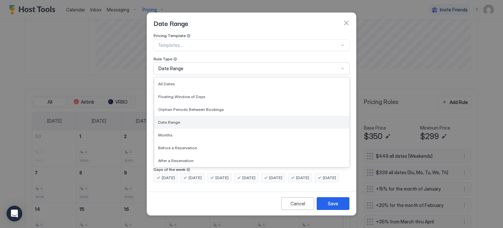
click at [186, 120] on div "Date Range" at bounding box center [251, 122] width 187 height 5
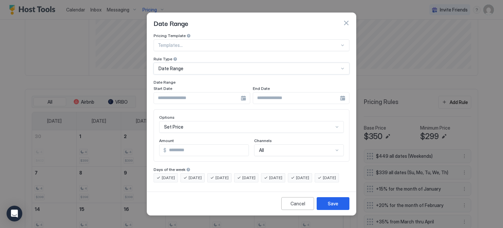
click at [183, 92] on input "Input Field" at bounding box center [197, 97] width 87 height 11
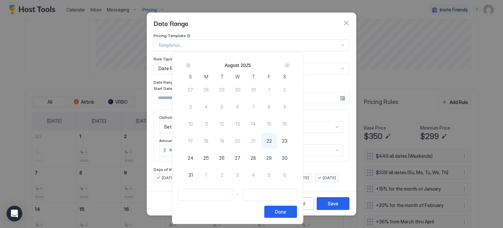
click at [290, 66] on div "Next" at bounding box center [287, 65] width 5 height 5
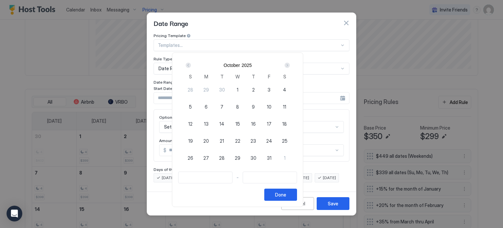
click at [290, 66] on div "Next" at bounding box center [287, 65] width 5 height 5
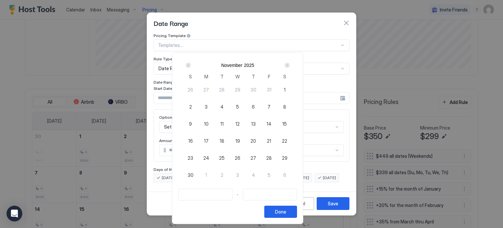
click at [290, 66] on div "Next" at bounding box center [287, 65] width 5 height 5
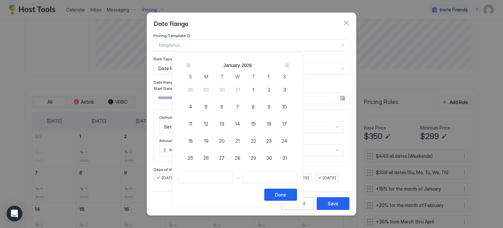
click at [290, 66] on div "Next" at bounding box center [287, 65] width 5 height 5
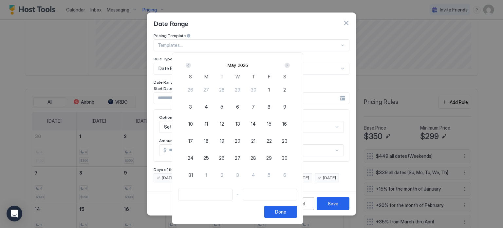
click at [261, 139] on div "21" at bounding box center [254, 141] width 16 height 16
type input "**********"
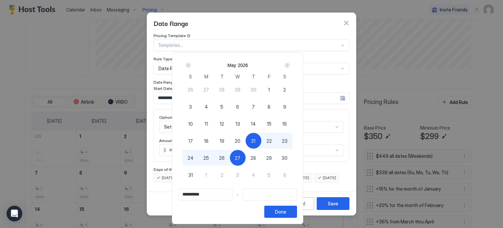
type input "**********"
click at [225, 154] on span "26" at bounding box center [222, 157] width 6 height 7
type input "**********"
click at [286, 209] on div "Done" at bounding box center [280, 211] width 11 height 7
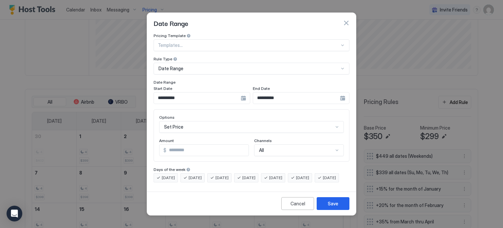
click at [209, 121] on div "Set Price" at bounding box center [251, 127] width 185 height 12
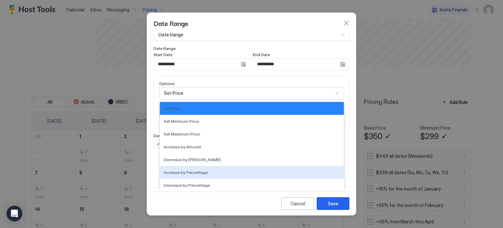
click at [191, 166] on div "Increase by Percentage" at bounding box center [252, 172] width 184 height 13
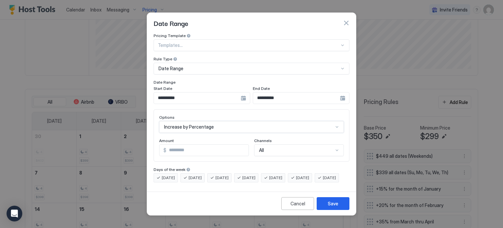
scroll to position [0, 0]
drag, startPoint x: 210, startPoint y: 143, endPoint x: 116, endPoint y: 148, distance: 93.8
click at [120, 152] on div "**********" at bounding box center [251, 114] width 503 height 228
type input "**"
click at [325, 204] on button "Save" at bounding box center [333, 203] width 33 height 13
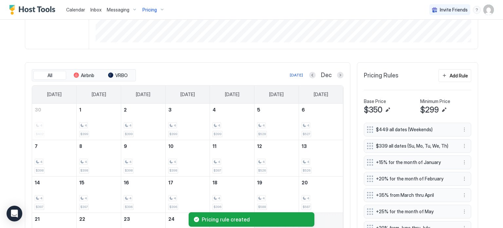
scroll to position [94, 0]
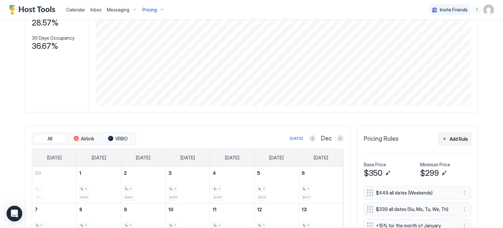
click at [452, 139] on div "Add Rule" at bounding box center [459, 138] width 18 height 7
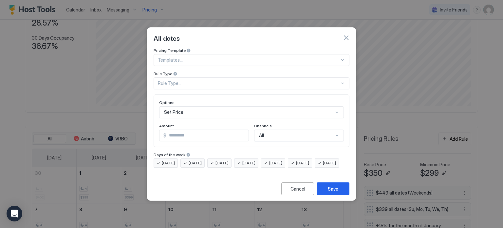
click at [176, 80] on div "Rule Type..." at bounding box center [249, 83] width 182 height 6
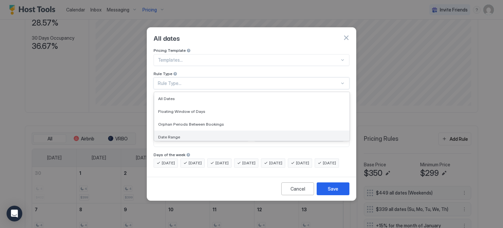
click at [171, 130] on div "Date Range" at bounding box center [251, 136] width 195 height 13
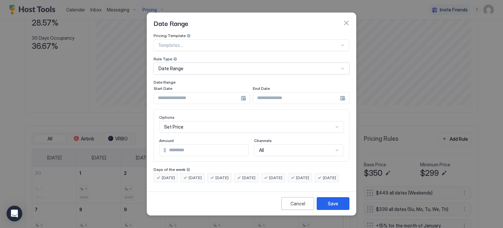
click at [189, 92] on input "Input Field" at bounding box center [197, 97] width 87 height 11
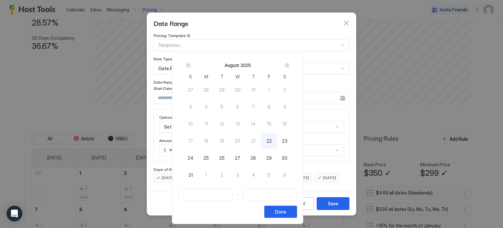
click at [290, 65] on div "Next" at bounding box center [287, 65] width 5 height 5
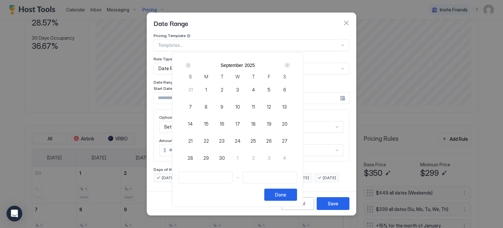
click at [290, 65] on div "Next" at bounding box center [287, 65] width 5 height 5
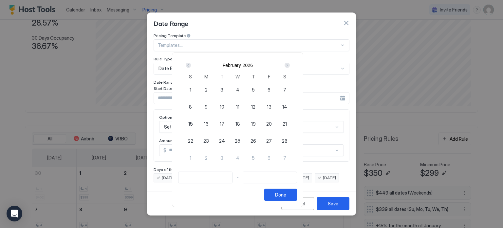
click at [290, 65] on div "Next" at bounding box center [287, 65] width 5 height 5
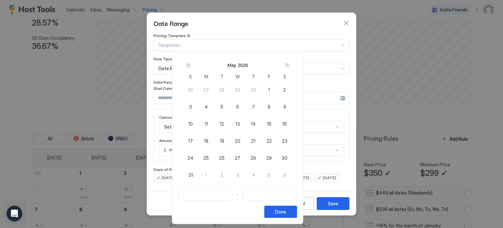
click at [290, 65] on div "Next" at bounding box center [287, 65] width 5 height 5
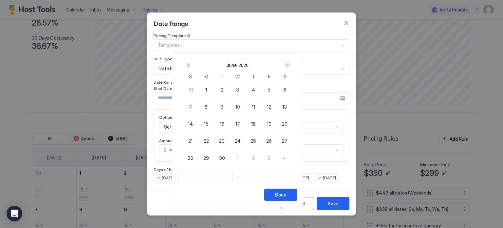
click at [290, 65] on div "Next" at bounding box center [287, 65] width 5 height 5
click at [255, 90] on span "2" at bounding box center [253, 89] width 3 height 7
type input "**********"
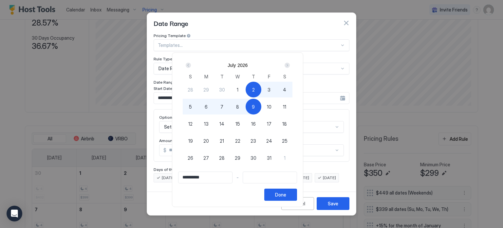
type input "**********"
click at [271, 107] on span "10" at bounding box center [269, 106] width 5 height 7
type input "**********"
click at [286, 196] on div "Done" at bounding box center [280, 194] width 11 height 7
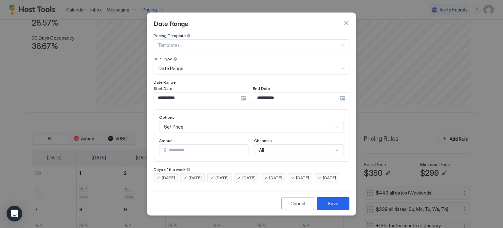
click at [189, 122] on div "Set Price" at bounding box center [251, 127] width 185 height 12
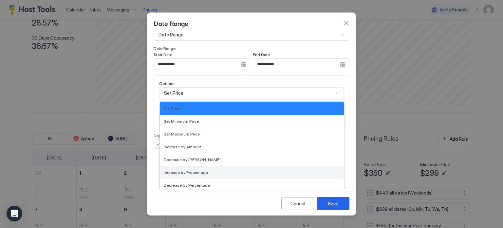
click at [196, 166] on div "Increase by Percentage" at bounding box center [252, 172] width 184 height 13
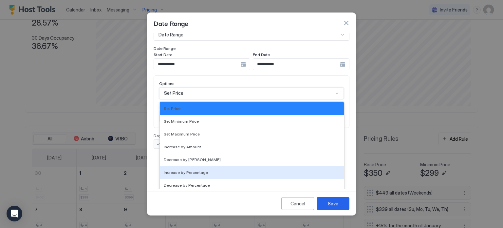
scroll to position [0, 0]
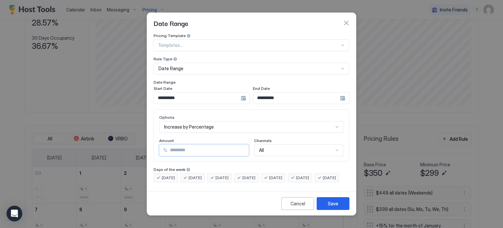
drag, startPoint x: 190, startPoint y: 143, endPoint x: 134, endPoint y: 143, distance: 56.0
click at [134, 143] on div "**********" at bounding box center [251, 114] width 503 height 228
type input "**"
click at [326, 207] on button "Save" at bounding box center [333, 203] width 33 height 13
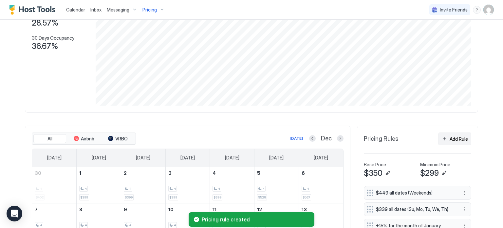
click at [444, 137] on button "Add Rule" at bounding box center [454, 138] width 33 height 13
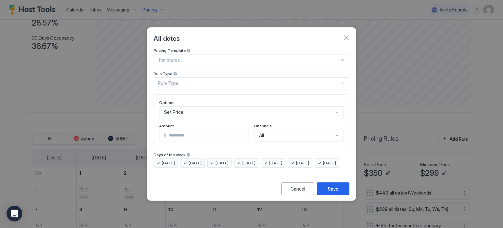
click at [221, 57] on div at bounding box center [249, 60] width 182 height 6
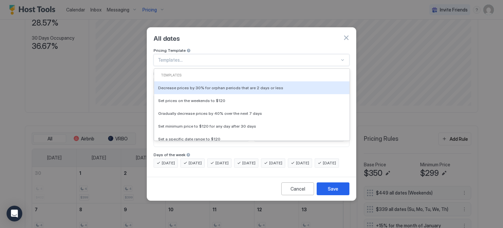
click at [187, 40] on div "All dates" at bounding box center [251, 38] width 209 height 20
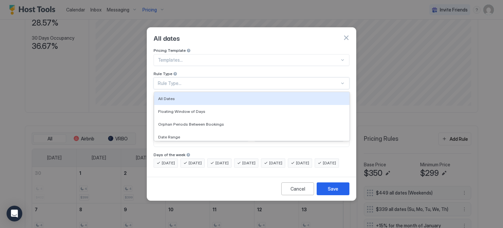
click at [186, 80] on div "Rule Type..." at bounding box center [249, 83] width 182 height 6
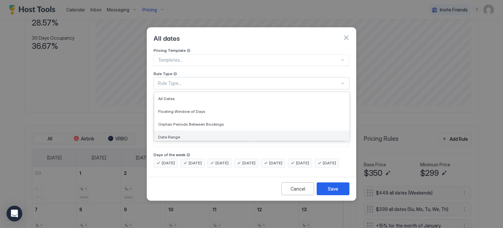
click at [186, 130] on div "Date Range" at bounding box center [251, 136] width 195 height 13
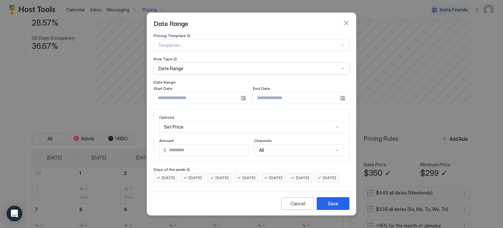
click at [182, 86] on div "Start Date" at bounding box center [202, 89] width 97 height 6
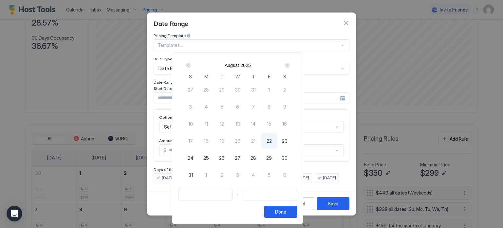
click at [184, 91] on div "August 2025 S M T W T F S 27 28 29 30 31 1 2 3 4 5 6 7 8 9 10 11 12 13 14 15 16…" at bounding box center [237, 121] width 119 height 124
click at [290, 64] on div "Next" at bounding box center [287, 65] width 5 height 5
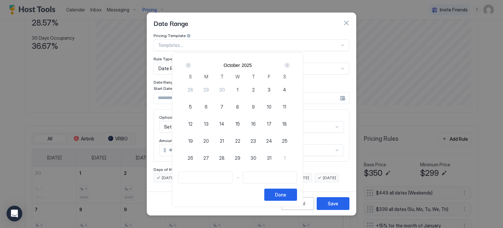
click at [290, 64] on div "Next" at bounding box center [287, 65] width 5 height 5
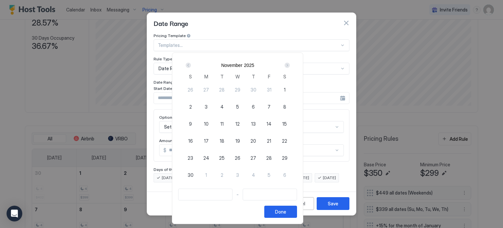
click at [290, 64] on div "Next" at bounding box center [287, 65] width 5 height 5
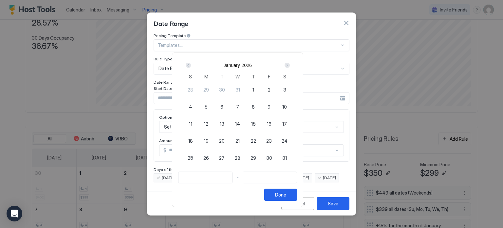
click at [290, 64] on div "Next" at bounding box center [287, 65] width 5 height 5
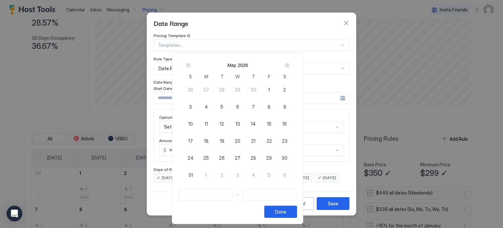
click at [290, 64] on div "Next" at bounding box center [287, 65] width 5 height 5
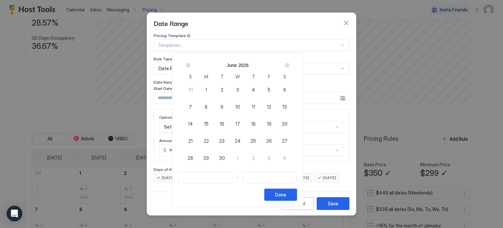
click at [290, 64] on div "Next" at bounding box center [287, 65] width 5 height 5
click at [270, 91] on span "3" at bounding box center [269, 89] width 3 height 7
type input "**********"
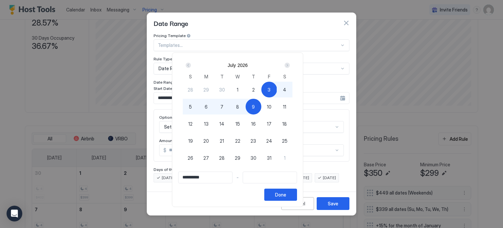
type input "**********"
click at [198, 105] on div "5" at bounding box center [191, 107] width 16 height 16
type input "**********"
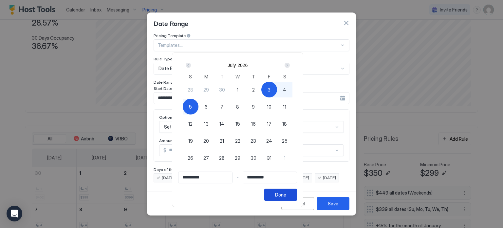
click at [297, 191] on button "Done" at bounding box center [280, 194] width 33 height 12
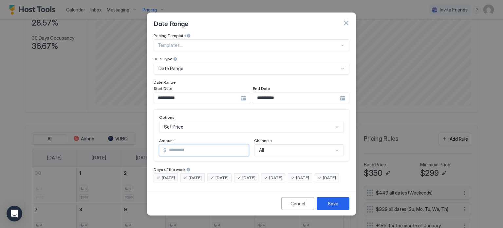
drag, startPoint x: 194, startPoint y: 143, endPoint x: 189, endPoint y: 141, distance: 5.4
click at [189, 144] on input "*" at bounding box center [207, 149] width 82 height 11
click at [190, 121] on div "Set Price" at bounding box center [251, 127] width 185 height 12
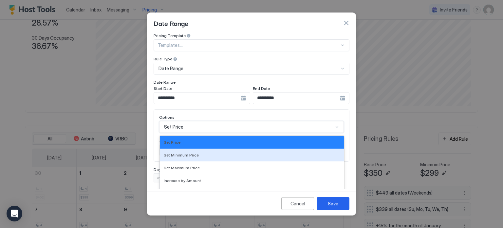
scroll to position [34, 0]
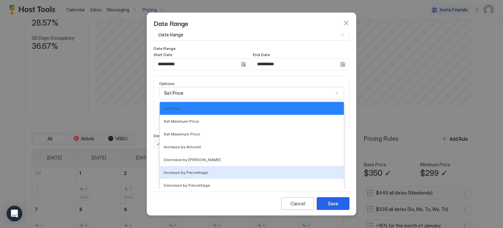
click at [190, 169] on div "Increase by Percentage" at bounding box center [252, 172] width 184 height 13
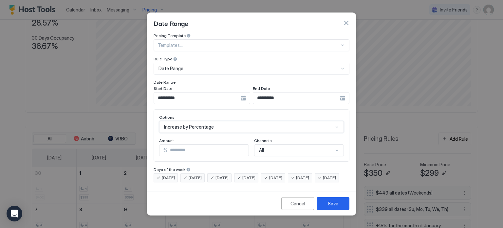
scroll to position [0, 0]
drag, startPoint x: 186, startPoint y: 140, endPoint x: 149, endPoint y: 136, distance: 36.6
click at [149, 136] on div "**********" at bounding box center [251, 111] width 209 height 156
type input "**"
click at [329, 207] on div "Save" at bounding box center [333, 203] width 10 height 7
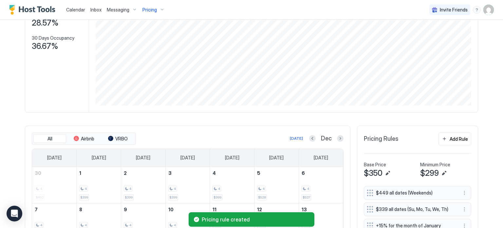
click at [466, 136] on button "Add Rule" at bounding box center [454, 138] width 33 height 13
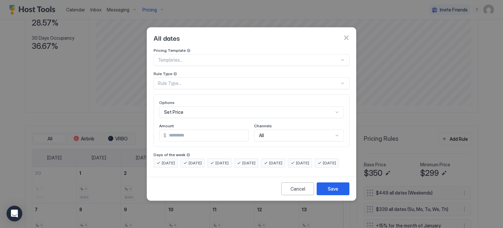
click at [225, 80] on div "Rule Type..." at bounding box center [249, 83] width 182 height 6
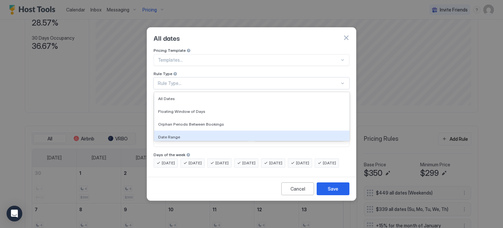
click at [183, 130] on div "Date Range" at bounding box center [251, 136] width 195 height 13
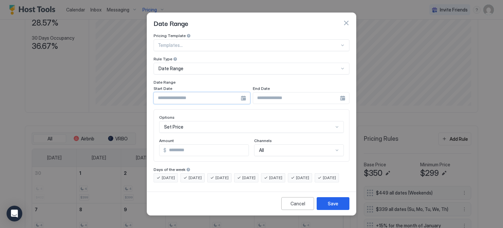
click at [195, 92] on input "Input Field" at bounding box center [197, 97] width 87 height 11
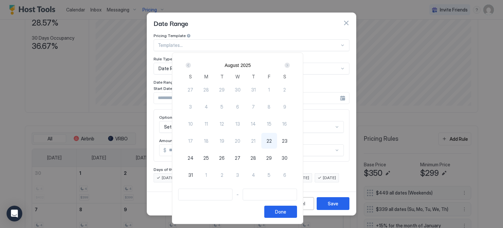
click at [291, 65] on div "Next" at bounding box center [287, 65] width 8 height 8
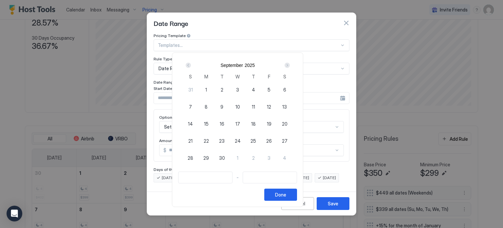
click at [291, 65] on div "Next" at bounding box center [287, 65] width 8 height 8
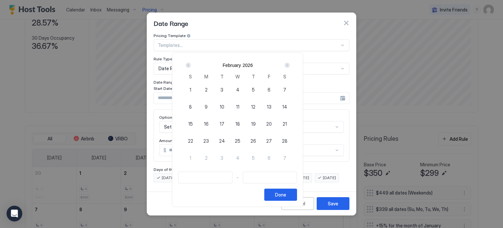
click at [291, 65] on div "Next" at bounding box center [287, 65] width 8 height 8
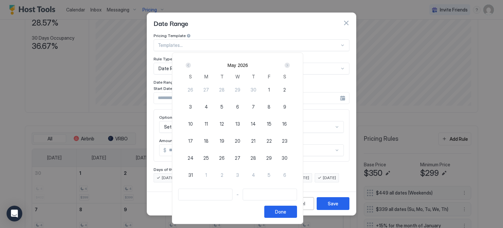
click at [291, 65] on div "Next" at bounding box center [287, 65] width 8 height 8
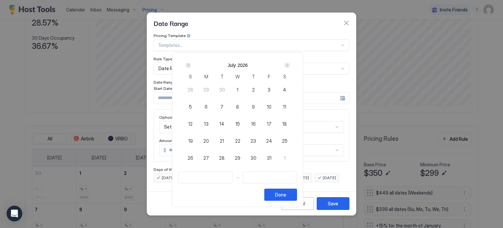
click at [291, 65] on div "Next" at bounding box center [287, 65] width 8 height 8
click at [191, 65] on div "Prev" at bounding box center [188, 65] width 5 height 5
click at [255, 87] on span "3" at bounding box center [253, 89] width 3 height 7
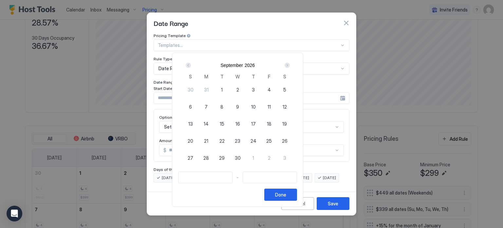
type input "**********"
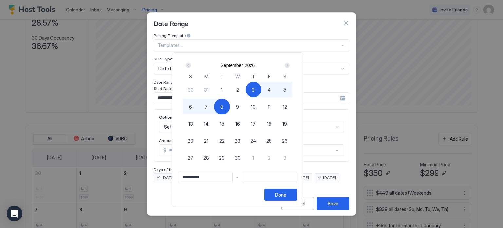
click at [230, 104] on div "8" at bounding box center [222, 107] width 16 height 16
type input "**********"
click at [286, 193] on div "Done" at bounding box center [280, 194] width 11 height 7
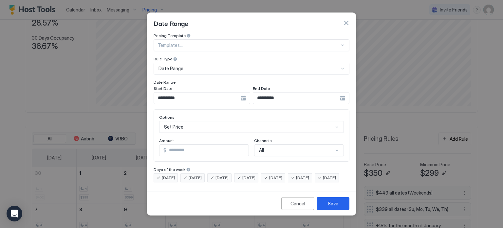
click at [199, 121] on div "Set Price" at bounding box center [251, 127] width 185 height 12
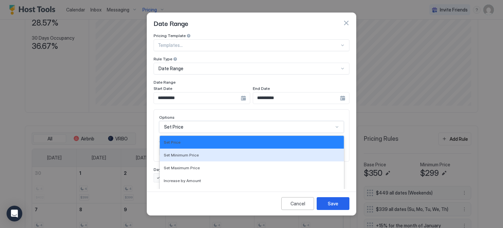
scroll to position [34, 0]
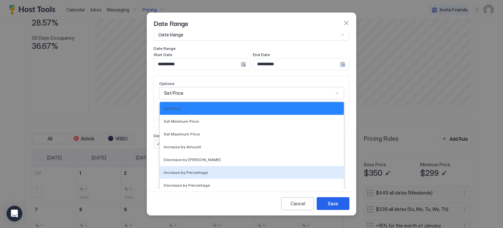
click at [185, 170] on span "Increase by Percentage" at bounding box center [186, 172] width 44 height 5
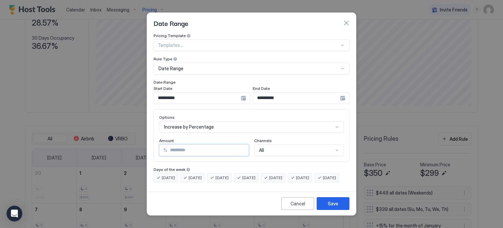
drag, startPoint x: 195, startPoint y: 140, endPoint x: 149, endPoint y: 141, distance: 45.5
click at [149, 141] on div "**********" at bounding box center [251, 111] width 209 height 156
type input "**"
click at [325, 210] on button "Save" at bounding box center [333, 203] width 33 height 13
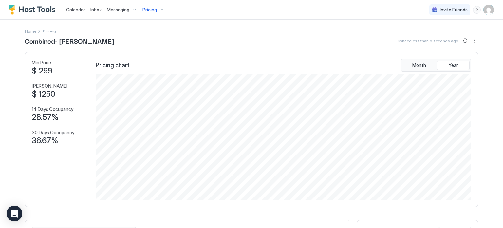
scroll to position [131, 0]
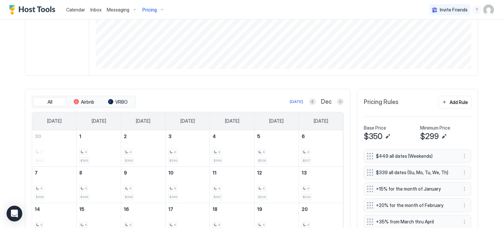
click at [450, 102] on div "Add Rule" at bounding box center [459, 102] width 18 height 7
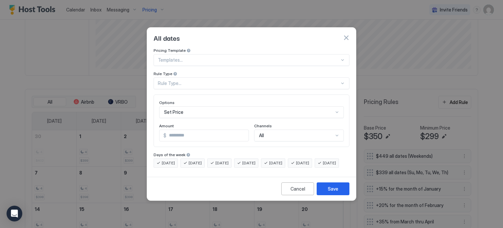
click at [193, 57] on div at bounding box center [249, 60] width 182 height 6
click at [183, 80] on div "Rule Type..." at bounding box center [249, 83] width 182 height 6
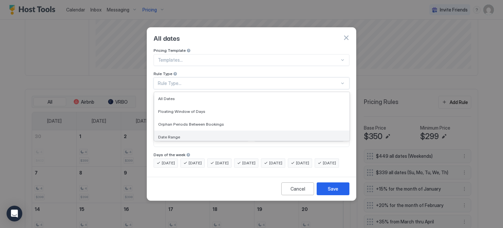
click at [187, 130] on div "Date Range" at bounding box center [251, 136] width 195 height 13
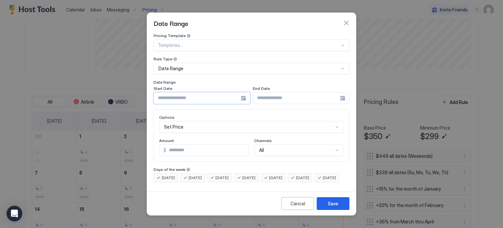
click at [186, 92] on input "Input Field" at bounding box center [197, 97] width 87 height 11
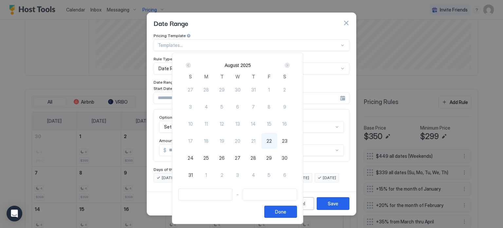
click at [291, 68] on div "Next" at bounding box center [287, 65] width 8 height 8
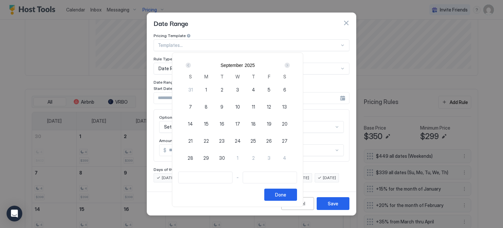
click at [291, 68] on div "Next" at bounding box center [287, 65] width 8 height 8
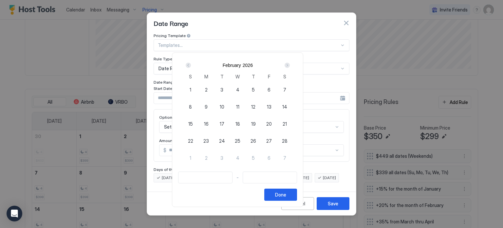
click at [291, 68] on div "Next" at bounding box center [287, 65] width 8 height 8
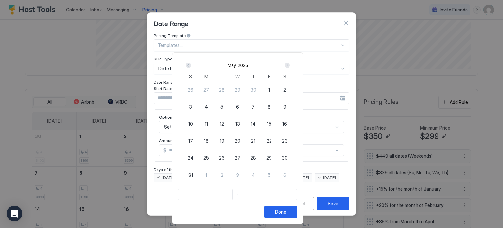
click at [291, 68] on div "Next" at bounding box center [287, 65] width 8 height 8
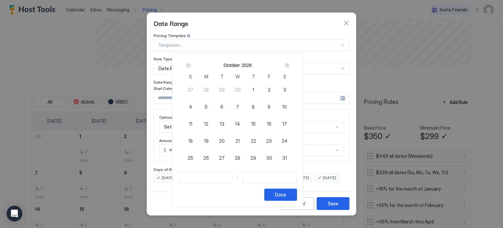
click at [261, 156] on div "29" at bounding box center [254, 158] width 16 height 16
type input "**********"
click at [290, 65] on div "Next" at bounding box center [287, 65] width 5 height 5
type input "**********"
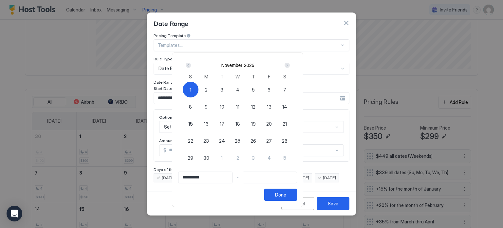
click at [198, 89] on div "1" at bounding box center [191, 90] width 16 height 16
type input "**********"
click at [286, 196] on div "Done" at bounding box center [280, 194] width 11 height 7
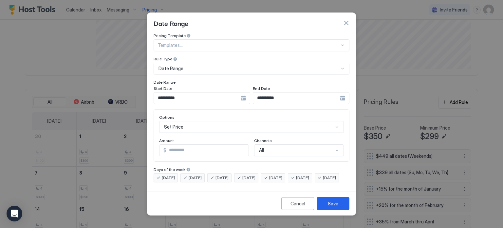
click at [178, 121] on div "Set Price" at bounding box center [251, 127] width 185 height 12
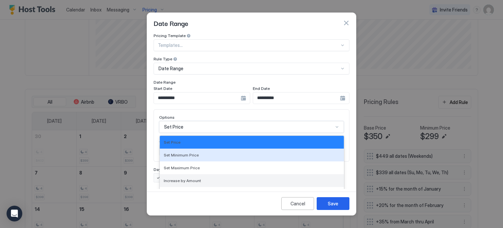
scroll to position [34, 0]
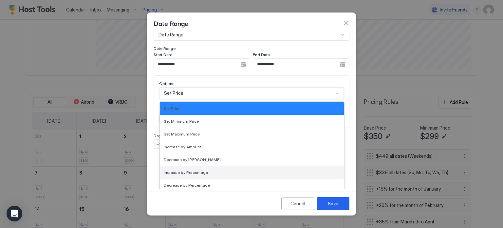
click at [187, 166] on div "Increase by Percentage" at bounding box center [252, 172] width 184 height 13
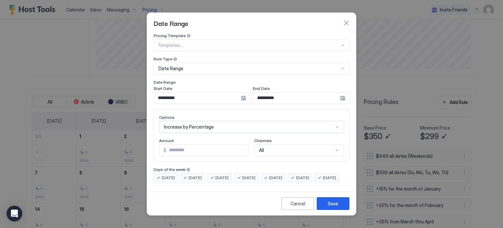
scroll to position [0, 0]
drag, startPoint x: 216, startPoint y: 144, endPoint x: 115, endPoint y: 141, distance: 101.5
click at [116, 141] on div "**********" at bounding box center [251, 114] width 503 height 228
type input "**"
click at [323, 204] on button "Save" at bounding box center [333, 203] width 33 height 13
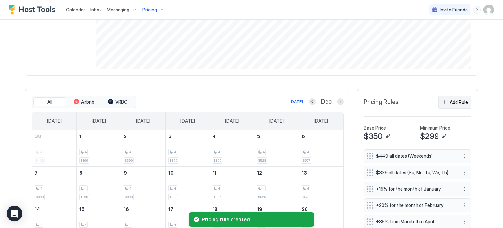
click at [444, 102] on button "Add Rule" at bounding box center [454, 102] width 33 height 13
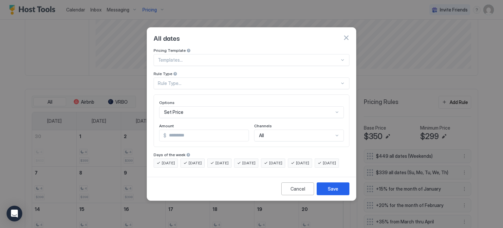
click at [197, 80] on div "Rule Type..." at bounding box center [249, 83] width 182 height 6
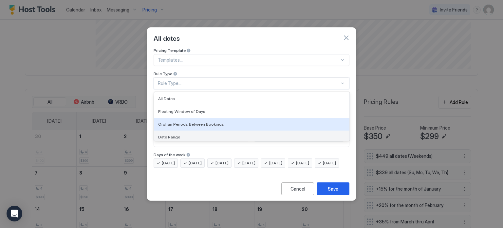
drag, startPoint x: 177, startPoint y: 118, endPoint x: 177, endPoint y: 128, distance: 10.5
click at [177, 129] on div "All Dates Floating Window of Days Orphan Periods Between Bookings Date Range Mo…" at bounding box center [251, 116] width 195 height 48
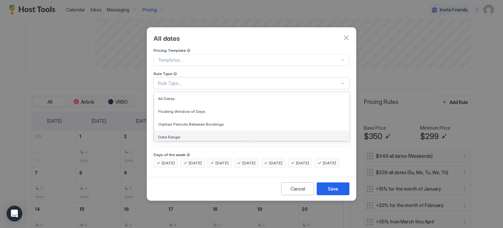
click at [177, 134] on span "Date Range" at bounding box center [169, 136] width 22 height 5
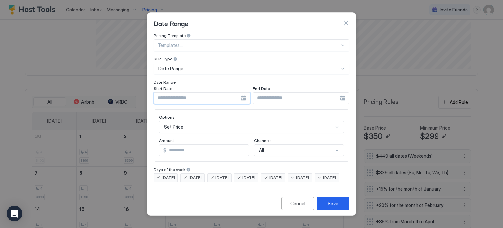
click at [183, 92] on input "Input Field" at bounding box center [197, 97] width 87 height 11
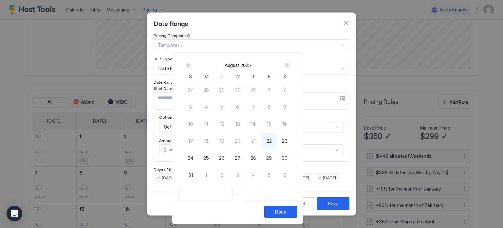
click at [290, 66] on div "Next" at bounding box center [287, 65] width 5 height 5
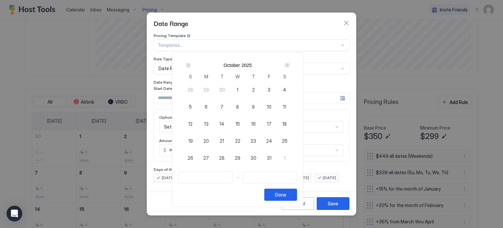
click at [290, 66] on div "Next" at bounding box center [287, 65] width 5 height 5
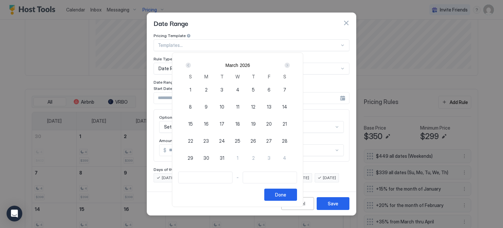
click at [290, 66] on div "Next" at bounding box center [287, 65] width 5 height 5
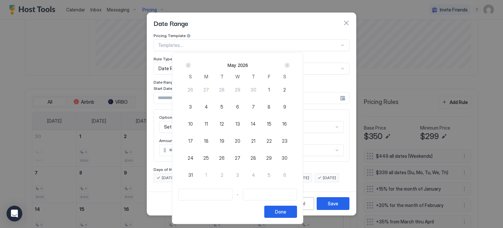
click at [290, 66] on div "Next" at bounding box center [287, 65] width 5 height 5
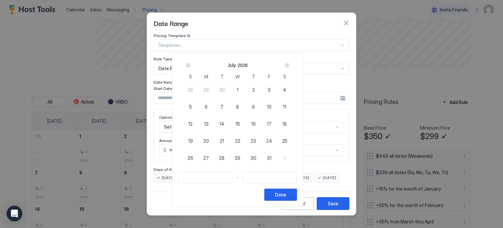
click at [290, 66] on div "Next" at bounding box center [287, 65] width 5 height 5
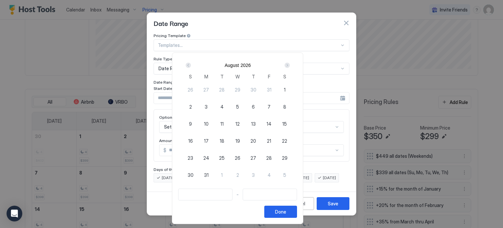
click at [290, 66] on div "Next" at bounding box center [287, 65] width 5 height 5
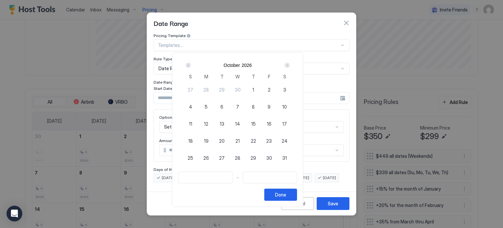
click at [290, 66] on div "Next" at bounding box center [287, 65] width 5 height 5
click at [193, 137] on span "22" at bounding box center [190, 140] width 5 height 7
type input "**********"
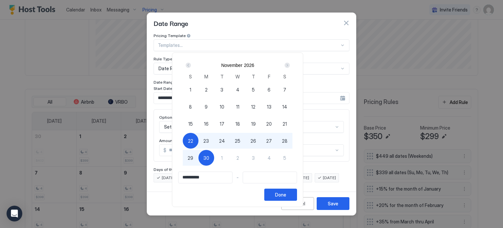
click at [209, 157] on span "30" at bounding box center [206, 157] width 6 height 7
type input "**********"
click at [297, 193] on button "Done" at bounding box center [280, 194] width 33 height 12
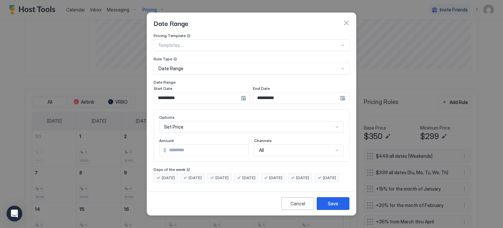
click at [185, 121] on div "Set Price" at bounding box center [251, 127] width 185 height 12
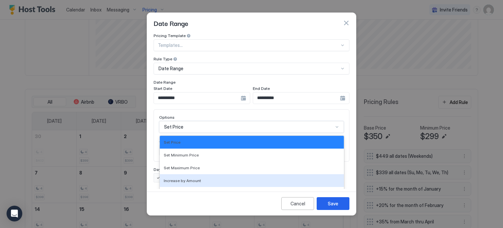
scroll to position [34, 0]
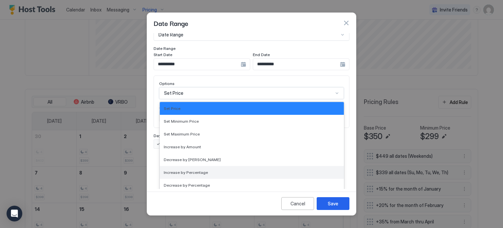
click at [184, 169] on div "Increase by Percentage" at bounding box center [252, 172] width 184 height 13
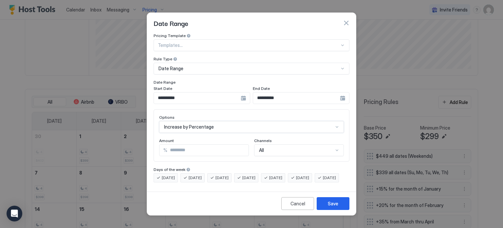
scroll to position [0, 0]
drag, startPoint x: 204, startPoint y: 144, endPoint x: 101, endPoint y: 147, distance: 103.8
click at [101, 147] on div "**********" at bounding box center [251, 114] width 503 height 228
type input "**"
click at [335, 205] on div "Save" at bounding box center [333, 203] width 10 height 7
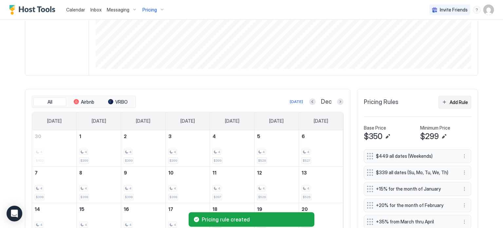
click at [443, 98] on button "Add Rule" at bounding box center [454, 102] width 33 height 13
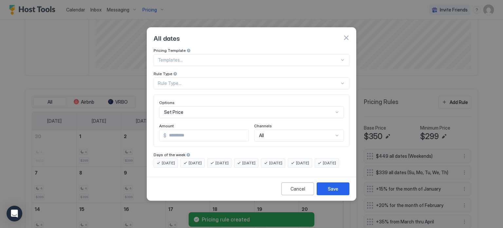
click at [241, 80] on div "Rule Type..." at bounding box center [249, 83] width 182 height 6
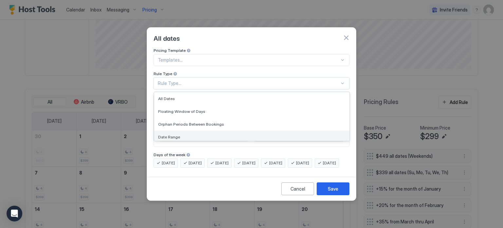
click at [169, 134] on span "Date Range" at bounding box center [169, 136] width 22 height 5
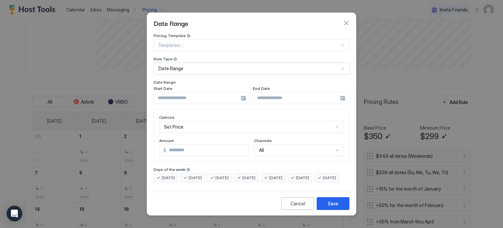
click at [179, 92] on input "Input Field" at bounding box center [197, 97] width 87 height 11
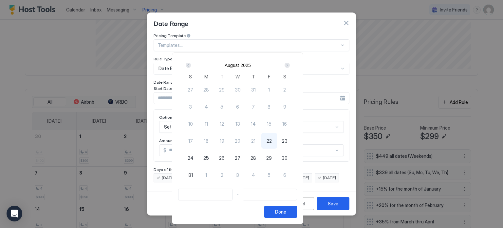
click at [290, 65] on div "Next" at bounding box center [287, 65] width 5 height 5
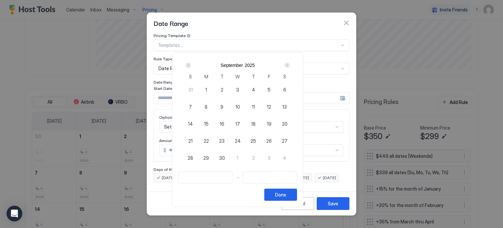
click at [290, 65] on div "Next" at bounding box center [287, 65] width 5 height 5
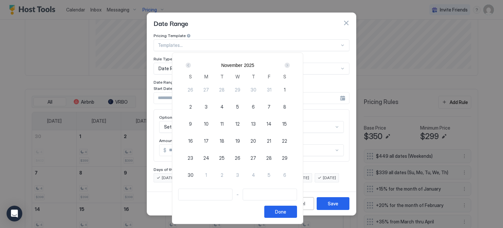
click at [290, 65] on div "Next" at bounding box center [287, 65] width 5 height 5
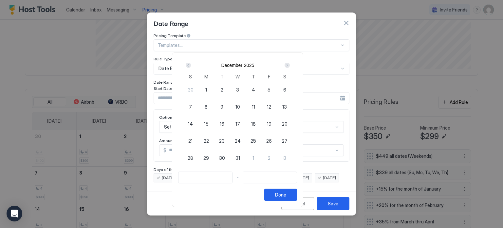
click at [290, 65] on div "Next" at bounding box center [287, 65] width 5 height 5
click at [290, 66] on div "Next" at bounding box center [287, 65] width 5 height 5
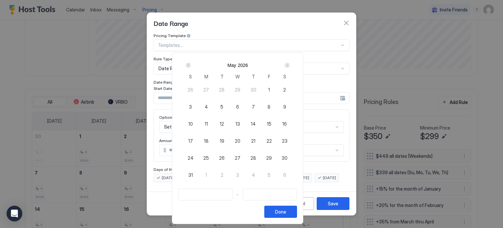
click at [290, 65] on div "Next" at bounding box center [287, 65] width 5 height 5
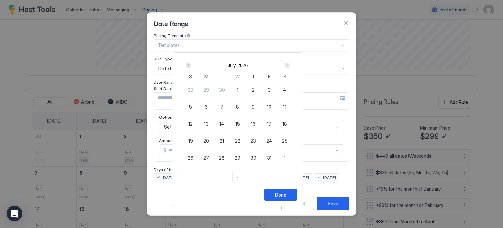
click at [290, 65] on div "Next" at bounding box center [287, 65] width 5 height 5
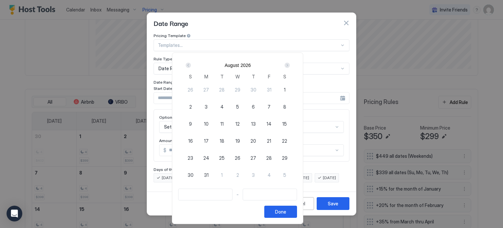
click at [290, 65] on div "Next" at bounding box center [287, 65] width 5 height 5
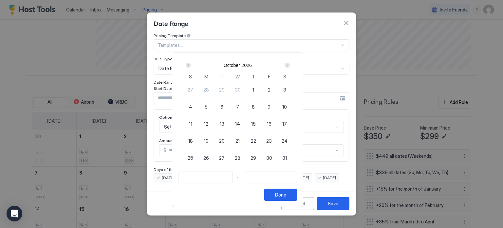
click at [290, 65] on div "Next" at bounding box center [287, 65] width 5 height 5
click at [240, 139] on span "25" at bounding box center [238, 140] width 6 height 7
type input "**********"
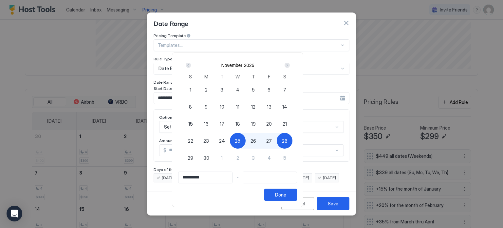
click at [292, 137] on div "28" at bounding box center [285, 141] width 16 height 16
type input "**********"
click at [297, 198] on button "Done" at bounding box center [280, 194] width 33 height 12
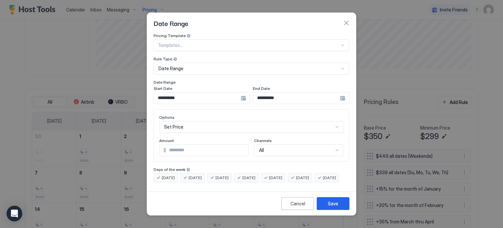
click at [191, 115] on div "Options" at bounding box center [251, 118] width 185 height 6
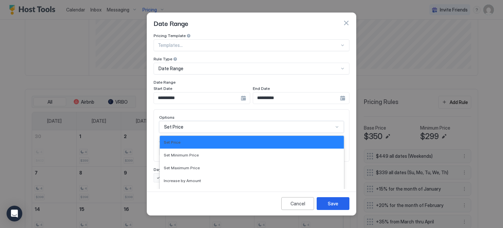
click at [190, 124] on div "17 results available. Use Up and Down to choose options, press Enter to select …" at bounding box center [251, 127] width 185 height 12
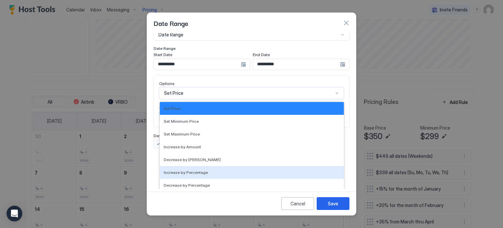
click at [179, 170] on span "Increase by Percentage" at bounding box center [186, 172] width 44 height 5
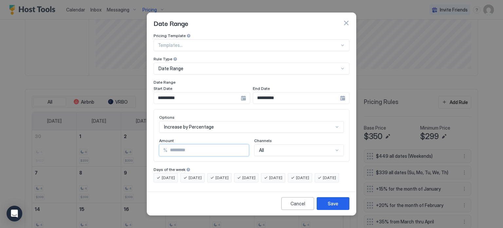
drag, startPoint x: 184, startPoint y: 145, endPoint x: 128, endPoint y: 143, distance: 56.4
click at [128, 144] on div "**********" at bounding box center [251, 114] width 503 height 228
type input "**"
click at [328, 203] on button "Save" at bounding box center [333, 203] width 33 height 13
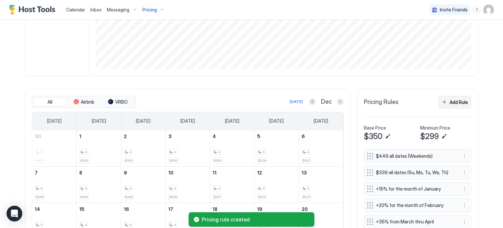
click at [451, 104] on div "Add Rule" at bounding box center [459, 102] width 18 height 7
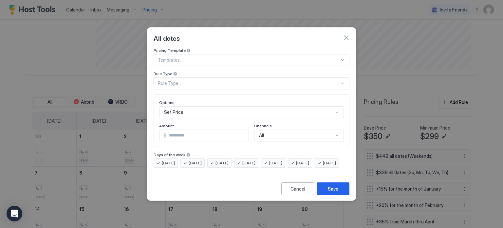
click at [190, 80] on div "Rule Type..." at bounding box center [249, 83] width 182 height 6
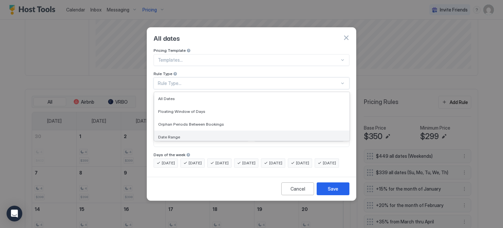
click at [175, 130] on div "Date Range" at bounding box center [251, 136] width 195 height 13
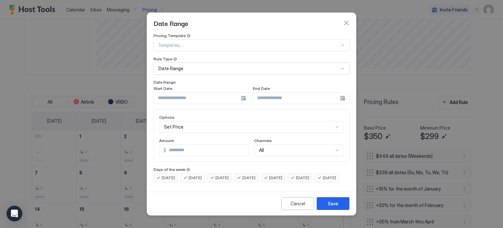
click at [186, 92] on input "Input Field" at bounding box center [197, 97] width 87 height 11
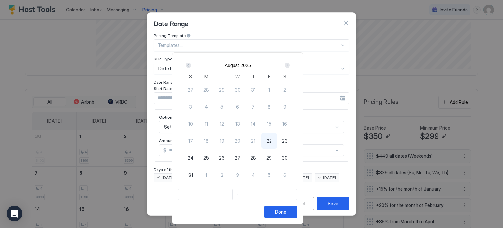
click at [290, 65] on div "Next" at bounding box center [287, 65] width 5 height 5
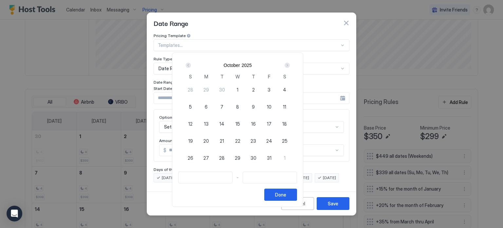
click at [290, 65] on div "Next" at bounding box center [287, 65] width 5 height 5
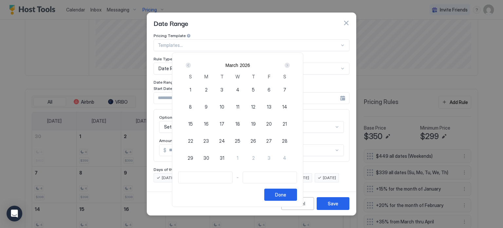
click at [290, 65] on div "Next" at bounding box center [287, 65] width 5 height 5
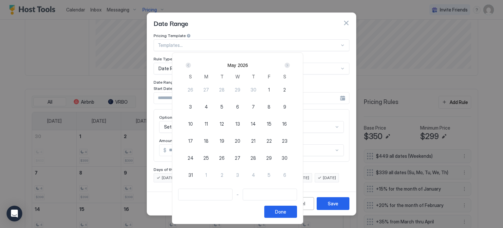
click at [290, 65] on div "Next" at bounding box center [287, 65] width 5 height 5
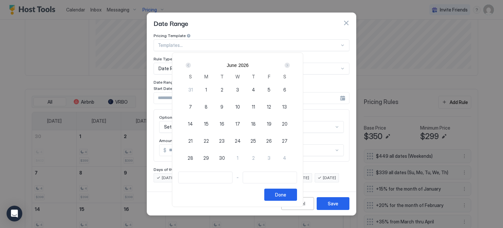
click at [290, 65] on div "Next" at bounding box center [287, 65] width 5 height 5
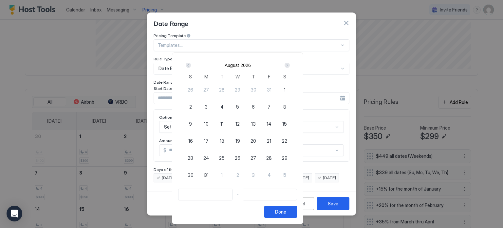
click at [290, 65] on div "Next" at bounding box center [287, 65] width 5 height 5
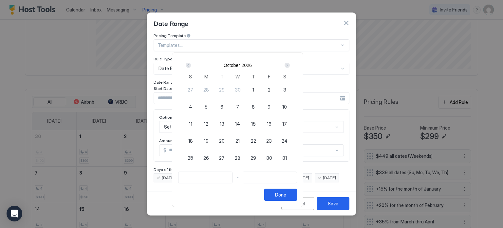
click at [290, 65] on div "Next" at bounding box center [287, 65] width 5 height 5
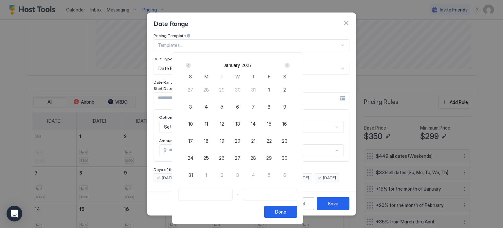
click at [191, 64] on div "Prev" at bounding box center [188, 65] width 5 height 5
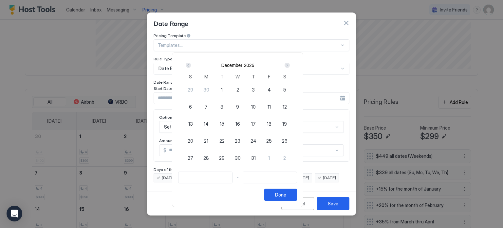
click at [193, 140] on span "20" at bounding box center [191, 140] width 6 height 7
type input "**********"
click at [290, 64] on div "Next" at bounding box center [287, 65] width 5 height 5
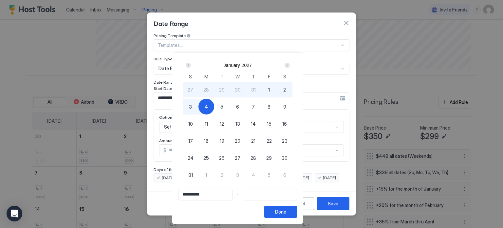
type input "**********"
click at [198, 104] on div "3" at bounding box center [191, 107] width 16 height 16
type input "**********"
click at [297, 208] on button "Done" at bounding box center [280, 211] width 33 height 12
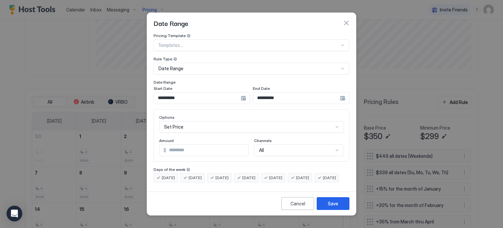
click at [190, 123] on div "Set Price" at bounding box center [251, 127] width 185 height 12
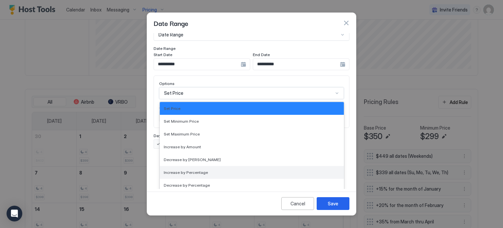
click at [188, 170] on span "Increase by Percentage" at bounding box center [186, 172] width 44 height 5
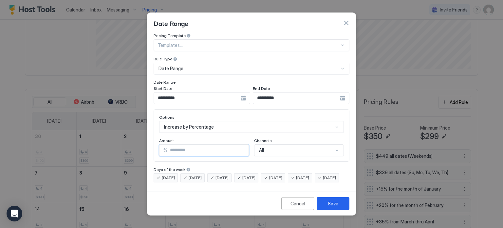
drag, startPoint x: 223, startPoint y: 145, endPoint x: 101, endPoint y: 146, distance: 121.5
click at [103, 147] on div "**********" at bounding box center [251, 114] width 503 height 228
type input "**"
click at [329, 207] on div "Save" at bounding box center [333, 203] width 10 height 7
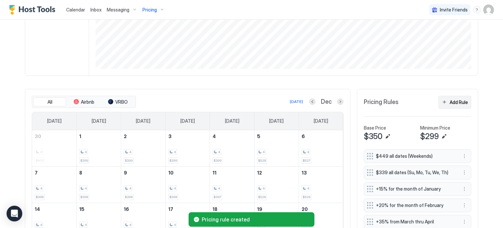
click at [453, 104] on div "Add Rule" at bounding box center [459, 102] width 18 height 7
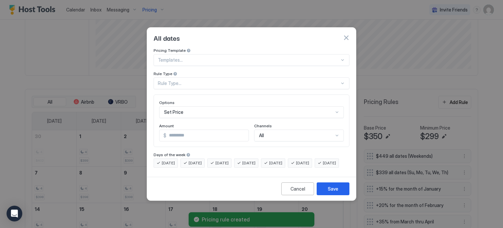
click at [194, 80] on div "Rule Type..." at bounding box center [249, 83] width 182 height 6
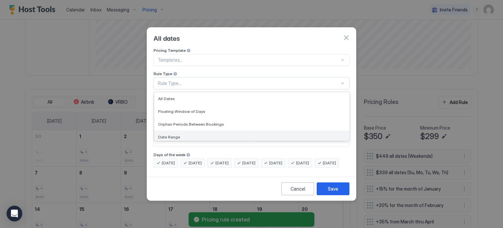
click at [183, 134] on div "Date Range" at bounding box center [251, 136] width 187 height 5
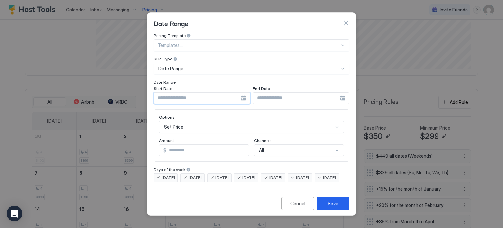
click at [214, 94] on input "Input Field" at bounding box center [197, 97] width 87 height 11
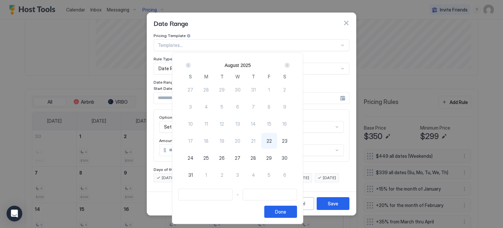
click at [290, 65] on div "Next" at bounding box center [287, 65] width 5 height 5
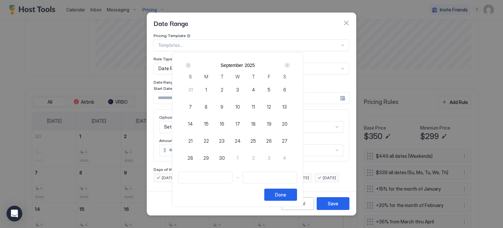
click at [290, 65] on div "Next" at bounding box center [287, 65] width 5 height 5
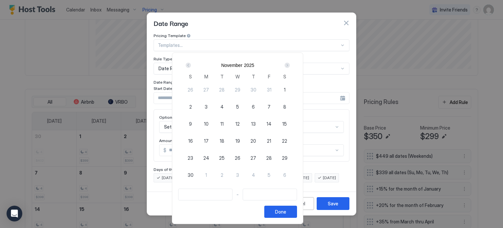
click at [290, 65] on div "Next" at bounding box center [287, 65] width 5 height 5
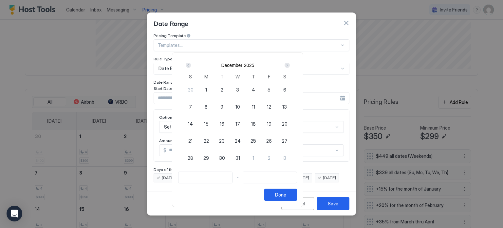
click at [290, 65] on div "Next" at bounding box center [287, 65] width 5 height 5
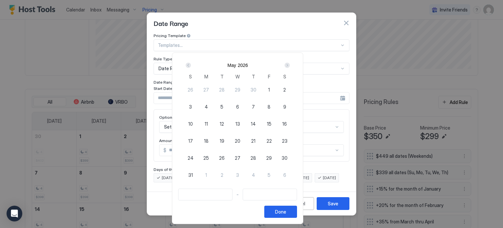
click at [290, 65] on div "Next" at bounding box center [287, 65] width 5 height 5
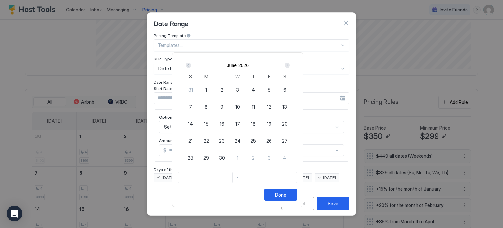
click at [290, 65] on div "Next" at bounding box center [287, 65] width 5 height 5
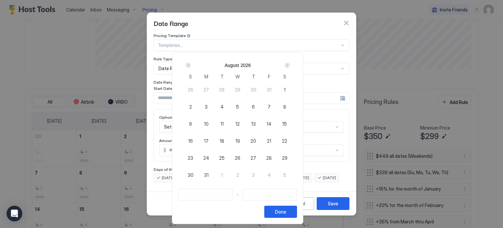
click at [290, 65] on div "Next" at bounding box center [287, 65] width 5 height 5
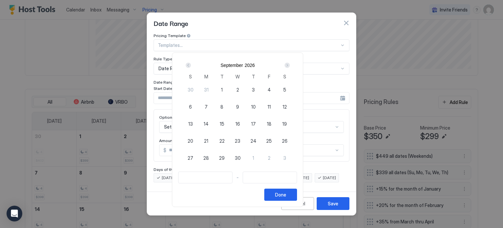
click at [290, 65] on div "Next" at bounding box center [287, 65] width 5 height 5
click at [225, 156] on span "29" at bounding box center [222, 157] width 6 height 7
type input "**********"
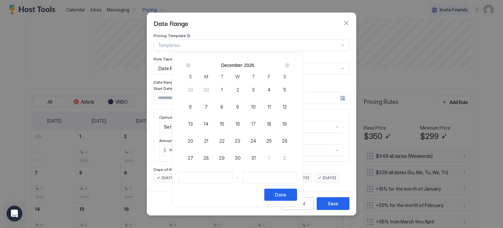
type input "**********"
click at [290, 64] on div "Next" at bounding box center [287, 65] width 5 height 5
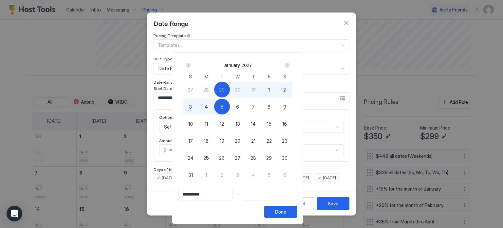
type input "**********"
click at [198, 107] on div "3" at bounding box center [191, 107] width 16 height 16
type input "**********"
click at [286, 213] on div "Done" at bounding box center [280, 211] width 11 height 7
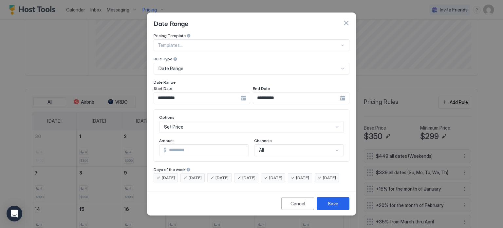
click at [184, 121] on div "Set Price" at bounding box center [251, 127] width 185 height 12
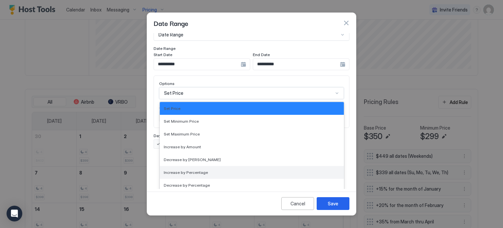
click at [195, 170] on span "Increase by Percentage" at bounding box center [186, 172] width 44 height 5
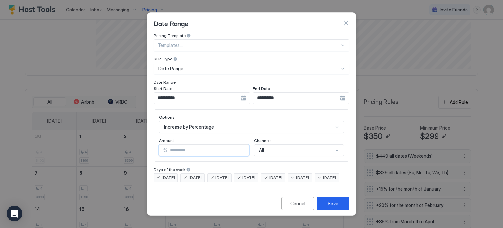
drag, startPoint x: 191, startPoint y: 141, endPoint x: 123, endPoint y: 144, distance: 67.8
click at [123, 144] on div "**********" at bounding box center [251, 114] width 503 height 228
type input "**"
click at [338, 207] on button "Save" at bounding box center [333, 203] width 33 height 13
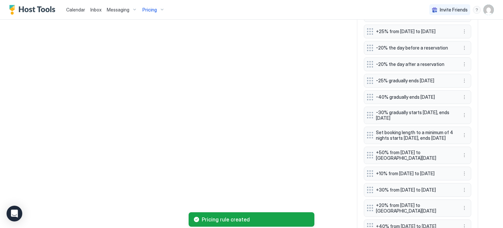
scroll to position [712, 0]
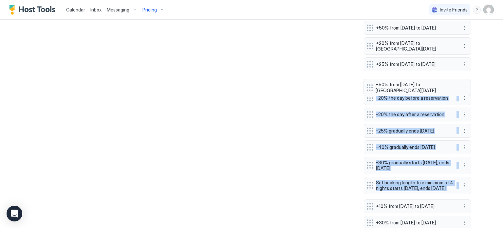
drag, startPoint x: 367, startPoint y: 199, endPoint x: 369, endPoint y: 87, distance: 111.7
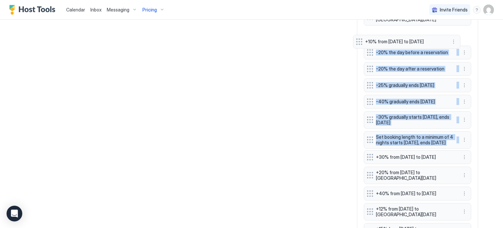
drag, startPoint x: 369, startPoint y: 156, endPoint x: 361, endPoint y: 46, distance: 110.3
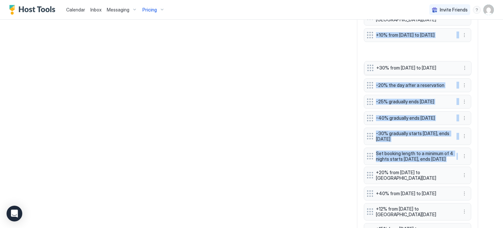
drag, startPoint x: 368, startPoint y: 173, endPoint x: 371, endPoint y: 68, distance: 104.5
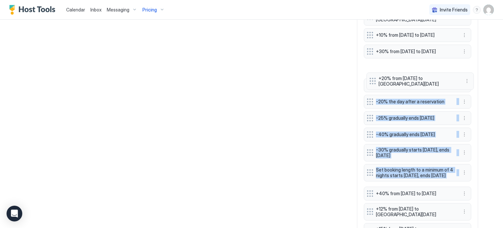
drag, startPoint x: 370, startPoint y: 194, endPoint x: 367, endPoint y: 85, distance: 108.7
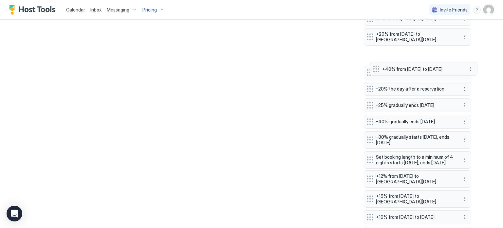
drag, startPoint x: 368, startPoint y: 181, endPoint x: 377, endPoint y: 69, distance: 111.7
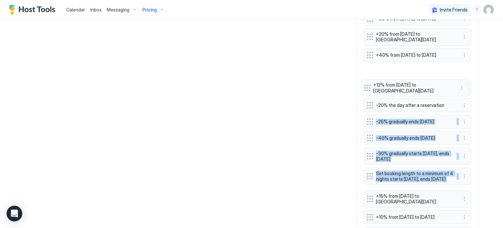
drag, startPoint x: 369, startPoint y: 201, endPoint x: 369, endPoint y: 89, distance: 112.6
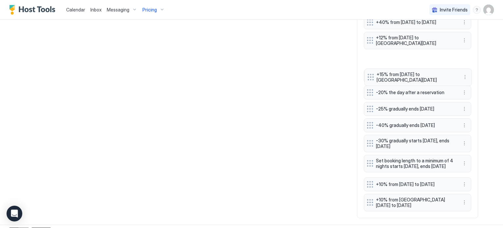
drag, startPoint x: 367, startPoint y: 184, endPoint x: 371, endPoint y: 69, distance: 115.3
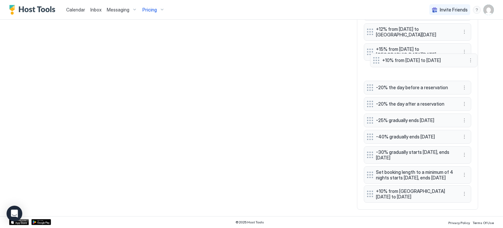
drag, startPoint x: 368, startPoint y: 174, endPoint x: 377, endPoint y: 60, distance: 114.3
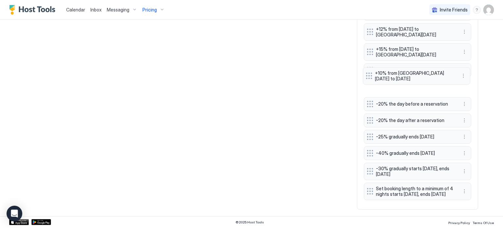
drag, startPoint x: 369, startPoint y: 195, endPoint x: 371, endPoint y: 76, distance: 118.2
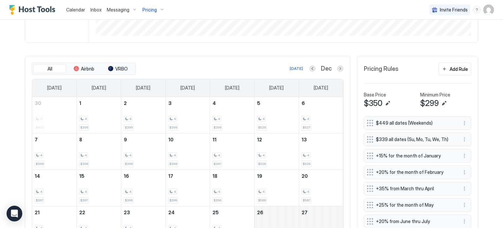
scroll to position [196, 0]
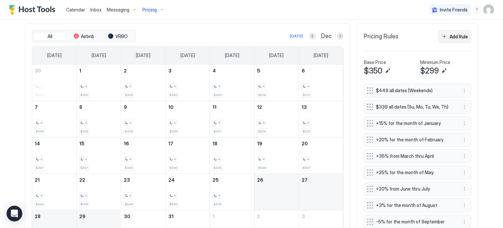
click at [450, 36] on div "Add Rule" at bounding box center [459, 36] width 18 height 7
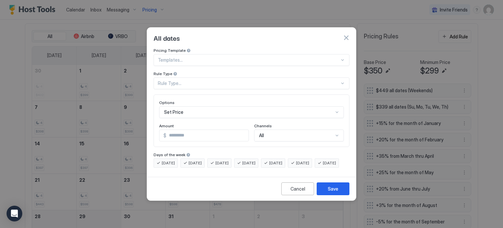
click at [183, 80] on div "Rule Type..." at bounding box center [249, 83] width 182 height 6
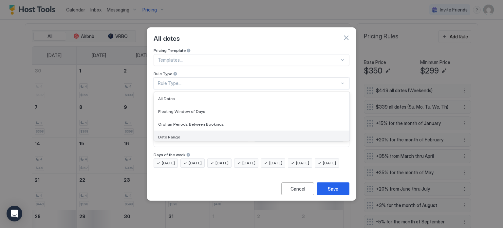
click at [177, 130] on div "Date Range" at bounding box center [251, 136] width 195 height 13
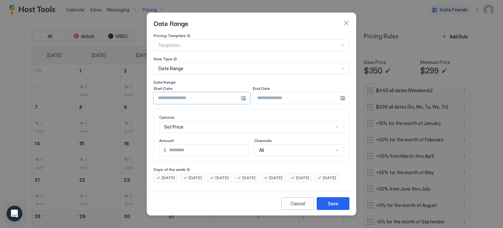
click at [179, 92] on input "Input Field" at bounding box center [197, 97] width 87 height 11
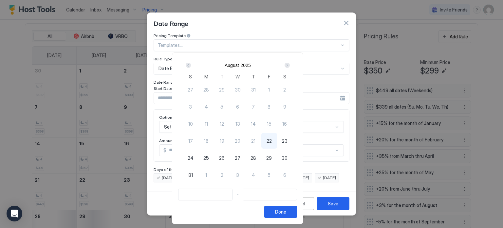
click at [290, 65] on div "Next" at bounding box center [287, 65] width 5 height 5
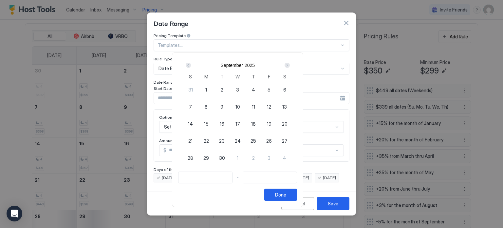
click at [290, 65] on div "Next" at bounding box center [287, 65] width 5 height 5
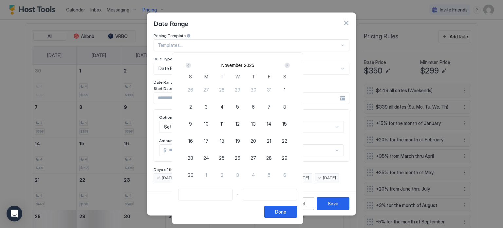
click at [290, 65] on div "Next" at bounding box center [287, 65] width 5 height 5
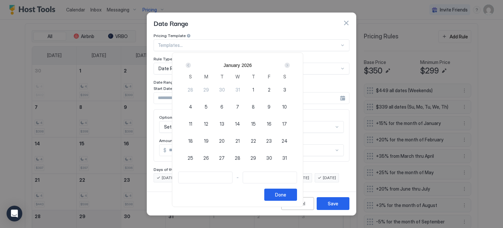
click at [290, 65] on div "Next" at bounding box center [287, 65] width 5 height 5
click at [191, 66] on div "Prev" at bounding box center [188, 65] width 5 height 5
click at [348, 18] on div at bounding box center [251, 114] width 503 height 228
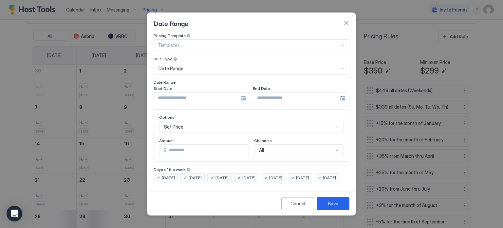
click at [343, 18] on div "Date Range" at bounding box center [252, 23] width 196 height 10
click at [345, 20] on button "button" at bounding box center [346, 23] width 7 height 7
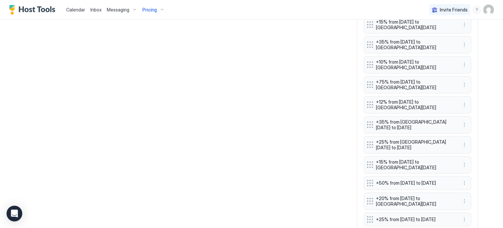
scroll to position [589, 0]
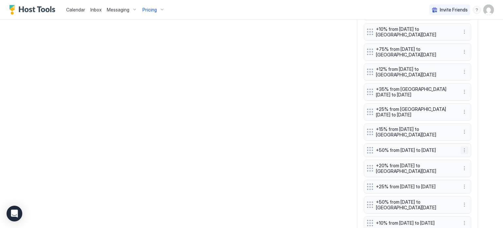
click at [460, 153] on button "More options" at bounding box center [464, 150] width 8 height 8
click at [465, 162] on div "Edit" at bounding box center [468, 160] width 14 height 5
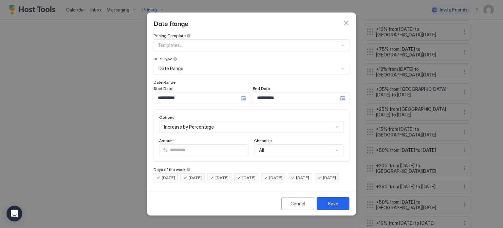
click at [241, 95] on input "**********" at bounding box center [197, 97] width 87 height 11
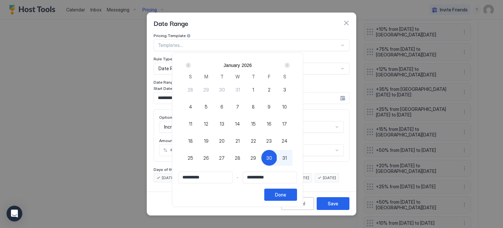
click at [290, 65] on div "Next" at bounding box center [287, 65] width 5 height 5
click at [191, 66] on div "Prev" at bounding box center [188, 65] width 5 height 5
click at [272, 156] on span "30" at bounding box center [269, 157] width 6 height 7
click at [272, 154] on span "30" at bounding box center [269, 157] width 6 height 7
type input "**********"
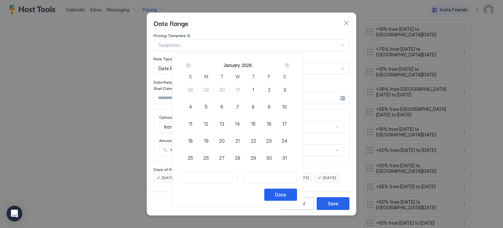
type input "**********"
click at [290, 65] on div "Next" at bounding box center [287, 65] width 5 height 5
type input "**********"
click at [214, 90] on div "2" at bounding box center [206, 90] width 16 height 16
type input "**********"
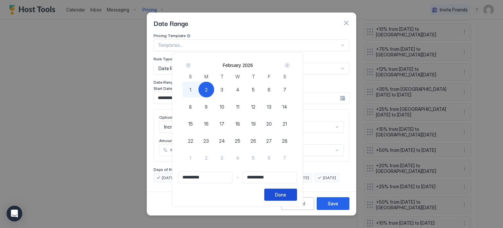
click at [297, 194] on button "Done" at bounding box center [280, 194] width 33 height 12
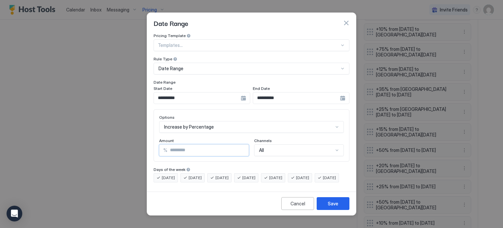
drag, startPoint x: 195, startPoint y: 144, endPoint x: 144, endPoint y: 147, distance: 51.8
click at [144, 147] on div "**********" at bounding box center [251, 114] width 503 height 228
type input "**"
click at [325, 209] on button "Save" at bounding box center [333, 203] width 33 height 13
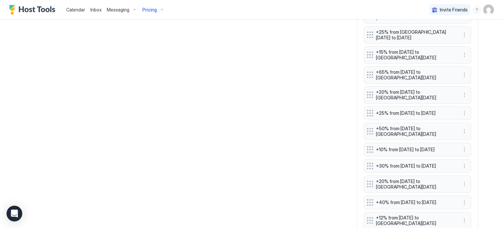
scroll to position [655, 0]
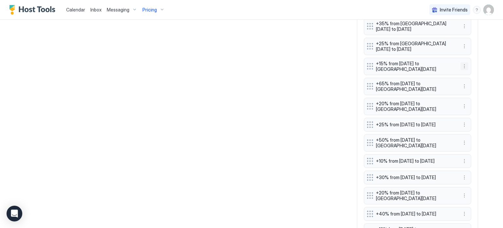
click at [461, 65] on button "More options" at bounding box center [464, 66] width 8 height 8
click at [468, 95] on div "Delete" at bounding box center [470, 96] width 19 height 5
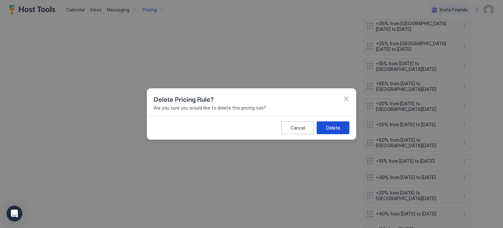
click at [331, 132] on button "Delete" at bounding box center [333, 127] width 33 height 13
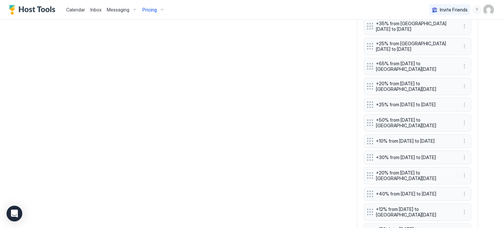
click at [460, 64] on button "More options" at bounding box center [464, 66] width 8 height 8
click at [460, 74] on div "Edit" at bounding box center [470, 75] width 25 height 10
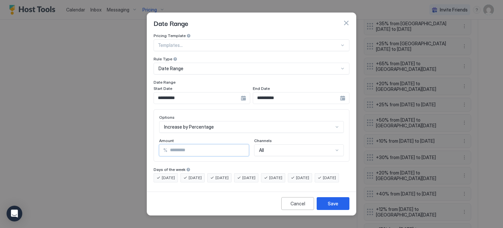
drag, startPoint x: 193, startPoint y: 146, endPoint x: 135, endPoint y: 156, distance: 58.0
click at [135, 156] on div "**********" at bounding box center [251, 114] width 503 height 228
type input "**"
click at [330, 207] on div "Save" at bounding box center [333, 203] width 10 height 7
